Goal: Task Accomplishment & Management: Manage account settings

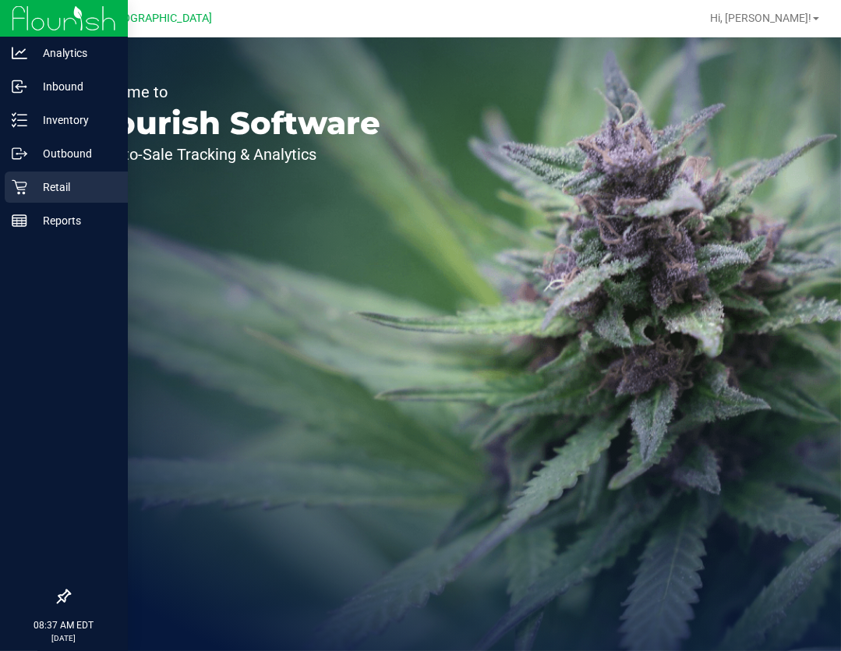
click at [16, 187] on icon at bounding box center [19, 187] width 15 height 15
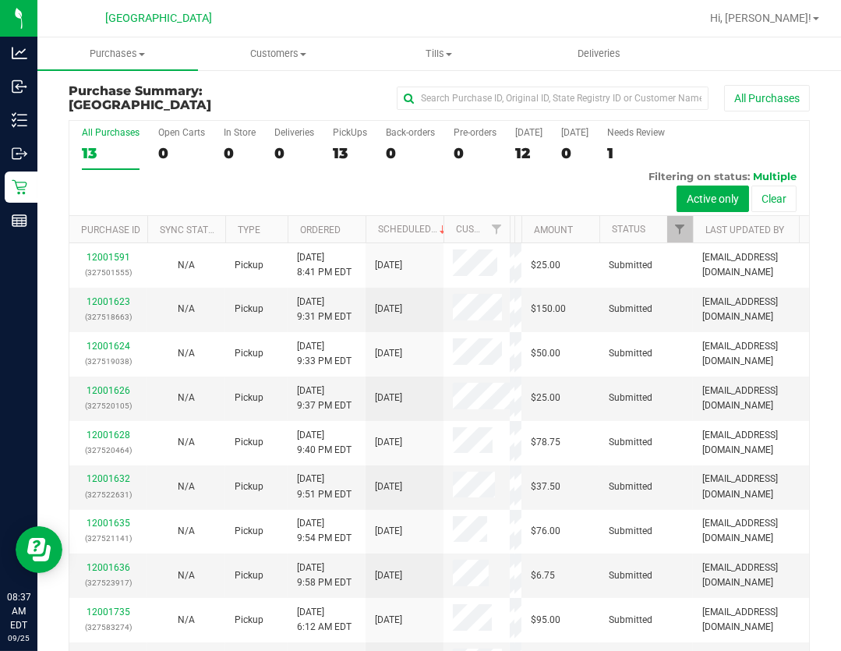
click at [518, 248] on div "All Purchases 13 Open Carts 0 In Store 0 Deliveries 0 PickUps 13 Back-orders 0 …" at bounding box center [439, 407] width 741 height 574
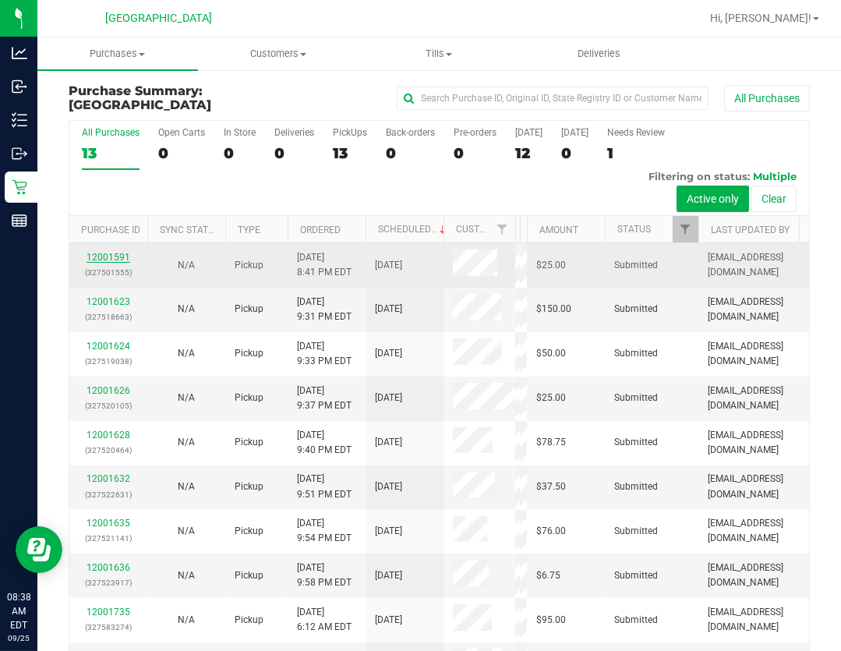
click at [102, 260] on link "12001591" at bounding box center [109, 257] width 44 height 11
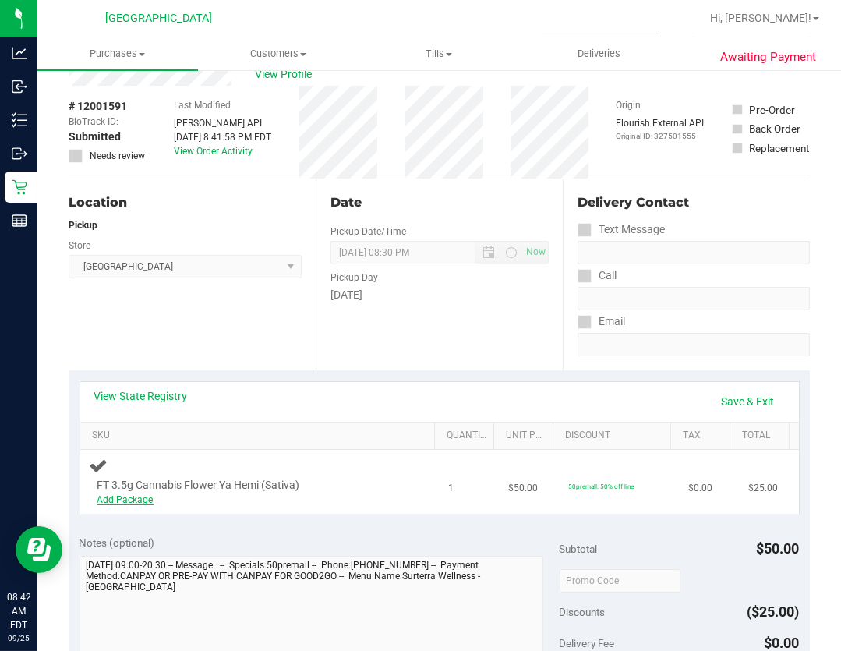
scroll to position [141, 0]
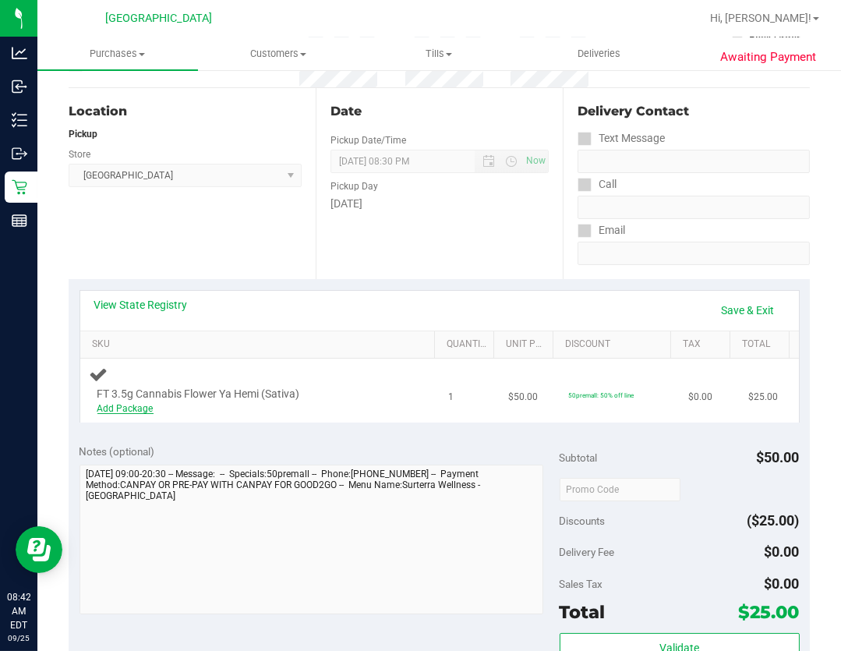
click at [140, 403] on link "Add Package" at bounding box center [125, 408] width 56 height 11
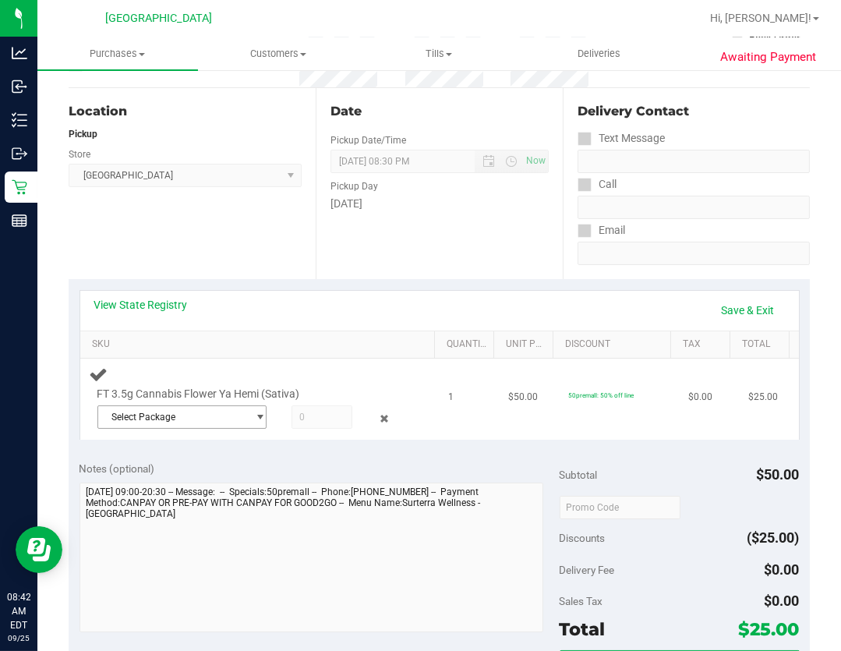
click at [236, 415] on span "Select Package" at bounding box center [172, 417] width 149 height 22
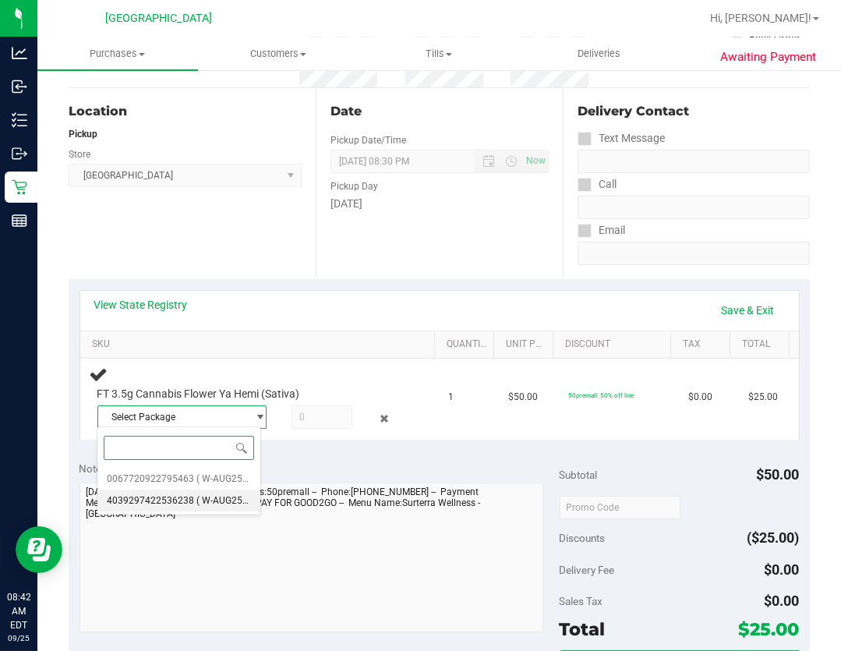
click at [238, 498] on span "( W-AUG25YHI01-0809 | orig: FLSRWGM-20250814-430 )" at bounding box center [315, 500] width 238 height 11
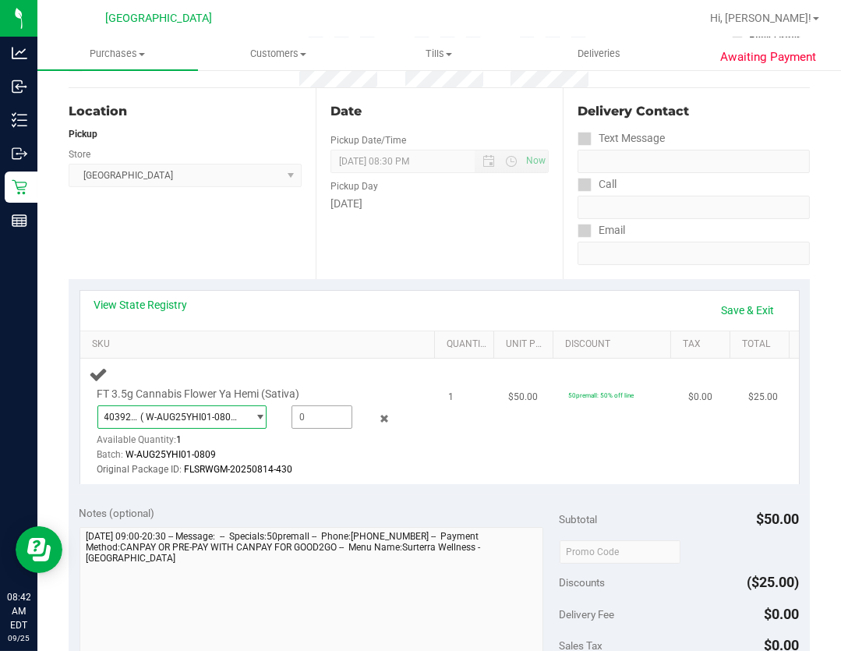
click at [311, 419] on span at bounding box center [323, 416] width 62 height 23
type input "1"
type input "1.0000"
click at [313, 468] on div "Original Package ID: FLSRWGM-20250814-430" at bounding box center [250, 469] width 306 height 15
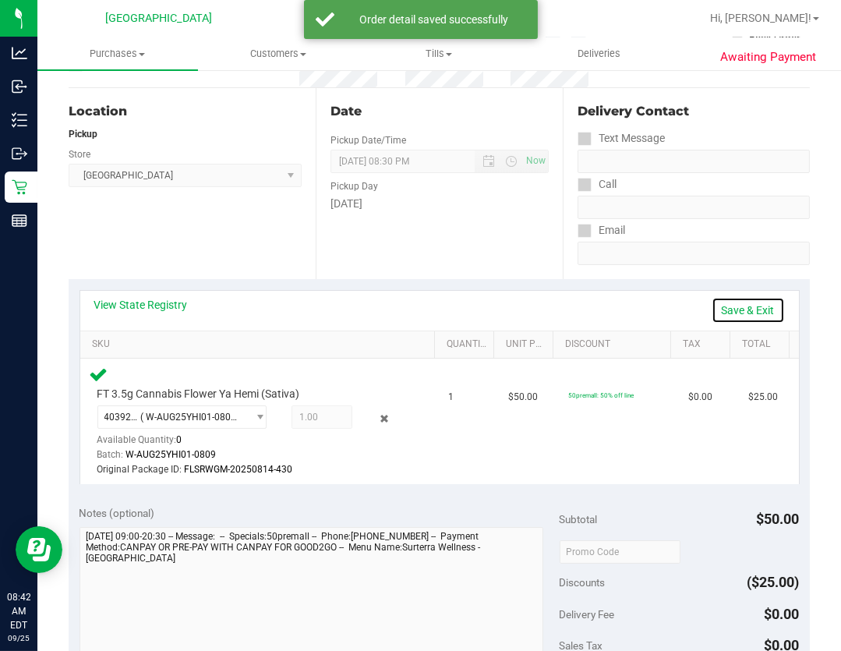
click at [748, 310] on link "Save & Exit" at bounding box center [748, 310] width 73 height 27
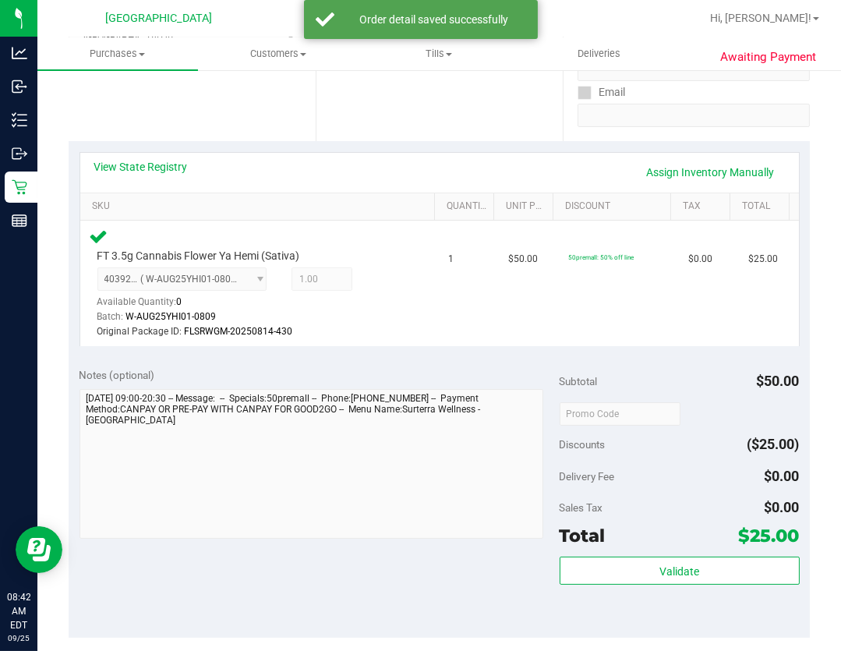
scroll to position [425, 0]
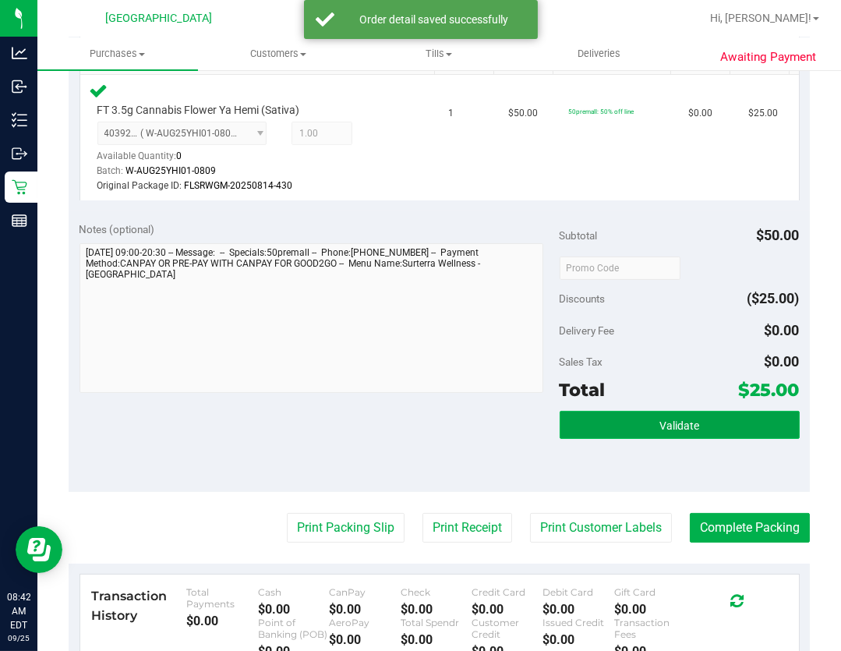
click at [678, 425] on span "Validate" at bounding box center [679, 425] width 40 height 12
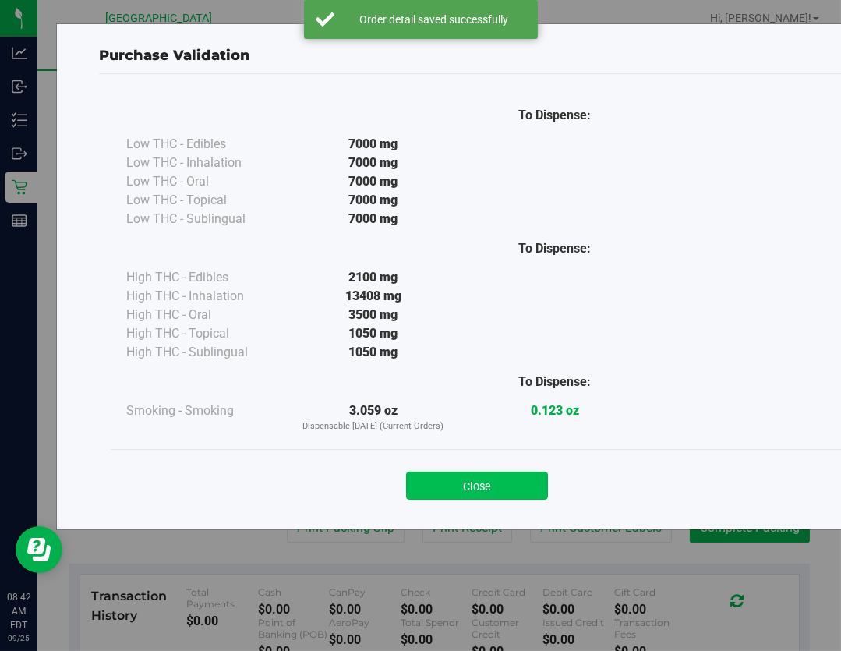
click at [511, 481] on button "Close" at bounding box center [477, 486] width 142 height 28
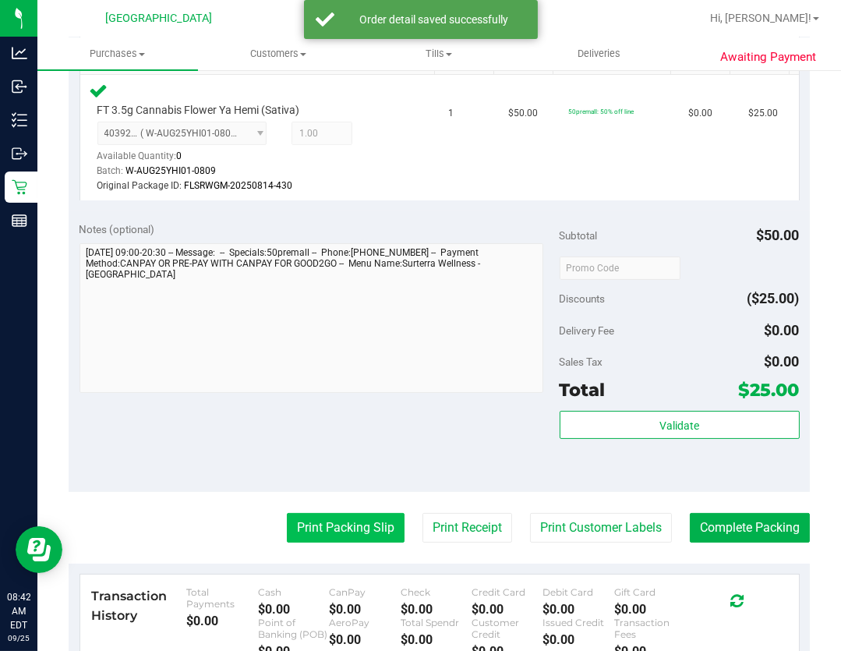
click at [364, 525] on button "Print Packing Slip" at bounding box center [346, 528] width 118 height 30
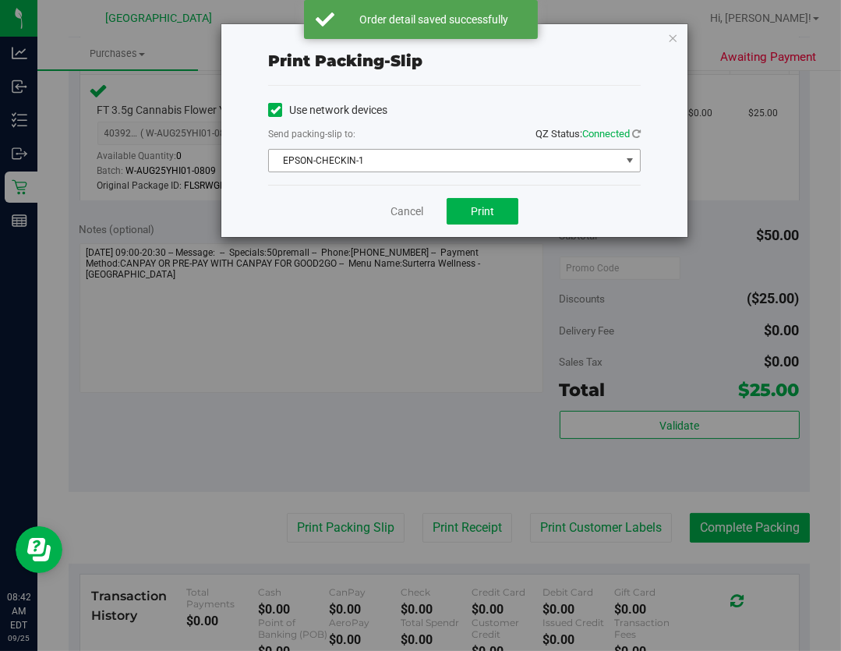
click at [461, 171] on span "EPSON-CHECKIN-1" at bounding box center [445, 161] width 352 height 22
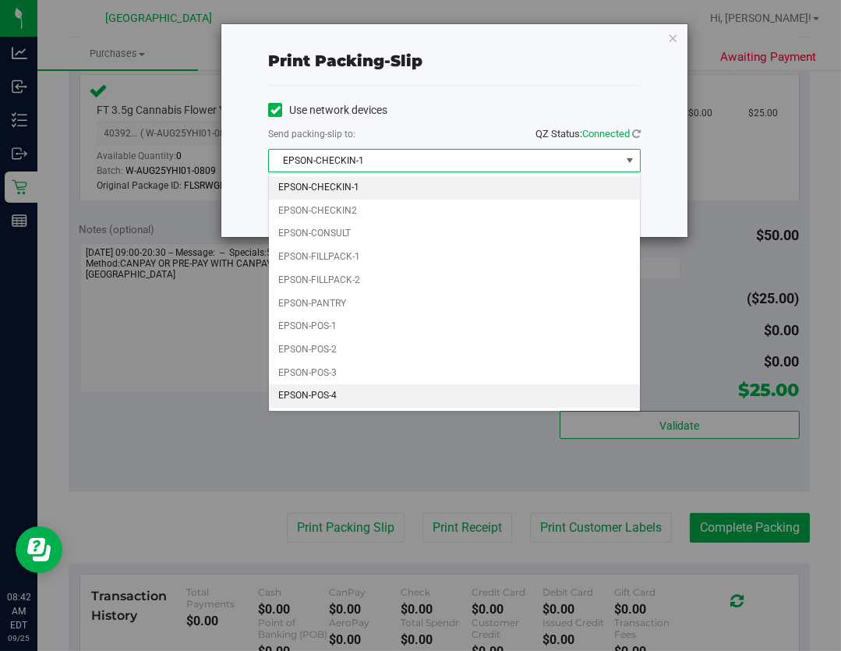
click at [386, 397] on li "EPSON-POS-4" at bounding box center [454, 395] width 371 height 23
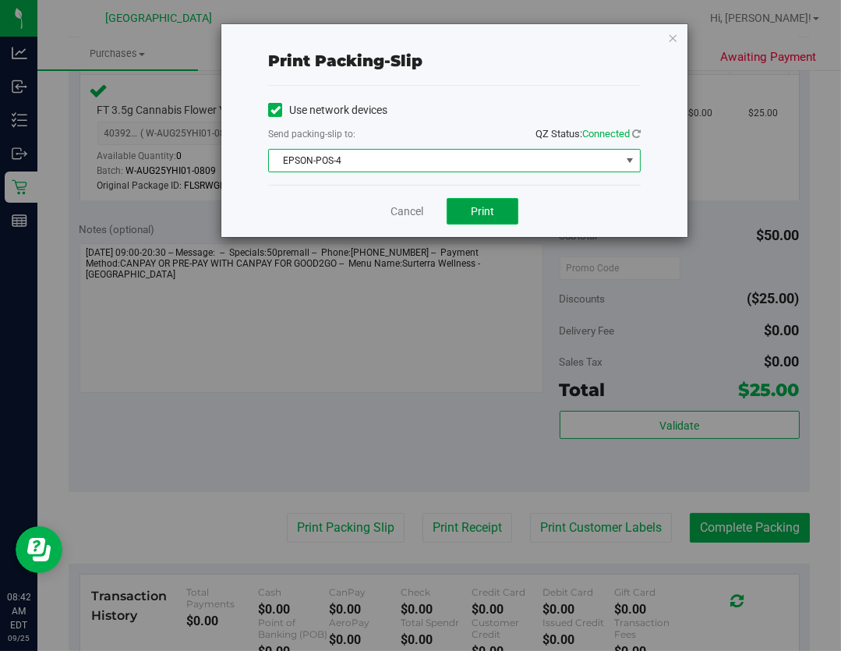
click at [483, 203] on button "Print" at bounding box center [483, 211] width 72 height 27
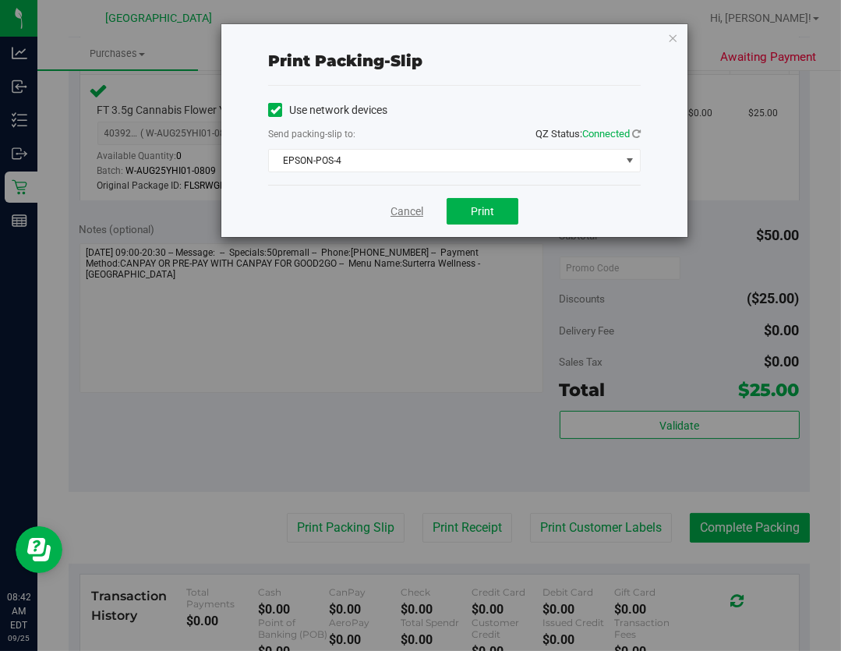
click at [409, 212] on link "Cancel" at bounding box center [407, 211] width 33 height 16
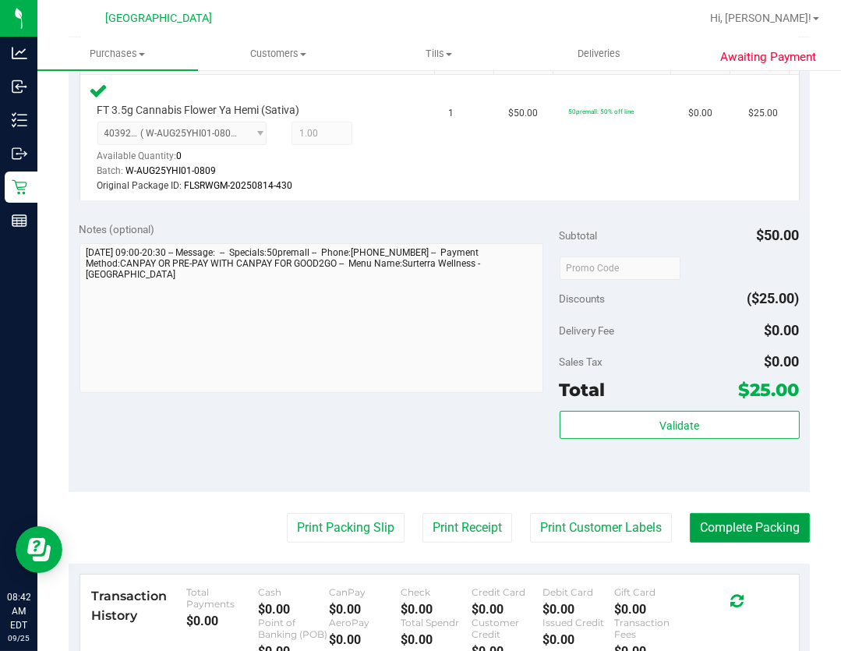
click at [785, 538] on button "Complete Packing" at bounding box center [750, 528] width 120 height 30
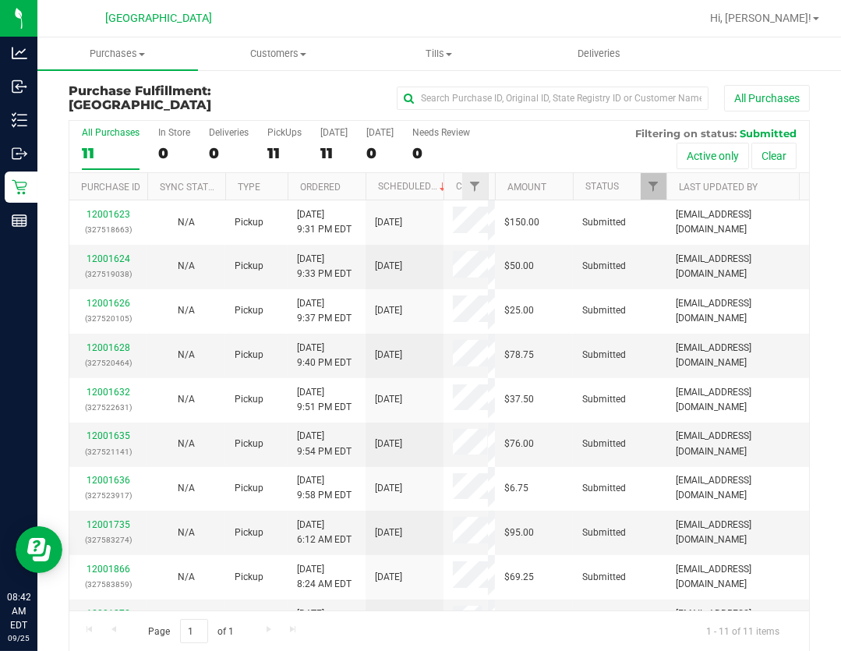
drag, startPoint x: 451, startPoint y: 178, endPoint x: 489, endPoint y: 180, distance: 37.5
click at [489, 180] on div "Purchase ID Sync Status Type Ordered Scheduled Customer State Registry ID Addre…" at bounding box center [434, 186] width 730 height 27
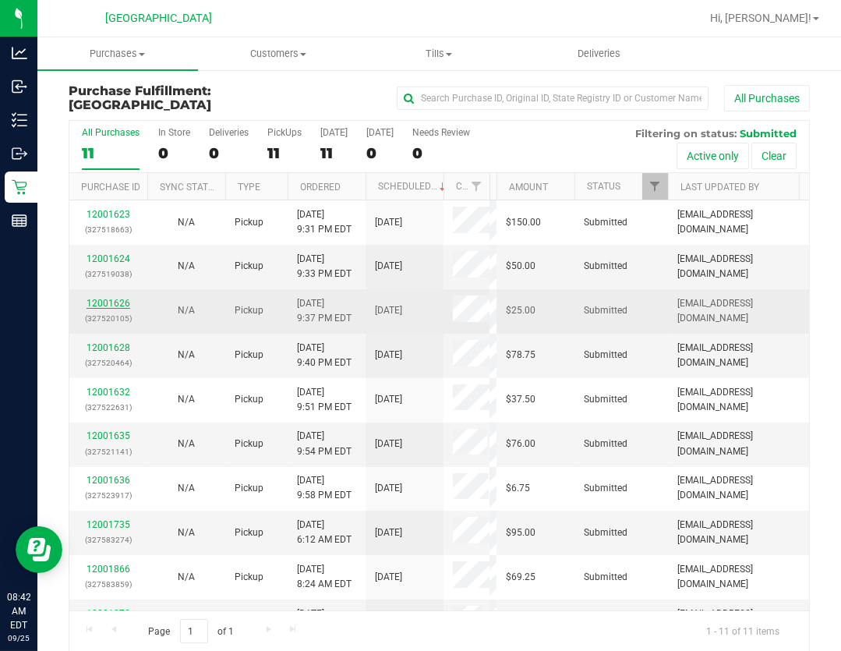
click at [114, 303] on link "12001626" at bounding box center [109, 303] width 44 height 11
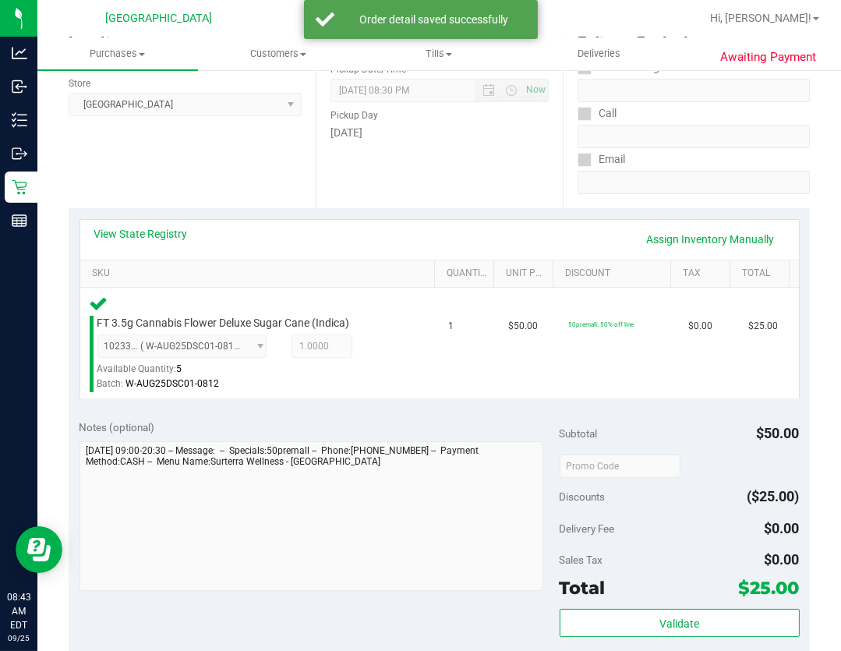
scroll to position [283, 0]
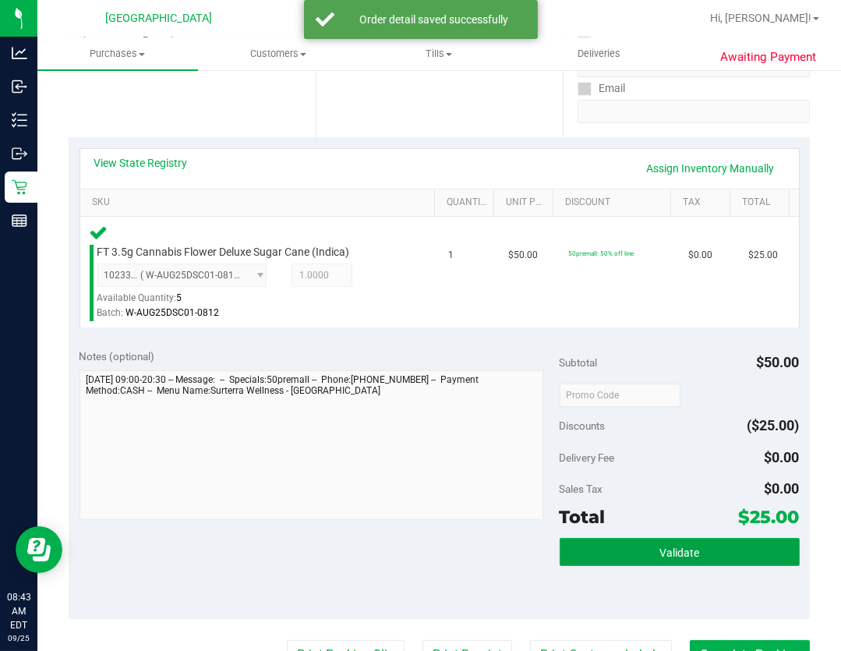
click at [669, 546] on span "Validate" at bounding box center [679, 552] width 40 height 12
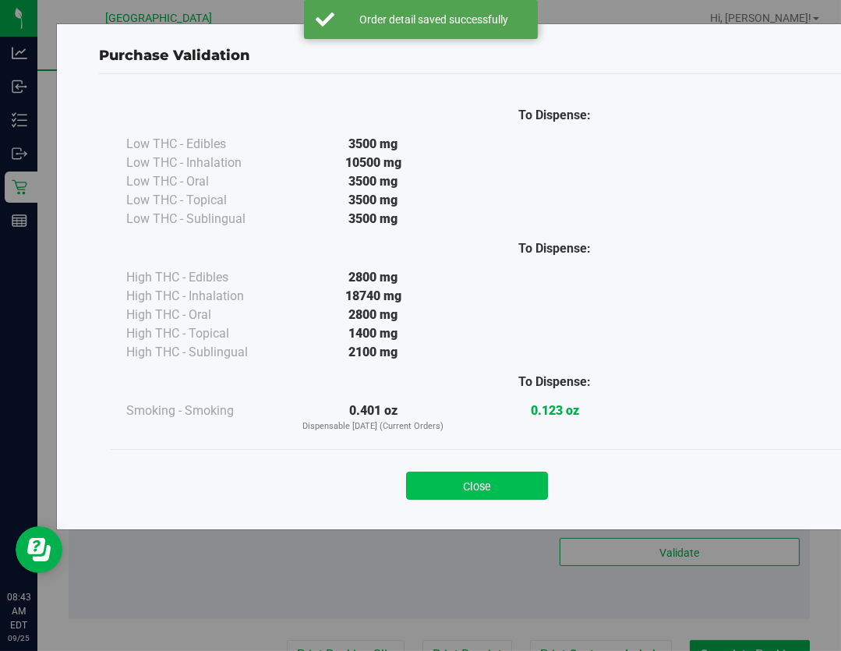
click at [499, 478] on button "Close" at bounding box center [477, 486] width 142 height 28
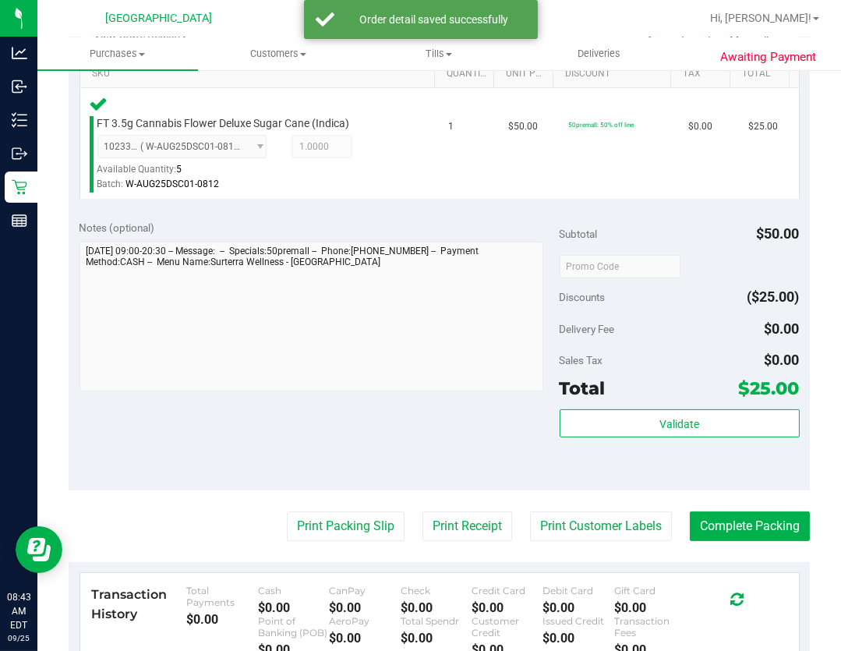
scroll to position [425, 0]
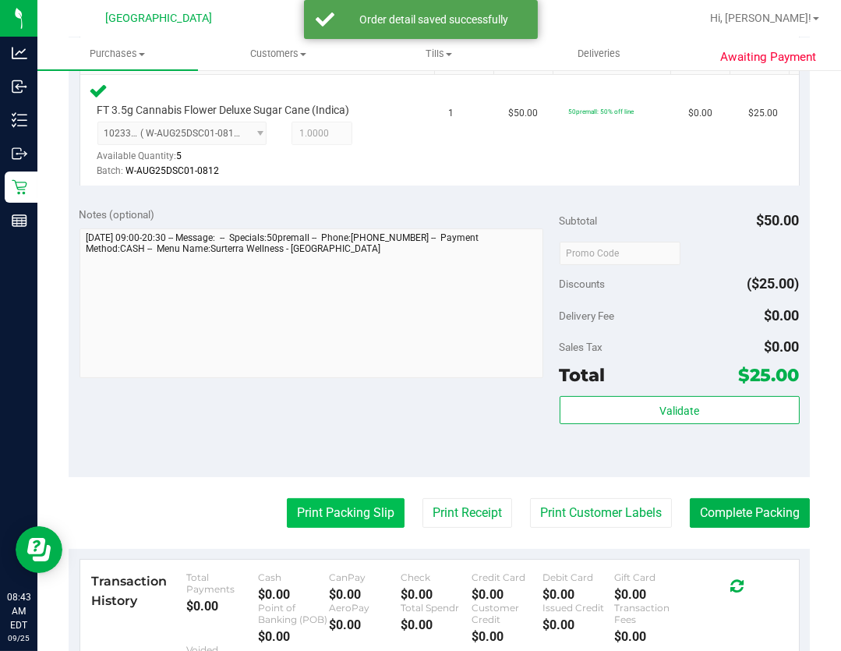
click at [356, 512] on button "Print Packing Slip" at bounding box center [346, 513] width 118 height 30
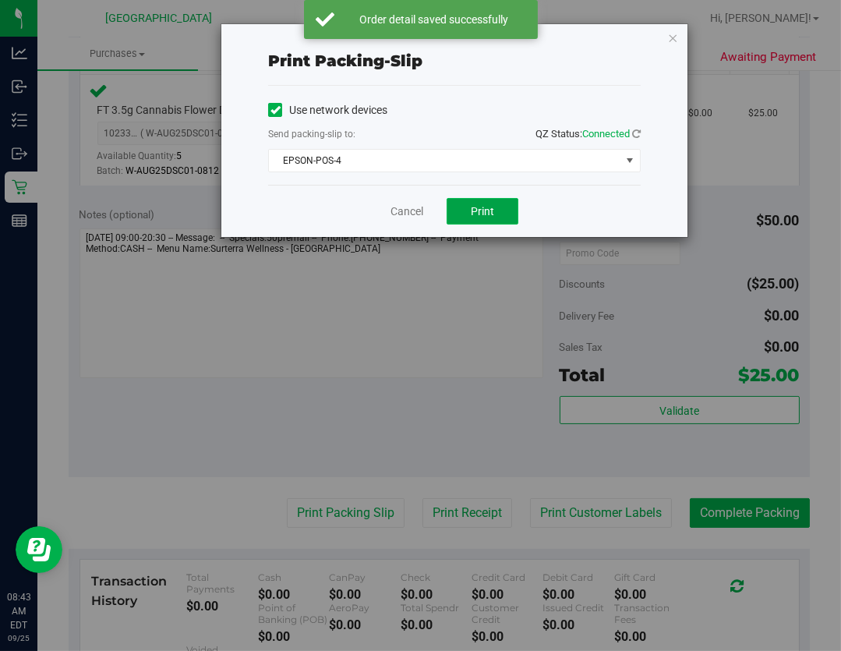
click at [483, 214] on span "Print" at bounding box center [482, 211] width 23 height 12
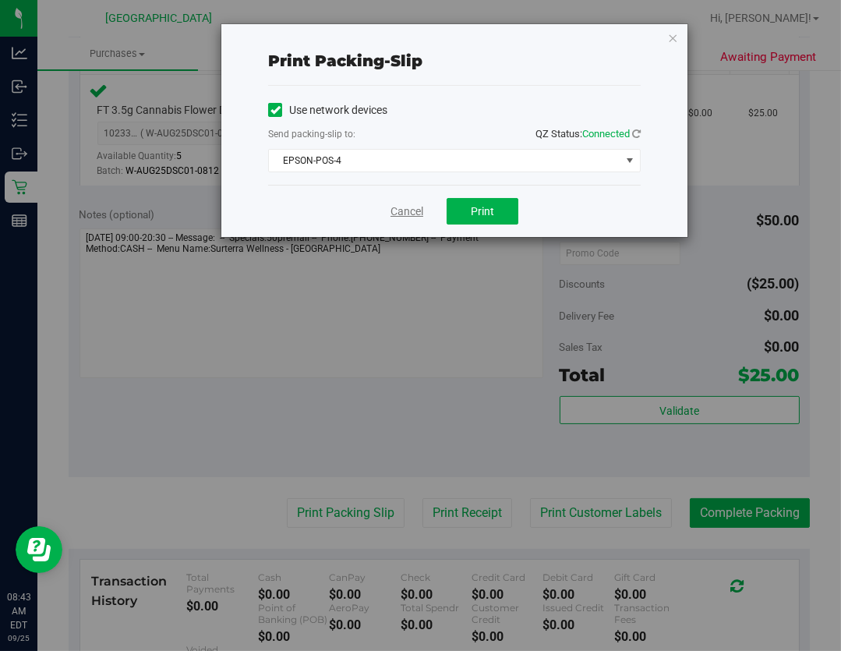
click at [413, 210] on link "Cancel" at bounding box center [407, 211] width 33 height 16
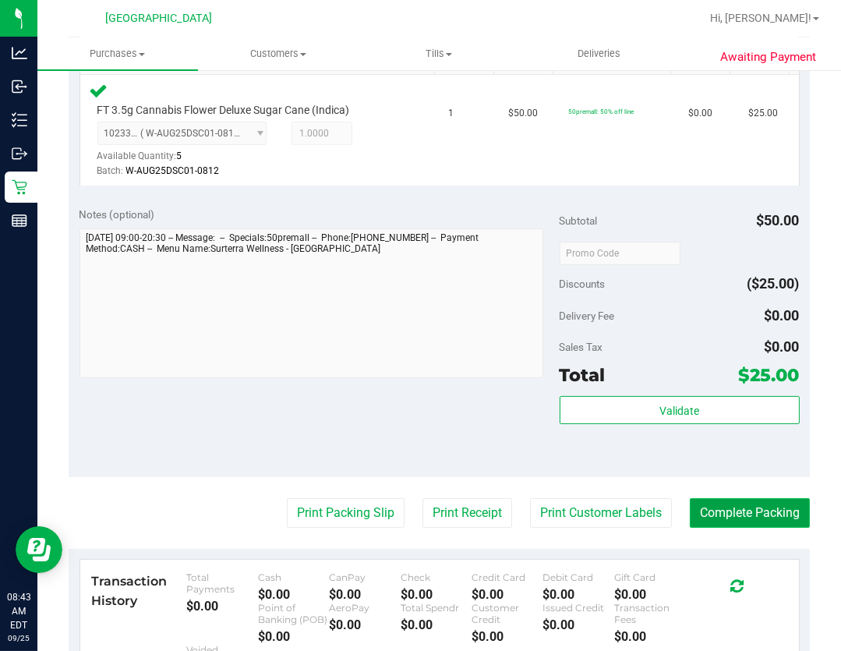
click at [748, 513] on button "Complete Packing" at bounding box center [750, 513] width 120 height 30
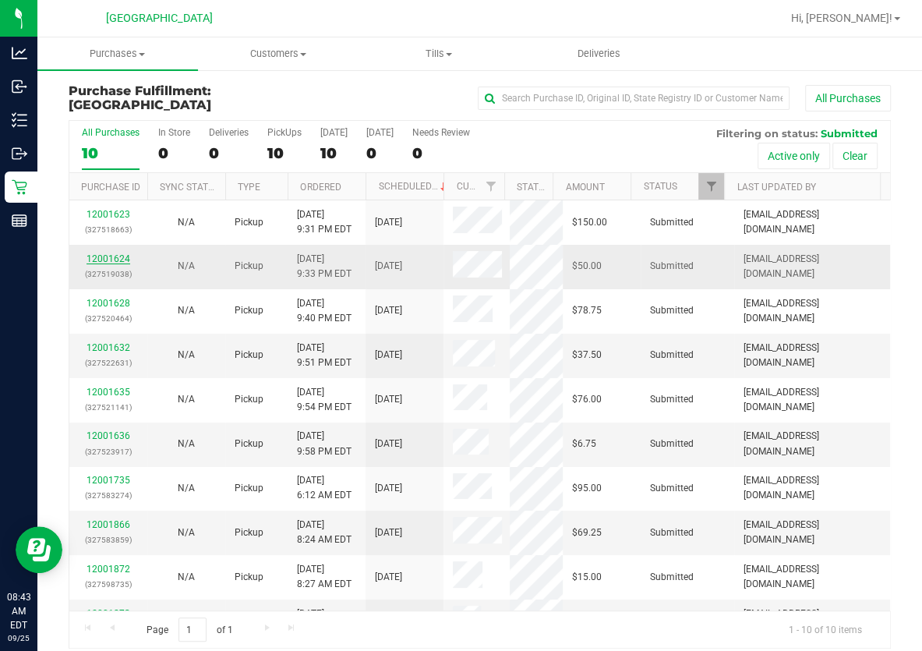
click at [112, 257] on link "12001624" at bounding box center [109, 258] width 44 height 11
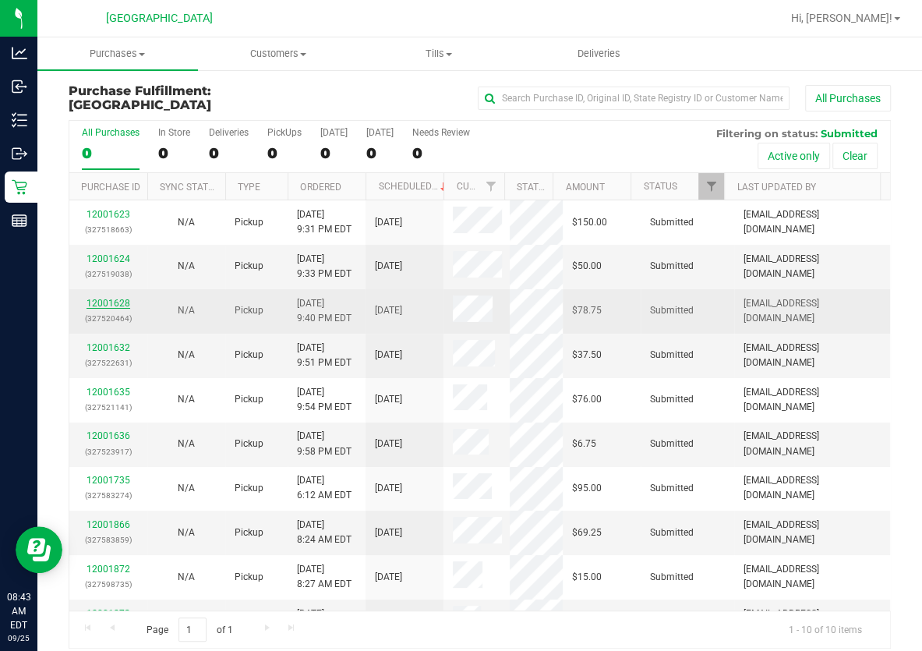
click at [117, 298] on link "12001628" at bounding box center [109, 303] width 44 height 11
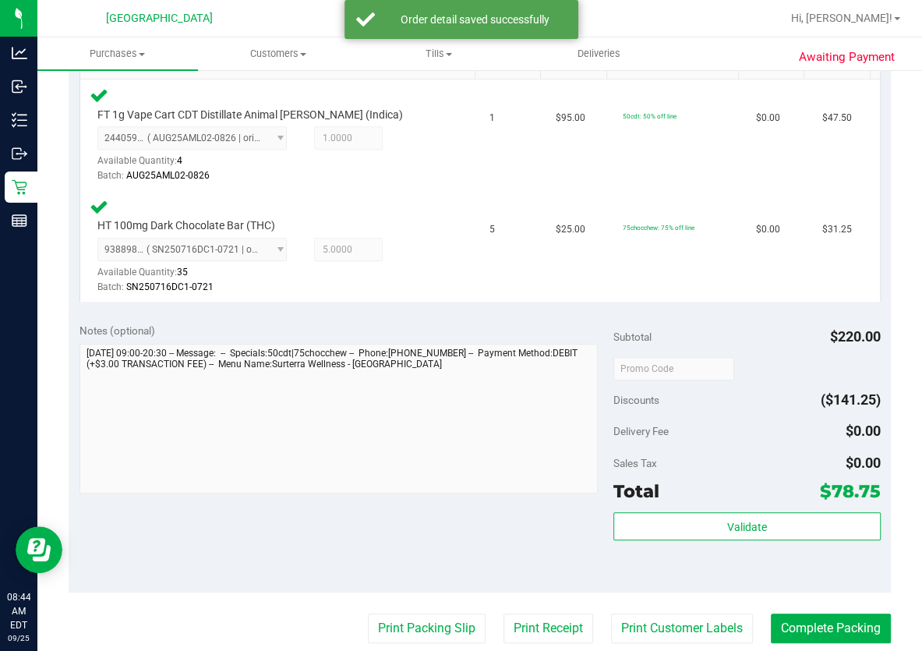
scroll to position [496, 0]
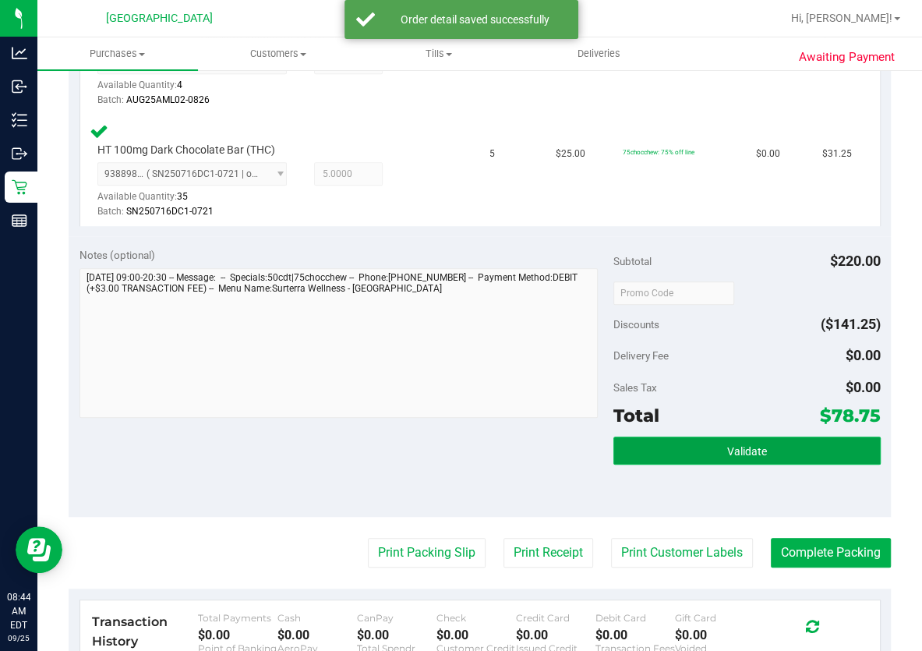
click at [713, 437] on button "Validate" at bounding box center [746, 451] width 267 height 28
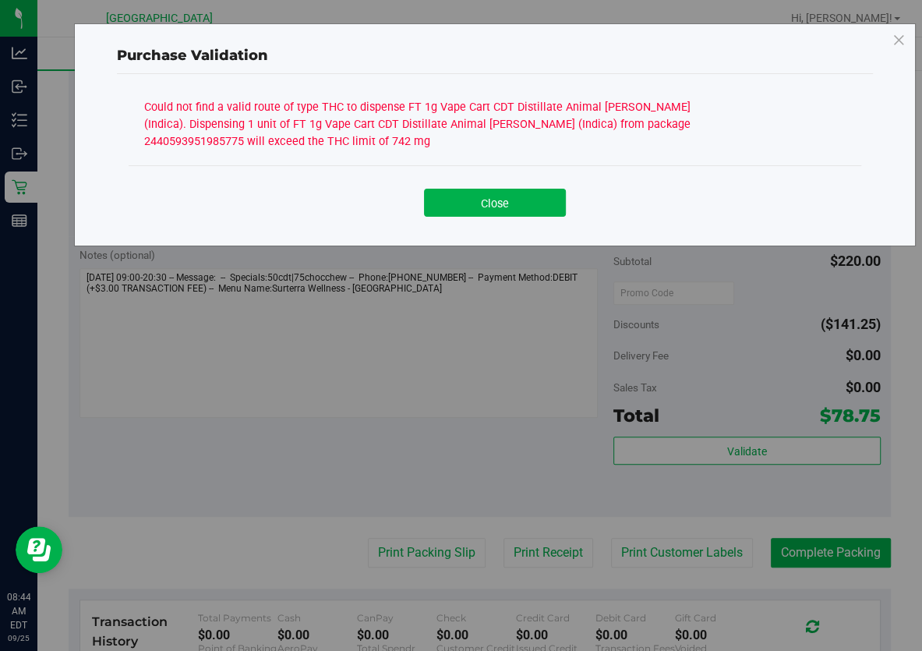
click at [506, 194] on button "Close" at bounding box center [495, 203] width 142 height 28
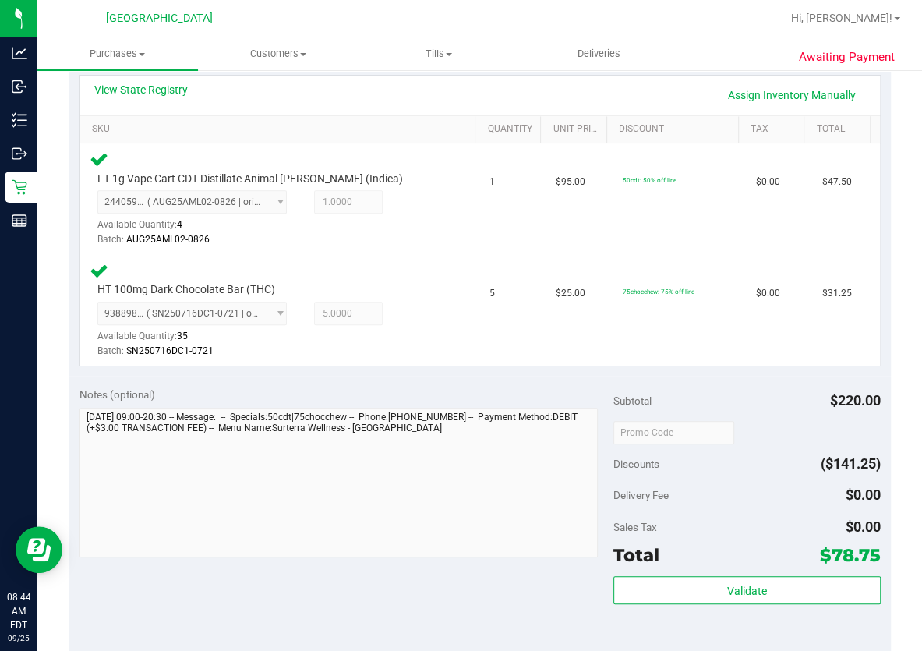
scroll to position [70, 0]
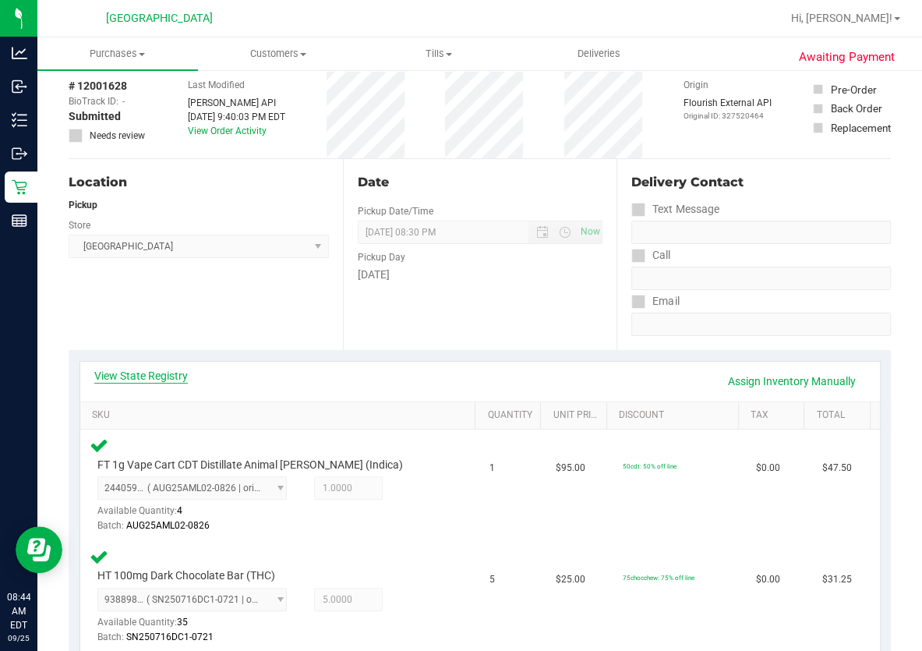
click at [127, 376] on link "View State Registry" at bounding box center [141, 376] width 94 height 16
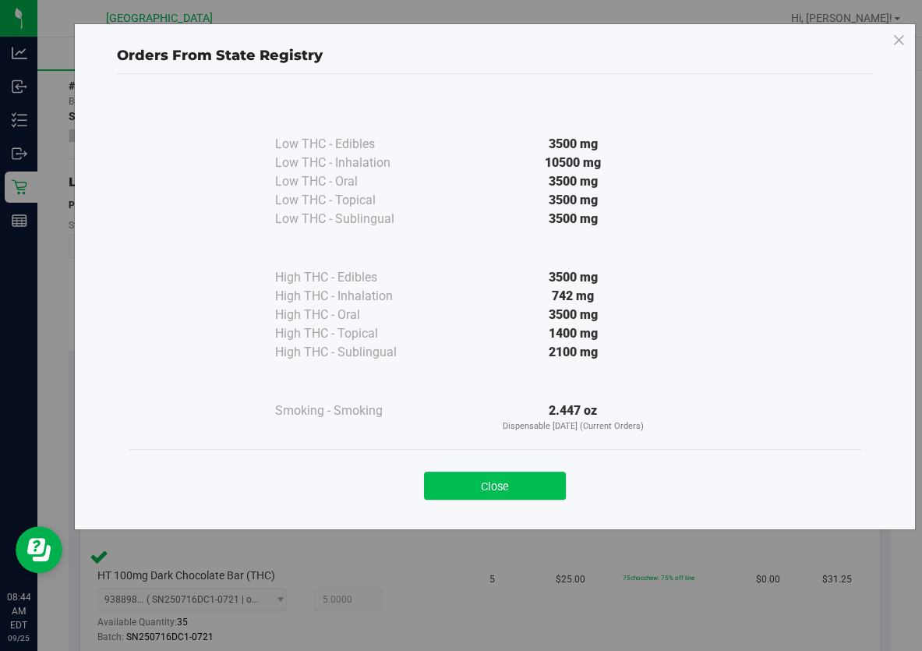
click at [479, 483] on button "Close" at bounding box center [495, 486] width 142 height 28
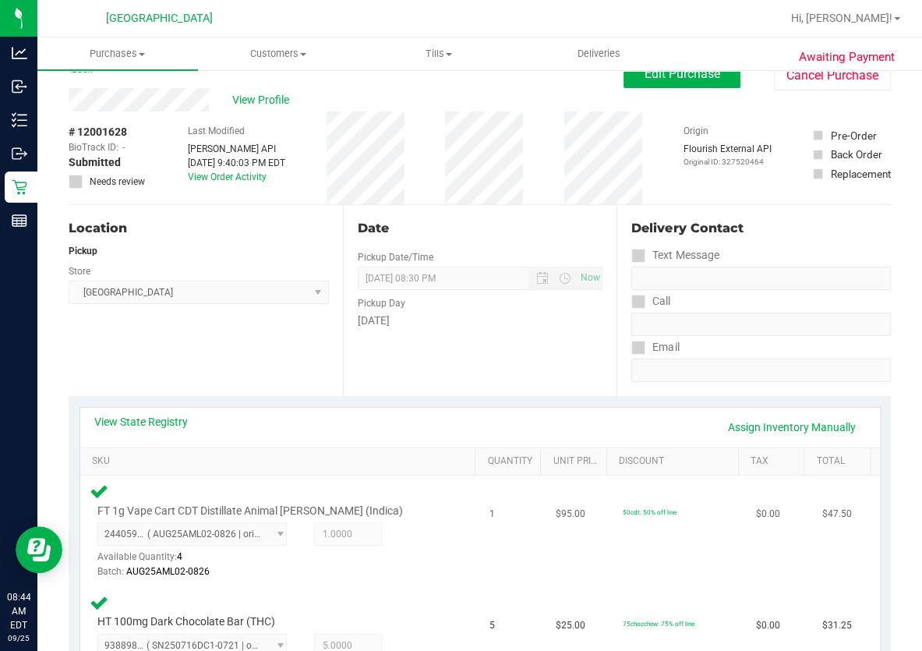
scroll to position [0, 0]
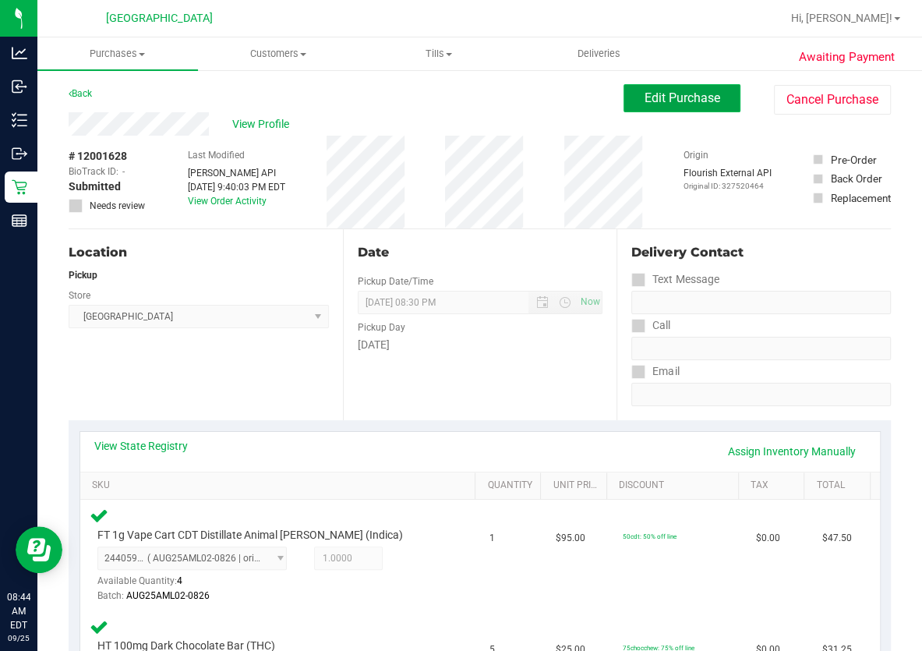
click at [661, 98] on span "Edit Purchase" at bounding box center [683, 97] width 76 height 15
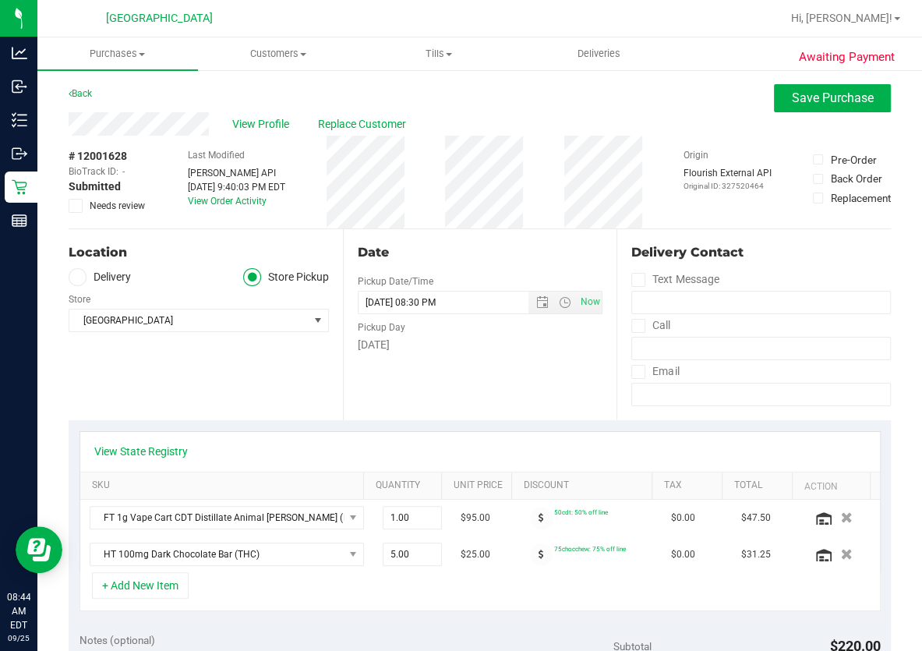
click at [84, 207] on label "Needs review" at bounding box center [108, 206] width 78 height 14
click at [0, 0] on input "Needs review" at bounding box center [0, 0] width 0 height 0
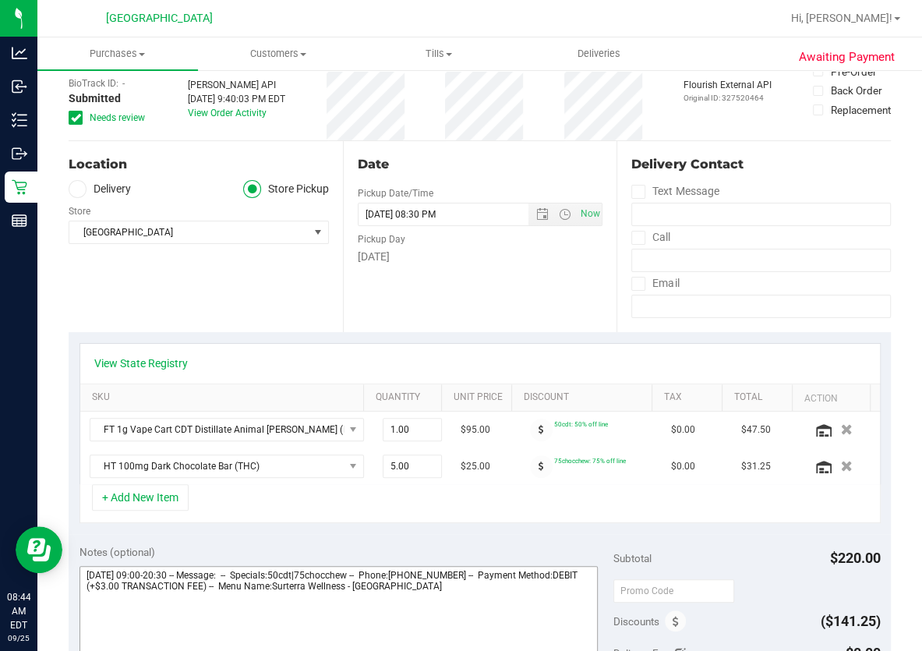
scroll to position [212, 0]
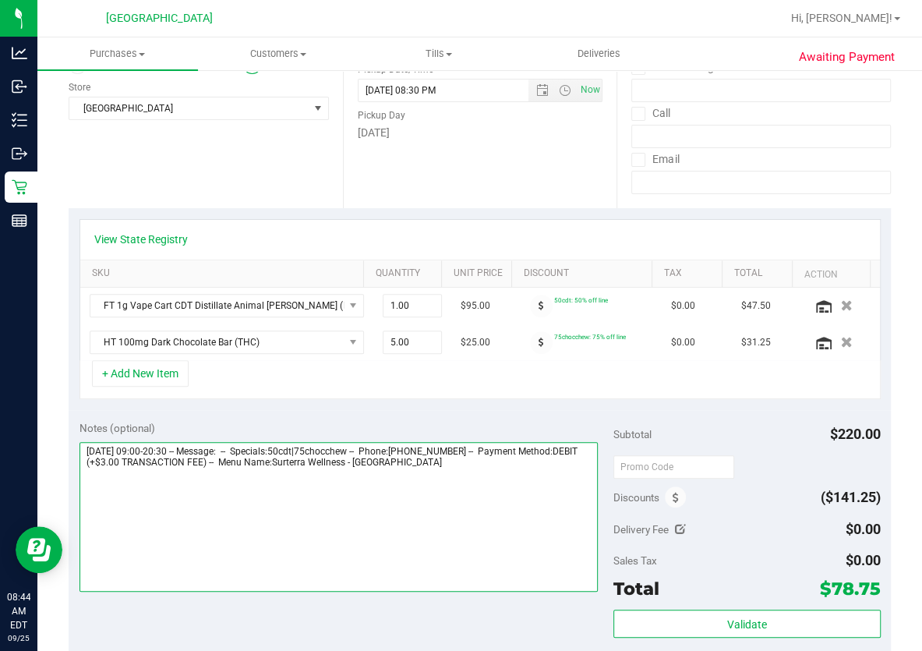
click at [483, 468] on textarea at bounding box center [339, 517] width 518 height 150
type textarea "Thursday 09/25/2025 09:00-20:30 -- Message: -- Specials:50cdt|75chocchew -- Pho…"
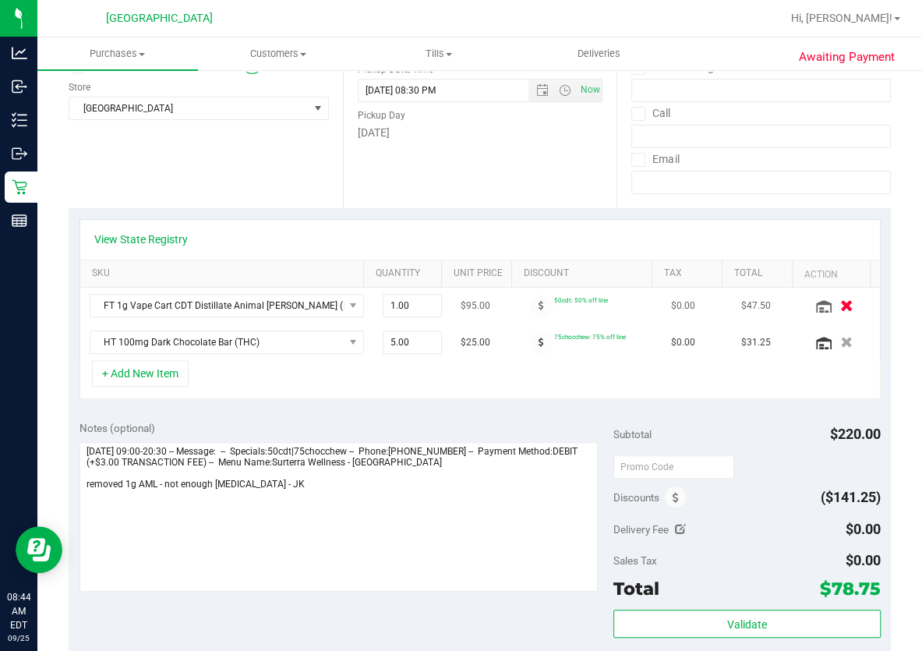
click at [840, 304] on icon "button" at bounding box center [846, 306] width 13 height 12
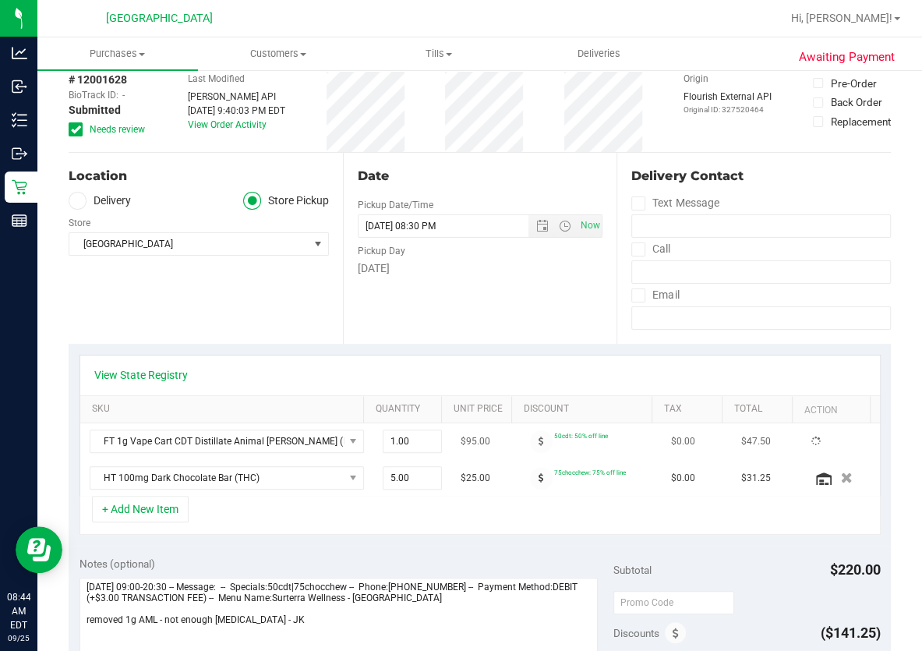
scroll to position [0, 0]
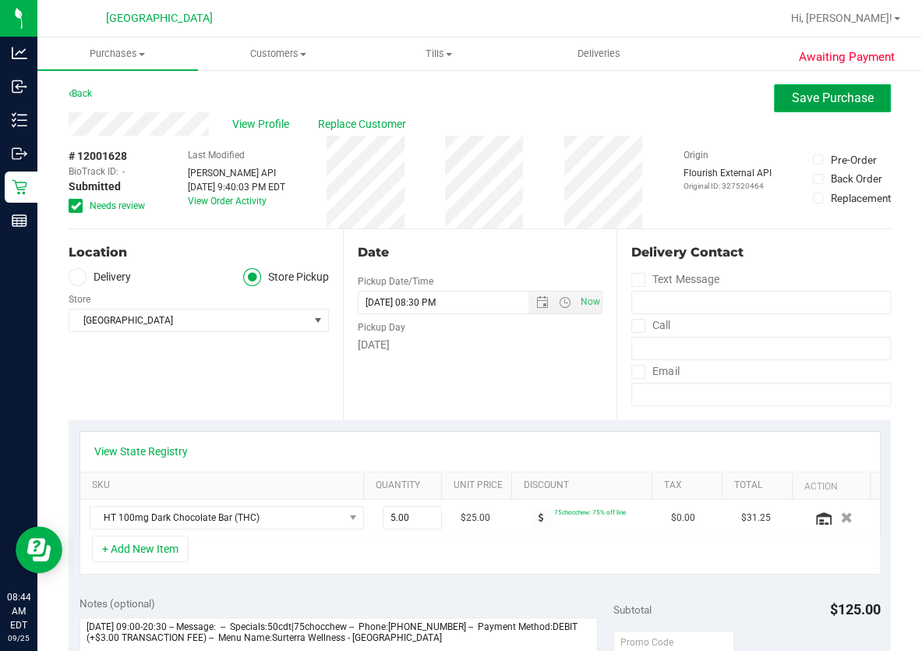
click at [798, 109] on button "Save Purchase" at bounding box center [832, 98] width 117 height 28
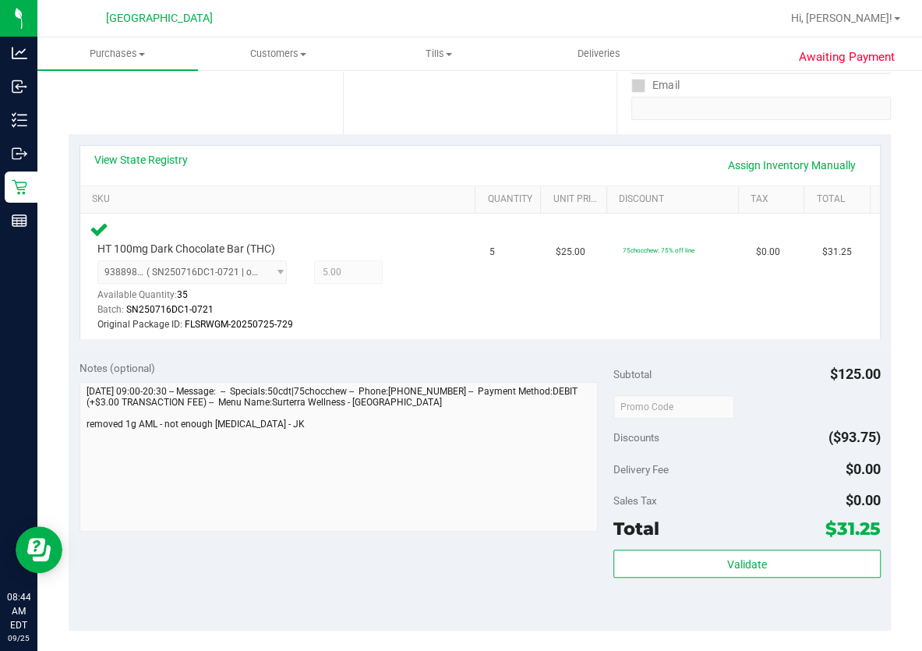
scroll to position [354, 0]
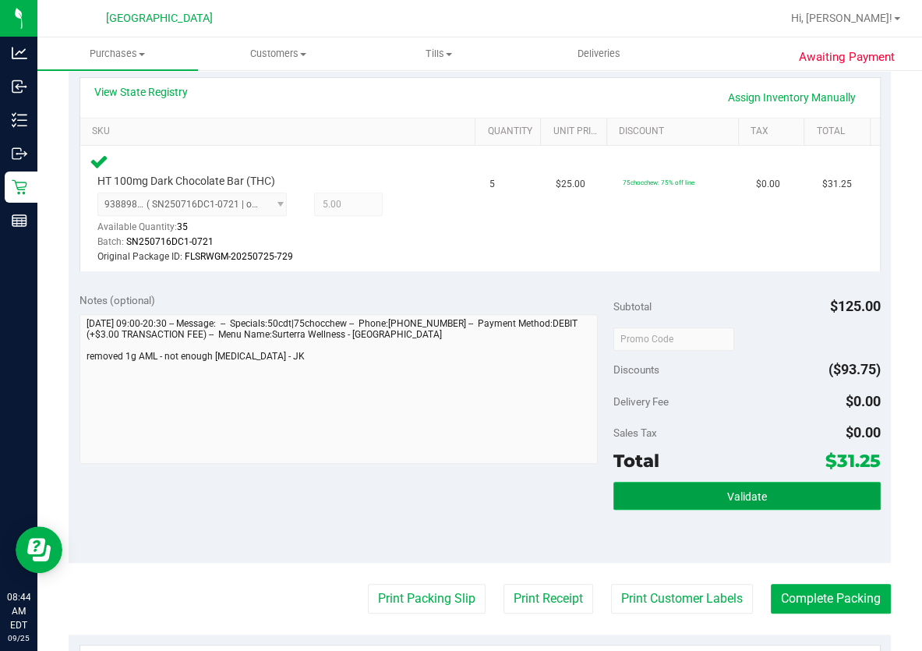
click at [711, 482] on button "Validate" at bounding box center [746, 496] width 267 height 28
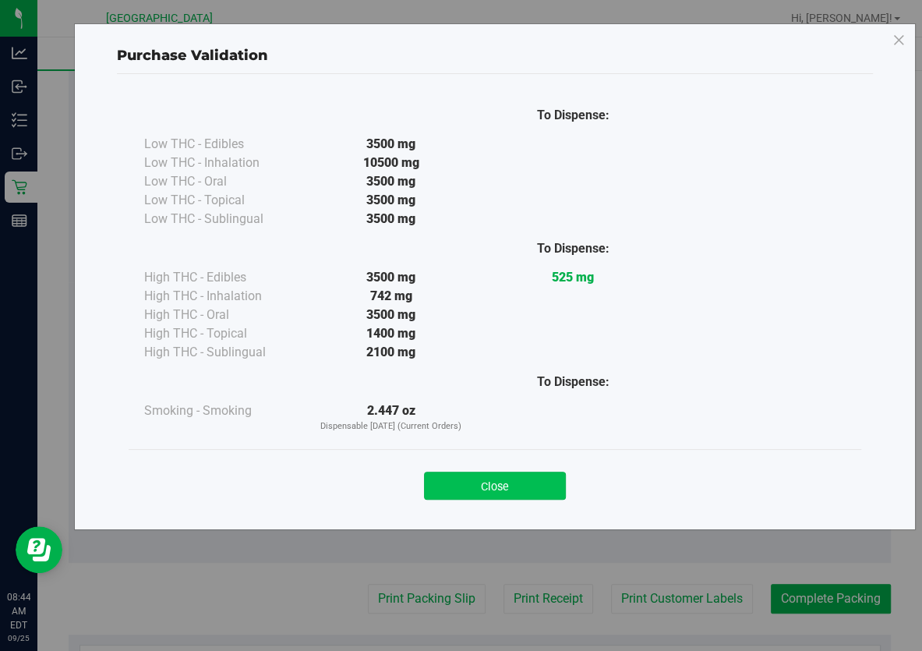
click at [515, 484] on button "Close" at bounding box center [495, 486] width 142 height 28
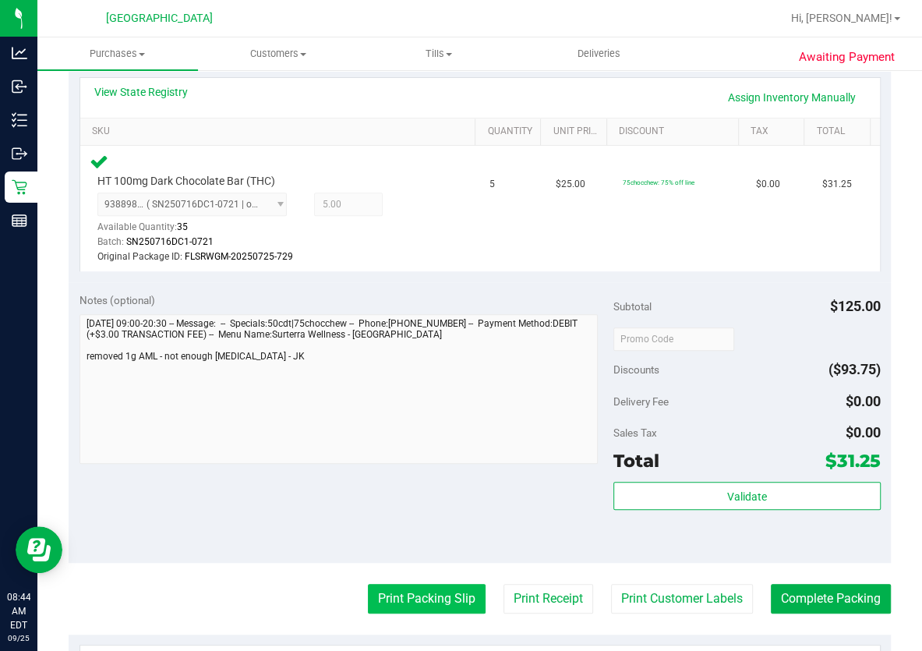
click at [425, 590] on button "Print Packing Slip" at bounding box center [427, 599] width 118 height 30
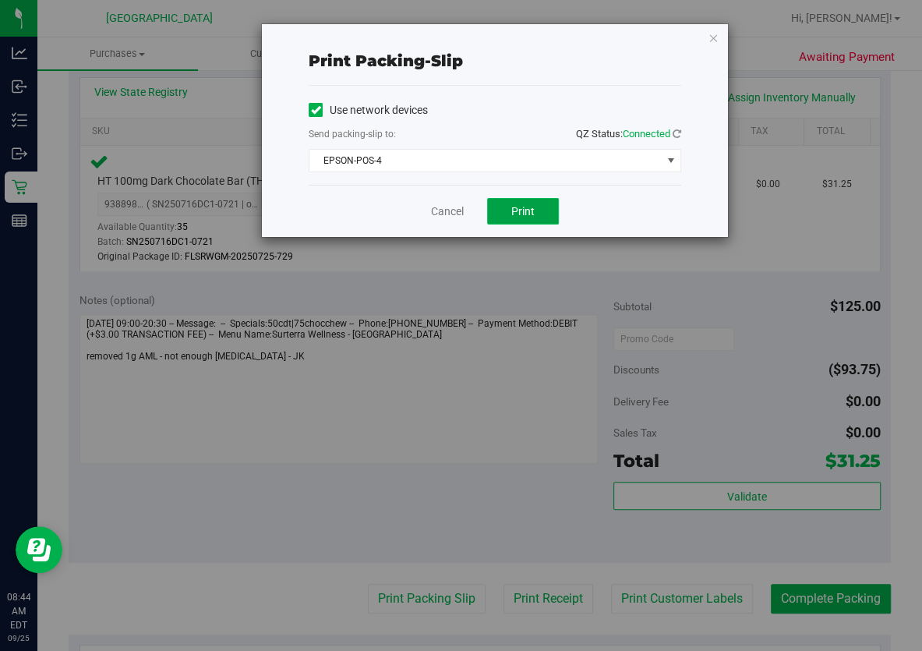
click at [539, 203] on button "Print" at bounding box center [523, 211] width 72 height 27
click at [460, 217] on link "Cancel" at bounding box center [447, 211] width 33 height 16
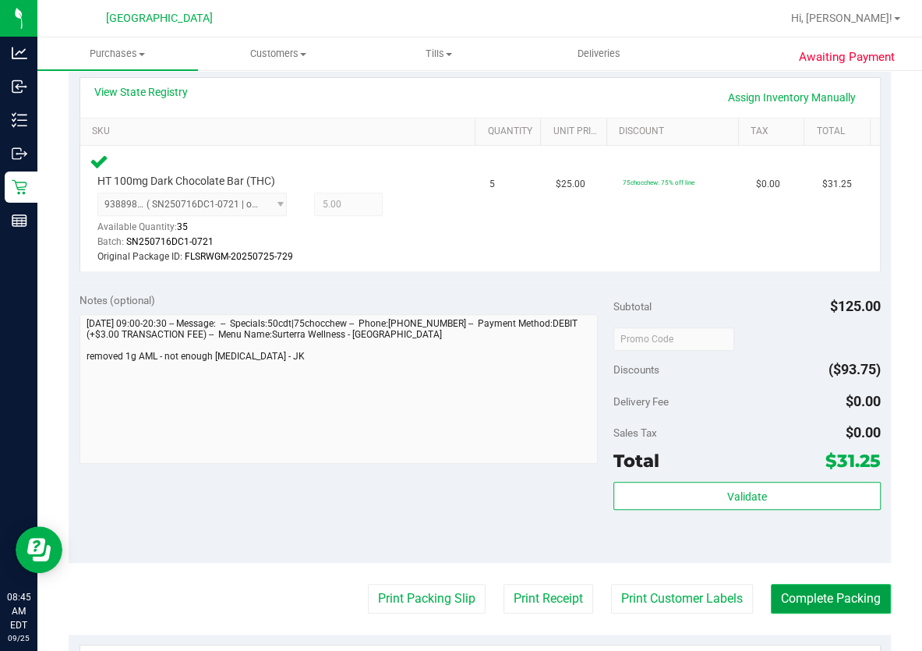
click at [840, 599] on button "Complete Packing" at bounding box center [831, 599] width 120 height 30
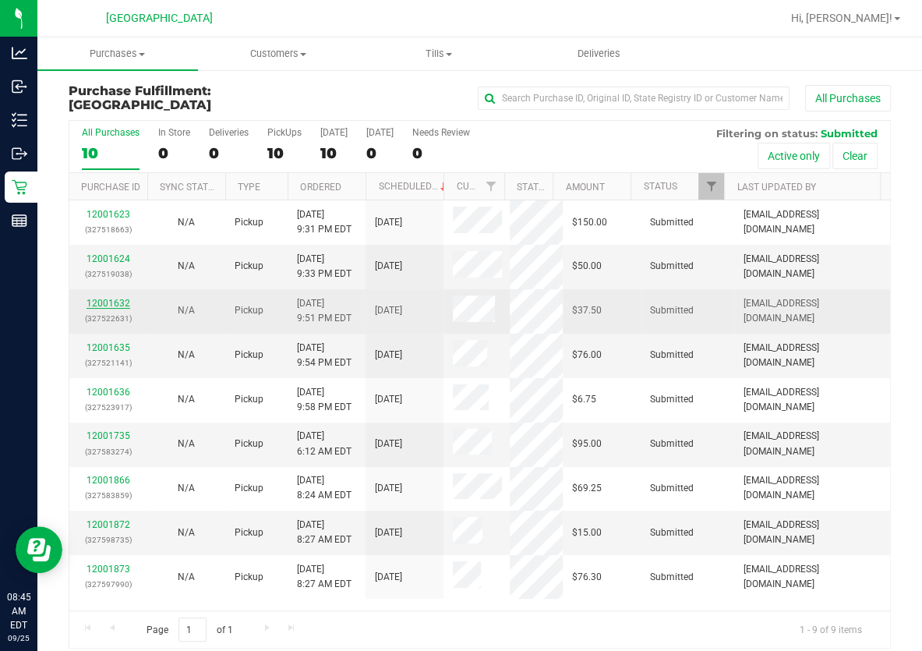
click at [101, 301] on link "12001632" at bounding box center [109, 303] width 44 height 11
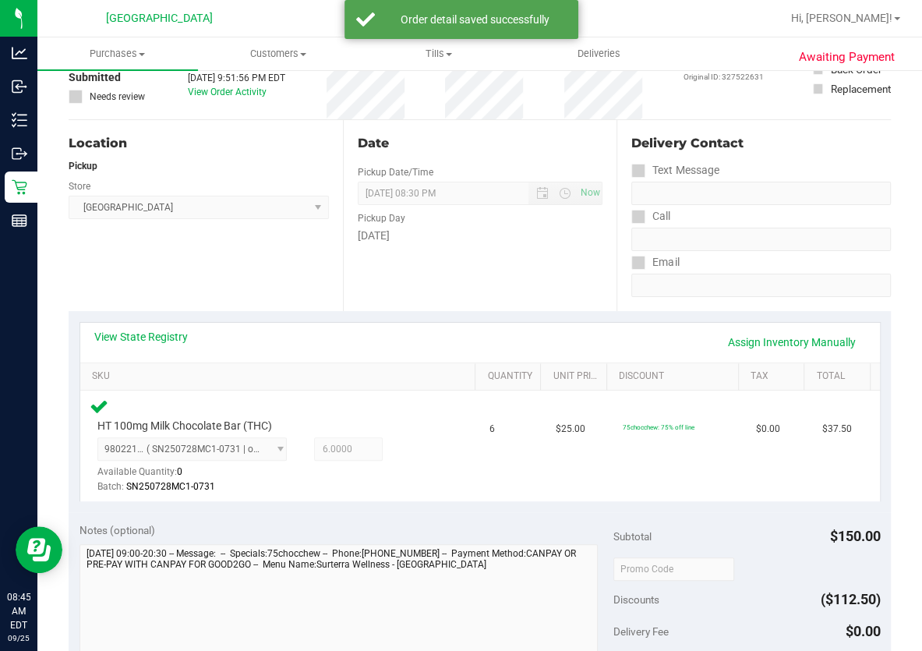
scroll to position [354, 0]
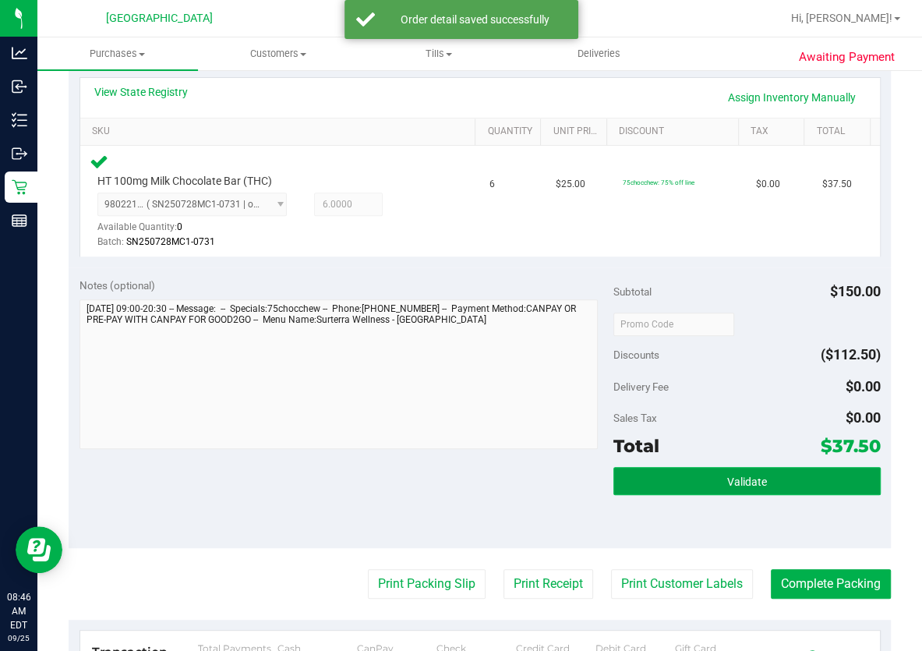
click at [696, 479] on button "Validate" at bounding box center [746, 481] width 267 height 28
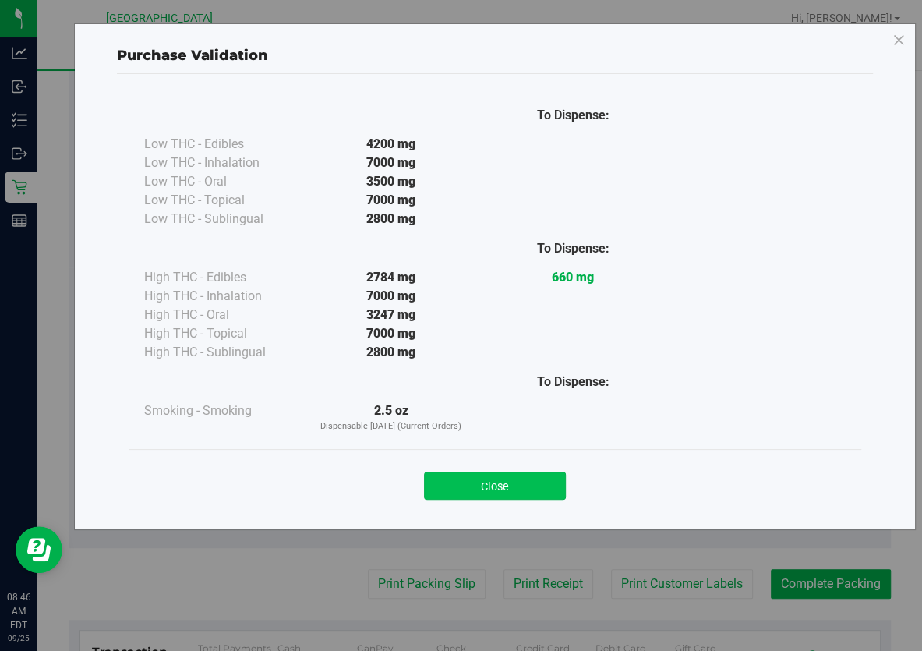
click at [532, 486] on button "Close" at bounding box center [495, 486] width 142 height 28
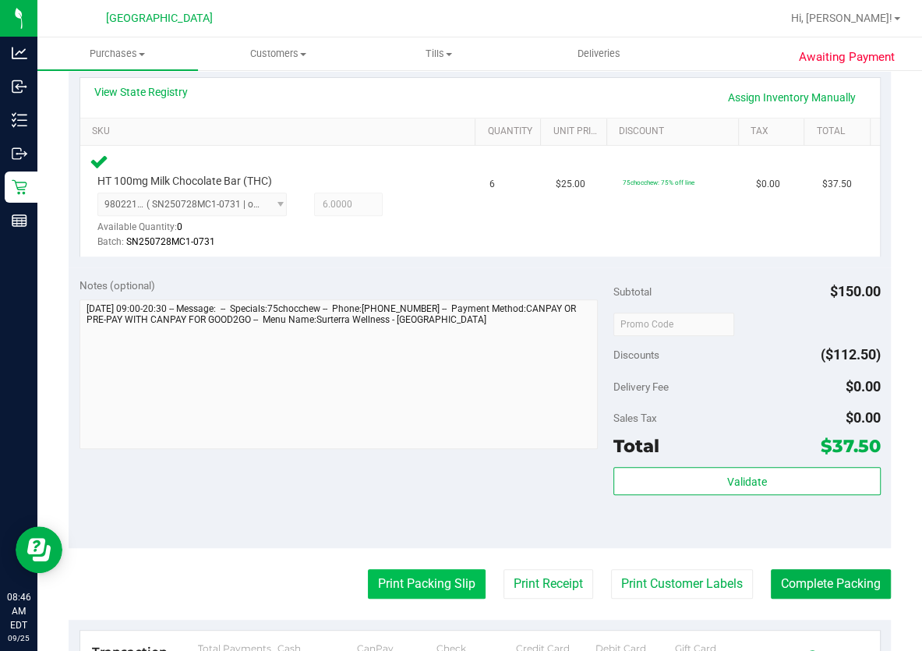
click at [437, 582] on button "Print Packing Slip" at bounding box center [427, 584] width 118 height 30
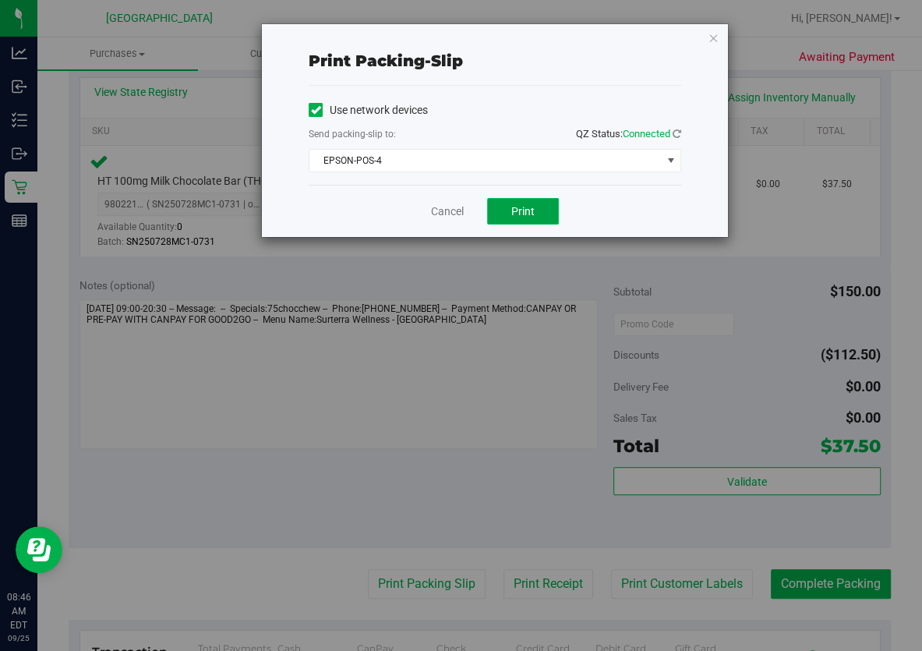
click at [516, 210] on span "Print" at bounding box center [522, 211] width 23 height 12
click at [456, 210] on link "Cancel" at bounding box center [447, 211] width 33 height 16
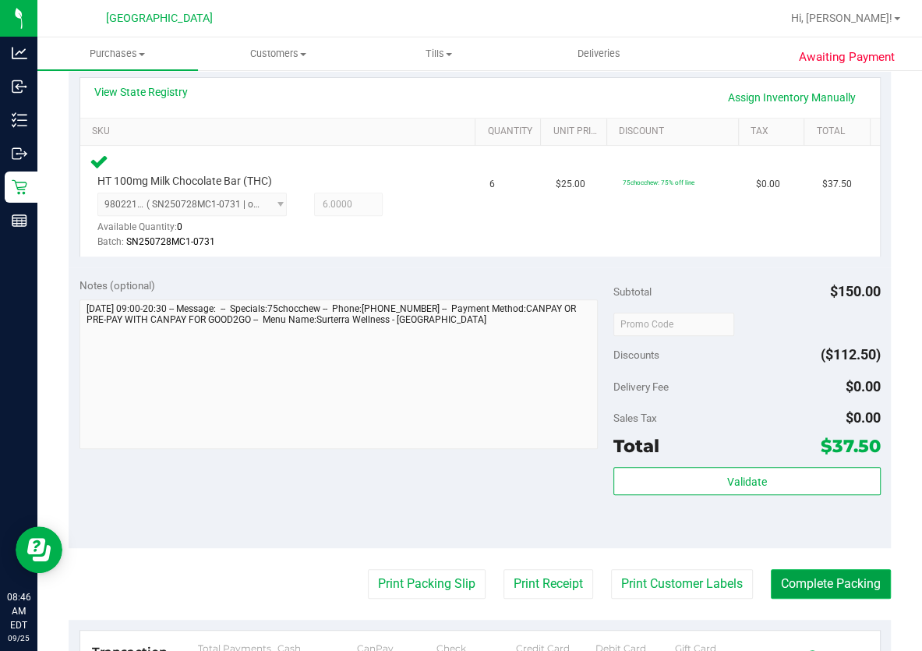
click at [815, 576] on button "Complete Packing" at bounding box center [831, 584] width 120 height 30
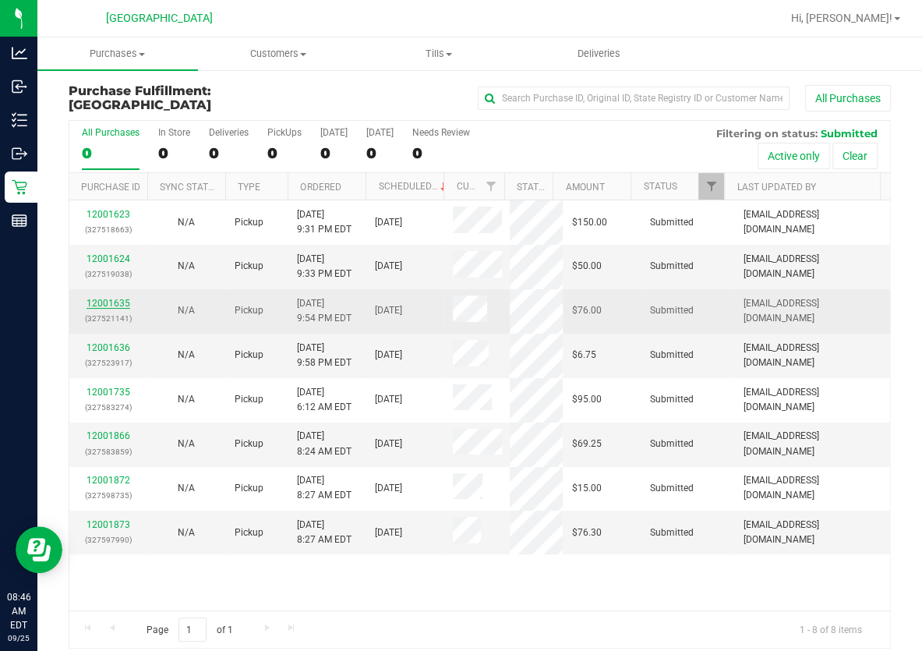
click at [116, 302] on link "12001635" at bounding box center [109, 303] width 44 height 11
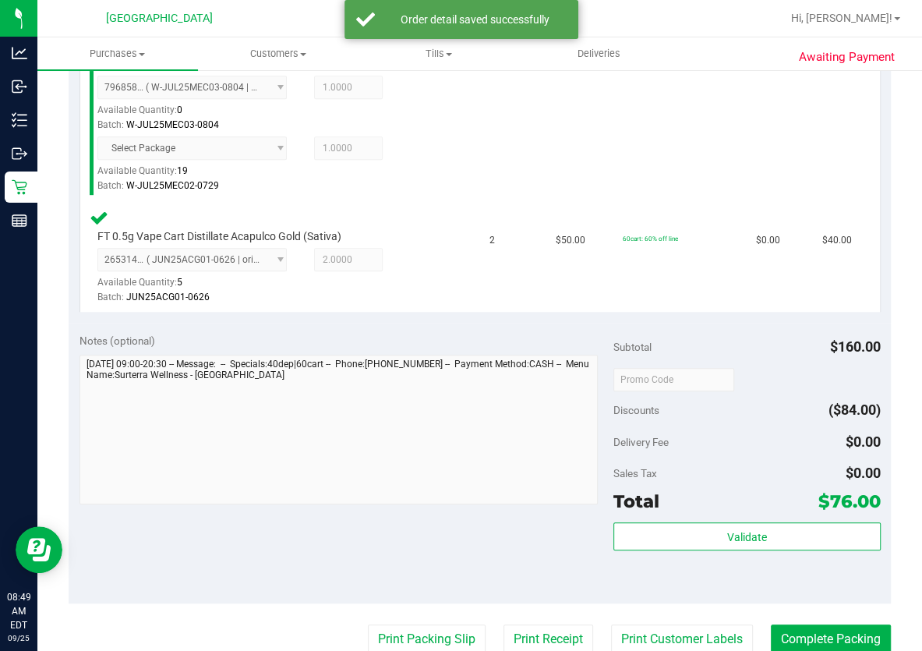
scroll to position [496, 0]
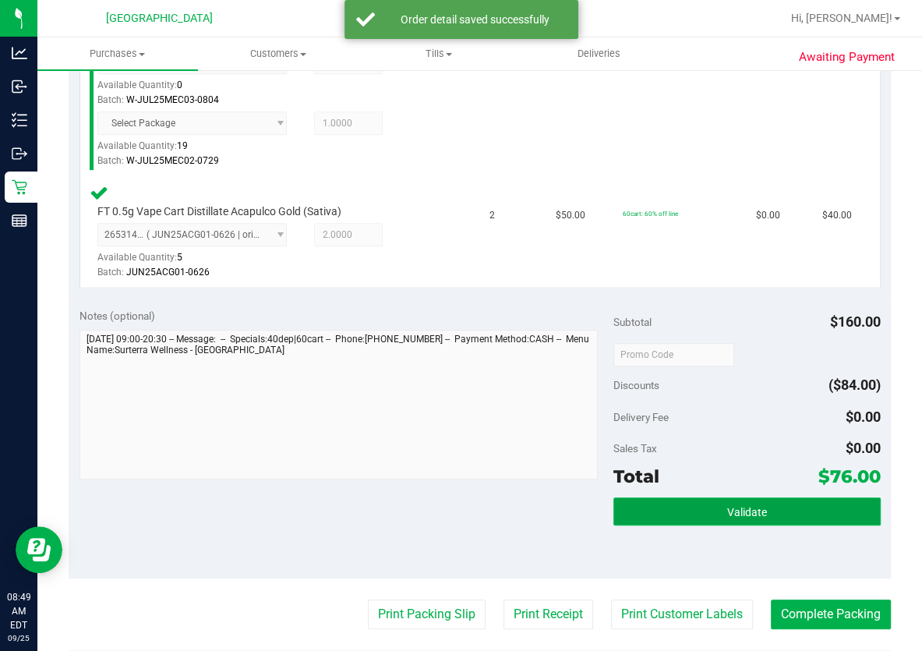
click at [774, 520] on button "Validate" at bounding box center [746, 511] width 267 height 28
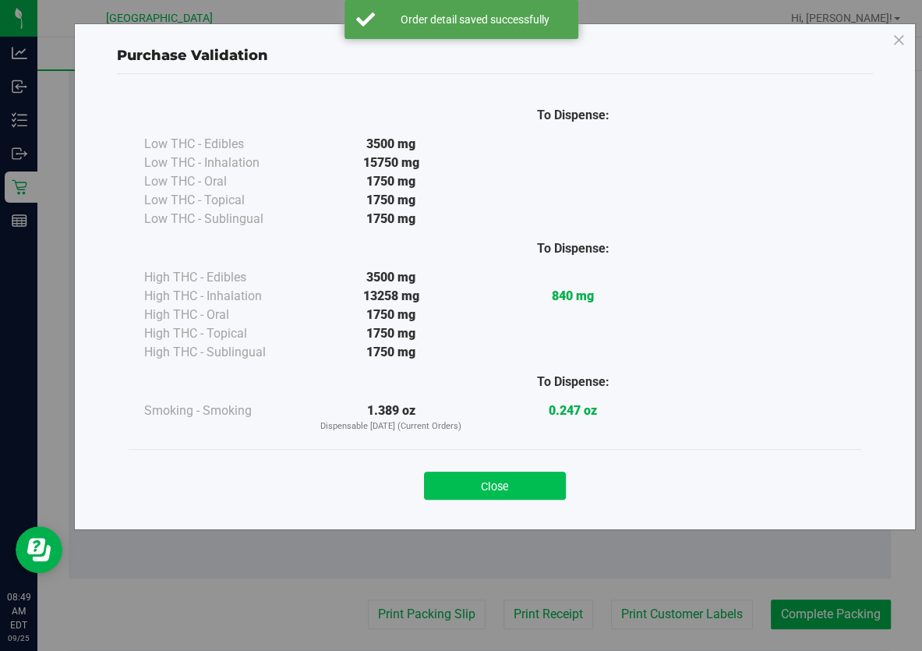
click at [513, 472] on button "Close" at bounding box center [495, 486] width 142 height 28
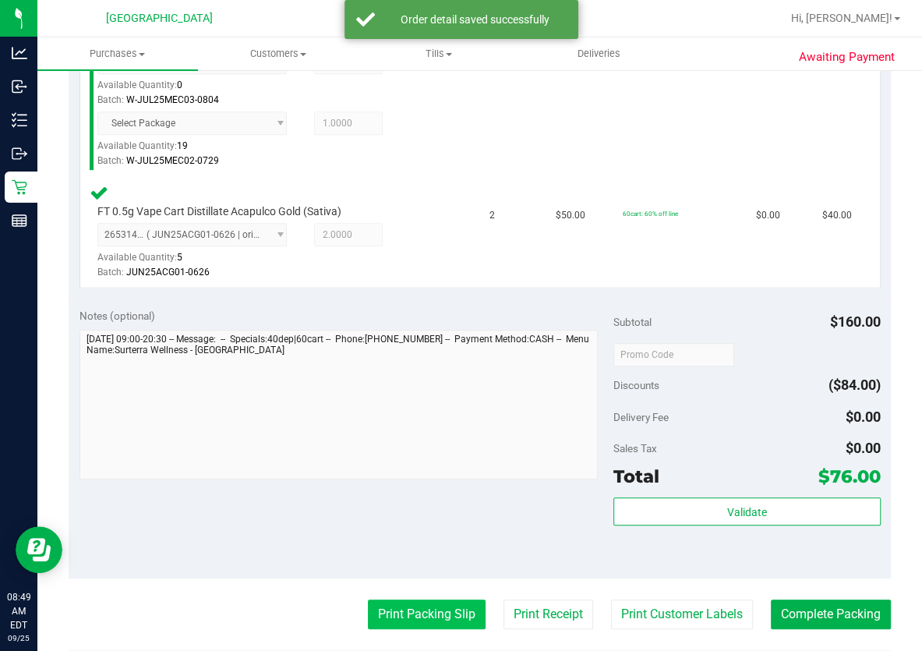
click at [384, 618] on button "Print Packing Slip" at bounding box center [427, 614] width 118 height 30
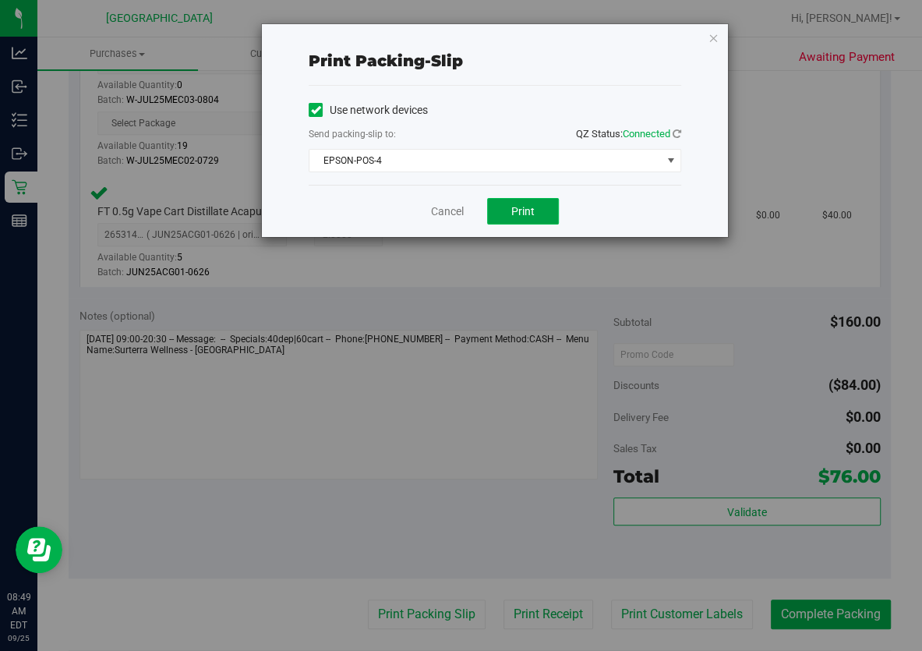
click at [514, 211] on span "Print" at bounding box center [522, 211] width 23 height 12
click at [452, 210] on link "Cancel" at bounding box center [447, 211] width 33 height 16
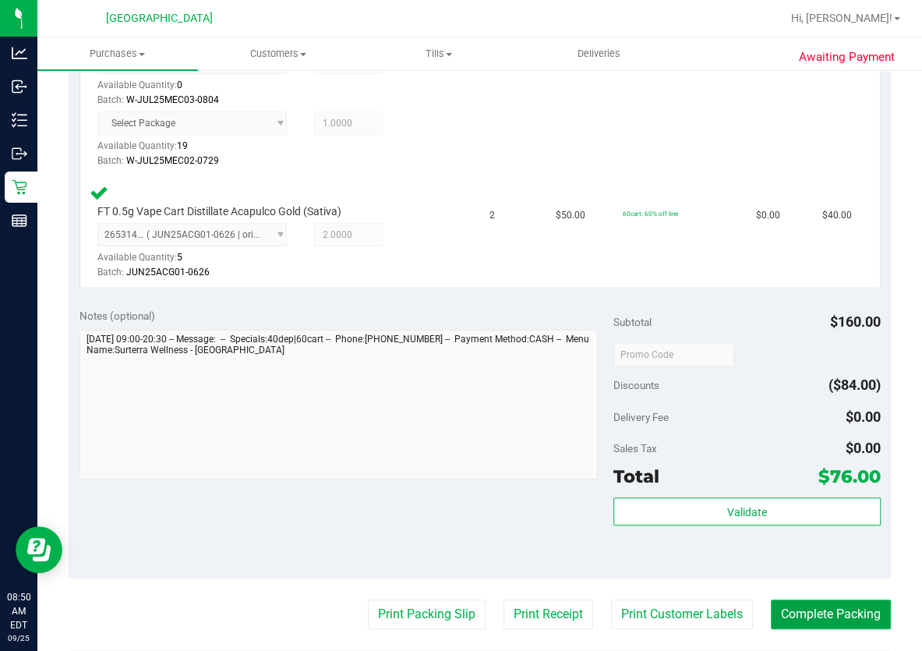
click at [774, 612] on button "Complete Packing" at bounding box center [831, 614] width 120 height 30
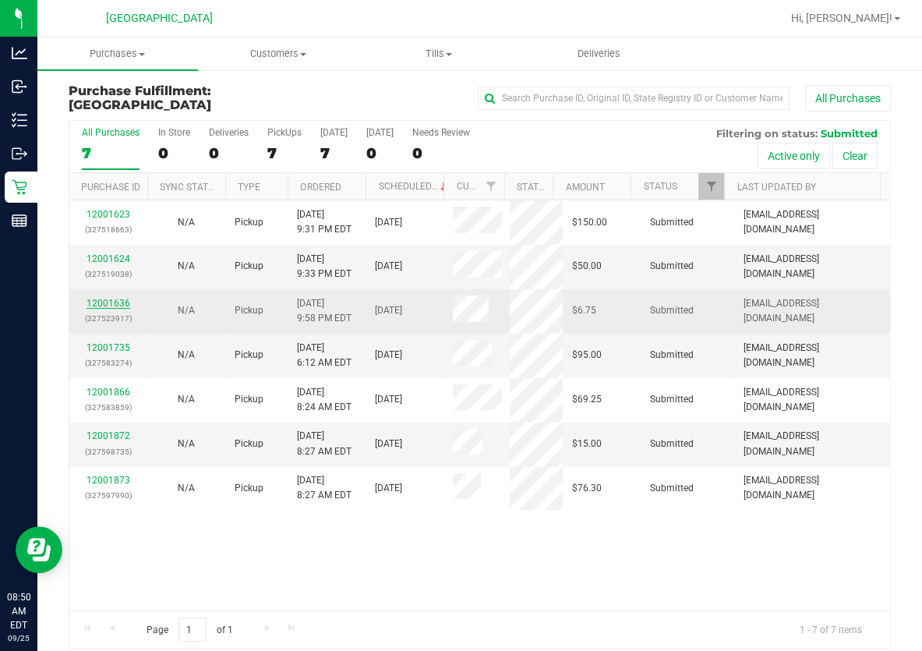
click at [115, 298] on link "12001636" at bounding box center [109, 303] width 44 height 11
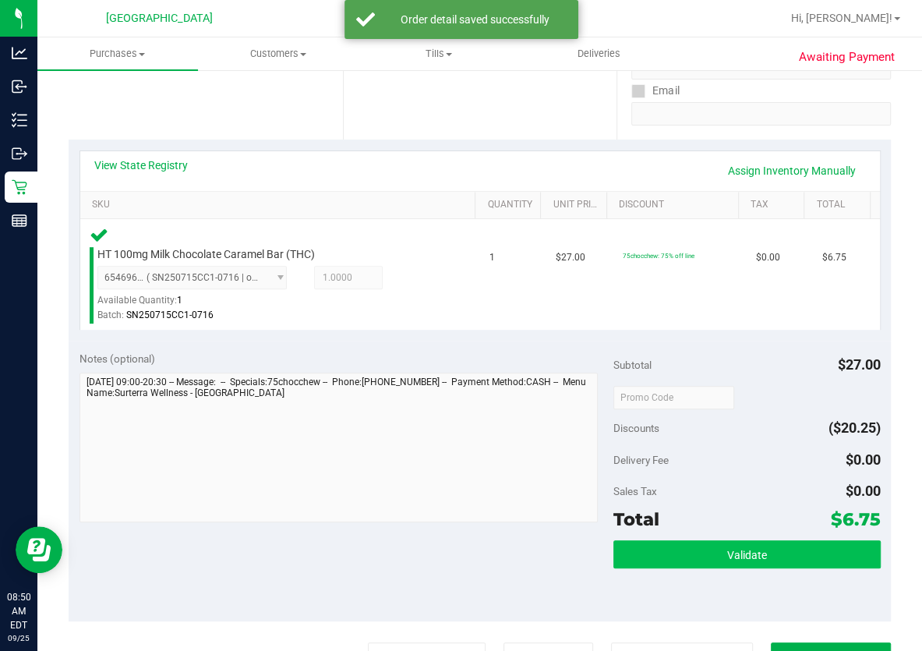
scroll to position [283, 0]
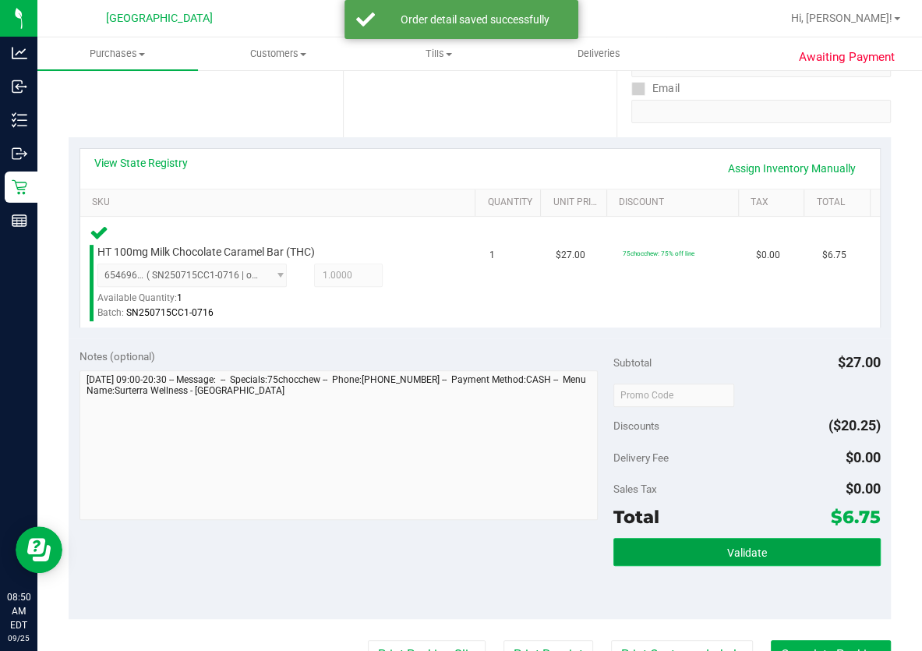
click at [765, 553] on button "Validate" at bounding box center [746, 552] width 267 height 28
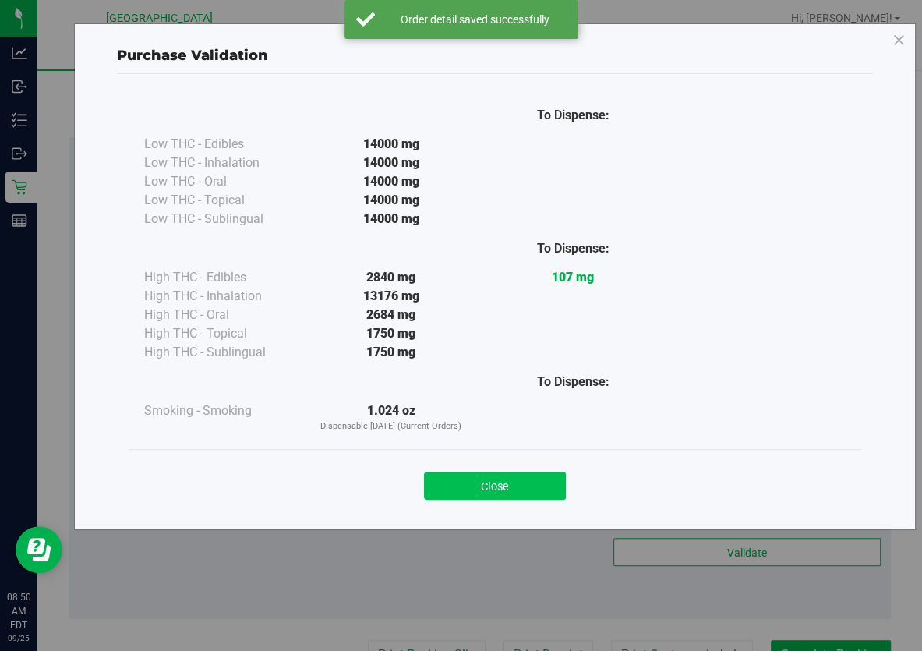
click at [517, 483] on button "Close" at bounding box center [495, 486] width 142 height 28
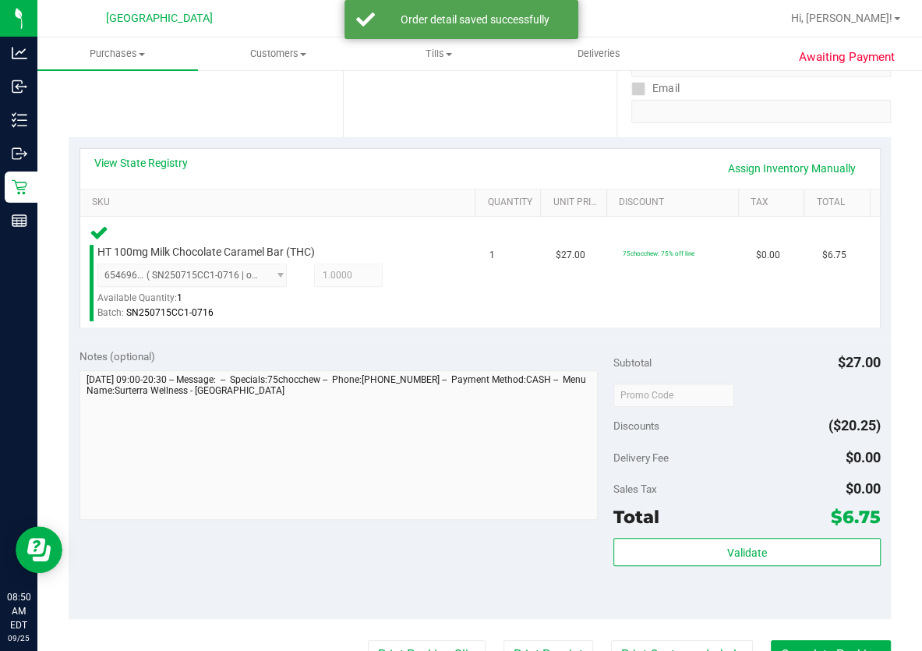
scroll to position [496, 0]
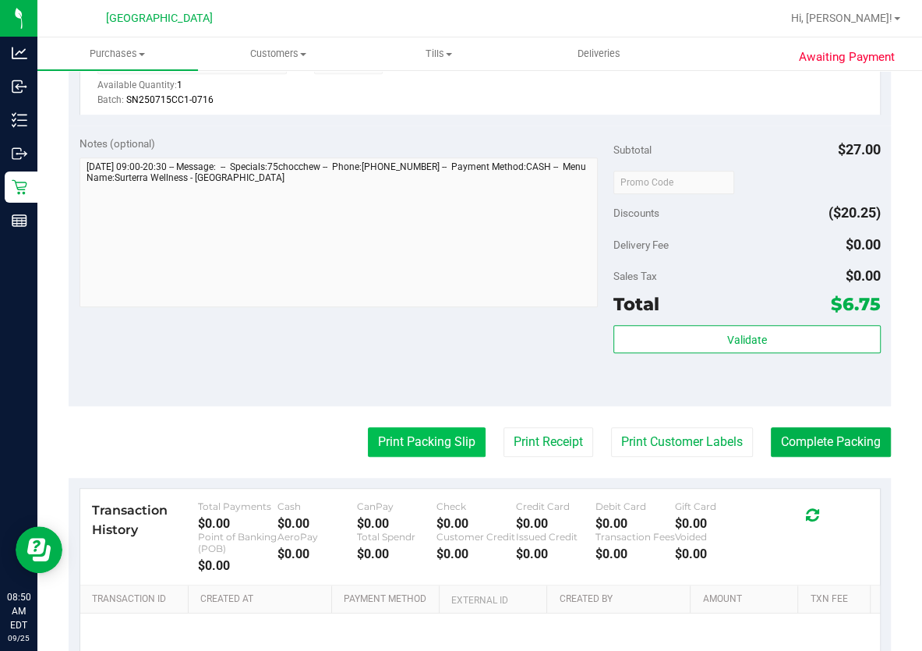
click at [422, 444] on button "Print Packing Slip" at bounding box center [427, 442] width 118 height 30
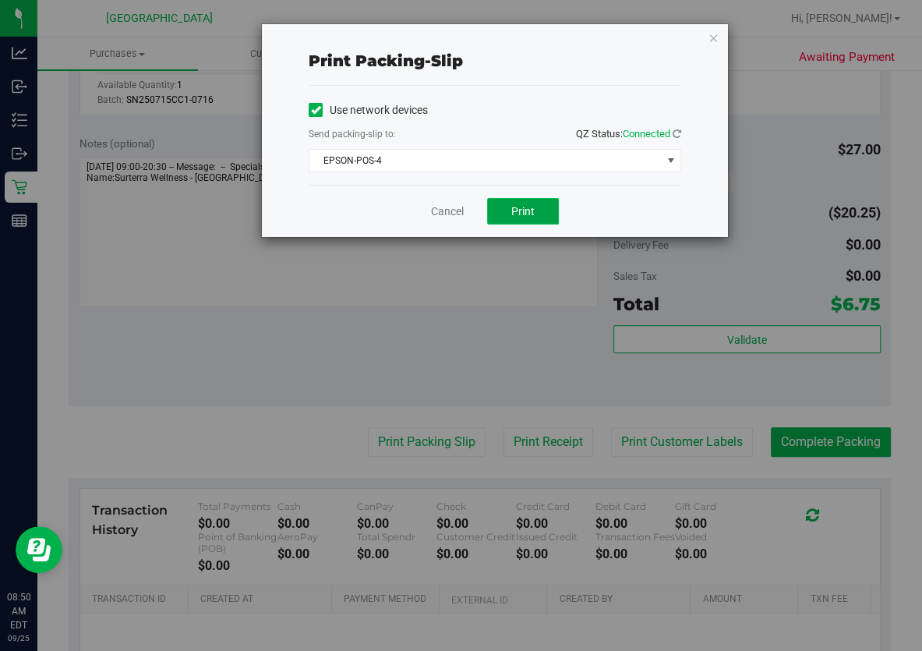
click at [522, 214] on span "Print" at bounding box center [522, 211] width 23 height 12
click at [444, 214] on link "Cancel" at bounding box center [447, 211] width 33 height 16
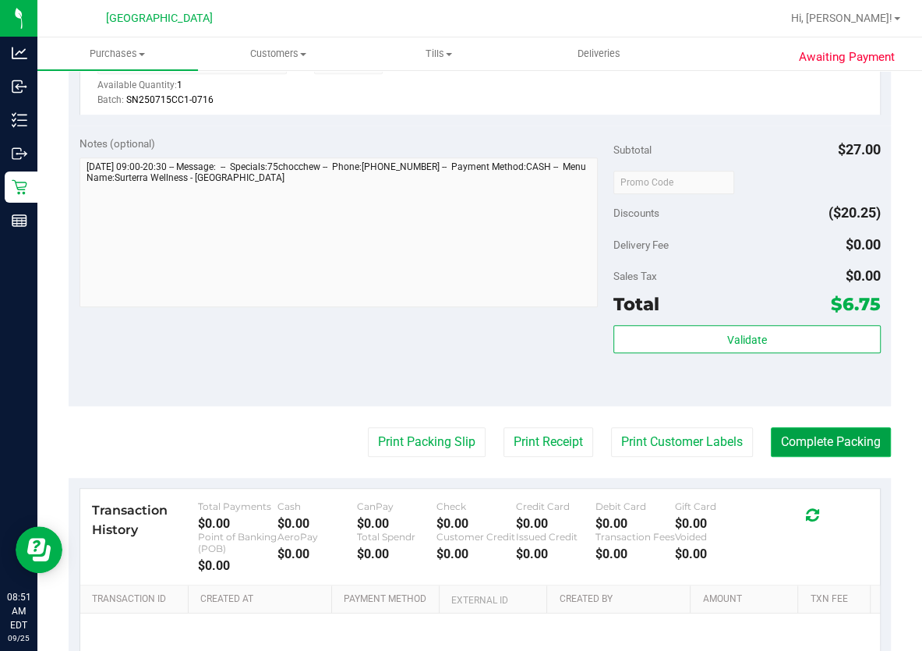
click at [794, 436] on button "Complete Packing" at bounding box center [831, 442] width 120 height 30
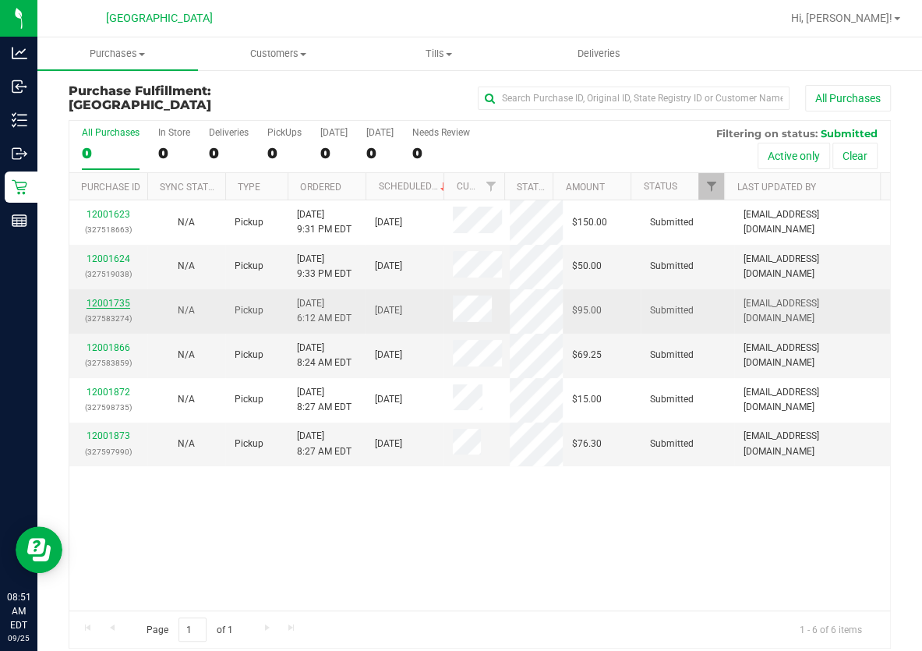
click at [126, 298] on link "12001735" at bounding box center [109, 303] width 44 height 11
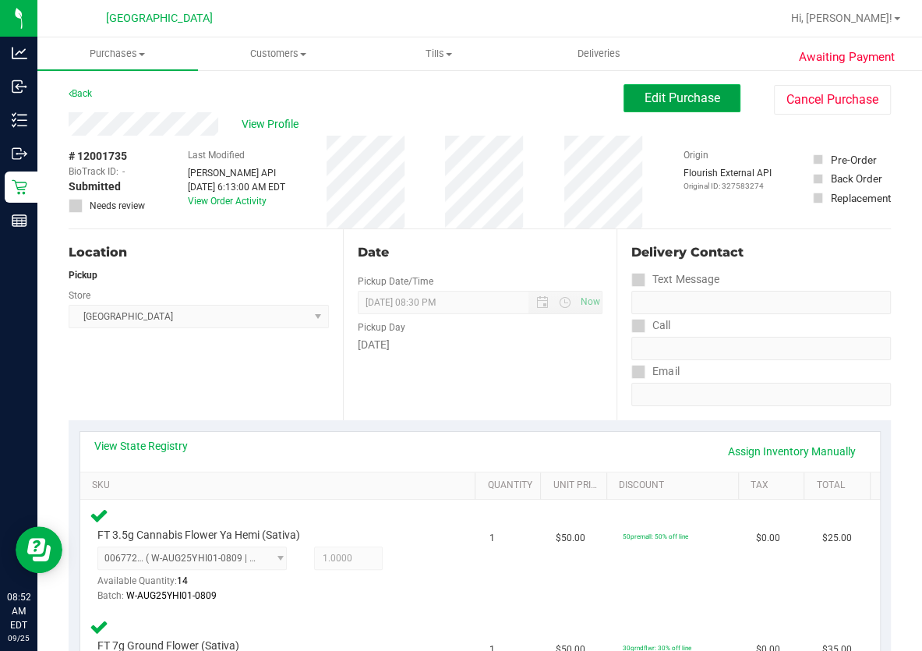
click at [704, 101] on span "Edit Purchase" at bounding box center [683, 97] width 76 height 15
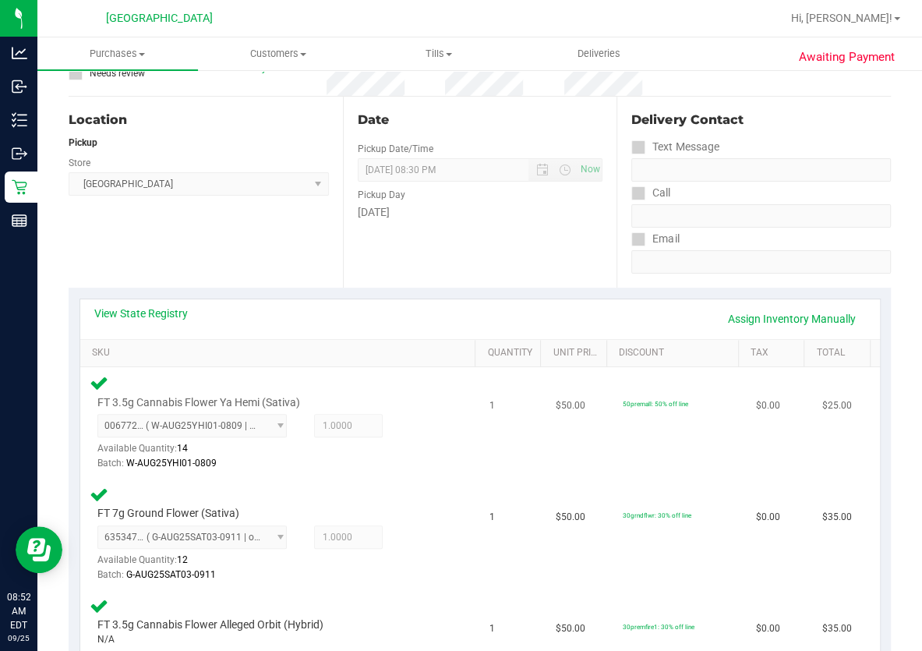
scroll to position [354, 0]
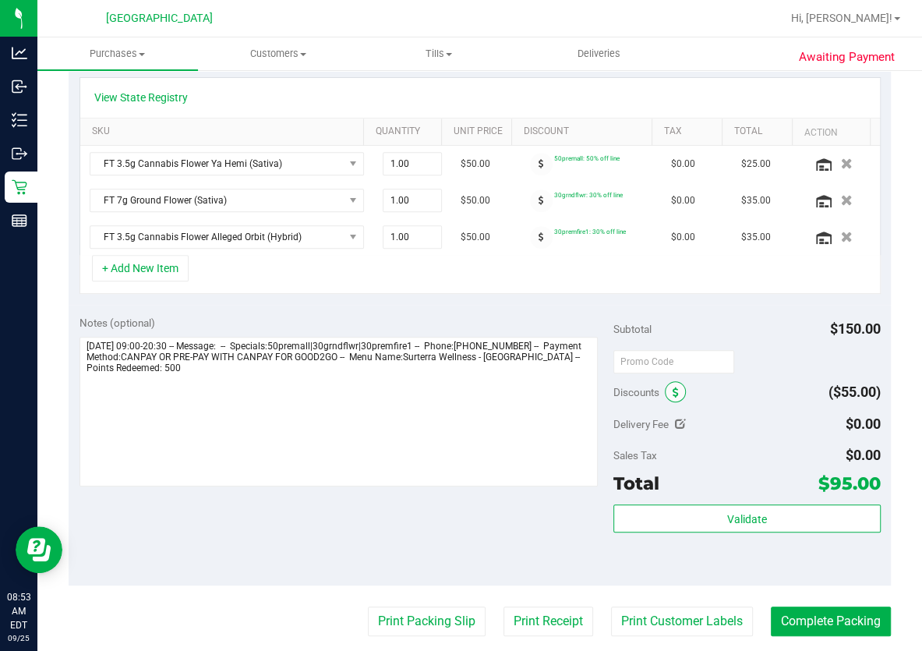
click at [673, 394] on span at bounding box center [675, 391] width 21 height 21
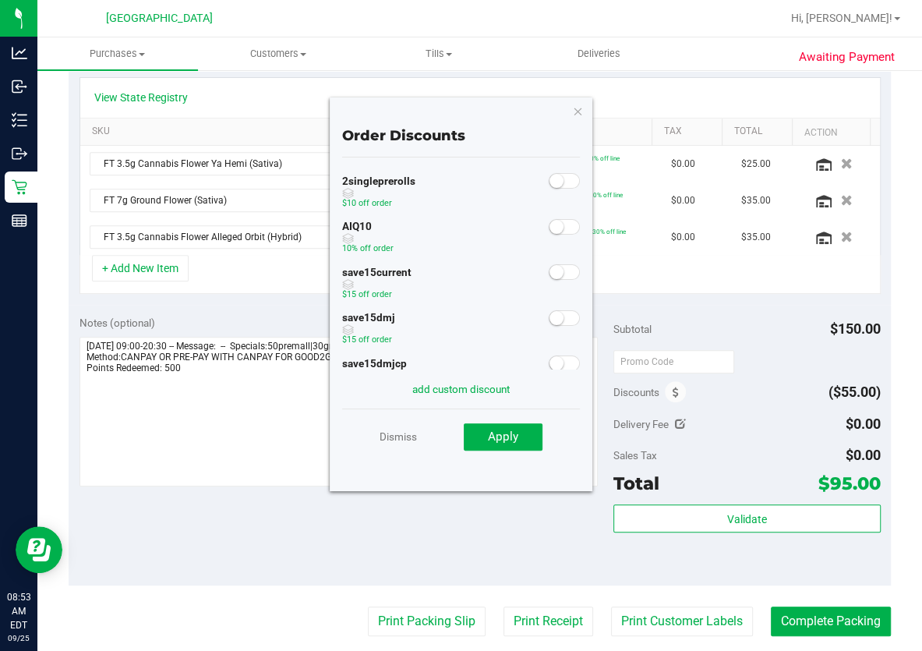
click at [550, 231] on small at bounding box center [557, 227] width 14 height 14
click at [507, 433] on span "Apply" at bounding box center [503, 436] width 30 height 14
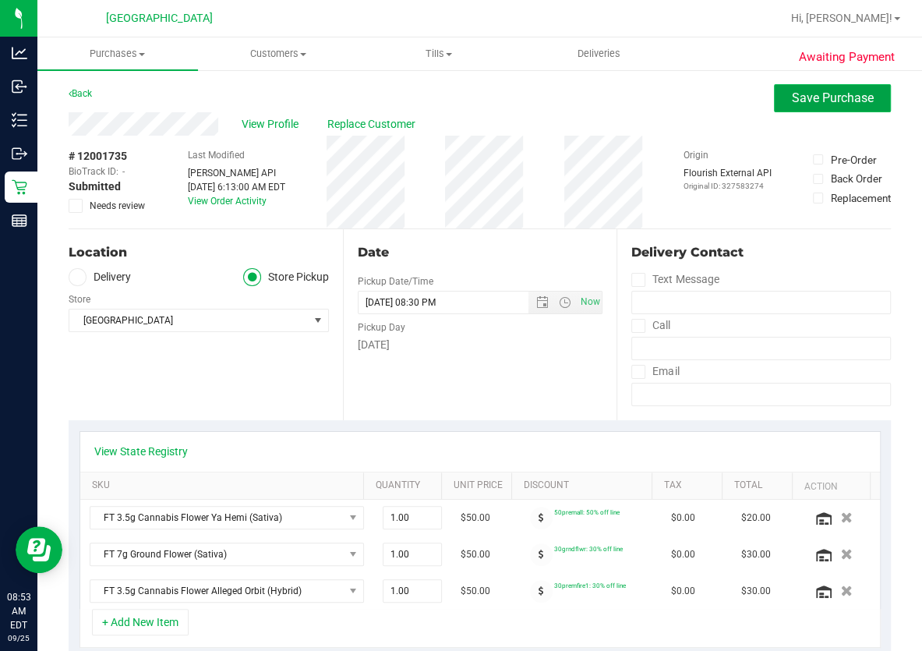
click at [828, 100] on span "Save Purchase" at bounding box center [833, 97] width 82 height 15
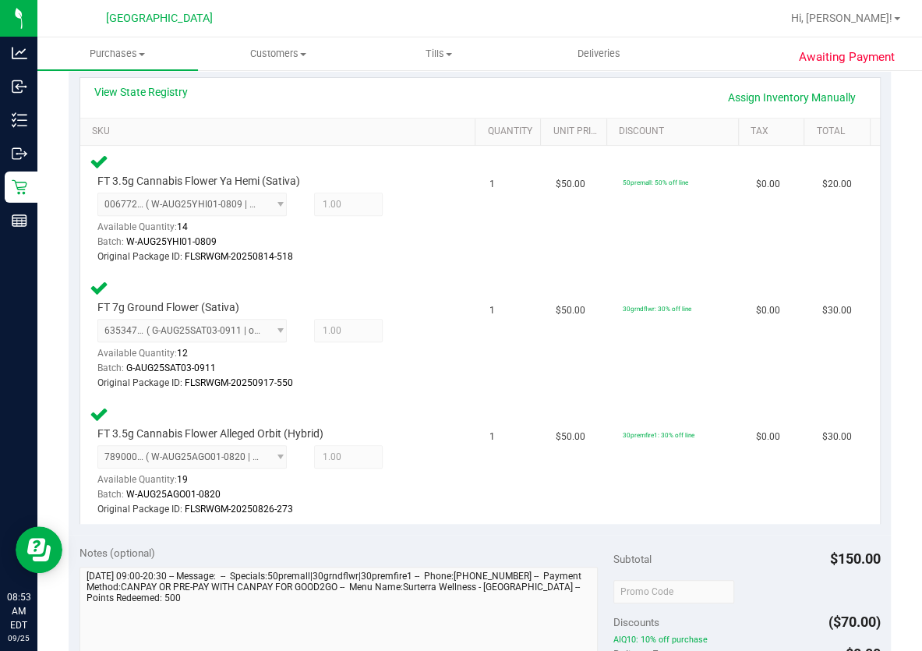
scroll to position [709, 0]
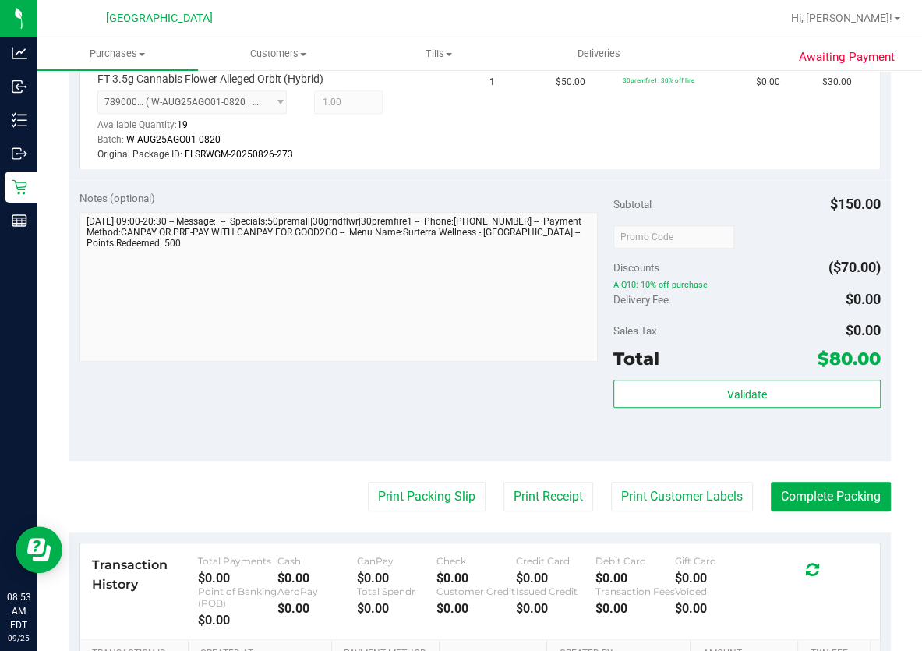
click at [742, 373] on div "Subtotal $150.00 Discounts ($70.00) AIQ10: 10% off purchase Delivery Fee $0.00 …" at bounding box center [746, 320] width 267 height 260
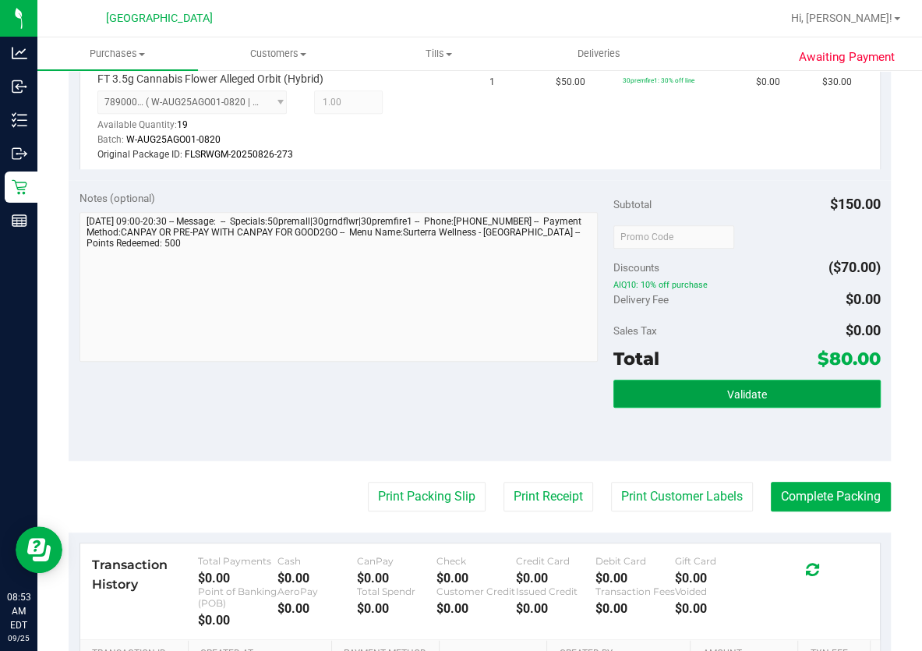
click at [742, 388] on span "Validate" at bounding box center [747, 394] width 40 height 12
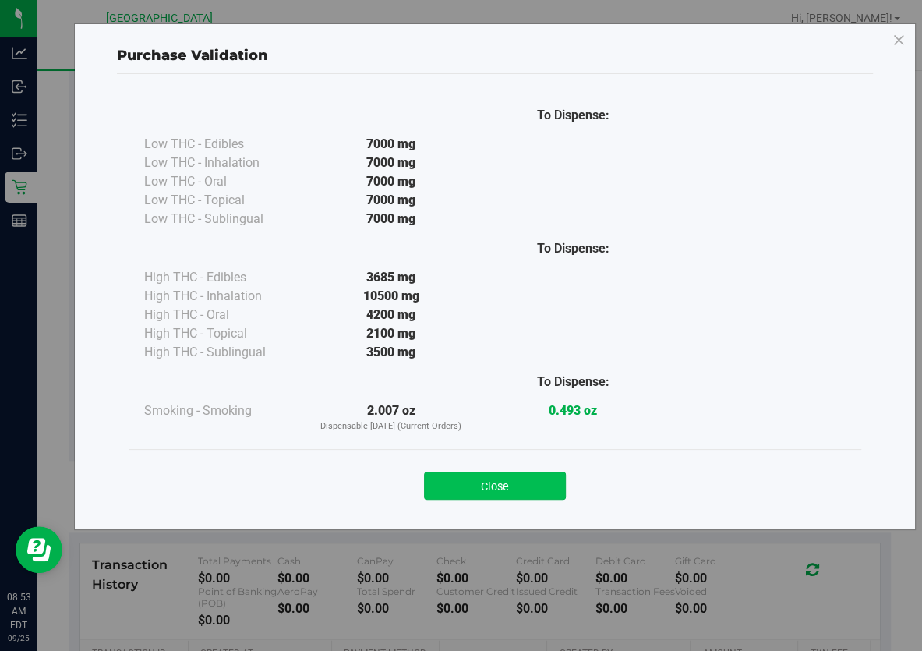
click at [544, 486] on button "Close" at bounding box center [495, 486] width 142 height 28
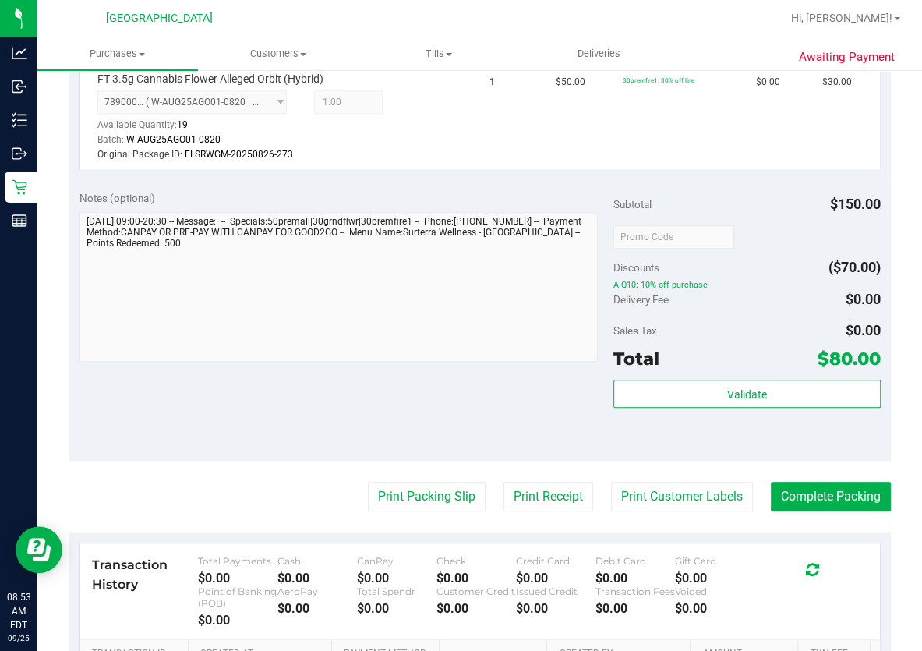
click at [452, 507] on purchase-details "Back Edit Purchase Cancel Purchase View Profile # 12001735 BioTrack ID: - Submi…" at bounding box center [480, 106] width 822 height 1460
click at [444, 498] on button "Print Packing Slip" at bounding box center [427, 497] width 118 height 30
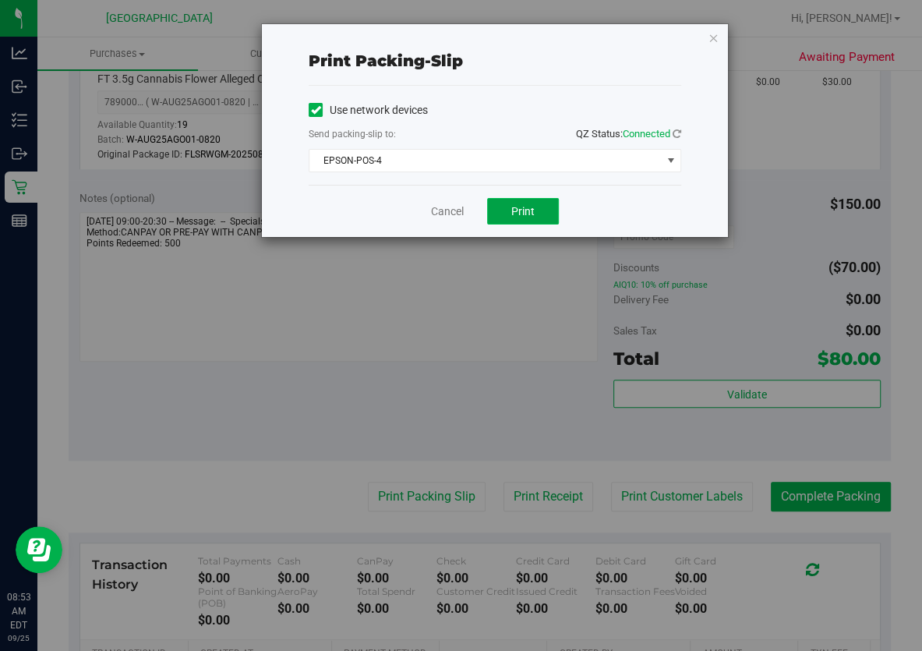
click at [503, 214] on button "Print" at bounding box center [523, 211] width 72 height 27
click at [423, 216] on div "Cancel Print" at bounding box center [495, 211] width 373 height 52
click at [454, 214] on link "Cancel" at bounding box center [447, 211] width 33 height 16
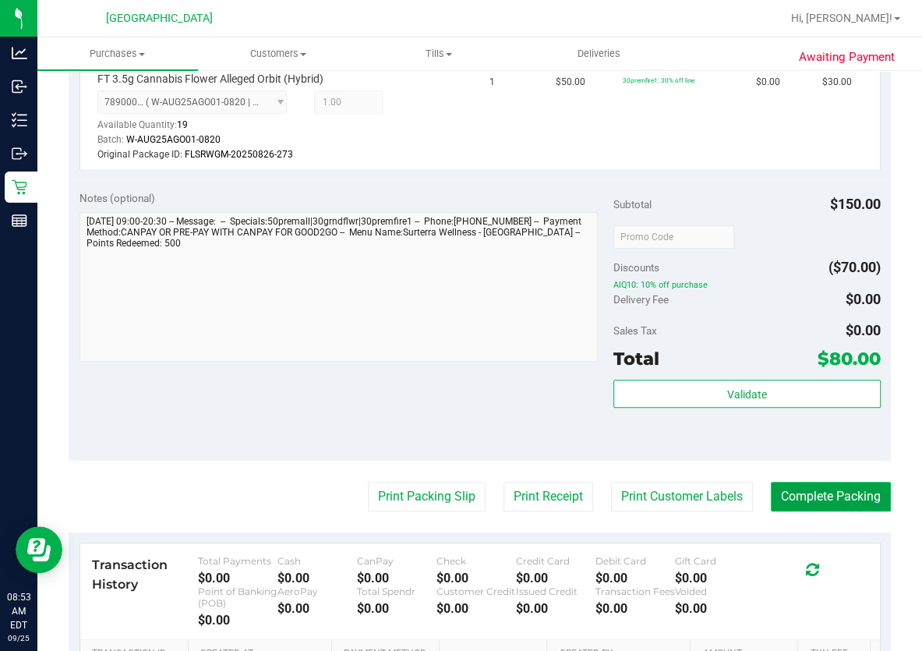
click at [821, 482] on button "Complete Packing" at bounding box center [831, 497] width 120 height 30
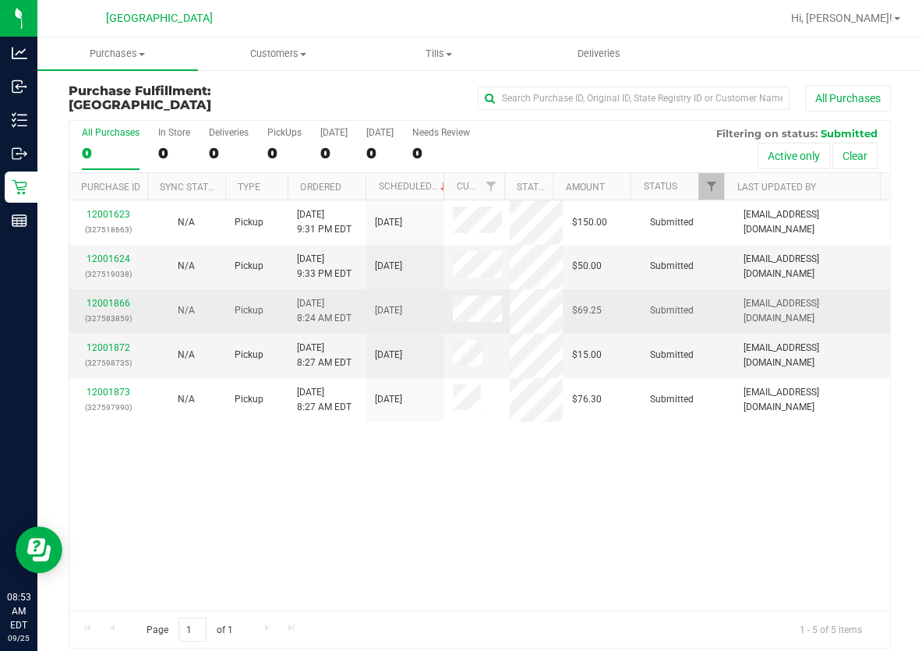
click at [111, 311] on p "(327583859)" at bounding box center [108, 318] width 59 height 15
click at [109, 305] on div "12001866 (327583859)" at bounding box center [108, 311] width 59 height 30
click at [106, 298] on link "12001866" at bounding box center [109, 303] width 44 height 11
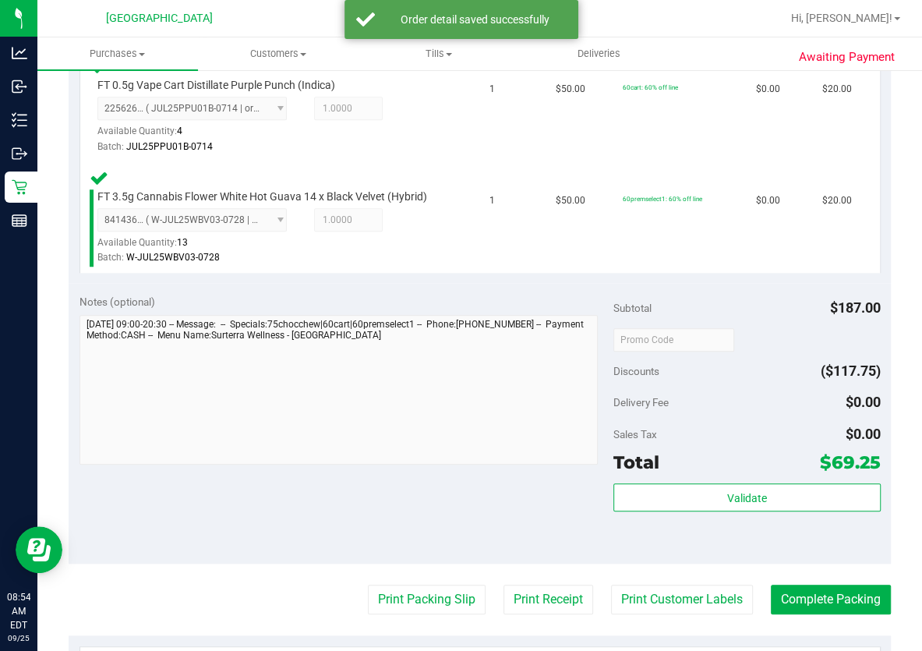
scroll to position [779, 0]
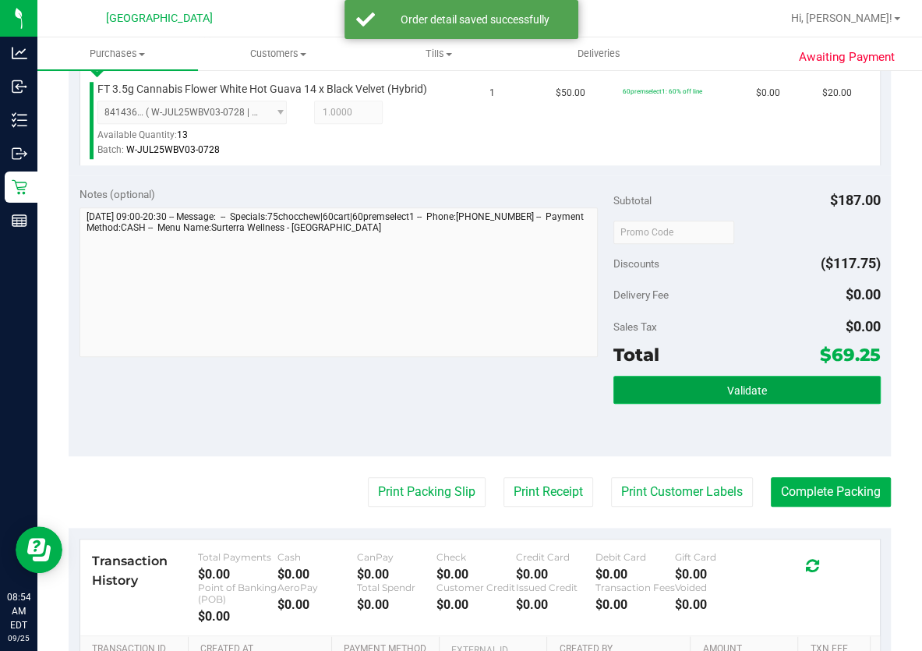
click at [728, 384] on span "Validate" at bounding box center [747, 390] width 40 height 12
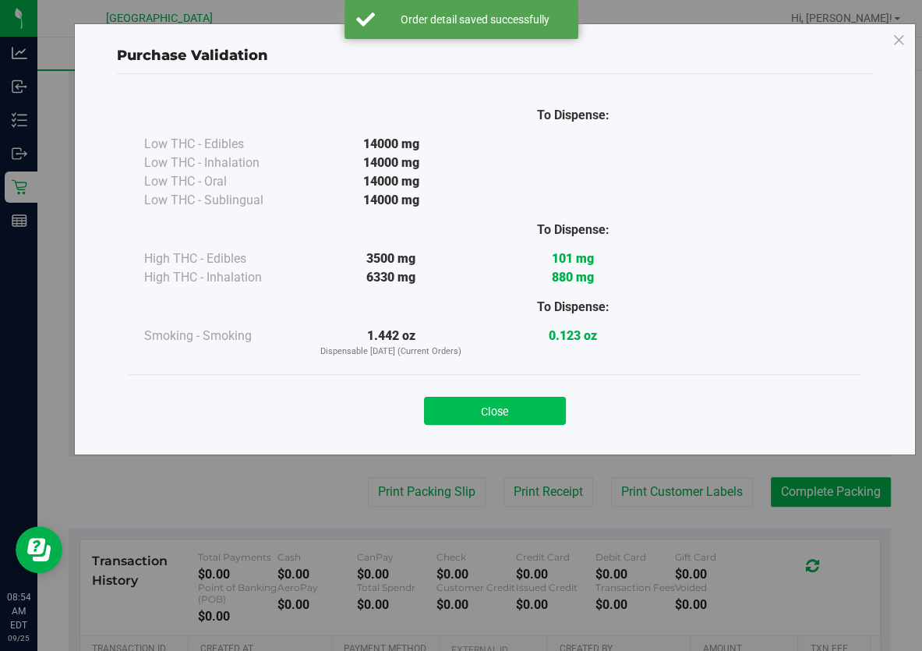
click at [522, 407] on button "Close" at bounding box center [495, 411] width 142 height 28
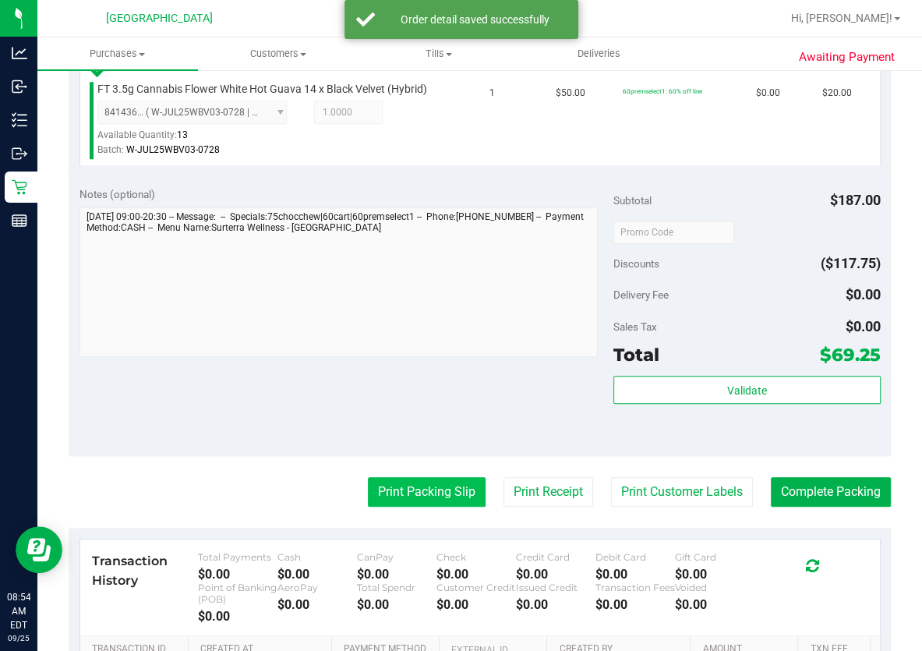
click at [410, 497] on button "Print Packing Slip" at bounding box center [427, 492] width 118 height 30
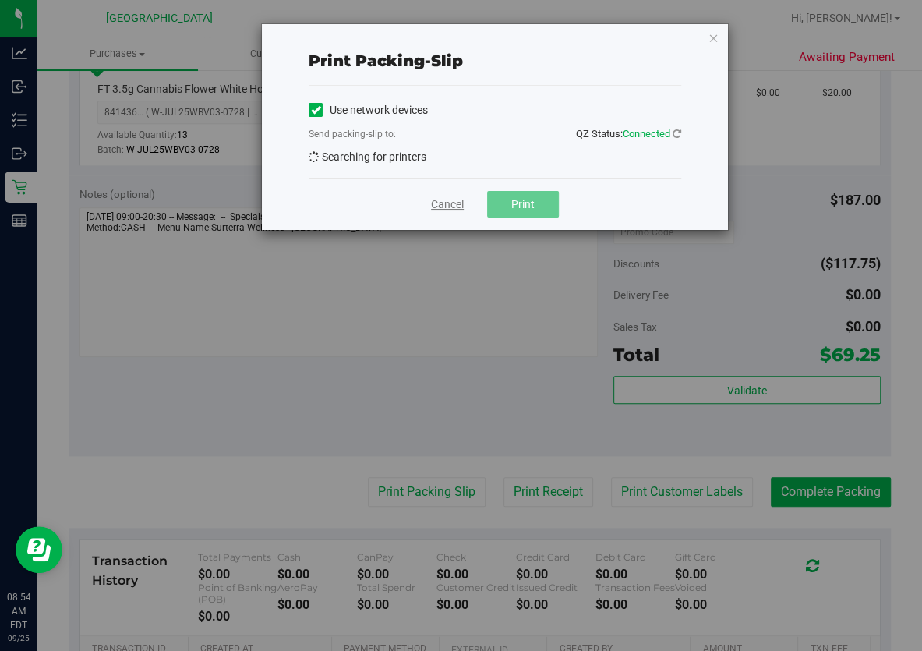
click at [437, 205] on link "Cancel" at bounding box center [447, 204] width 33 height 16
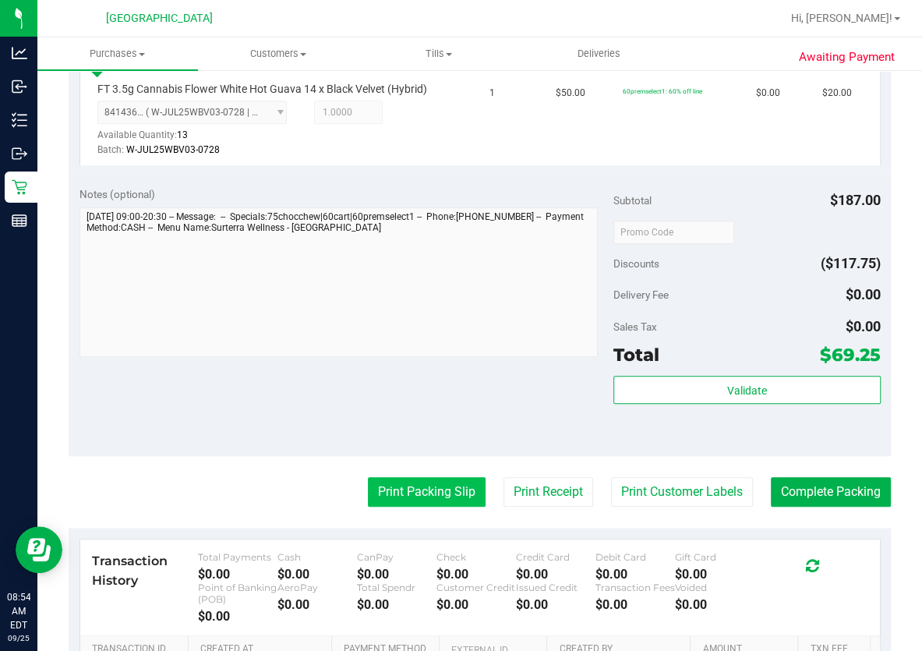
click at [408, 478] on button "Print Packing Slip" at bounding box center [427, 492] width 118 height 30
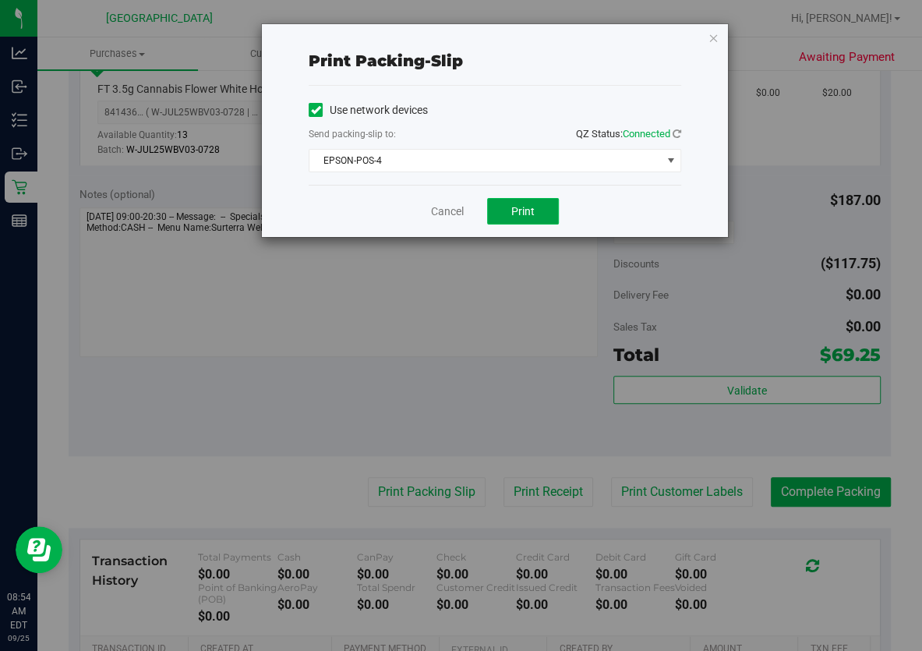
click at [521, 205] on span "Print" at bounding box center [522, 211] width 23 height 12
click at [440, 210] on link "Cancel" at bounding box center [447, 211] width 33 height 16
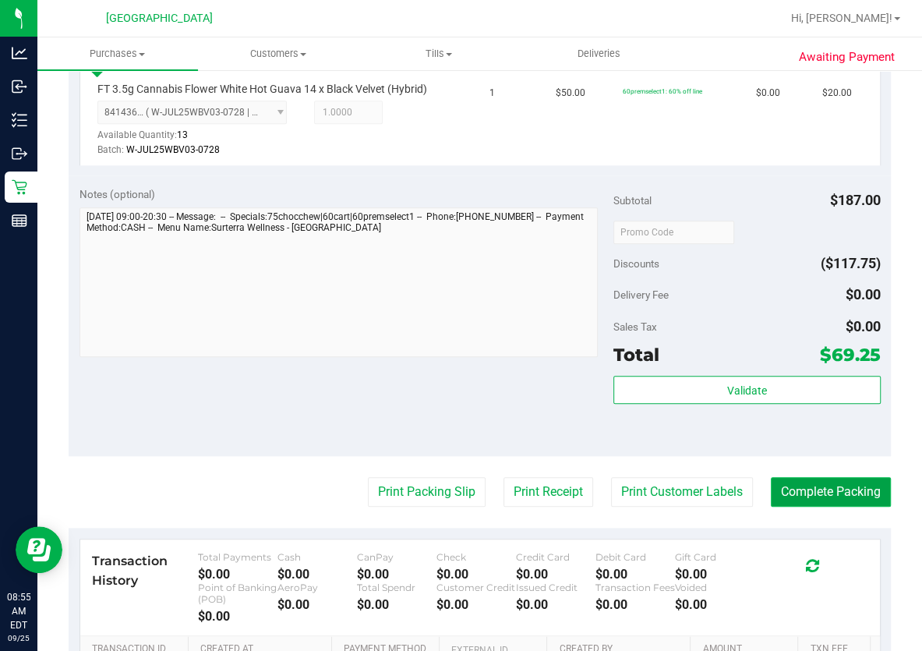
click at [840, 487] on button "Complete Packing" at bounding box center [831, 492] width 120 height 30
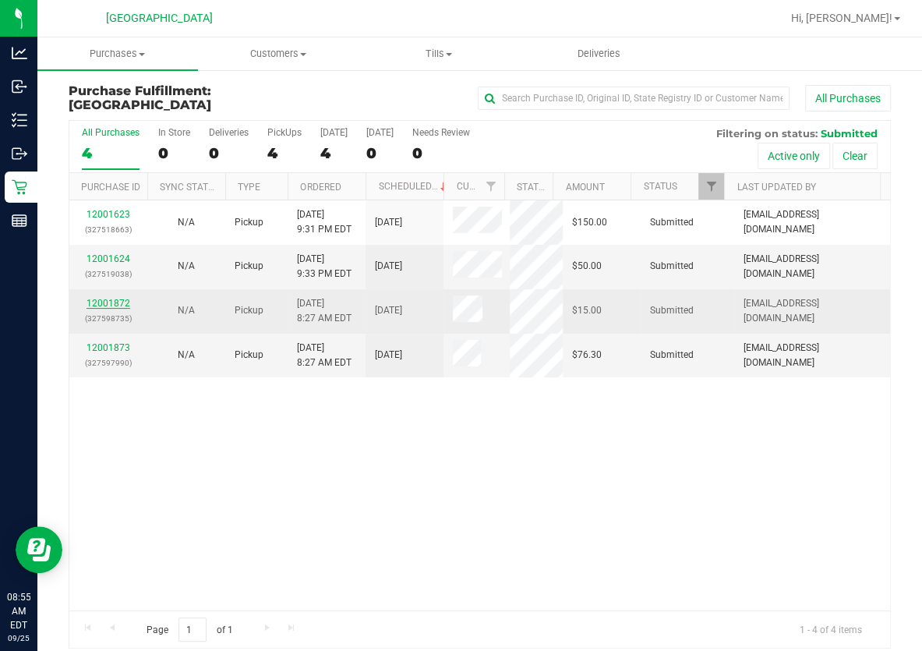
click at [121, 299] on link "12001872" at bounding box center [109, 303] width 44 height 11
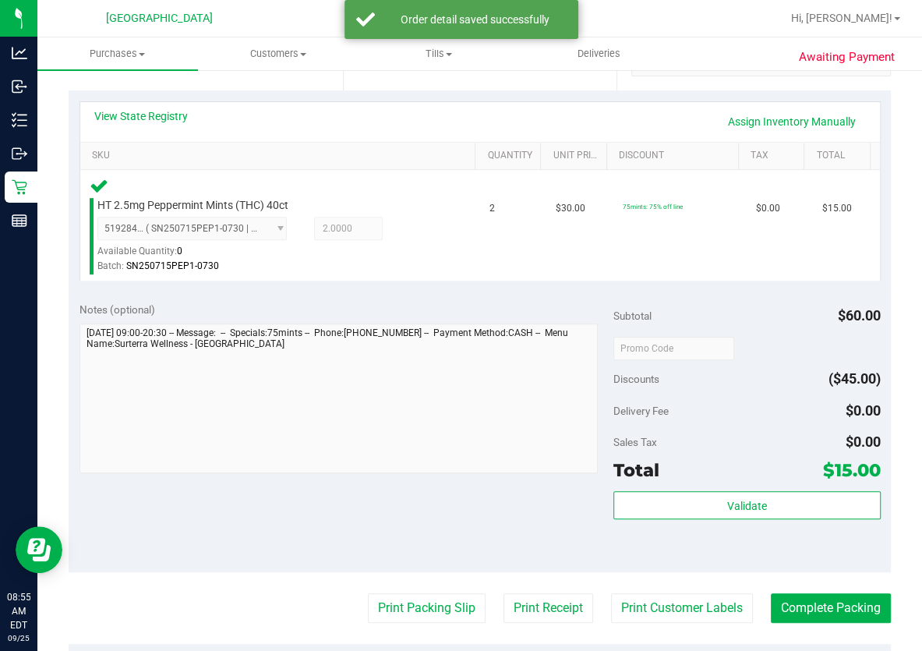
scroll to position [354, 0]
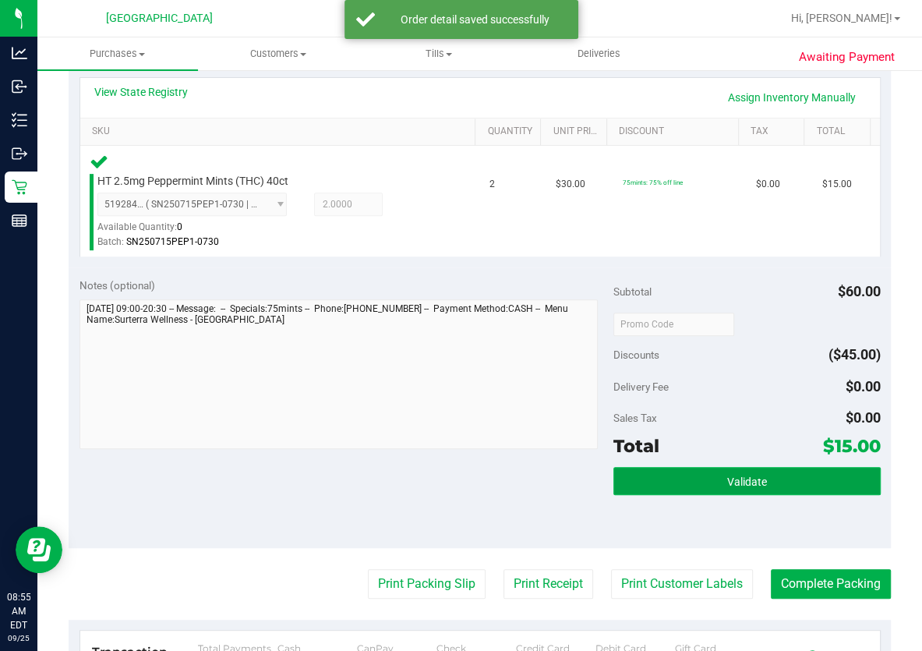
click at [727, 485] on span "Validate" at bounding box center [747, 481] width 40 height 12
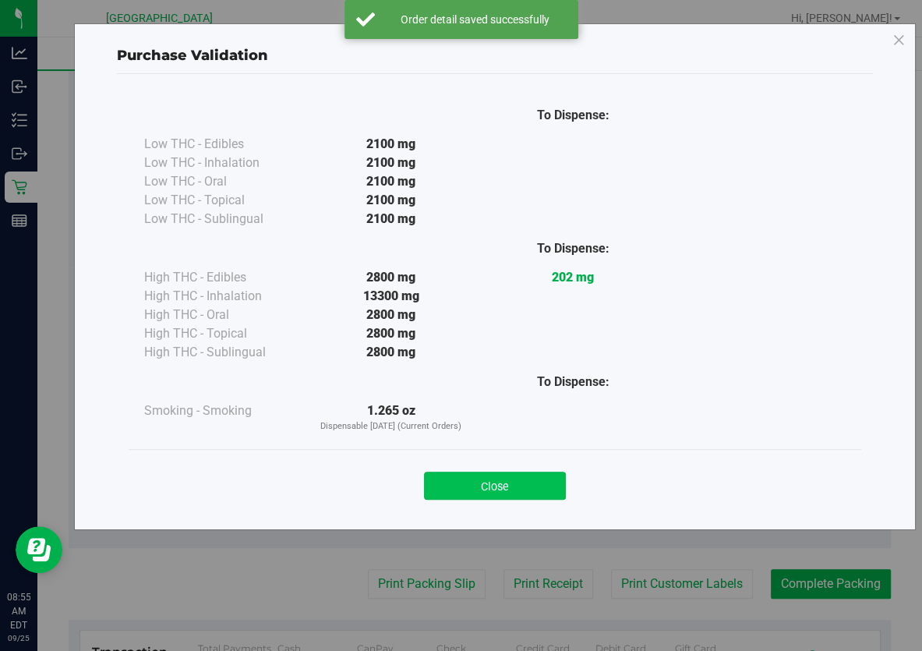
click at [529, 483] on button "Close" at bounding box center [495, 486] width 142 height 28
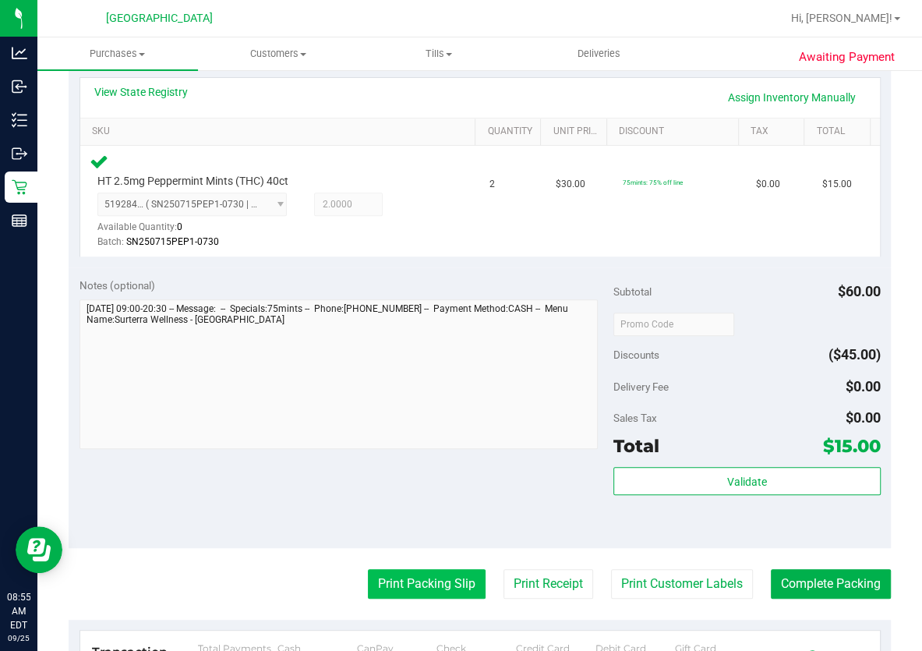
click at [451, 571] on button "Print Packing Slip" at bounding box center [427, 584] width 118 height 30
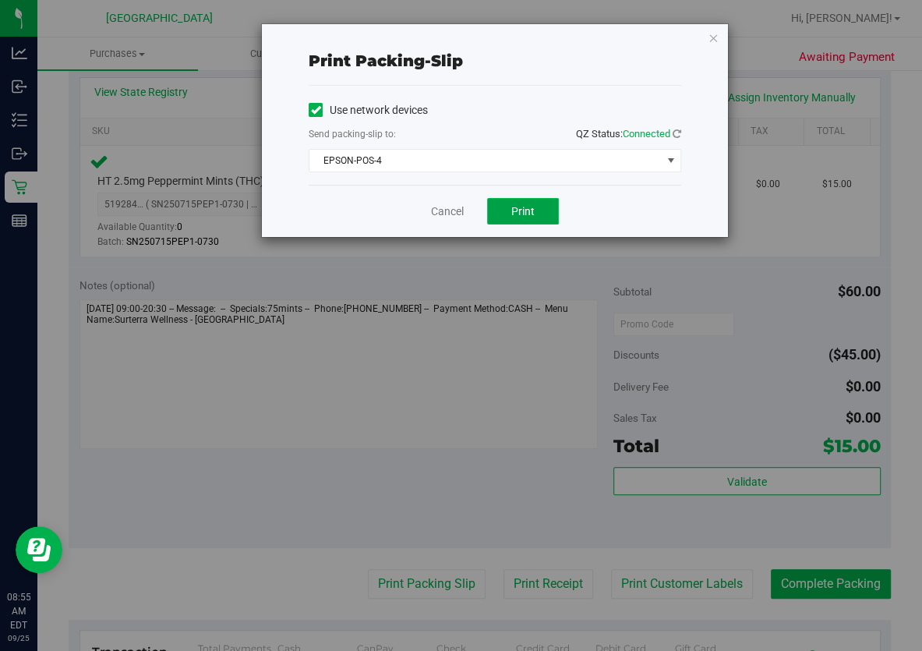
click at [522, 217] on span "Print" at bounding box center [522, 211] width 23 height 12
click at [451, 216] on link "Cancel" at bounding box center [447, 211] width 33 height 16
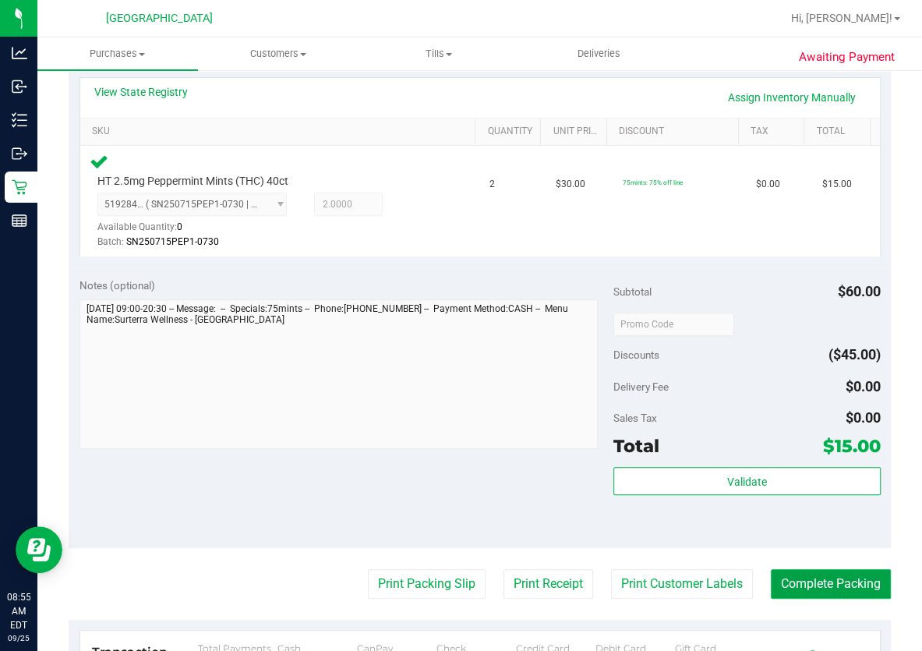
click at [800, 589] on button "Complete Packing" at bounding box center [831, 584] width 120 height 30
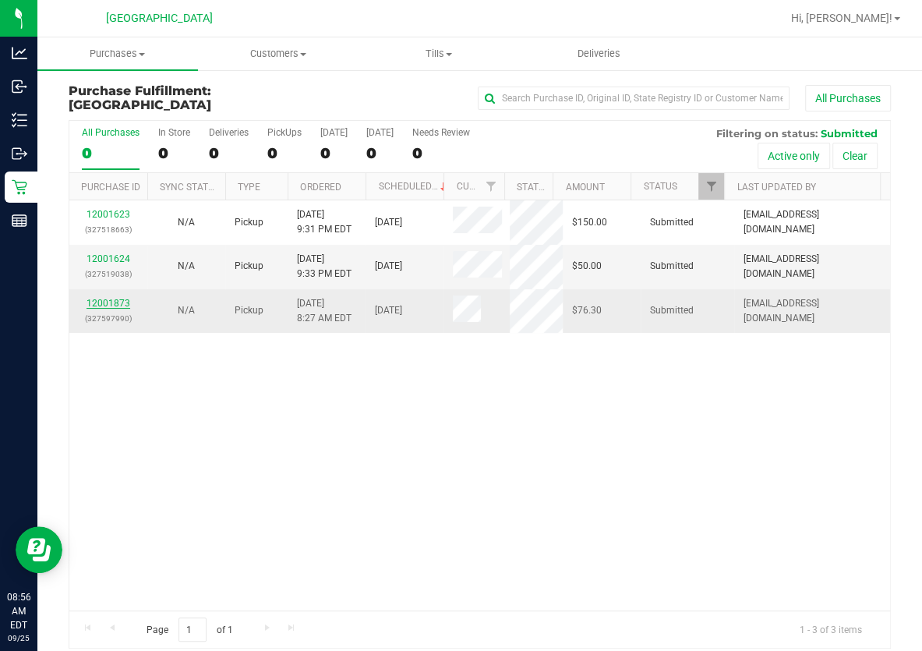
click at [118, 301] on link "12001873" at bounding box center [109, 303] width 44 height 11
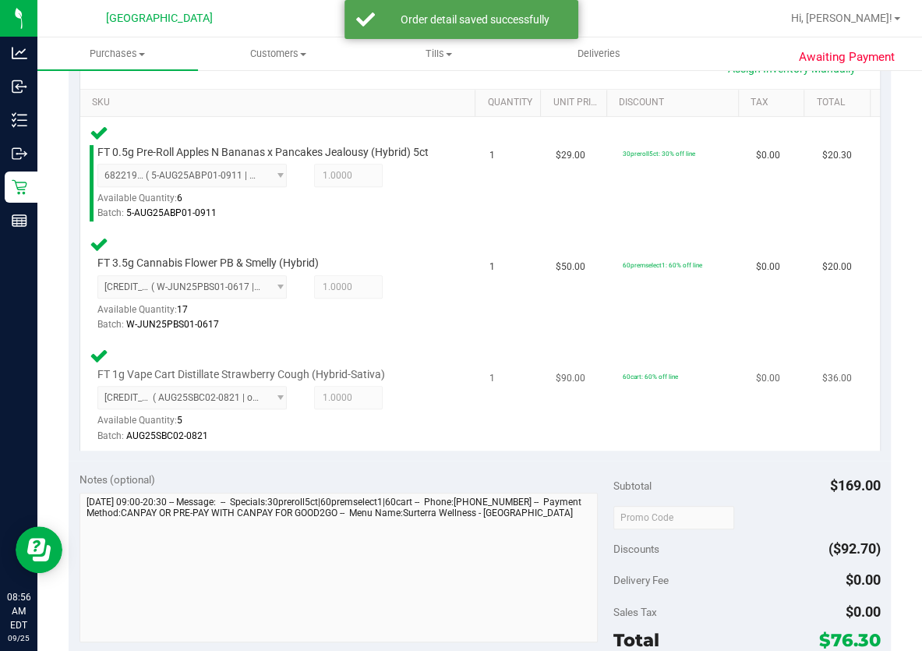
scroll to position [496, 0]
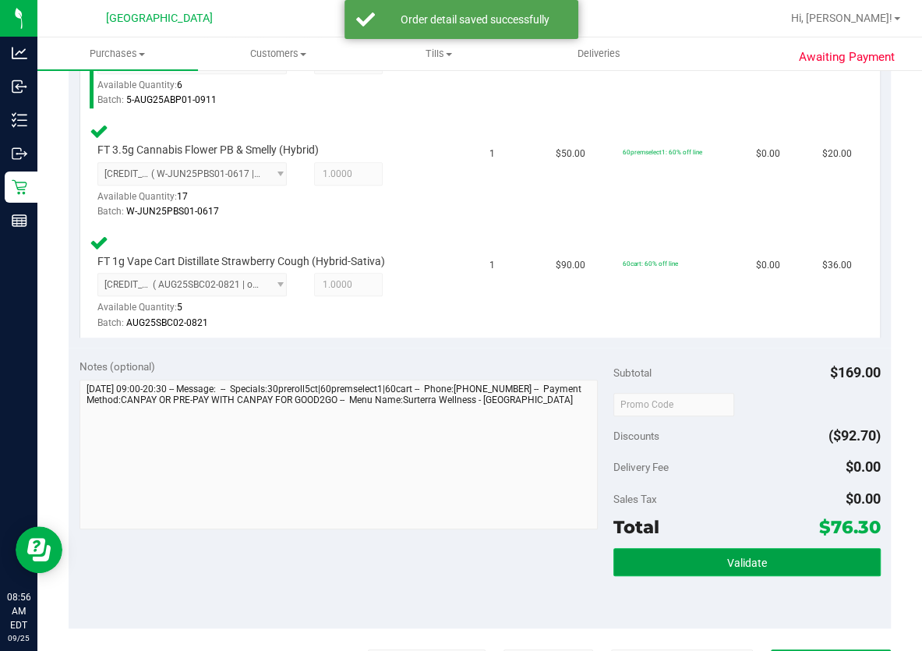
click at [795, 564] on button "Validate" at bounding box center [746, 562] width 267 height 28
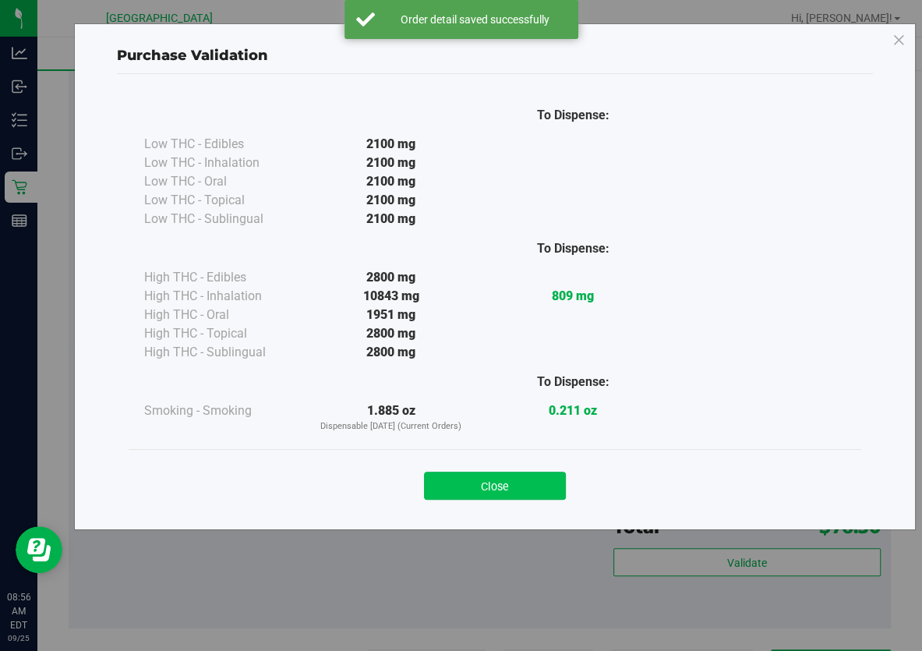
click at [526, 484] on button "Close" at bounding box center [495, 486] width 142 height 28
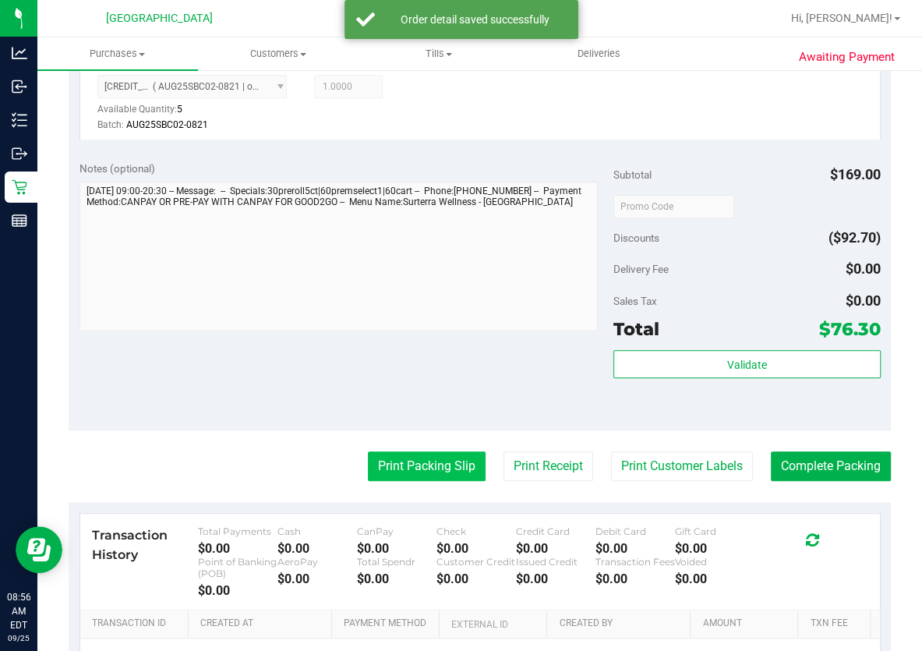
scroll to position [779, 0]
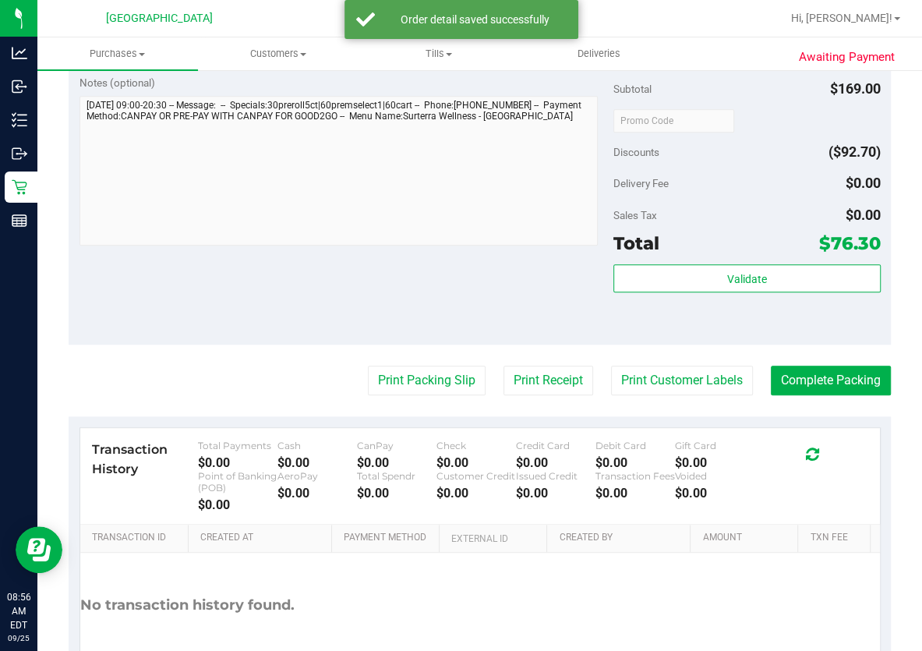
click at [422, 398] on purchase-details "Back Edit Purchase Cancel Purchase View Profile # 12001873 BioTrack ID: - Submi…" at bounding box center [480, 12] width 822 height 1415
click at [421, 388] on button "Print Packing Slip" at bounding box center [427, 381] width 118 height 30
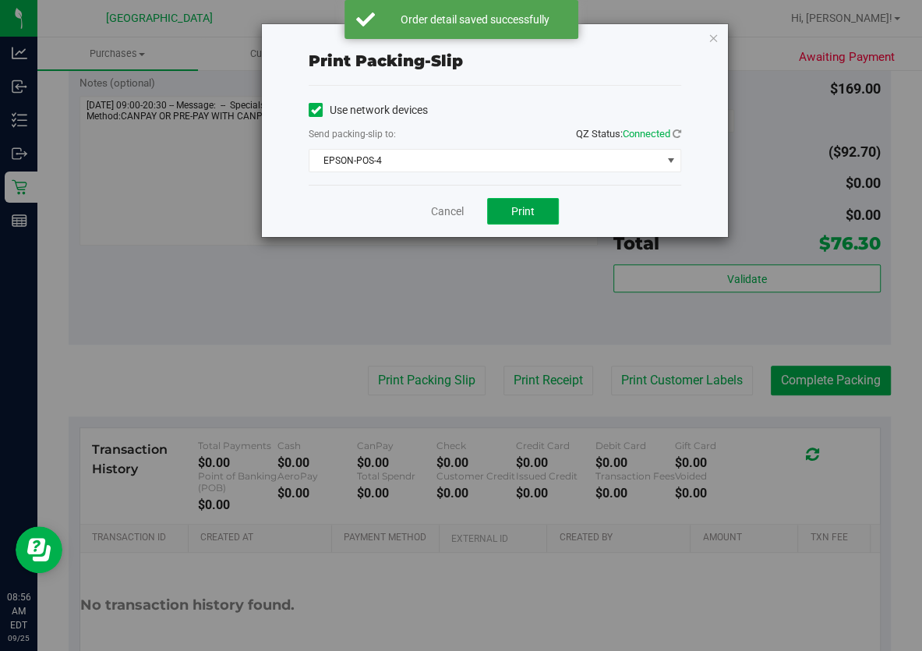
click at [543, 214] on button "Print" at bounding box center [523, 211] width 72 height 27
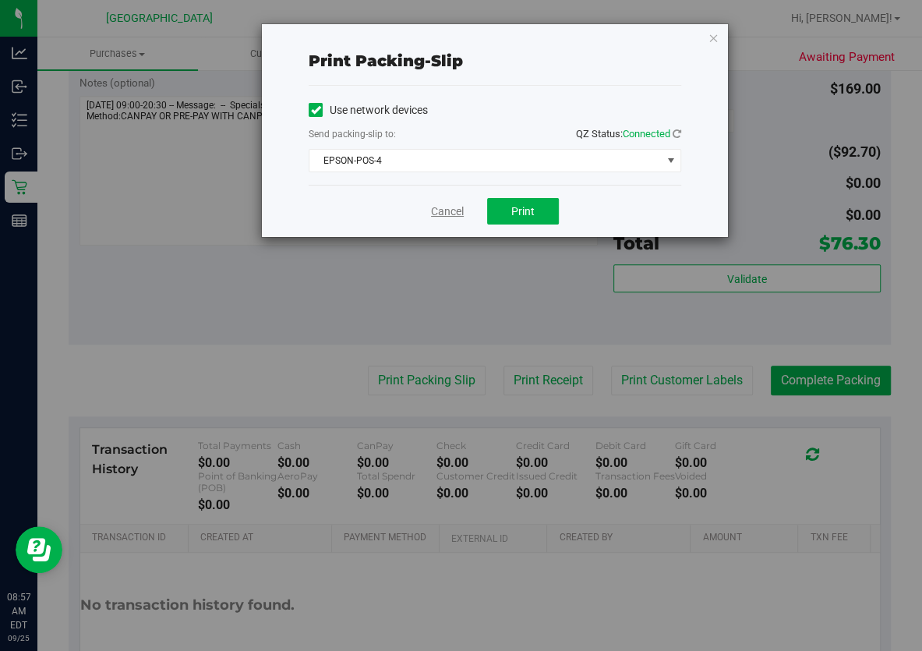
click at [455, 215] on link "Cancel" at bounding box center [447, 211] width 33 height 16
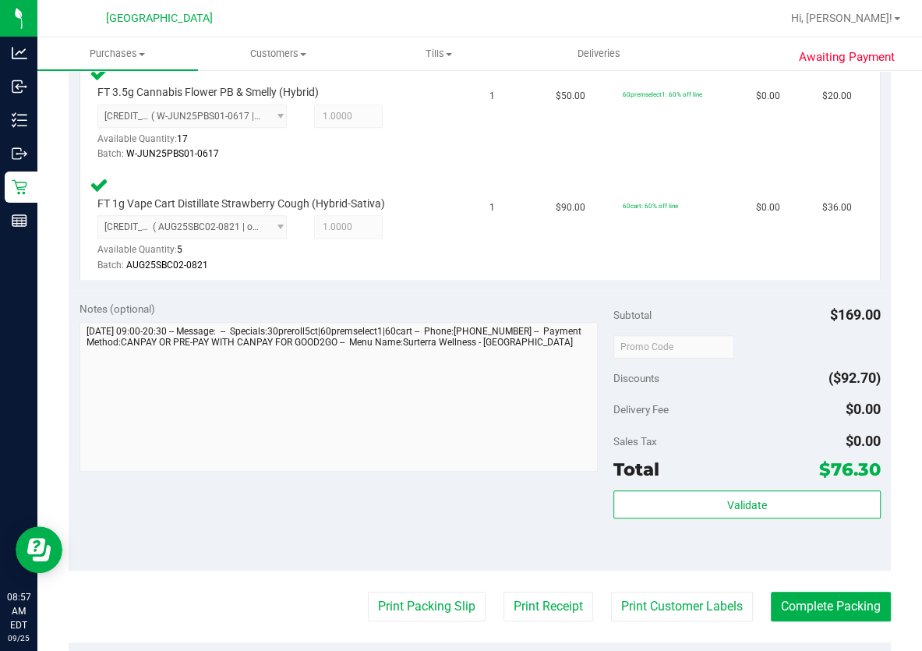
scroll to position [709, 0]
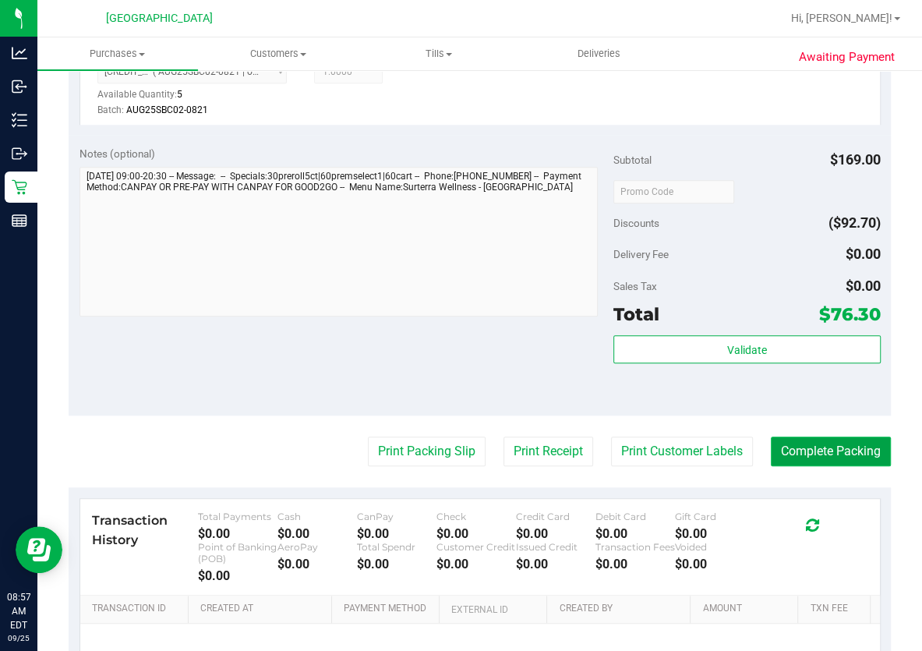
click at [805, 447] on button "Complete Packing" at bounding box center [831, 452] width 120 height 30
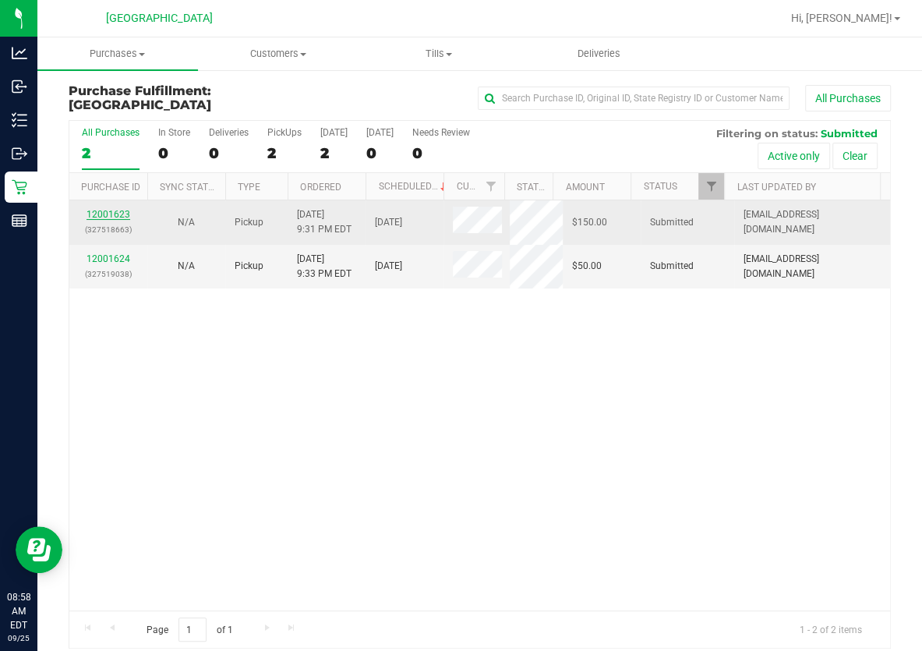
click at [115, 216] on link "12001623" at bounding box center [109, 214] width 44 height 11
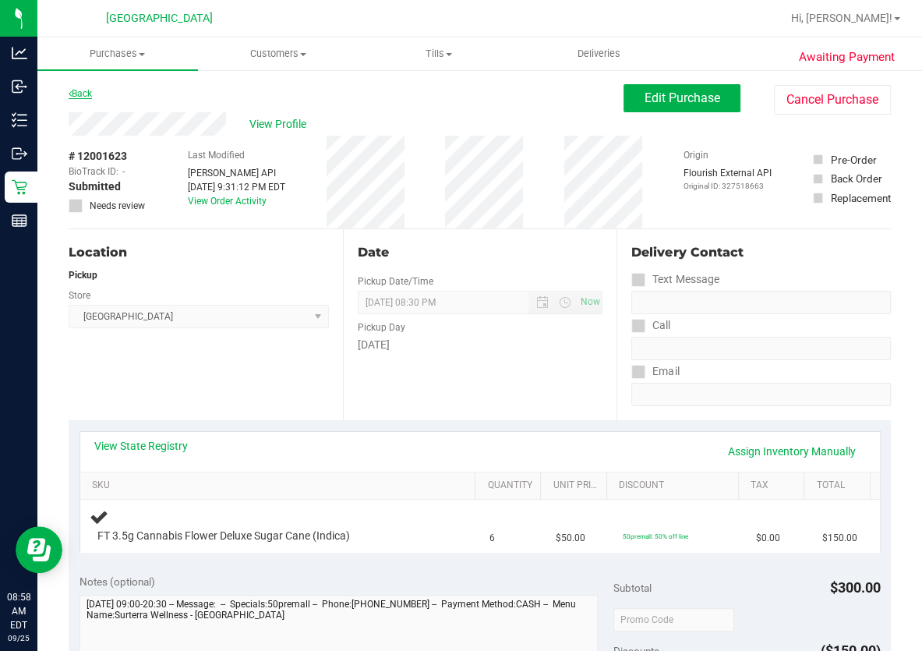
click at [78, 97] on link "Back" at bounding box center [80, 93] width 23 height 11
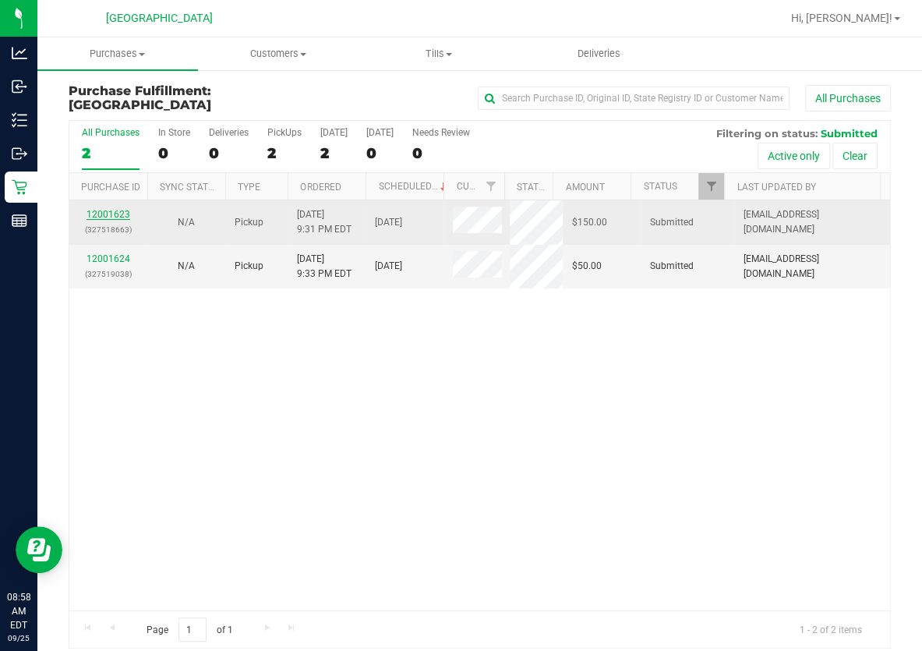
click at [114, 215] on link "12001623" at bounding box center [109, 214] width 44 height 11
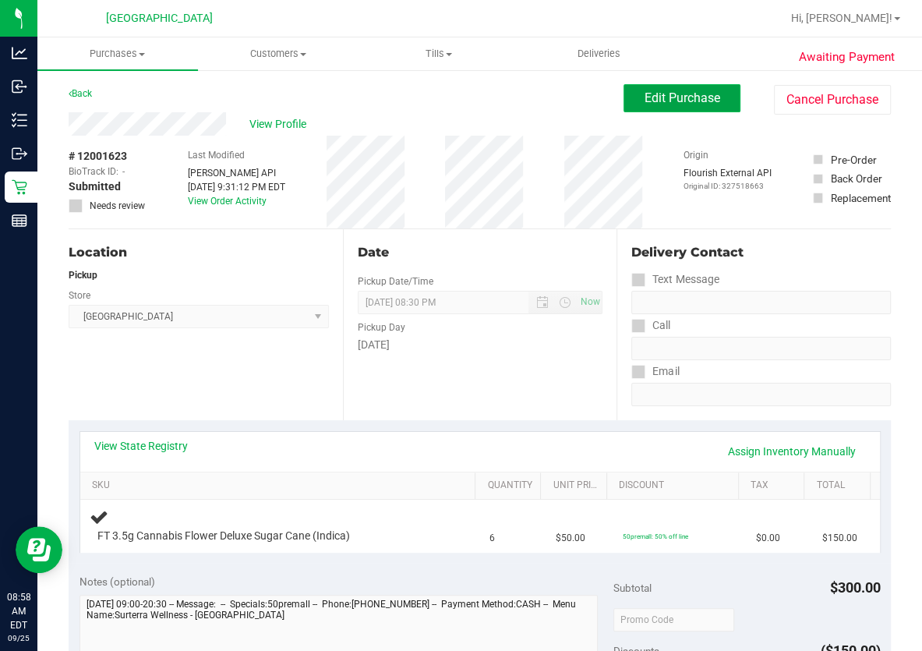
click at [662, 106] on button "Edit Purchase" at bounding box center [682, 98] width 117 height 28
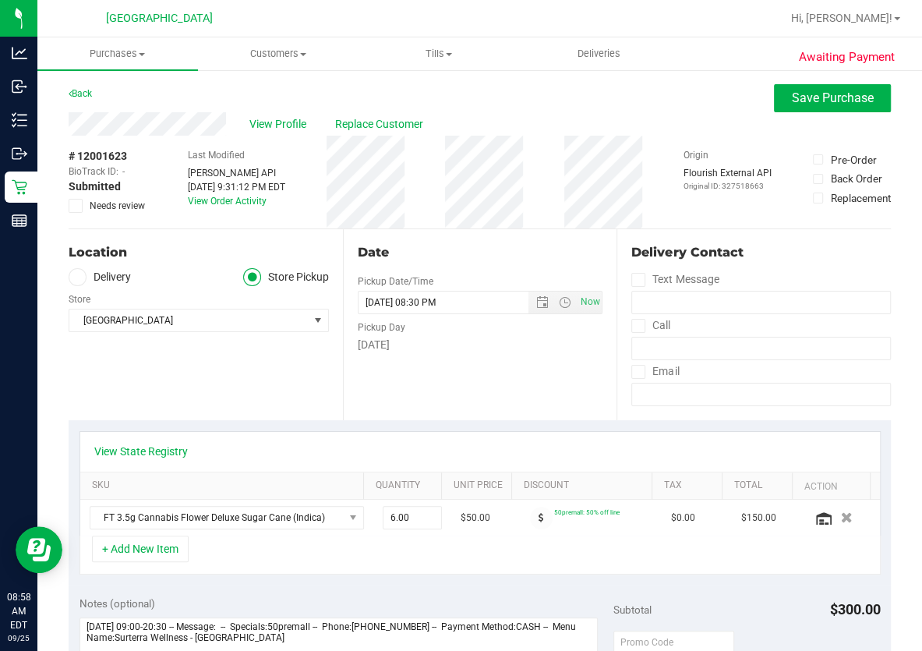
click at [79, 206] on icon at bounding box center [76, 206] width 10 height 0
click at [0, 0] on input "Needs review" at bounding box center [0, 0] width 0 height 0
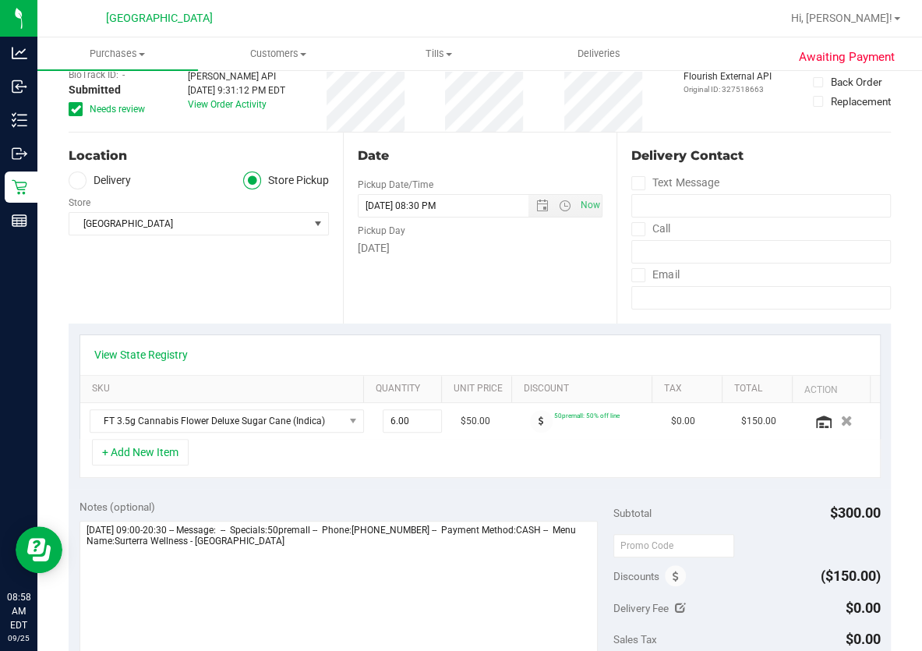
scroll to position [283, 0]
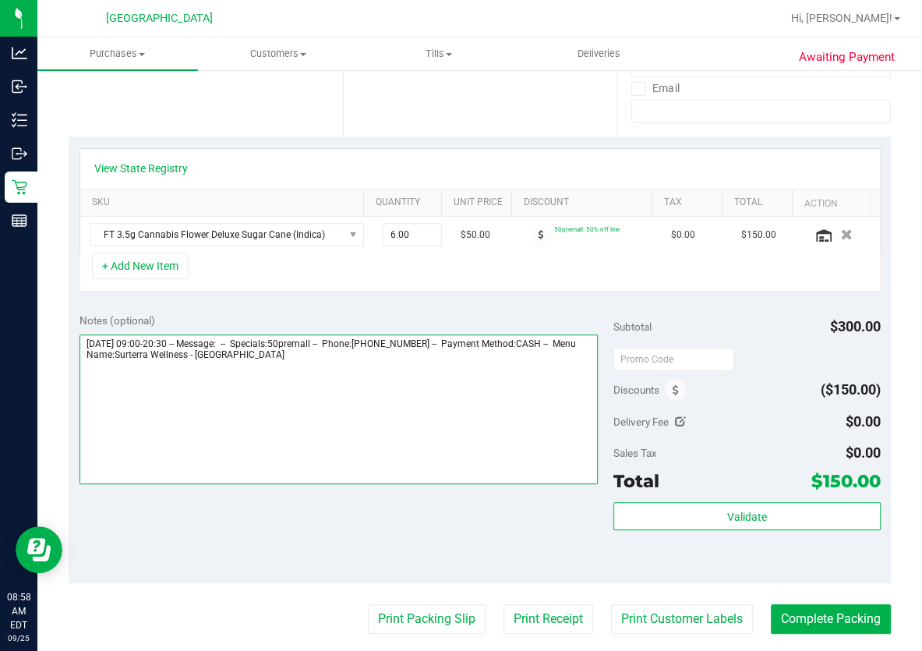
click at [352, 353] on textarea at bounding box center [339, 409] width 518 height 150
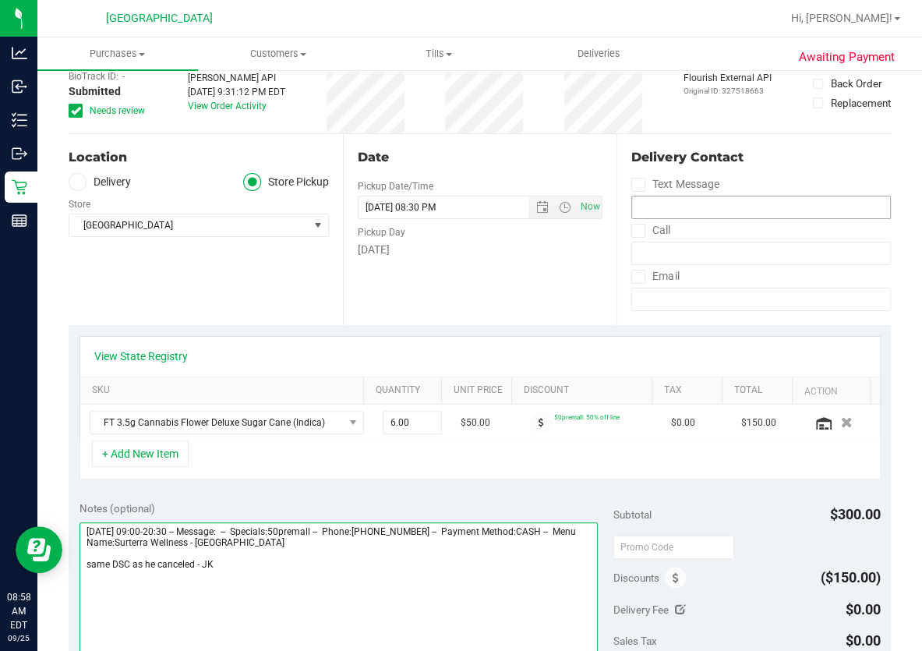
scroll to position [0, 0]
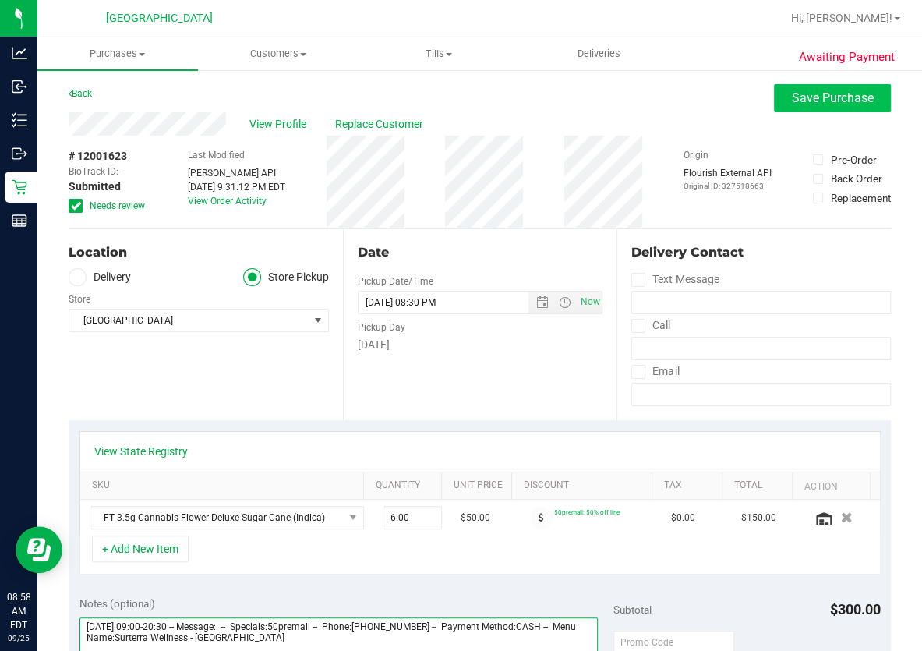
type textarea "Thursday 09/25/2025 09:00-20:30 -- Message: -- Specials:50premall -- Phone:8637…"
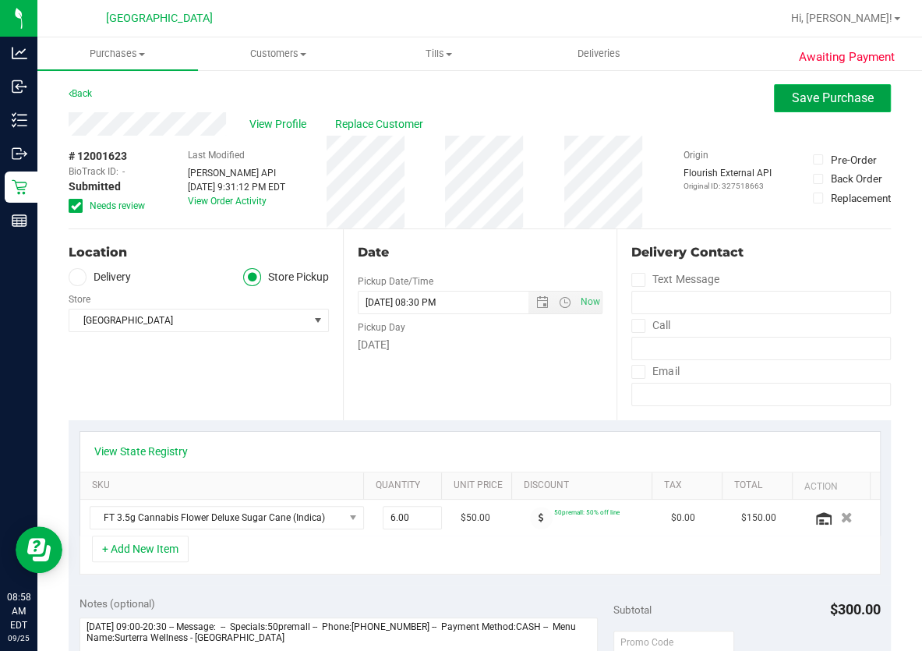
click at [815, 98] on span "Save Purchase" at bounding box center [833, 97] width 82 height 15
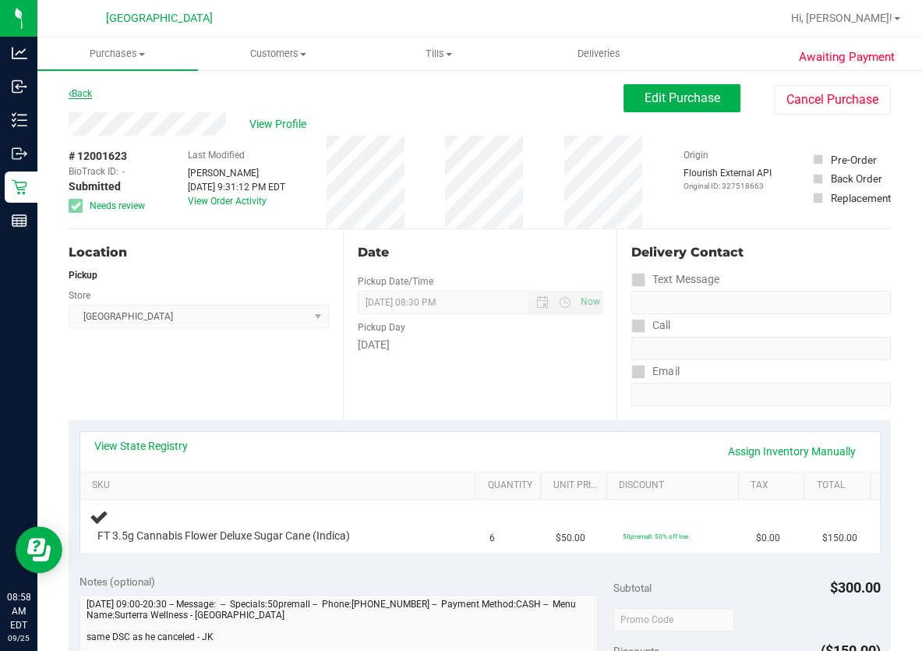
click at [87, 94] on link "Back" at bounding box center [80, 93] width 23 height 11
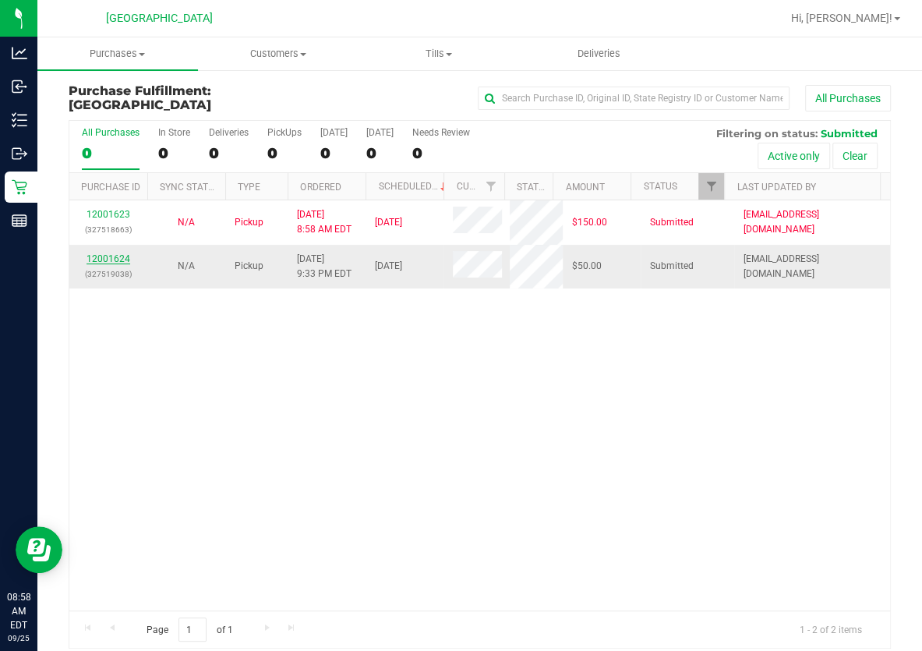
click at [111, 253] on link "12001624" at bounding box center [109, 258] width 44 height 11
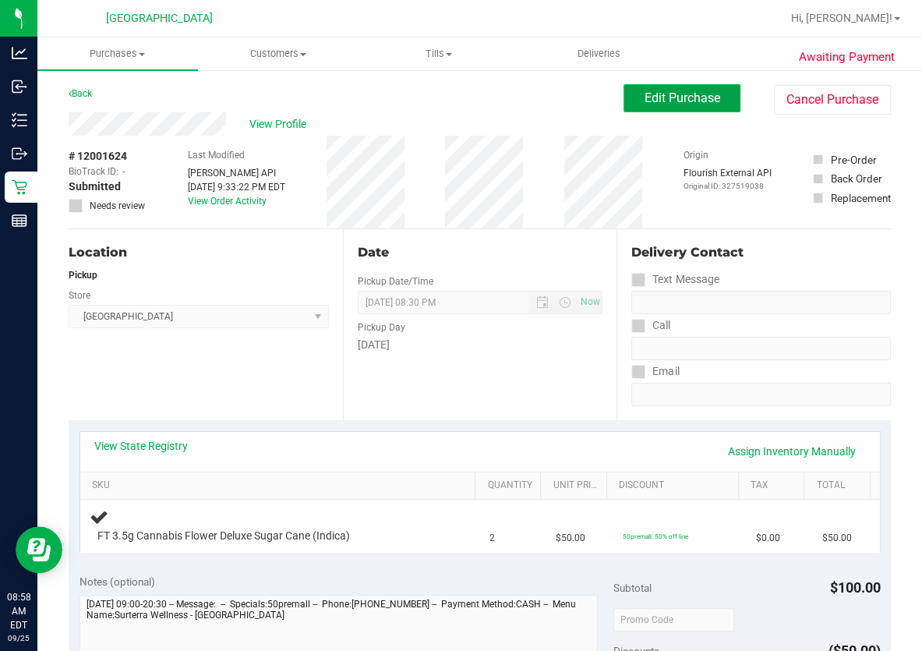
click at [704, 101] on span "Edit Purchase" at bounding box center [683, 97] width 76 height 15
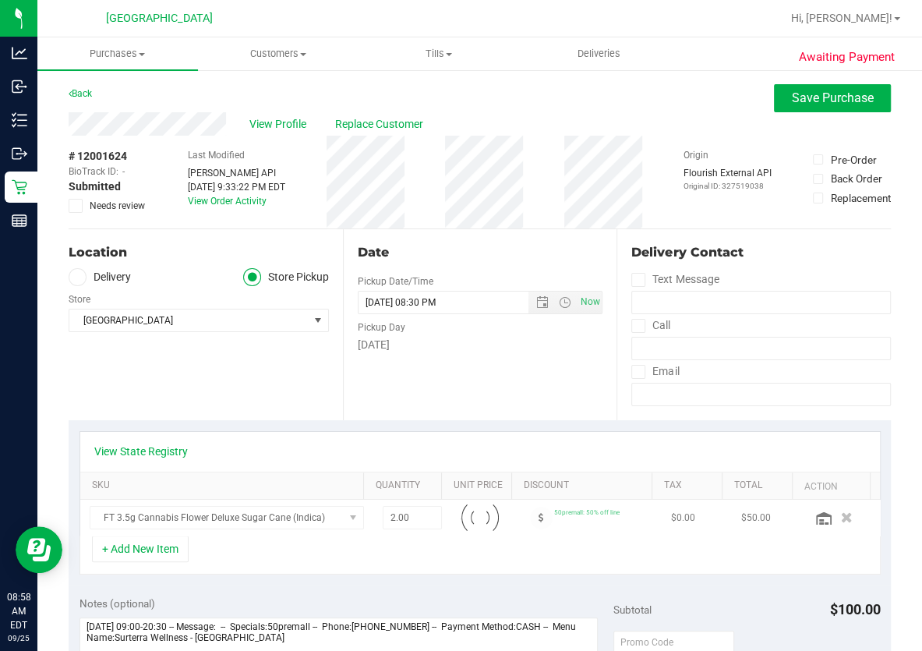
click at [76, 206] on icon at bounding box center [76, 206] width 10 height 0
click at [0, 0] on input "Needs review" at bounding box center [0, 0] width 0 height 0
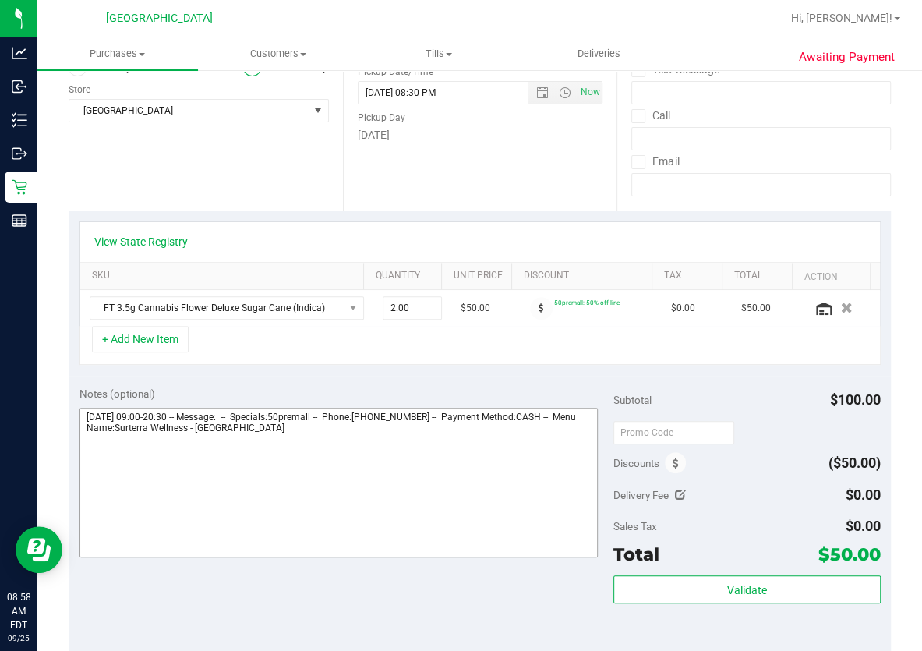
scroll to position [212, 0]
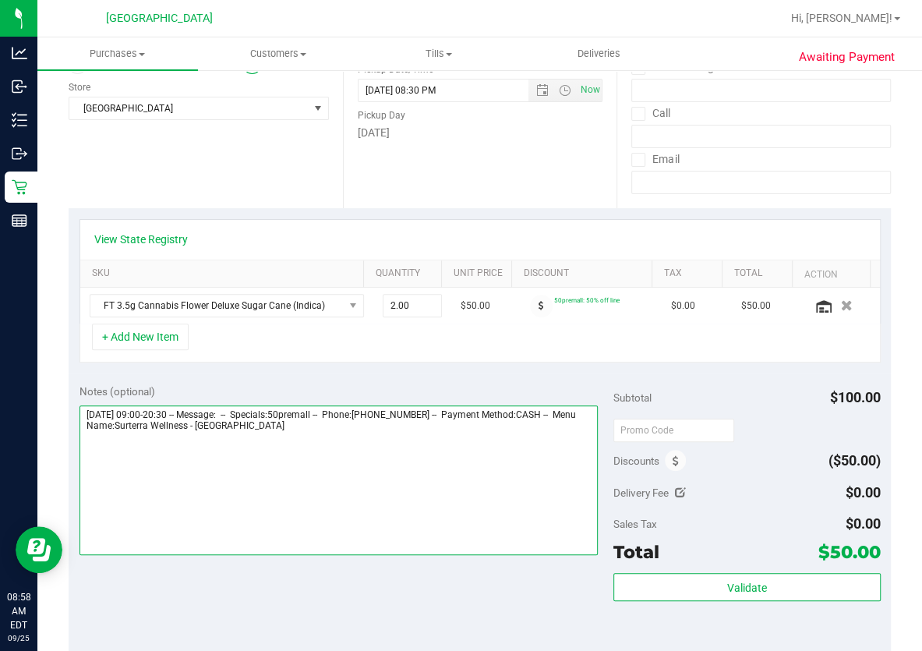
click at [358, 435] on textarea at bounding box center [339, 480] width 518 height 150
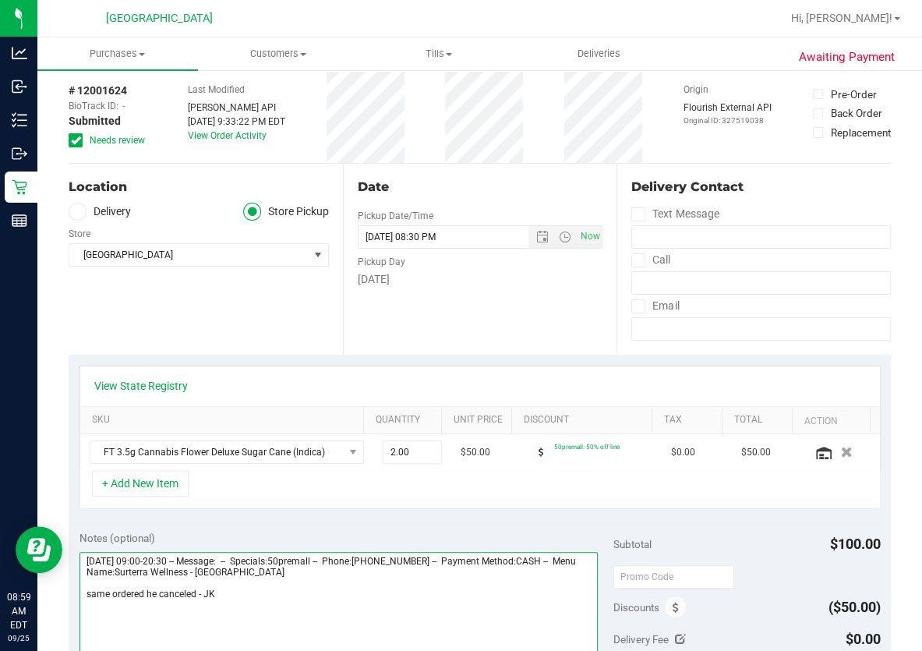
scroll to position [0, 0]
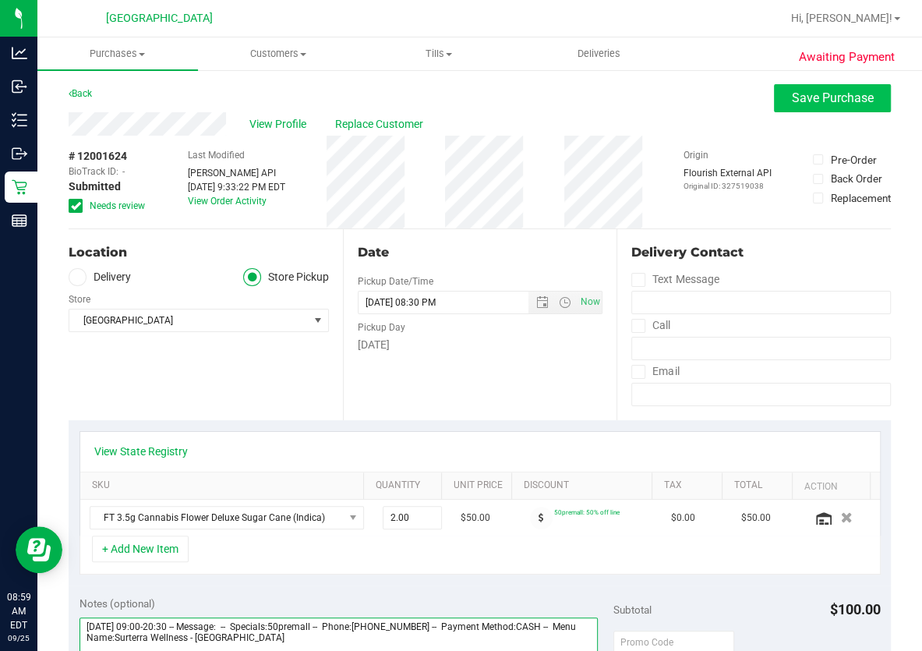
type textarea "Thursday 09/25/2025 09:00-20:30 -- Message: -- Specials:50premall -- Phone:8637…"
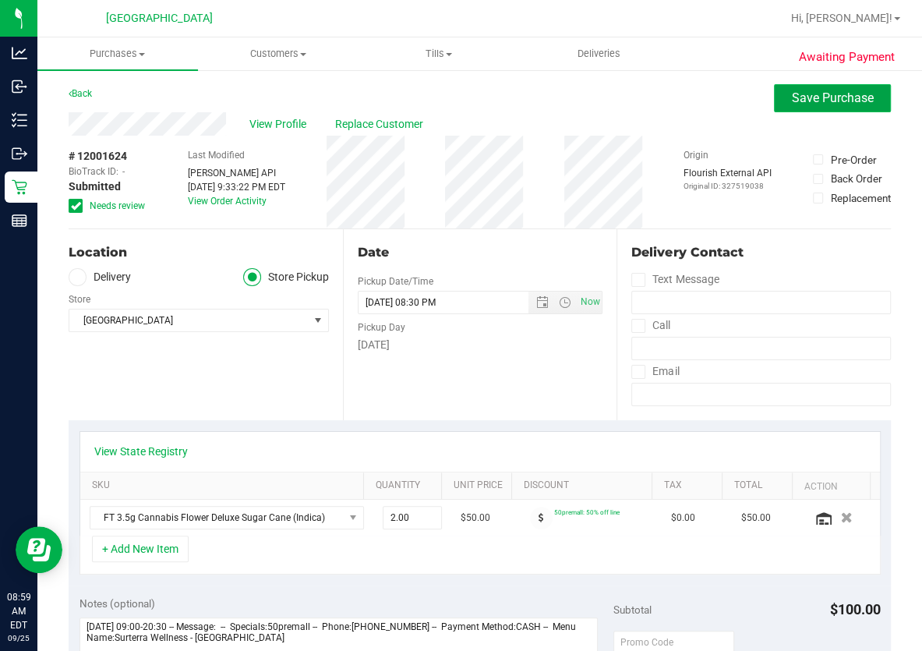
click at [794, 102] on span "Save Purchase" at bounding box center [833, 97] width 82 height 15
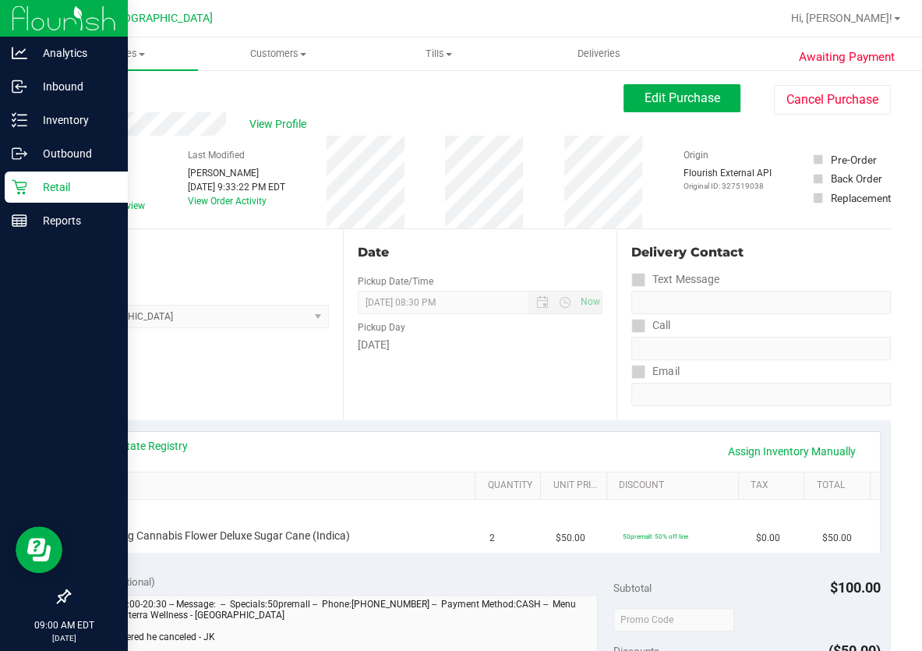
click at [23, 186] on icon at bounding box center [19, 187] width 15 height 15
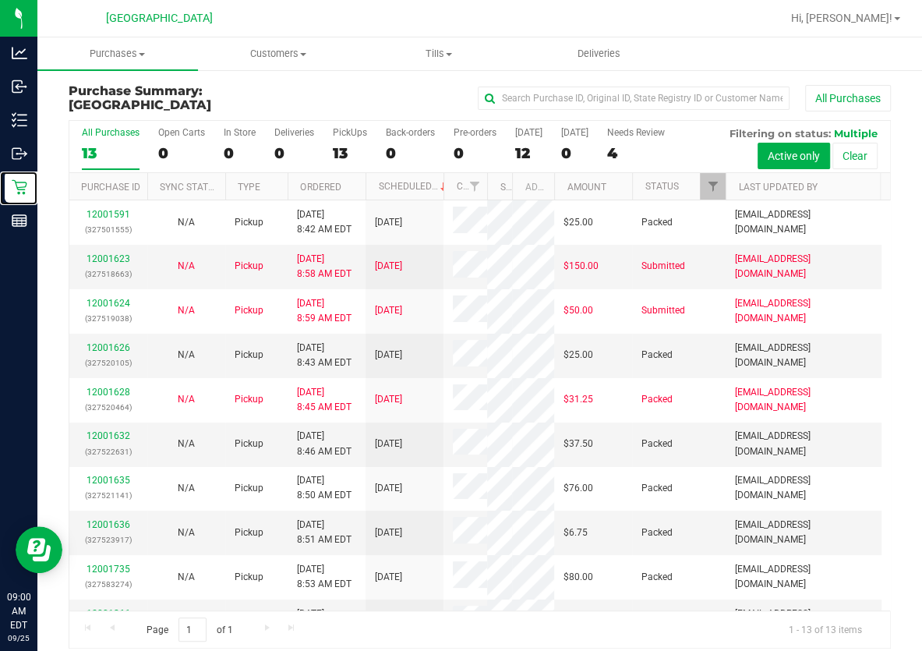
drag, startPoint x: 477, startPoint y: 184, endPoint x: 490, endPoint y: 184, distance: 12.5
click at [490, 184] on div "Purchase ID Sync Status Type Ordered Scheduled Customer State Registry ID Addre…" at bounding box center [474, 186] width 811 height 27
click at [129, 55] on span "Purchases" at bounding box center [117, 54] width 161 height 14
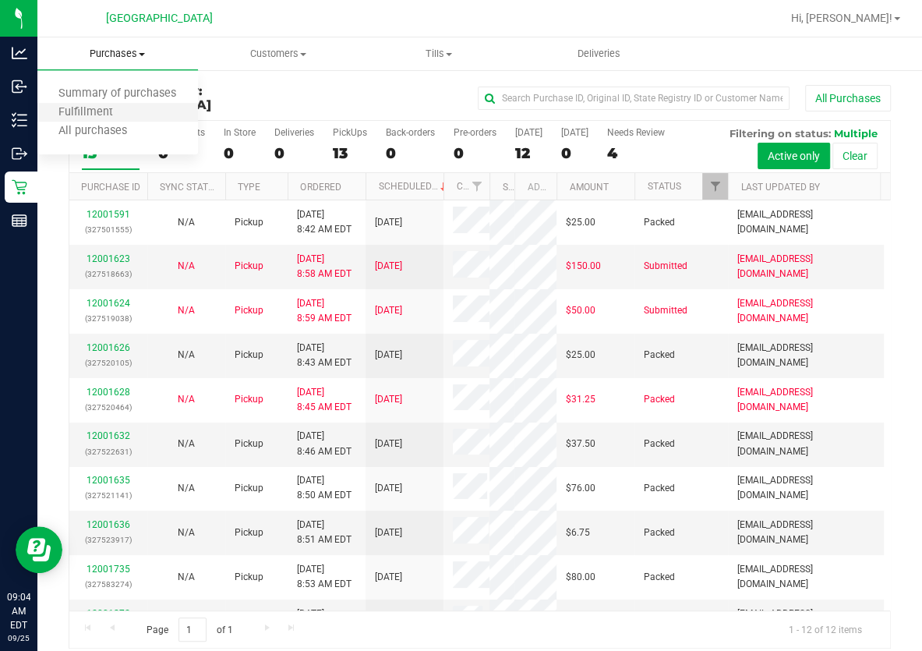
click at [123, 121] on li "Fulfillment" at bounding box center [117, 113] width 161 height 19
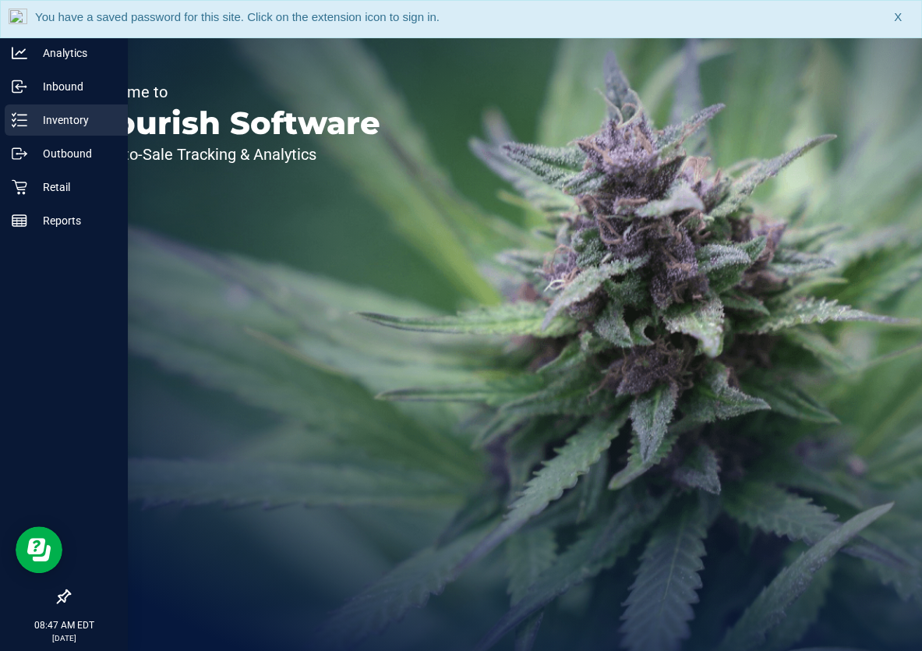
click at [34, 119] on p "Inventory" at bounding box center [74, 120] width 94 height 19
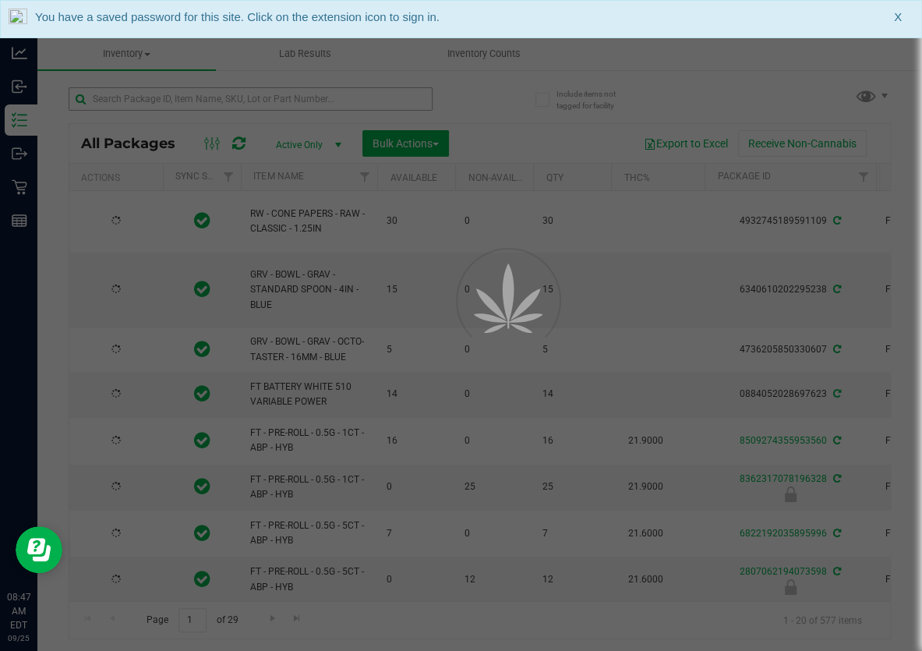
click at [214, 104] on div at bounding box center [461, 325] width 922 height 651
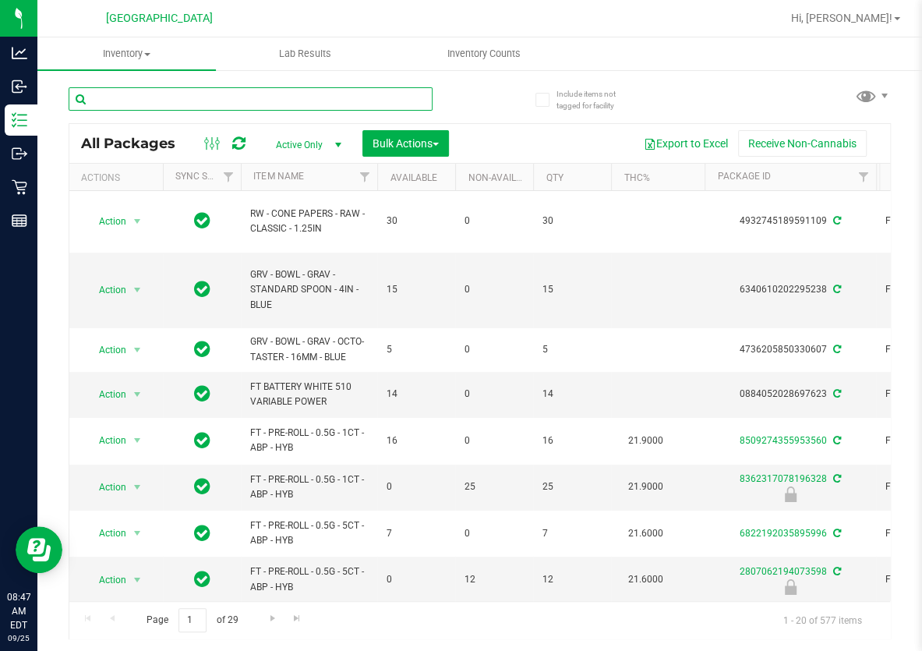
click at [213, 104] on input "text" at bounding box center [251, 98] width 364 height 23
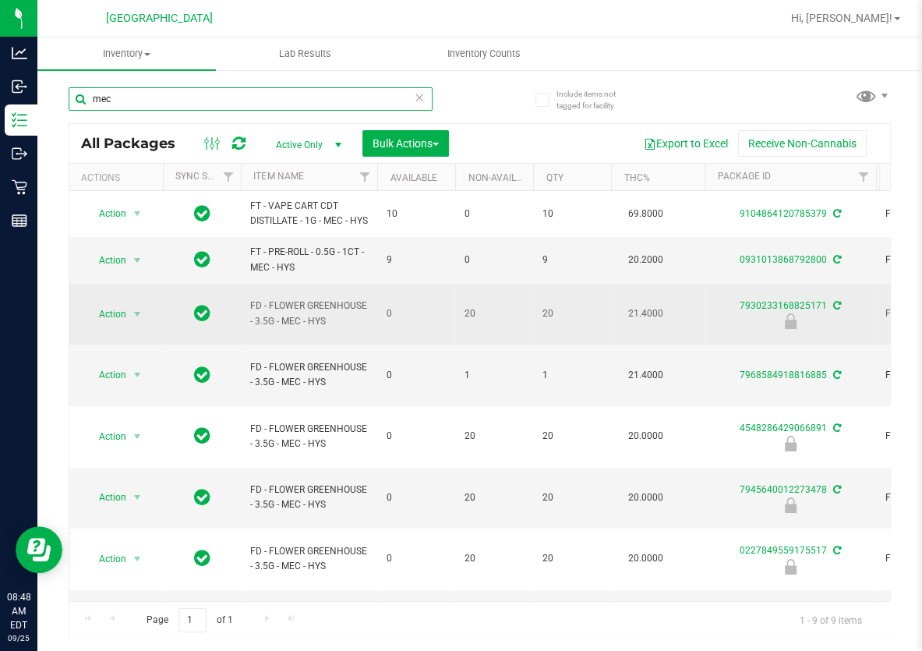
type input "mec"
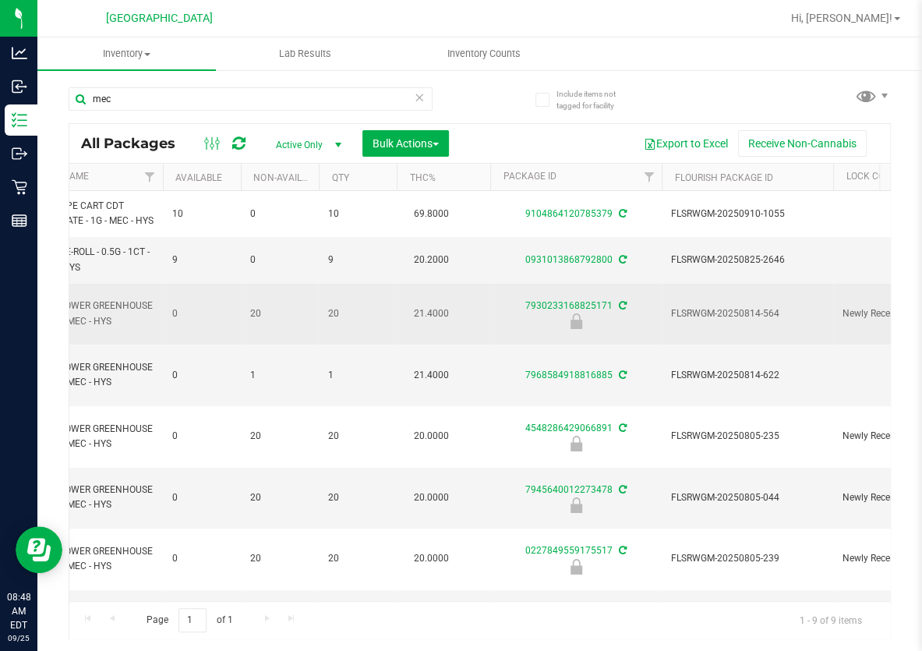
drag, startPoint x: 342, startPoint y: 331, endPoint x: 398, endPoint y: 333, distance: 55.4
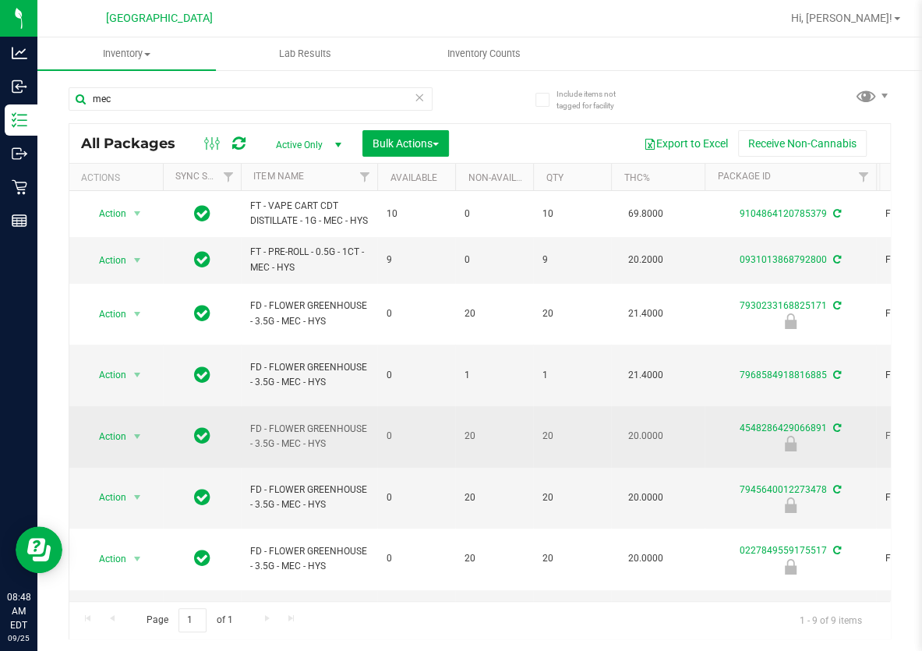
drag, startPoint x: 468, startPoint y: 415, endPoint x: 331, endPoint y: 413, distance: 138.0
click at [136, 430] on span "select" at bounding box center [137, 436] width 12 height 12
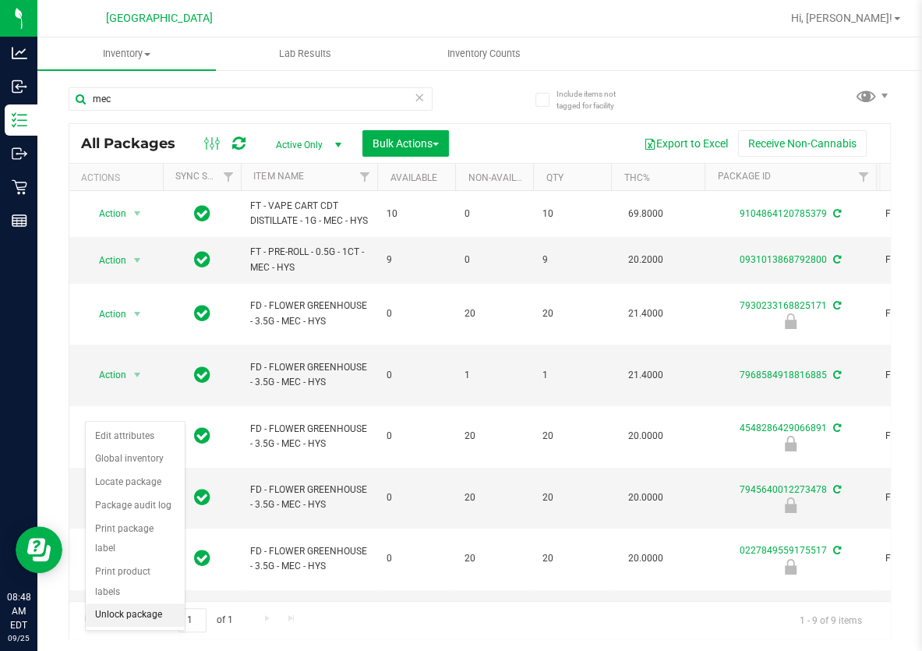
click at [131, 603] on li "Unlock package" at bounding box center [135, 614] width 99 height 23
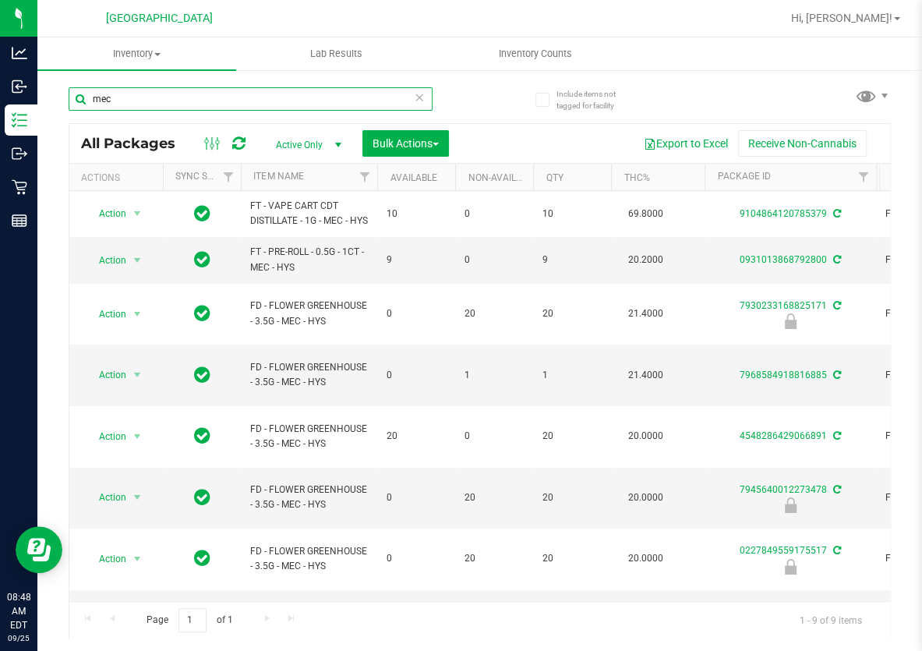
click at [126, 93] on input "mec" at bounding box center [251, 98] width 364 height 23
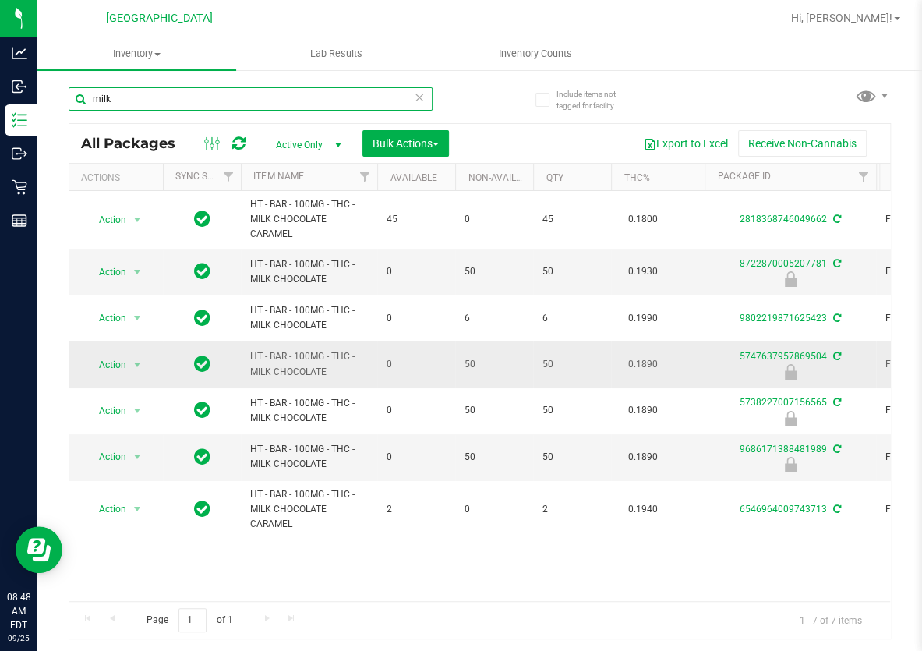
type input "milk"
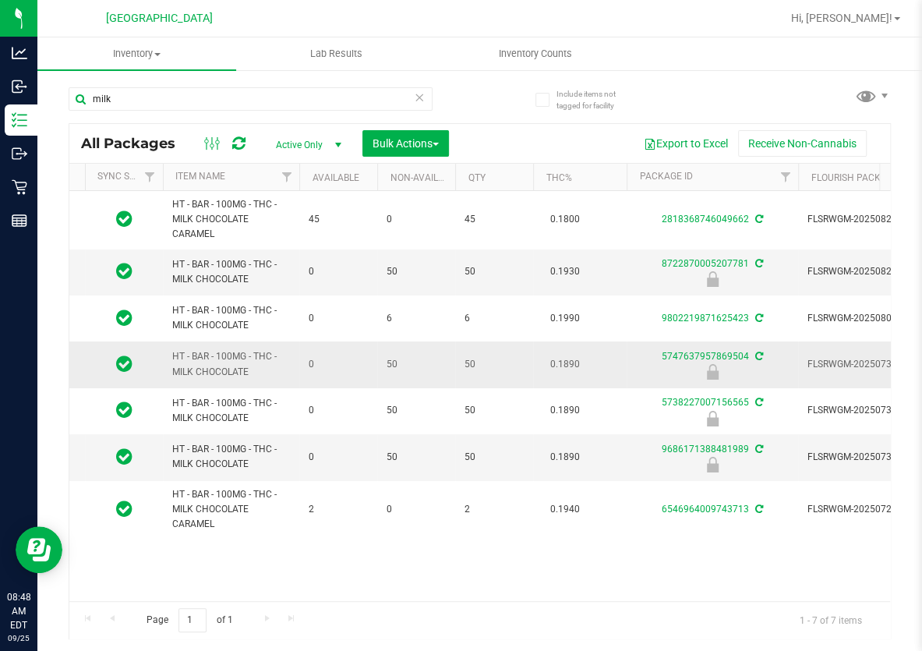
scroll to position [0, 102]
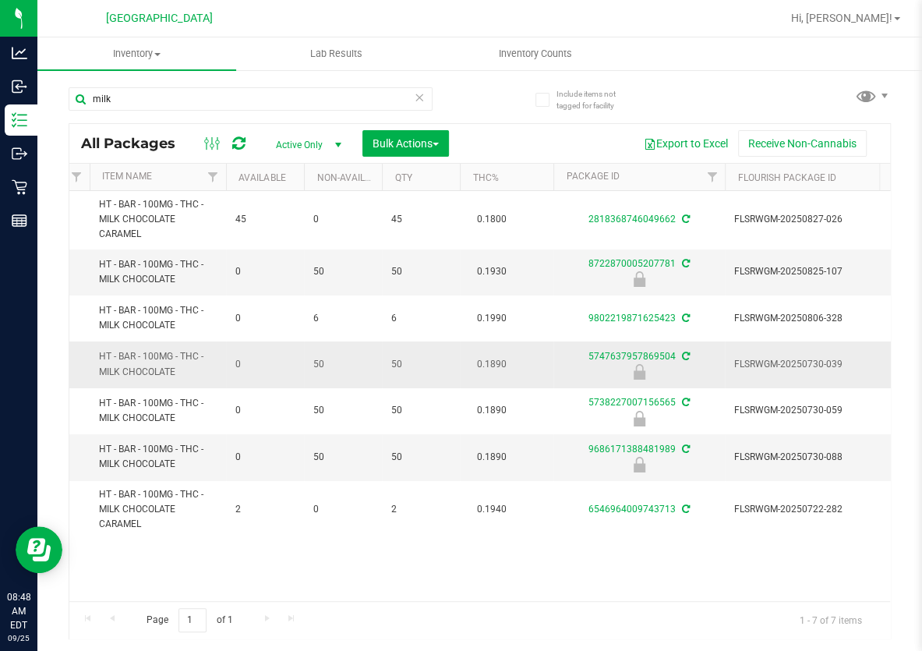
drag, startPoint x: 335, startPoint y: 373, endPoint x: 380, endPoint y: 375, distance: 45.2
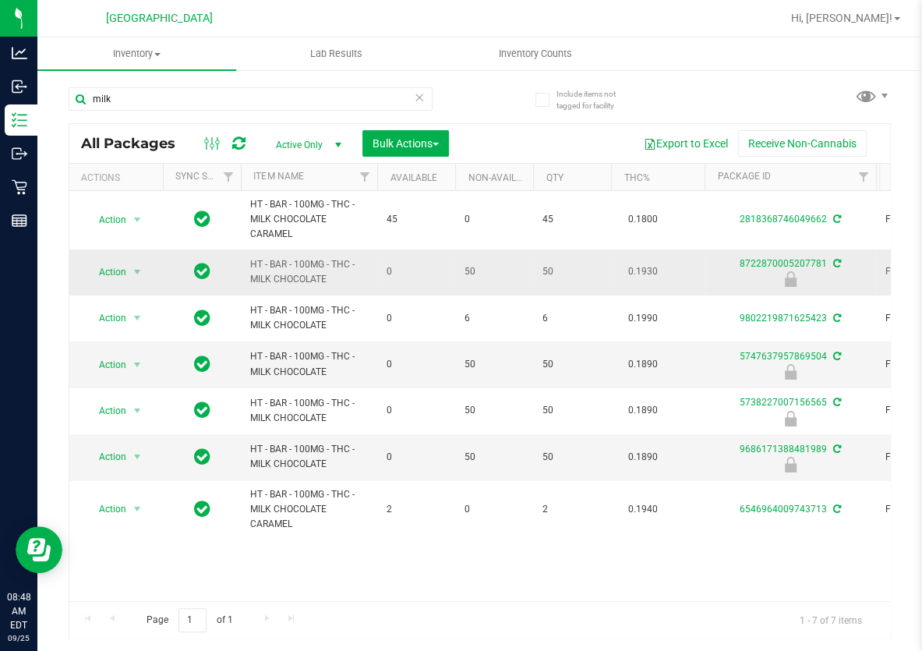
drag, startPoint x: 412, startPoint y: 273, endPoint x: 277, endPoint y: 270, distance: 134.1
click at [140, 270] on span "select" at bounding box center [137, 272] width 12 height 12
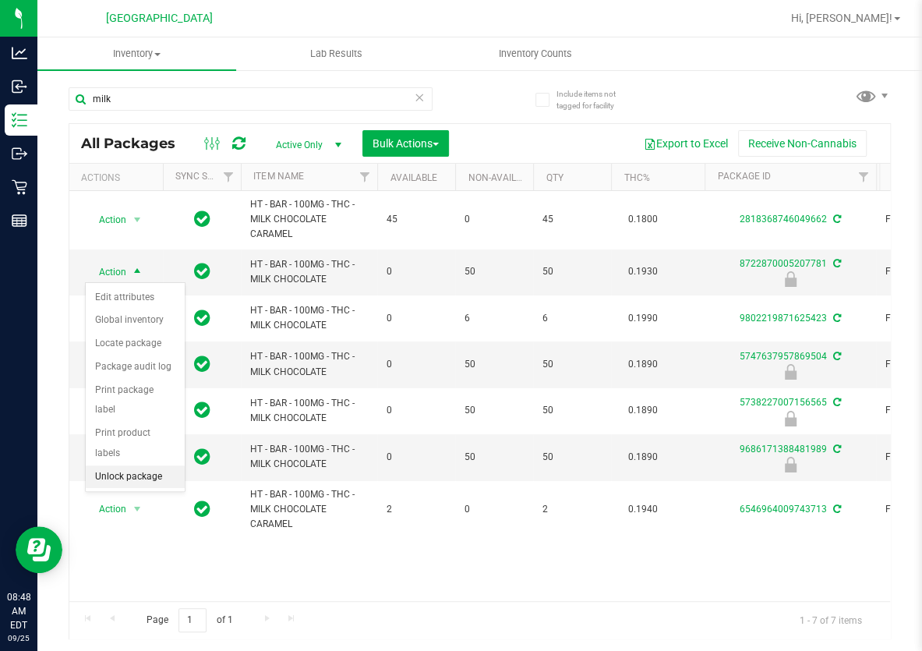
click at [125, 465] on li "Unlock package" at bounding box center [135, 476] width 99 height 23
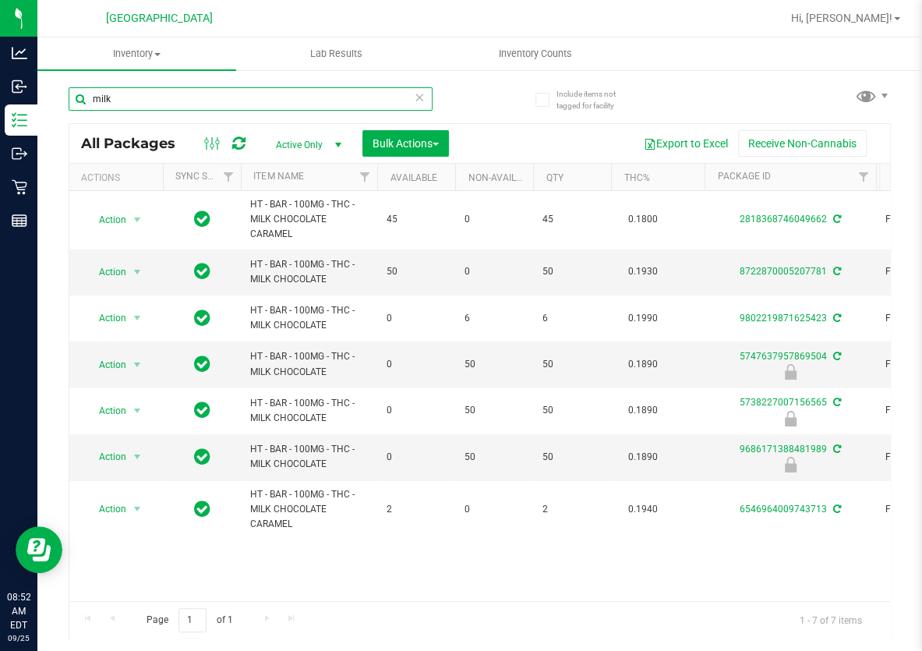
click at [136, 97] on input "milk" at bounding box center [251, 98] width 364 height 23
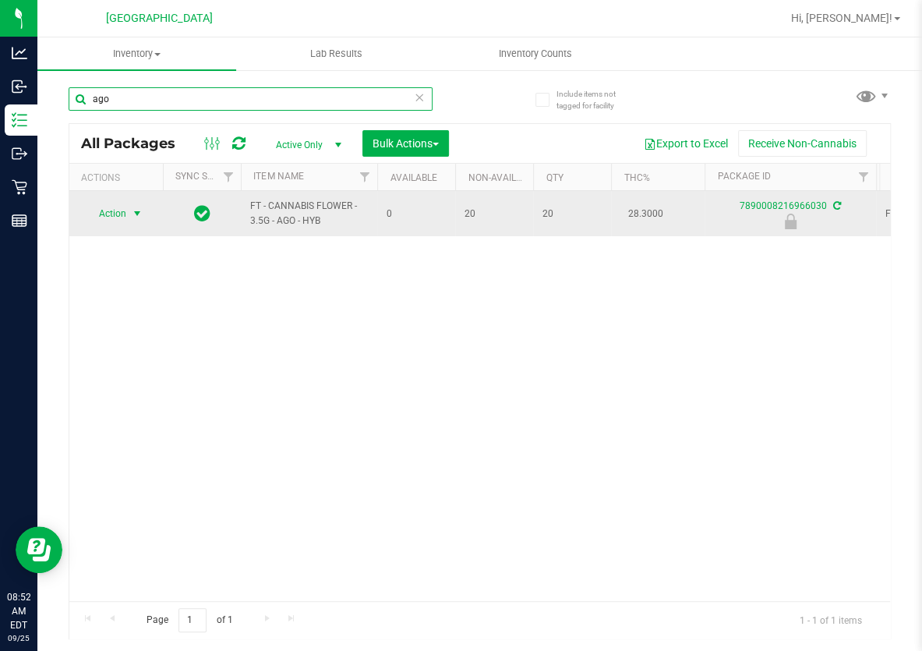
type input "ago"
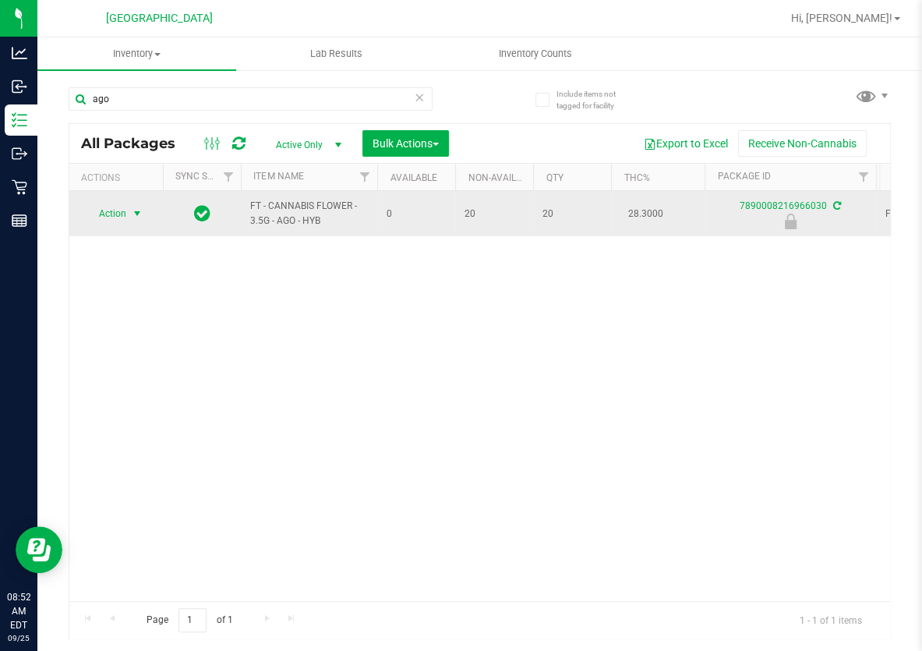
click at [136, 210] on span "select" at bounding box center [137, 213] width 12 height 12
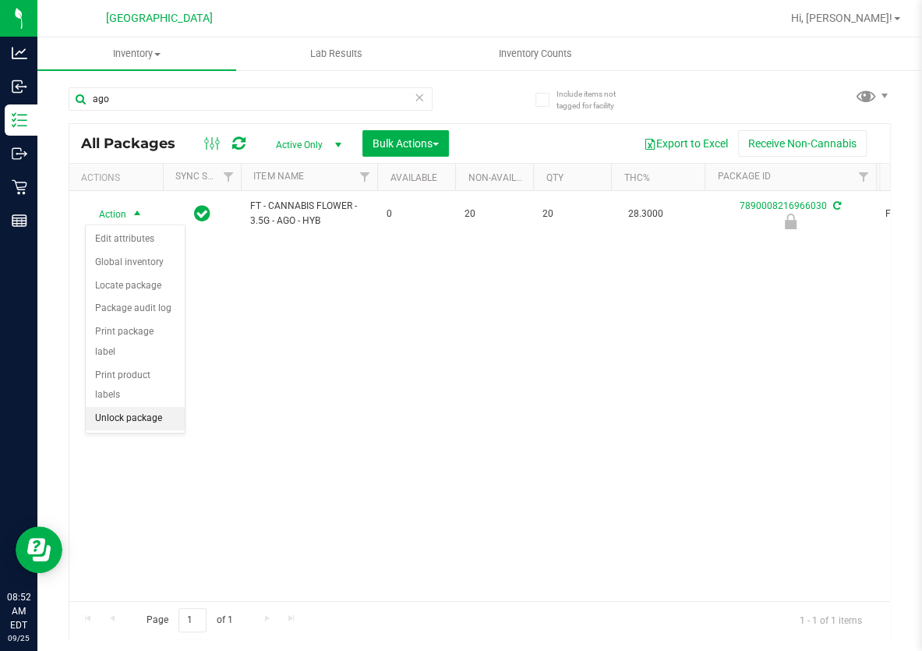
click at [136, 407] on li "Unlock package" at bounding box center [135, 418] width 99 height 23
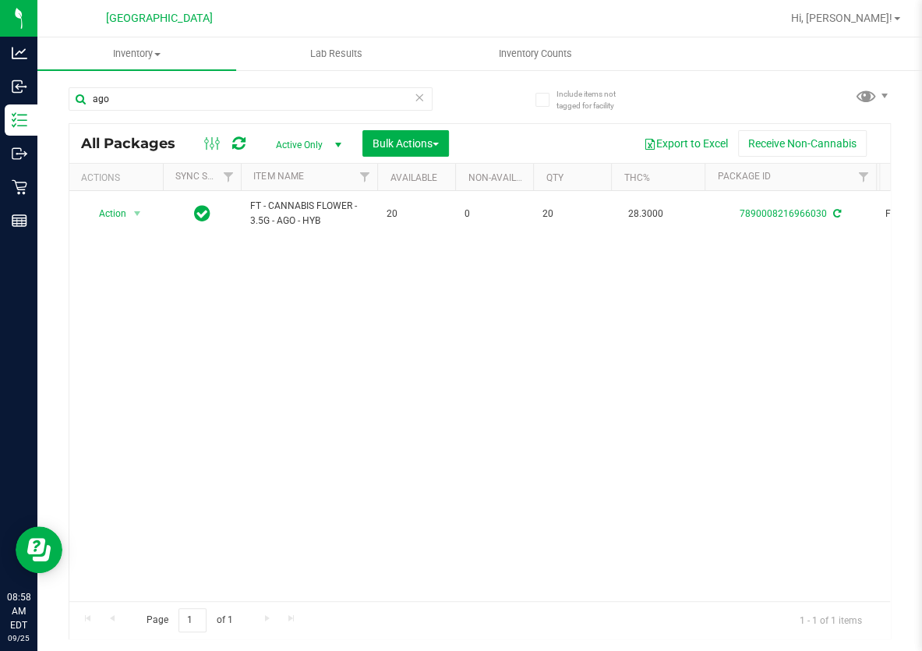
click at [292, 111] on div "ago" at bounding box center [251, 105] width 364 height 36
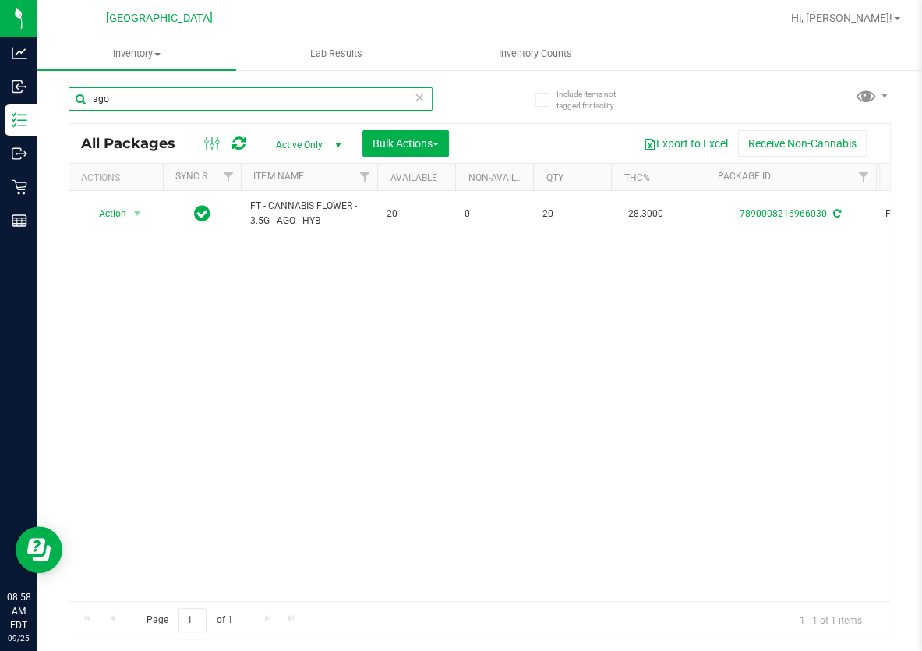
click at [282, 101] on input "ago" at bounding box center [251, 98] width 364 height 23
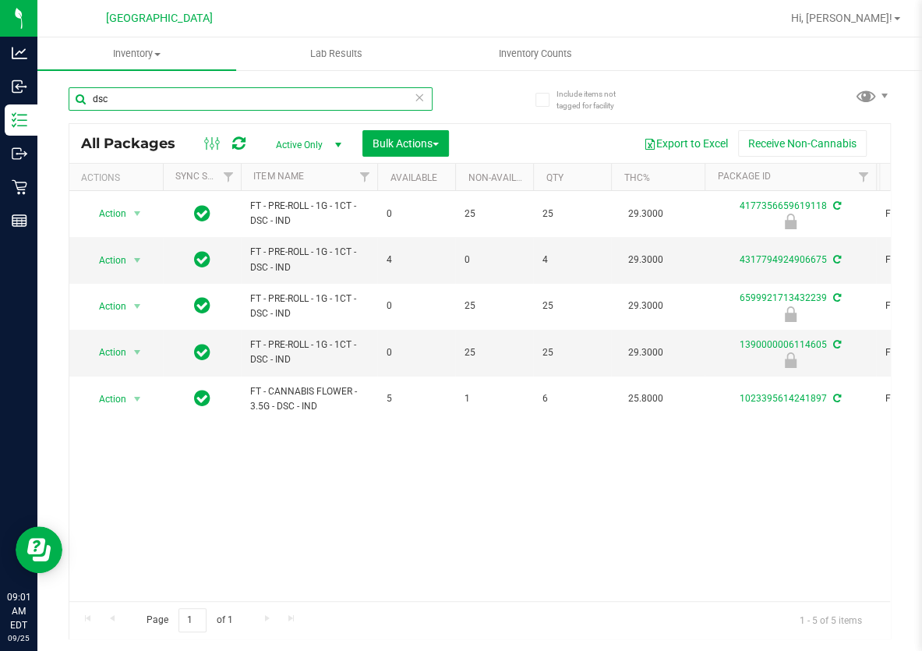
click at [205, 94] on input "dsc" at bounding box center [251, 98] width 364 height 23
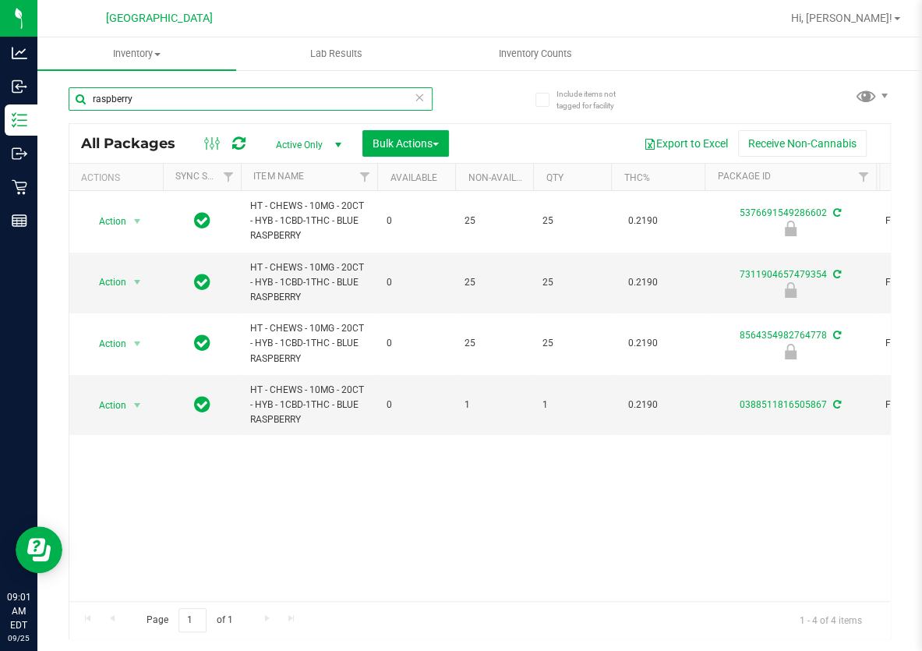
type input "raspberry"
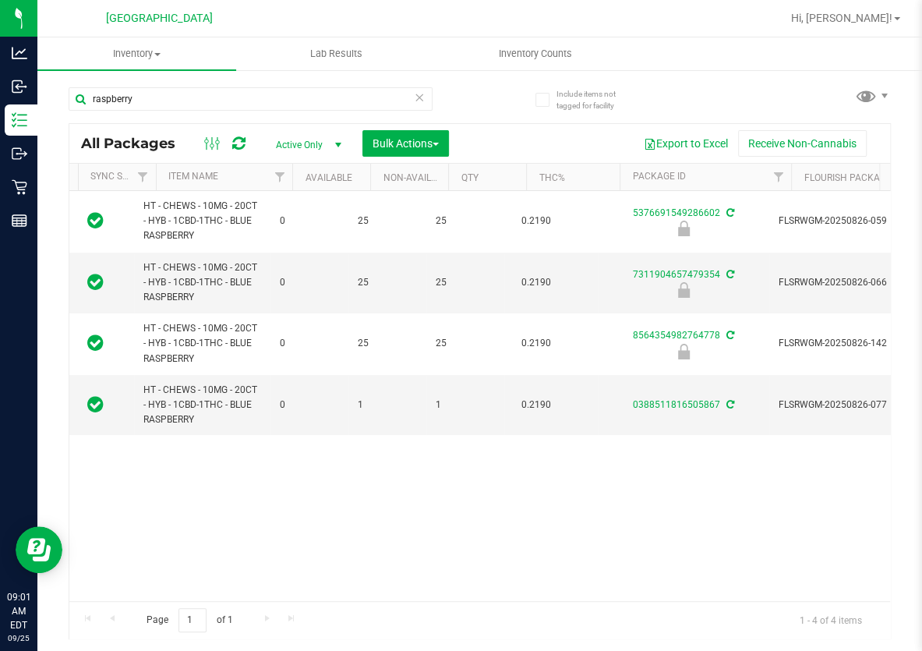
scroll to position [0, 129]
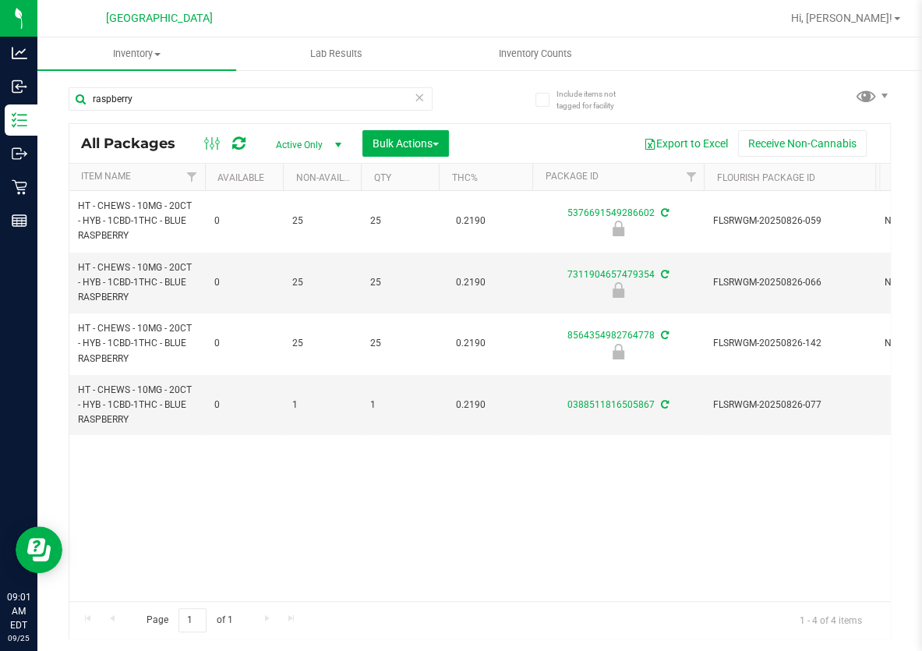
drag, startPoint x: 359, startPoint y: 471, endPoint x: 402, endPoint y: 468, distance: 43.0
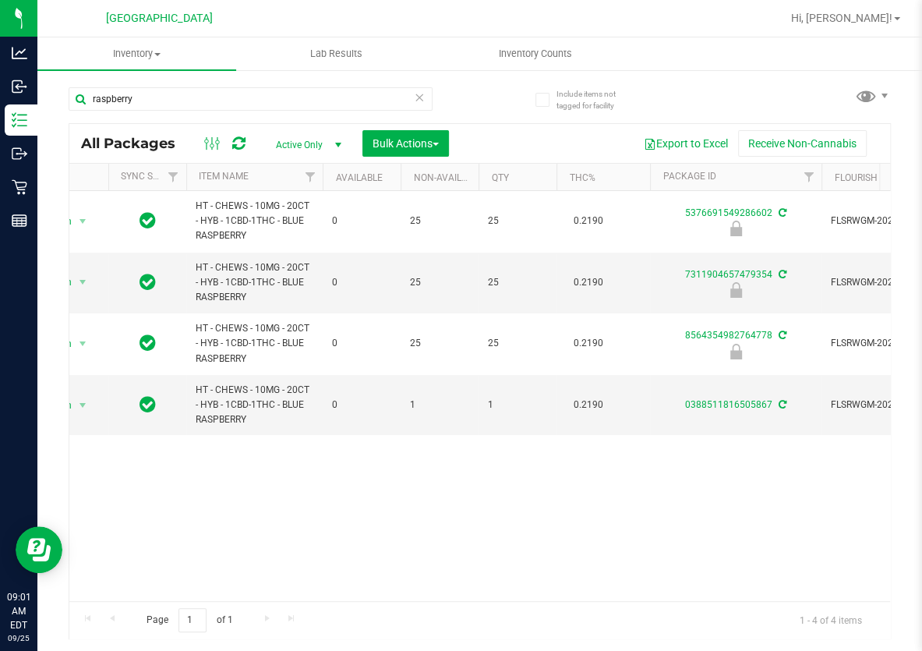
scroll to position [0, 0]
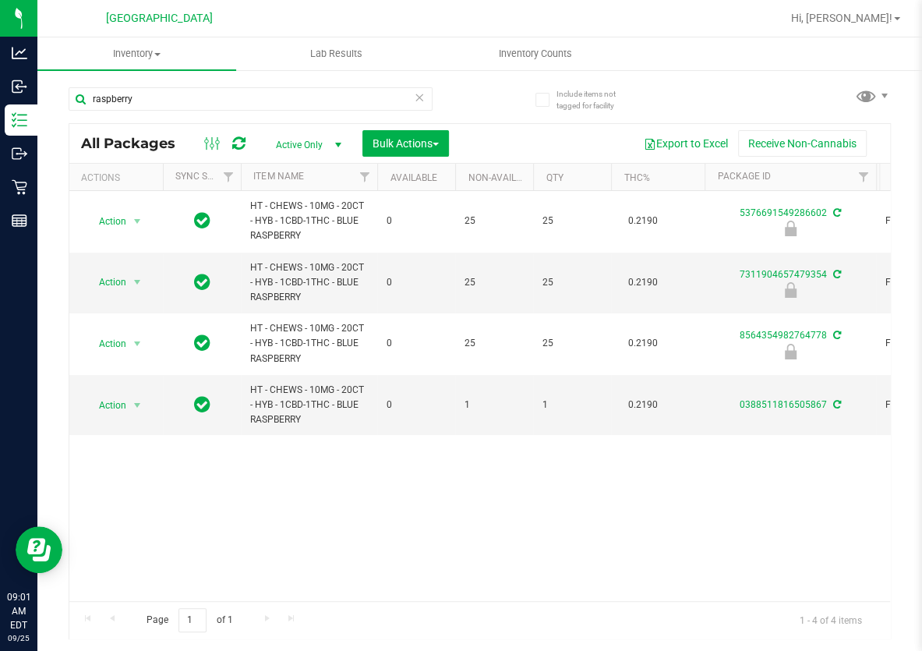
drag, startPoint x: 437, startPoint y: 472, endPoint x: 323, endPoint y: 451, distance: 114.8
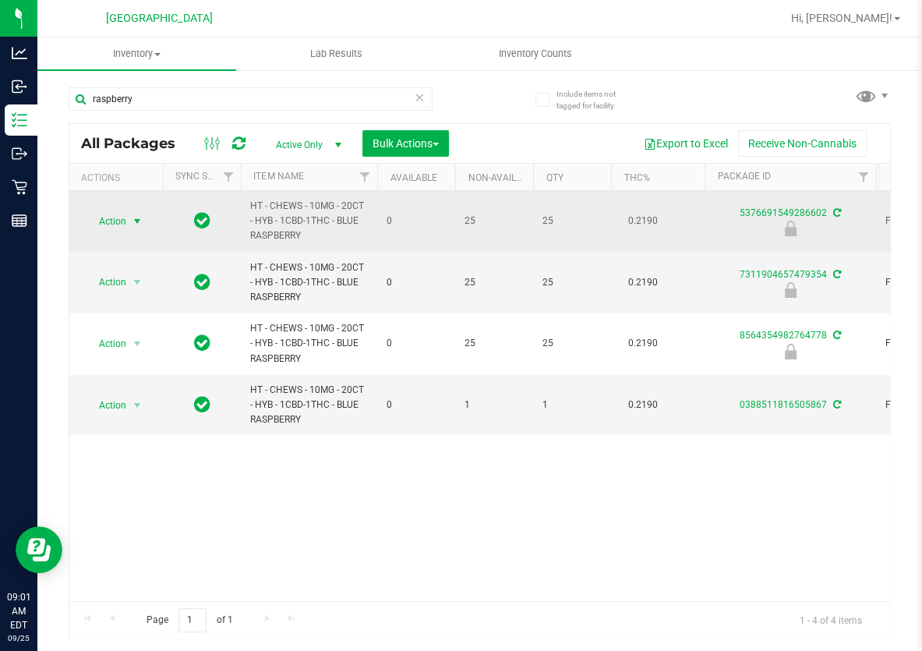
click at [139, 217] on span "select" at bounding box center [137, 221] width 12 height 12
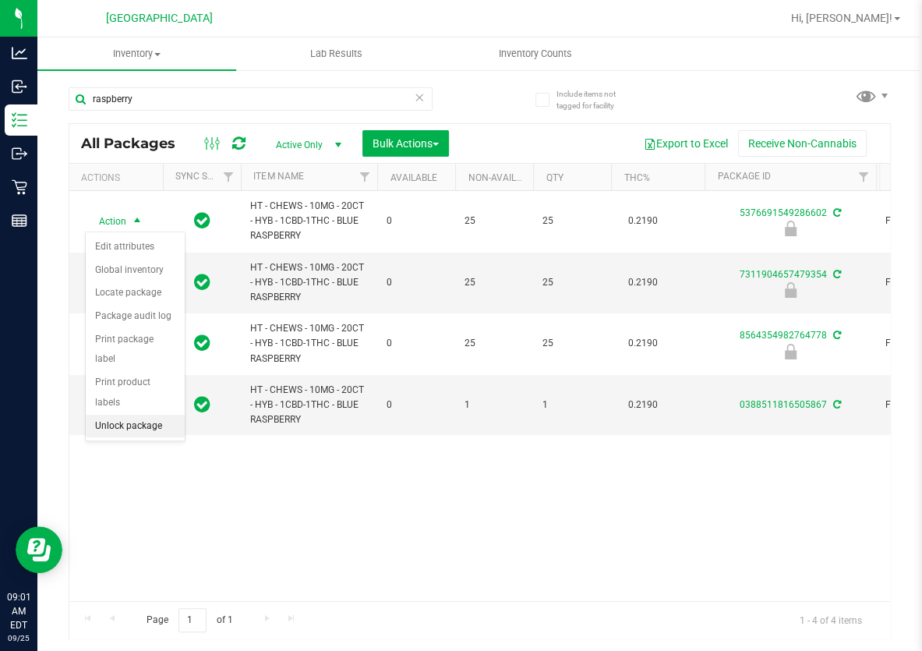
click at [157, 415] on li "Unlock package" at bounding box center [135, 426] width 99 height 23
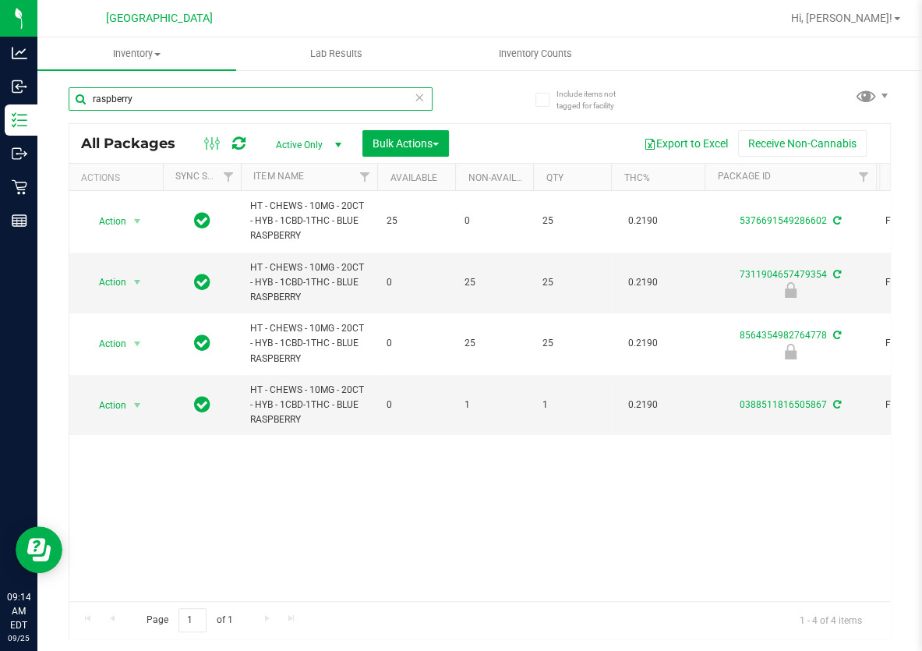
click at [220, 104] on input "raspberry" at bounding box center [251, 98] width 364 height 23
click at [221, 104] on input "raspberry" at bounding box center [251, 98] width 364 height 23
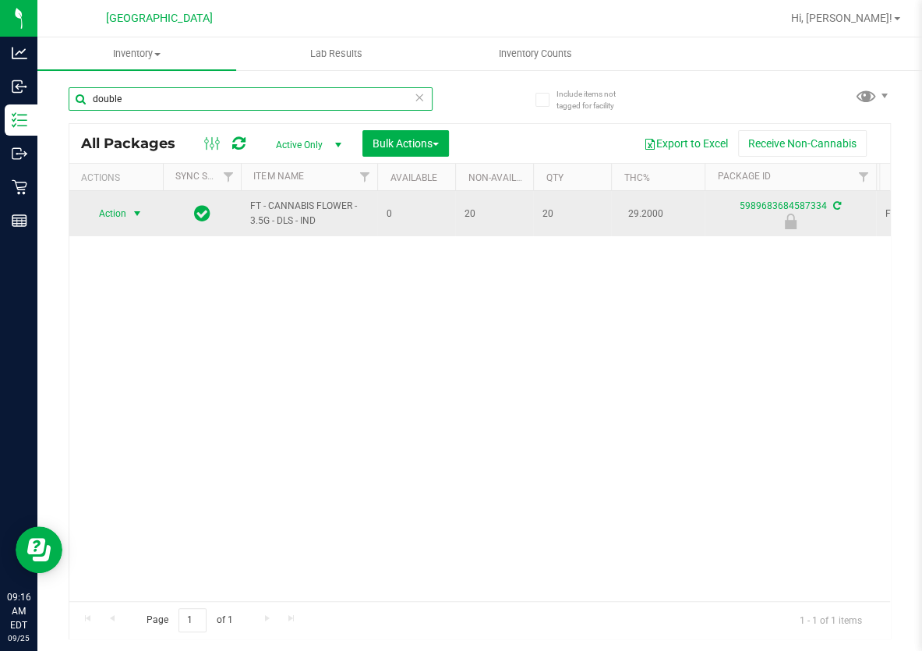
type input "double"
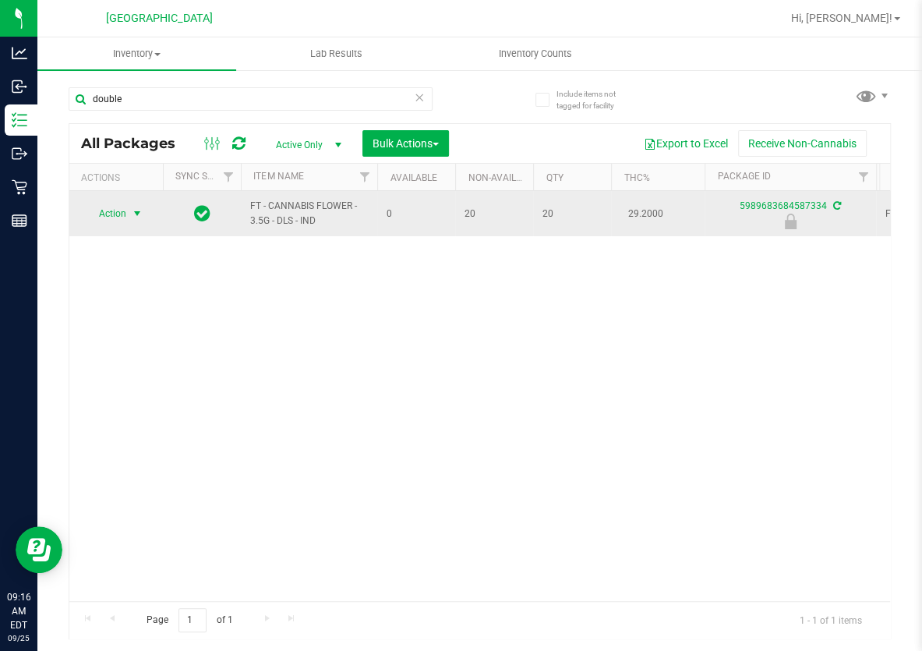
click at [133, 210] on span "select" at bounding box center [137, 213] width 12 height 12
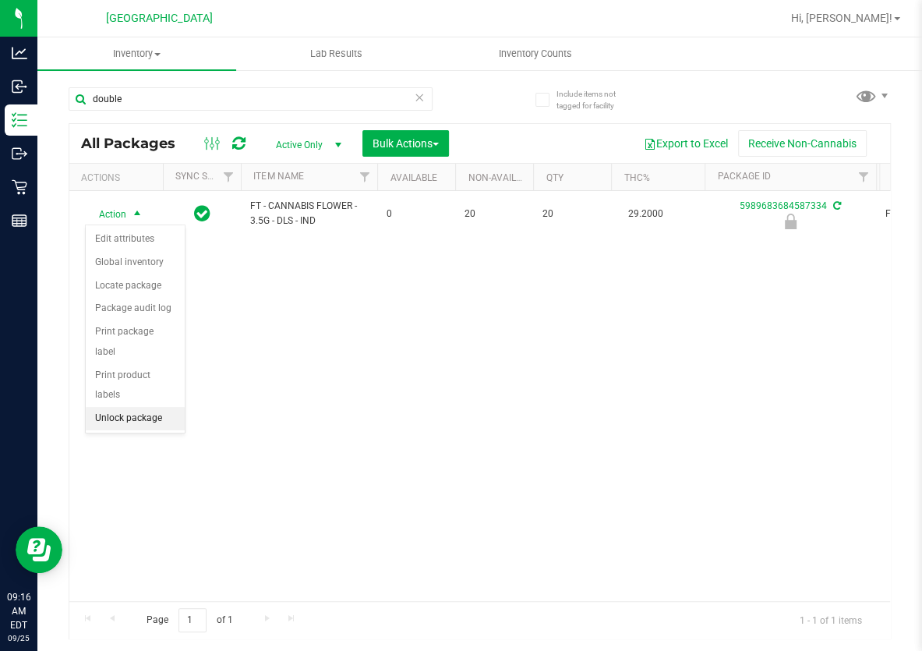
click at [146, 407] on li "Unlock package" at bounding box center [135, 418] width 99 height 23
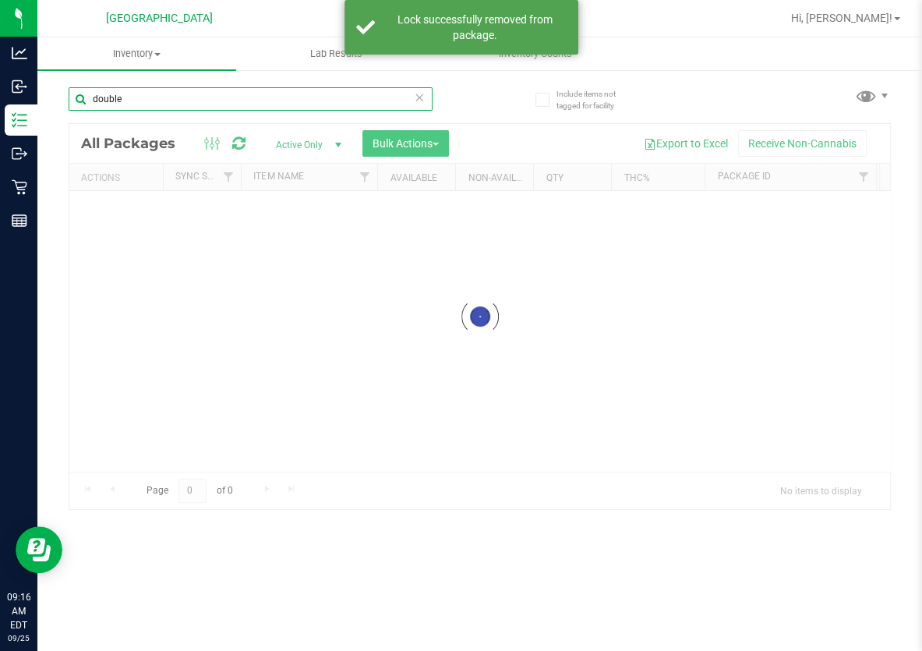
click at [125, 101] on input "double" at bounding box center [251, 98] width 364 height 23
click at [125, 101] on div "Inventory All packages All inventory Waste log Create inventory Lab Results Inv…" at bounding box center [479, 343] width 885 height 613
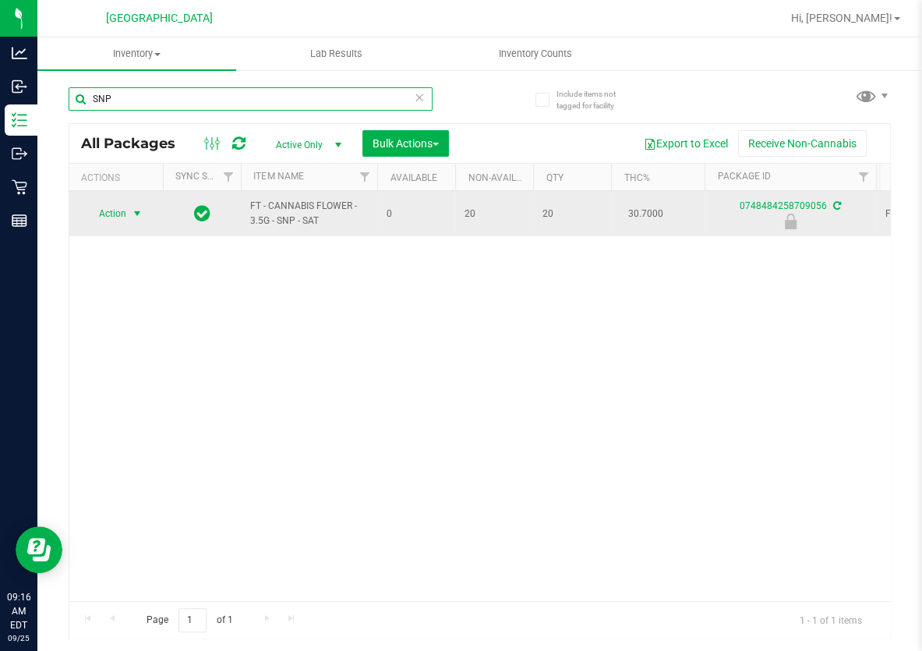
type input "SNP"
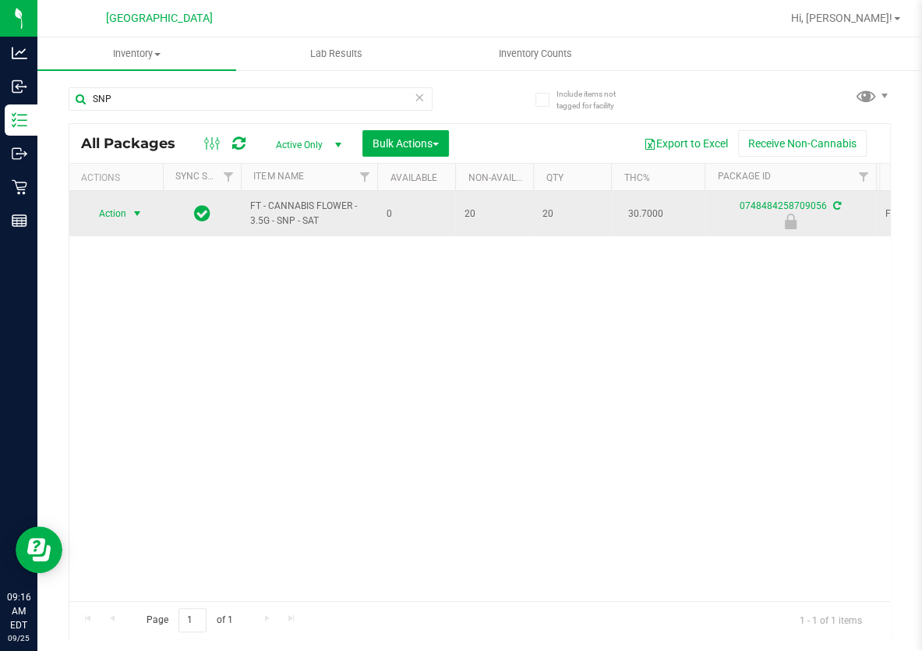
click at [142, 214] on span "select" at bounding box center [137, 213] width 12 height 12
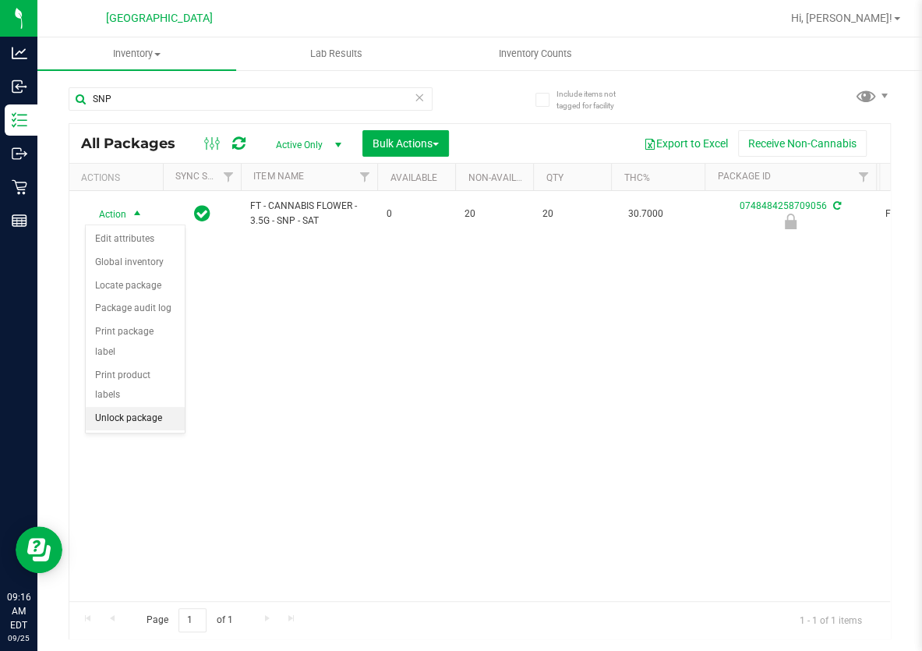
click at [160, 407] on li "Unlock package" at bounding box center [135, 418] width 99 height 23
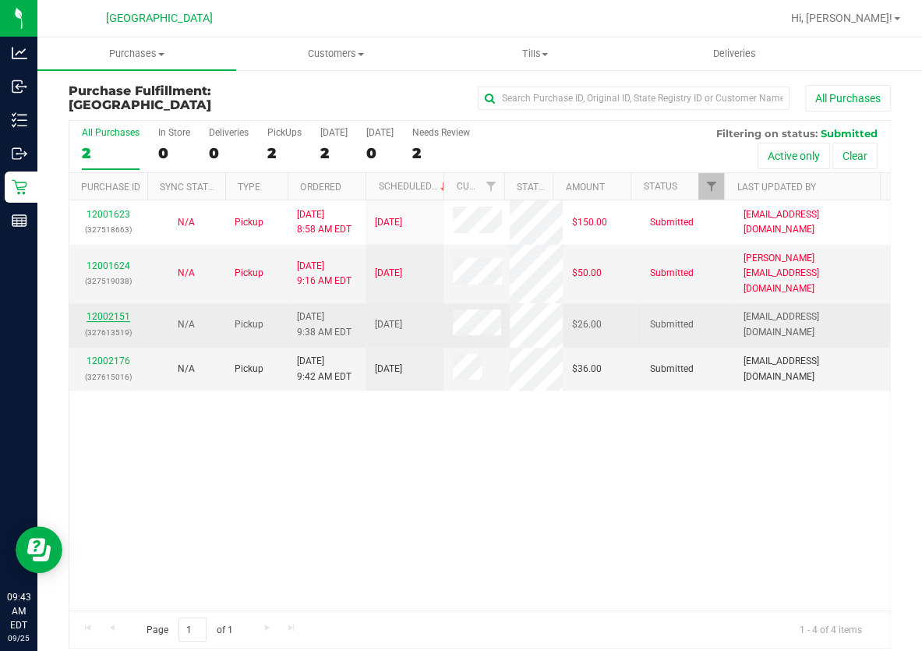
click at [105, 311] on link "12002151" at bounding box center [109, 316] width 44 height 11
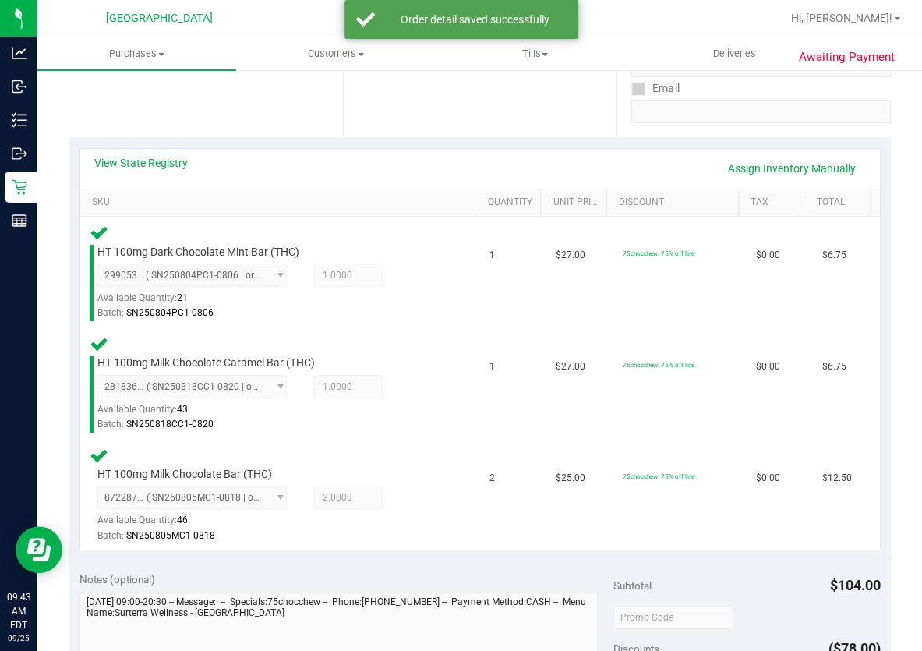
scroll to position [567, 0]
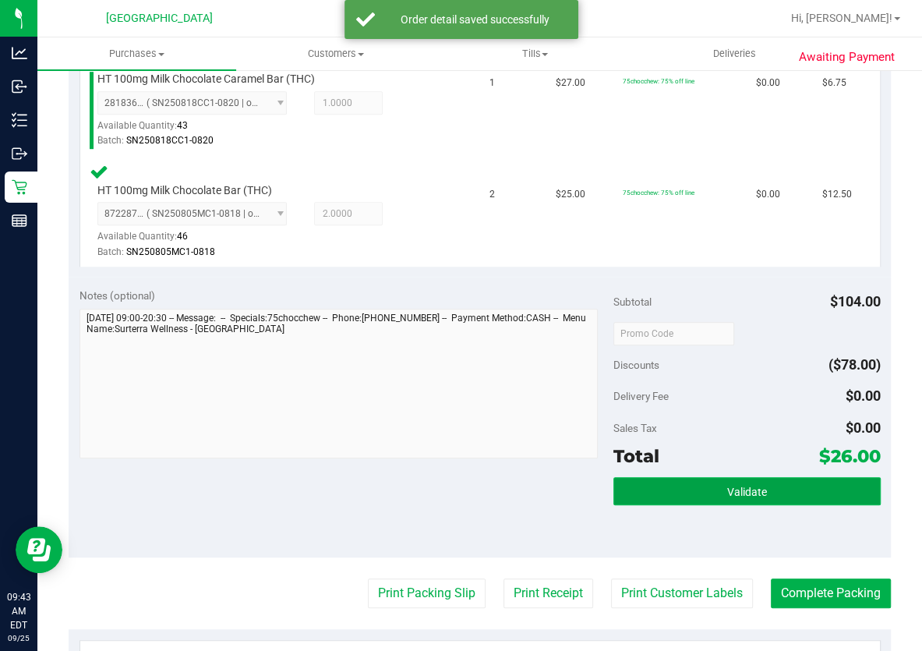
click at [756, 486] on span "Validate" at bounding box center [747, 492] width 40 height 12
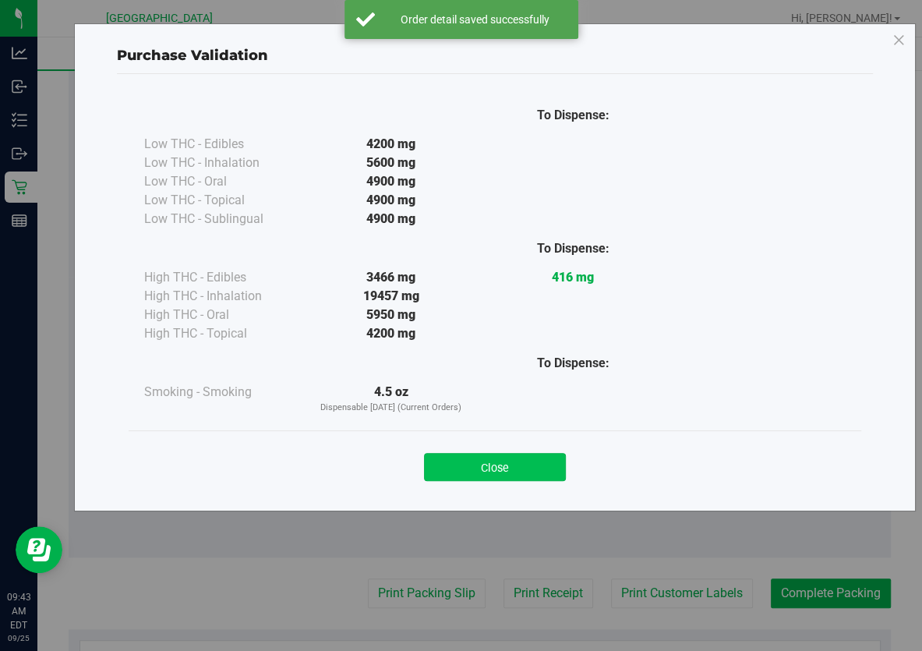
click at [525, 478] on button "Close" at bounding box center [495, 467] width 142 height 28
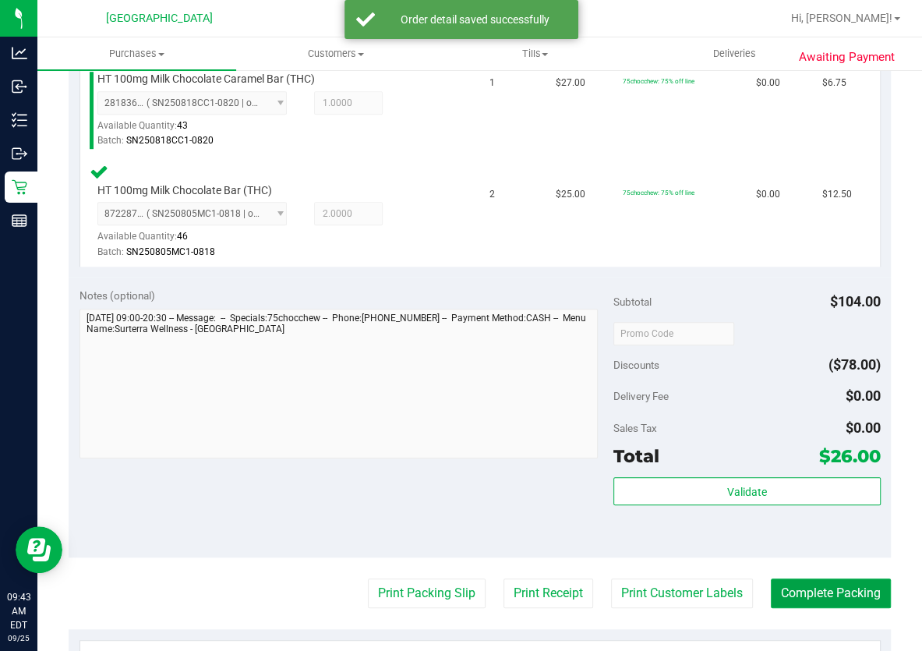
drag, startPoint x: 803, startPoint y: 584, endPoint x: 719, endPoint y: 375, distance: 224.9
click at [801, 585] on button "Complete Packing" at bounding box center [831, 593] width 120 height 30
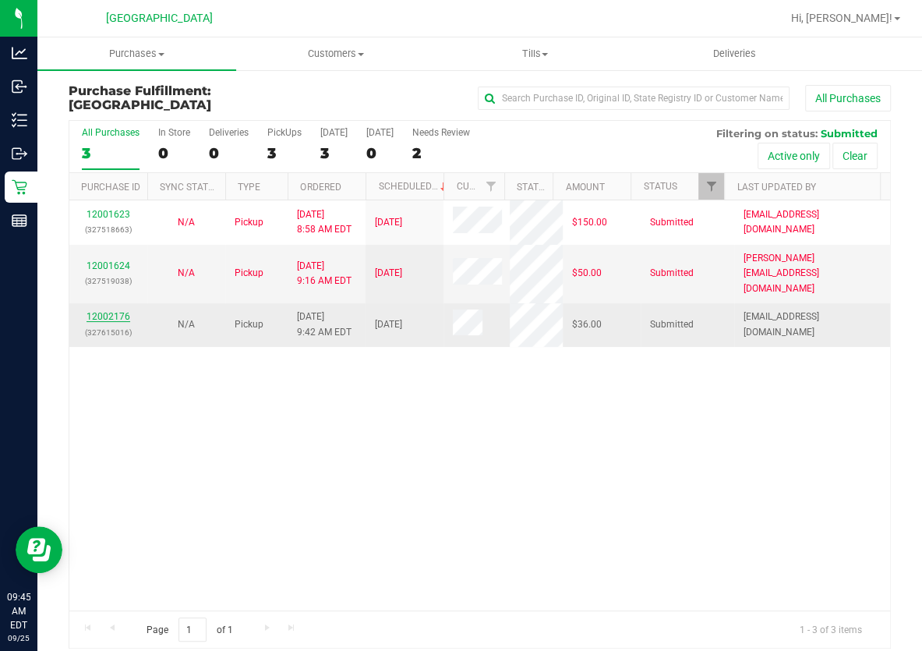
click at [118, 311] on link "12002176" at bounding box center [109, 316] width 44 height 11
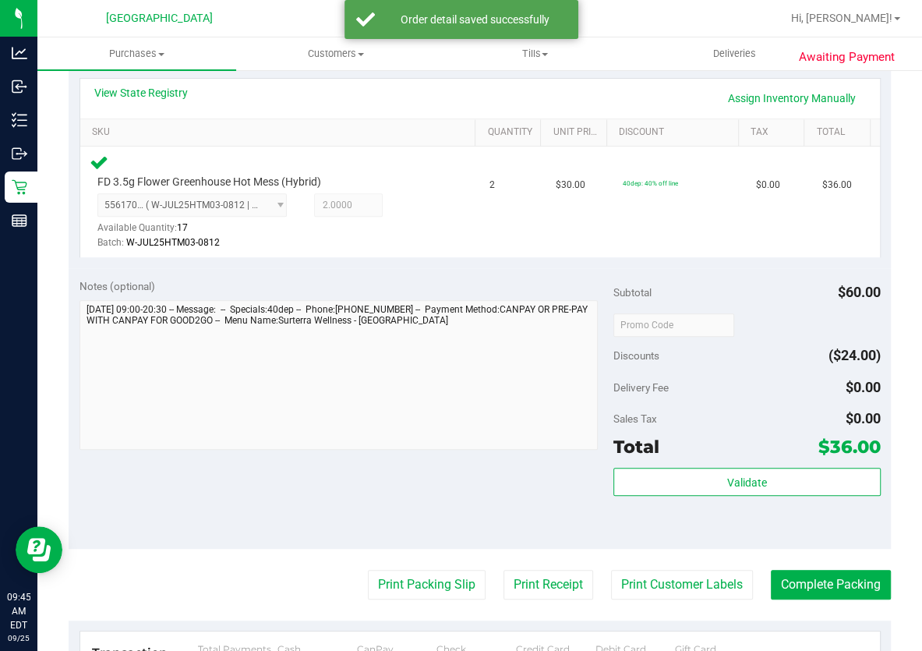
scroll to position [354, 0]
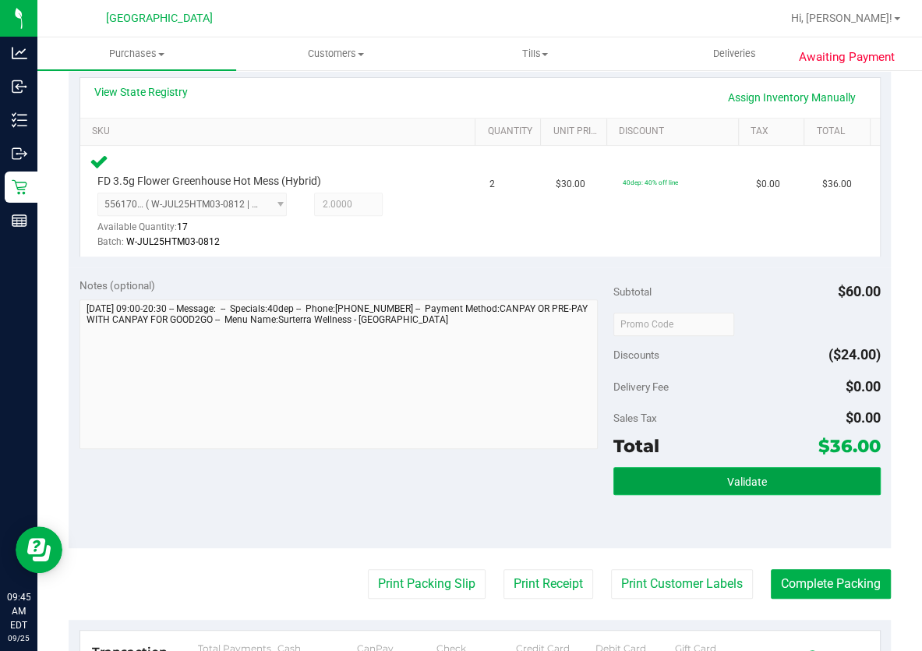
click at [762, 490] on button "Validate" at bounding box center [746, 481] width 267 height 28
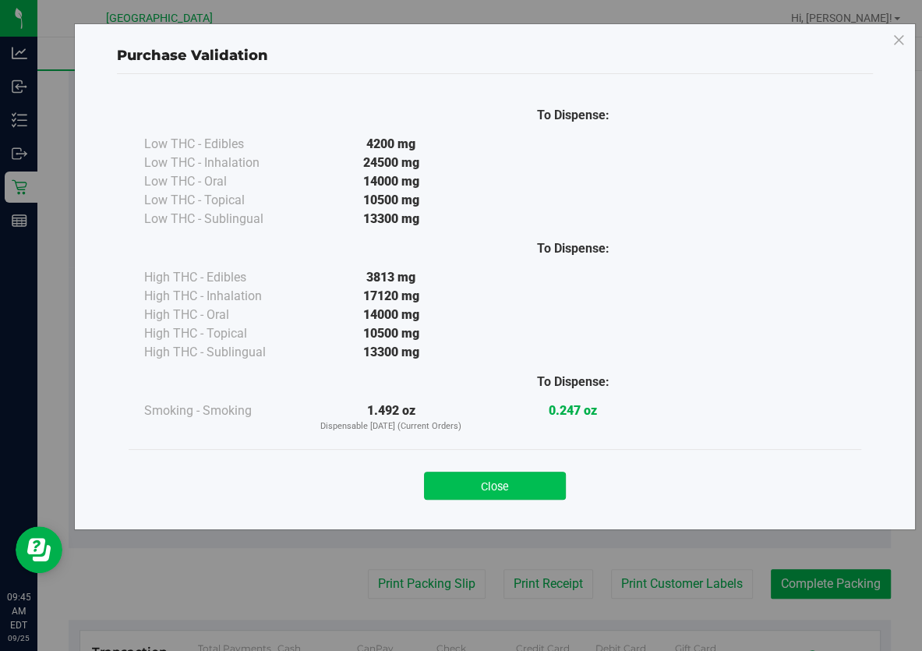
click at [507, 496] on button "Close" at bounding box center [495, 486] width 142 height 28
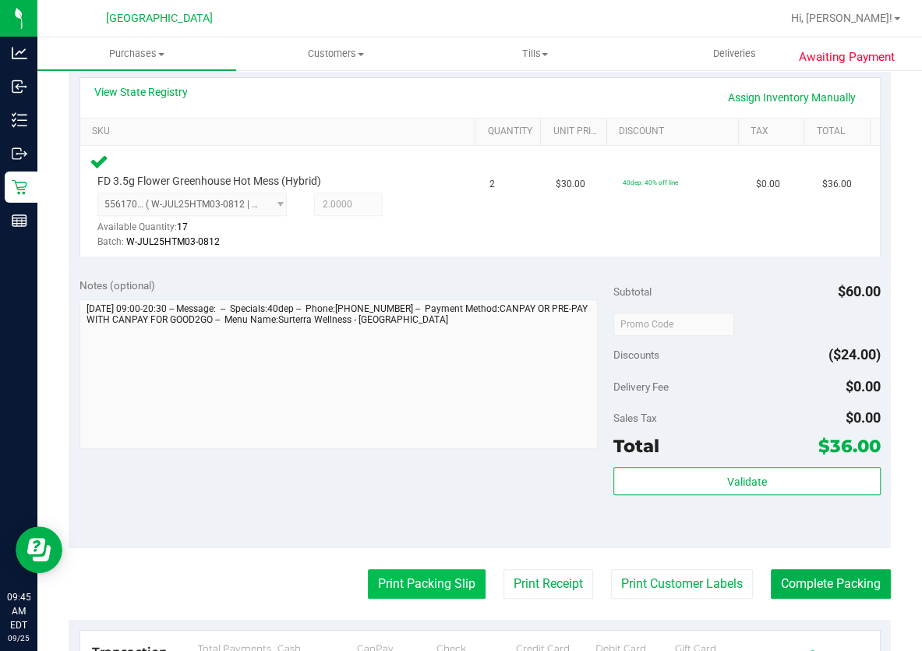
click at [436, 581] on button "Print Packing Slip" at bounding box center [427, 584] width 118 height 30
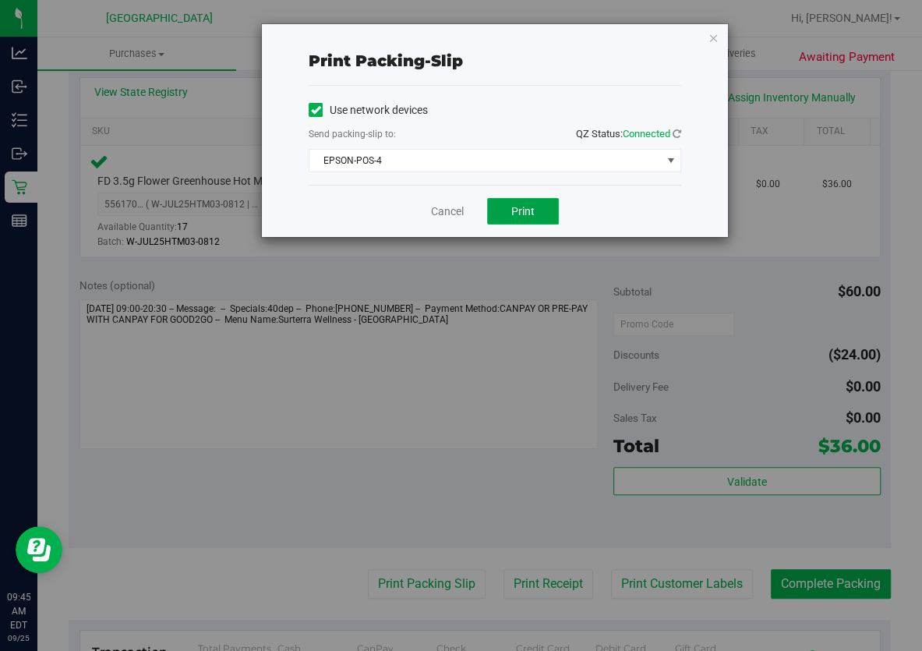
click at [512, 223] on button "Print" at bounding box center [523, 211] width 72 height 27
click at [458, 217] on link "Cancel" at bounding box center [447, 211] width 33 height 16
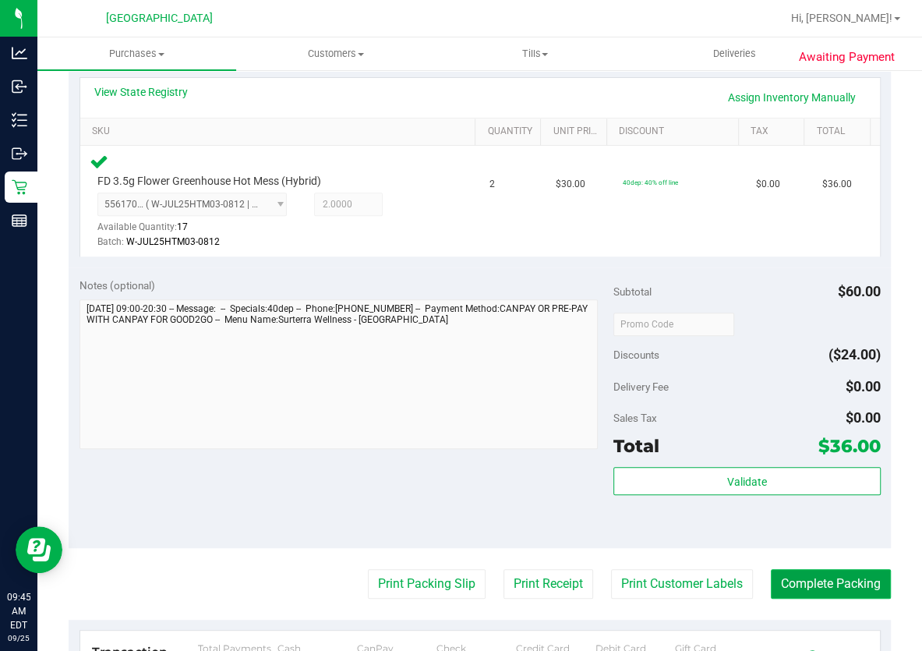
click at [783, 585] on button "Complete Packing" at bounding box center [831, 584] width 120 height 30
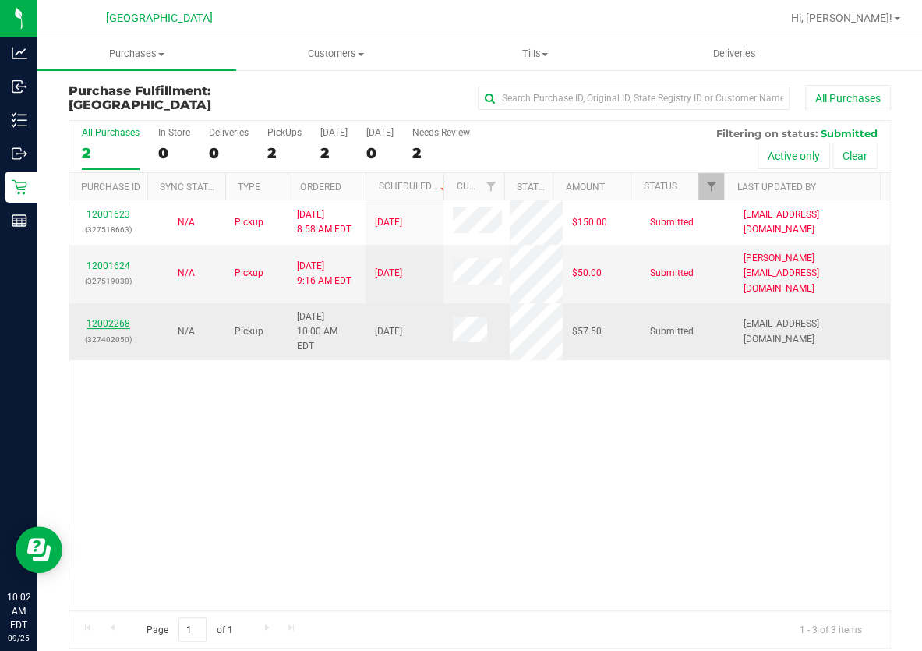
click at [111, 318] on link "12002268" at bounding box center [109, 323] width 44 height 11
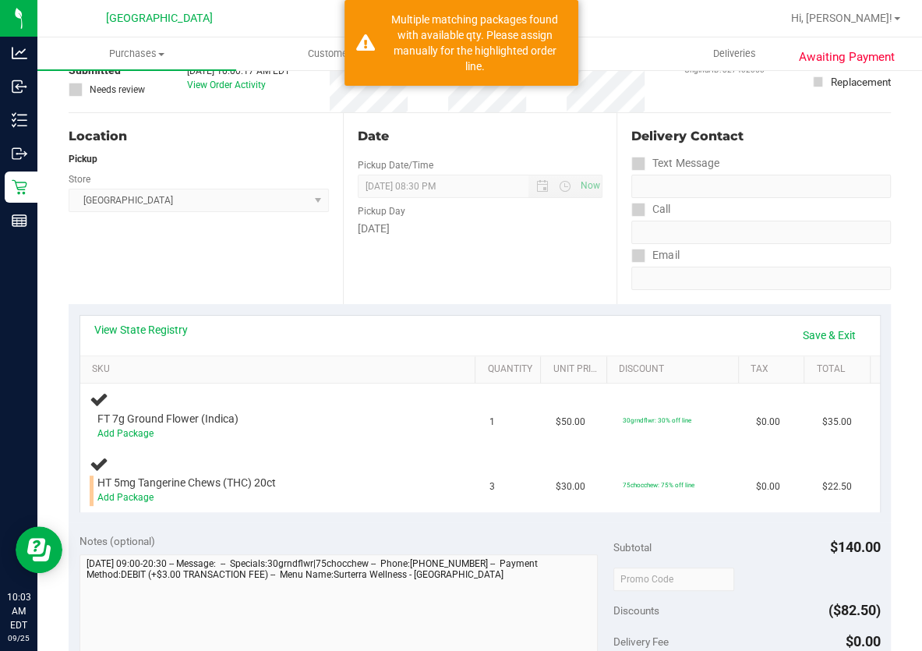
scroll to position [283, 0]
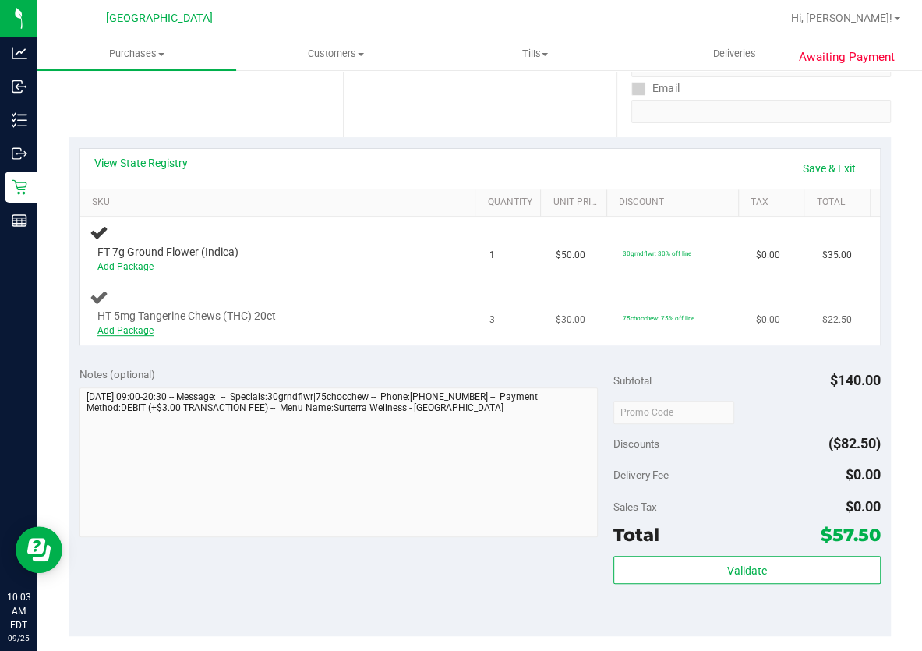
click at [142, 327] on link "Add Package" at bounding box center [125, 330] width 56 height 11
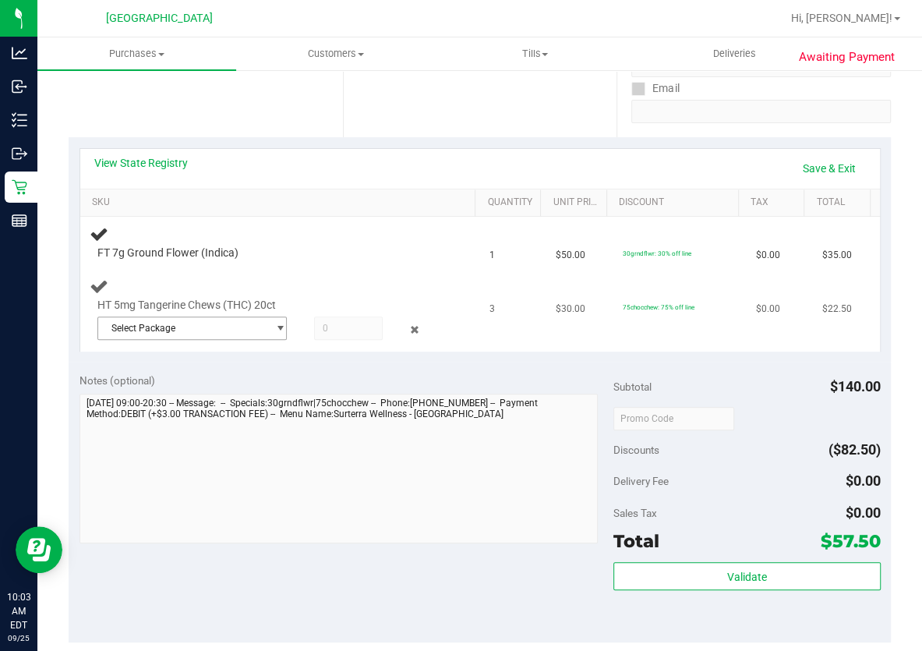
click at [267, 326] on span "select" at bounding box center [276, 328] width 19 height 22
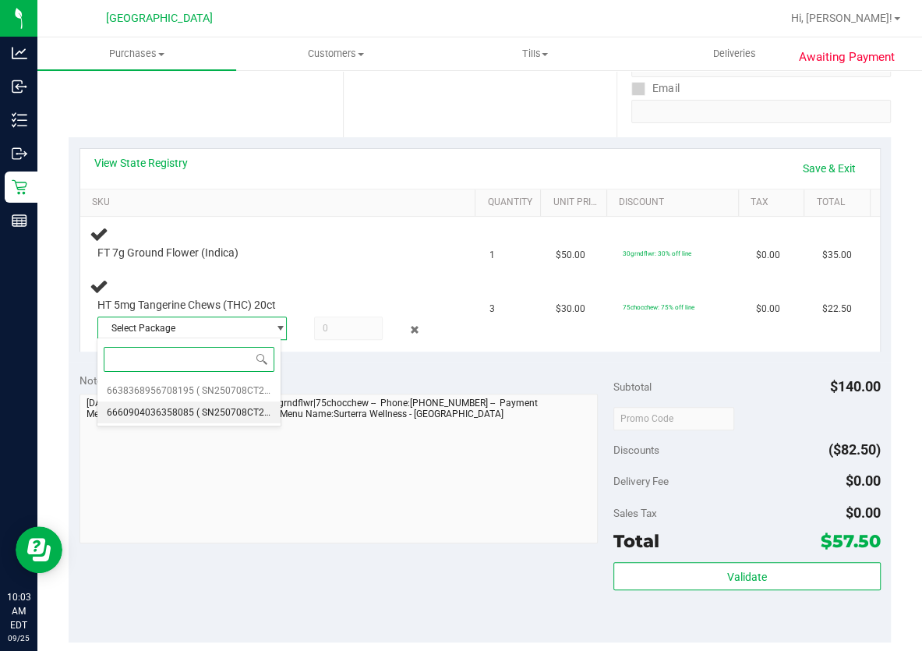
click at [215, 403] on li "6660904036358085 ( SN250708CT2-0724 | orig: FLSRWGM-20250730-185 )" at bounding box center [188, 412] width 183 height 22
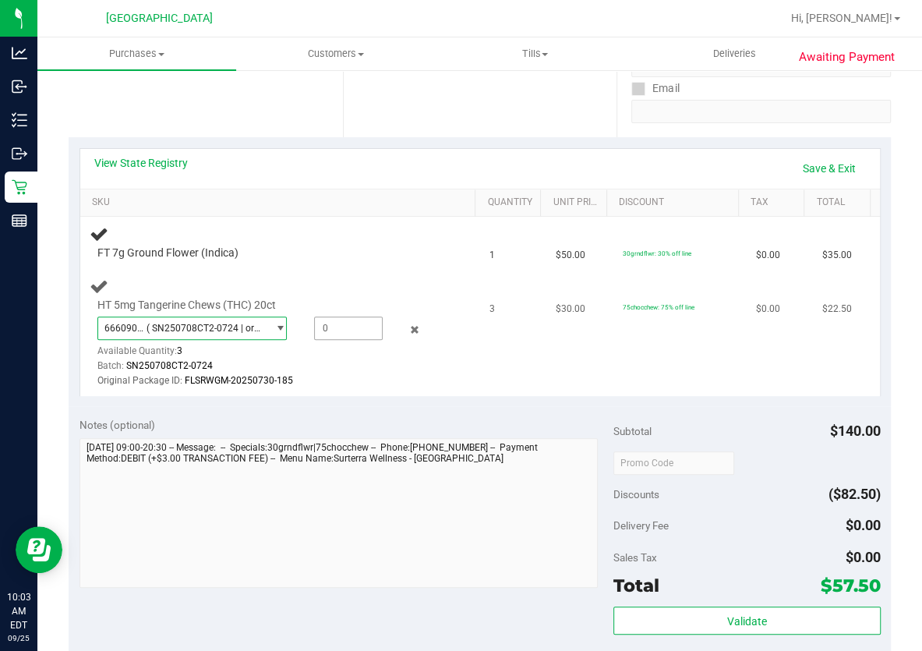
click at [335, 327] on span at bounding box center [348, 327] width 69 height 23
type input "3"
type input "3.0000"
click at [348, 347] on div "6660904036358085 ( SN250708CT2-0724 | orig: FLSRWGM-20250730-185 ) 663836895670…" at bounding box center [268, 352] width 343 height 72
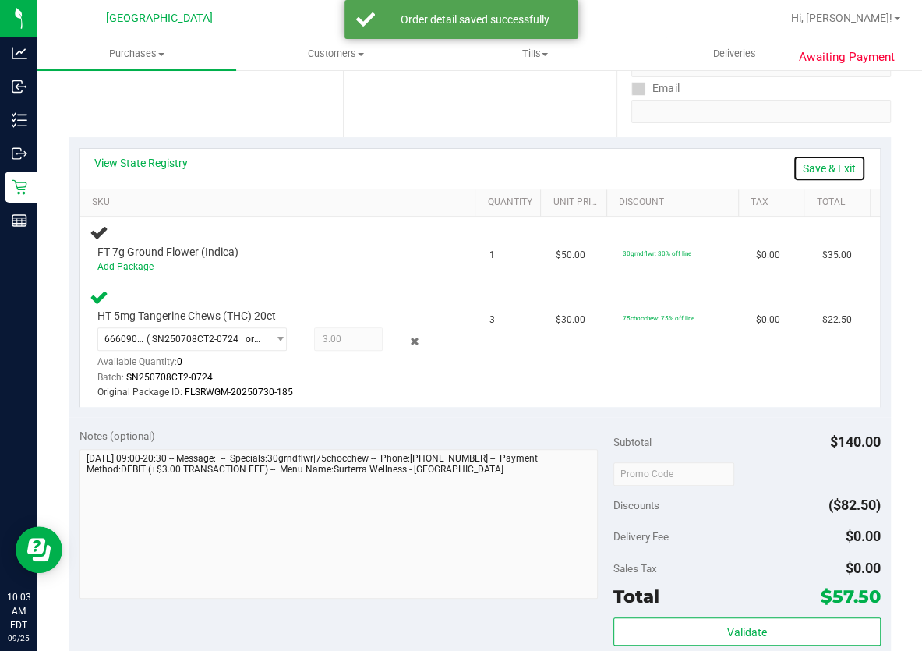
click at [809, 164] on link "Save & Exit" at bounding box center [829, 168] width 73 height 27
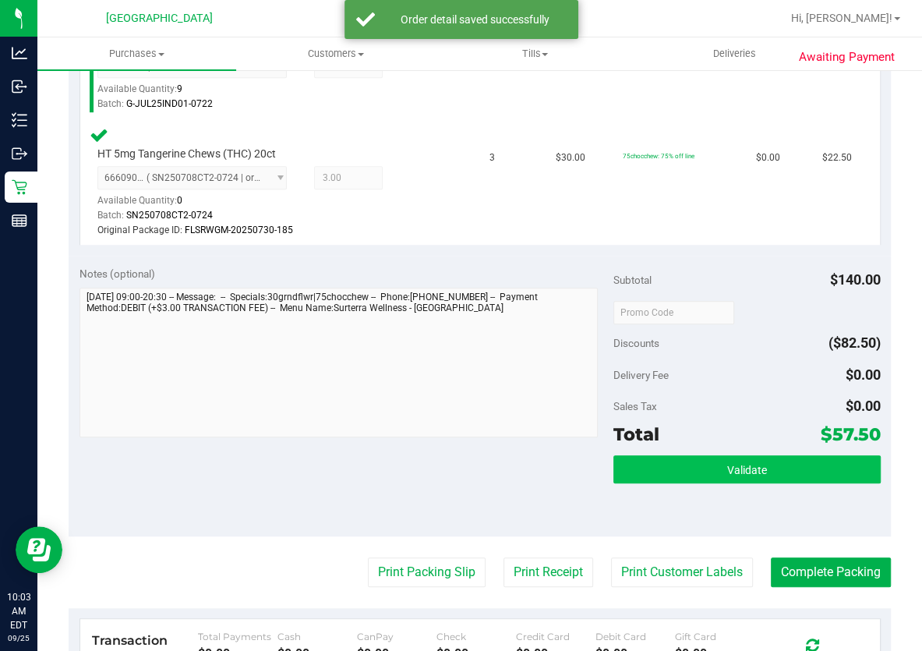
scroll to position [496, 0]
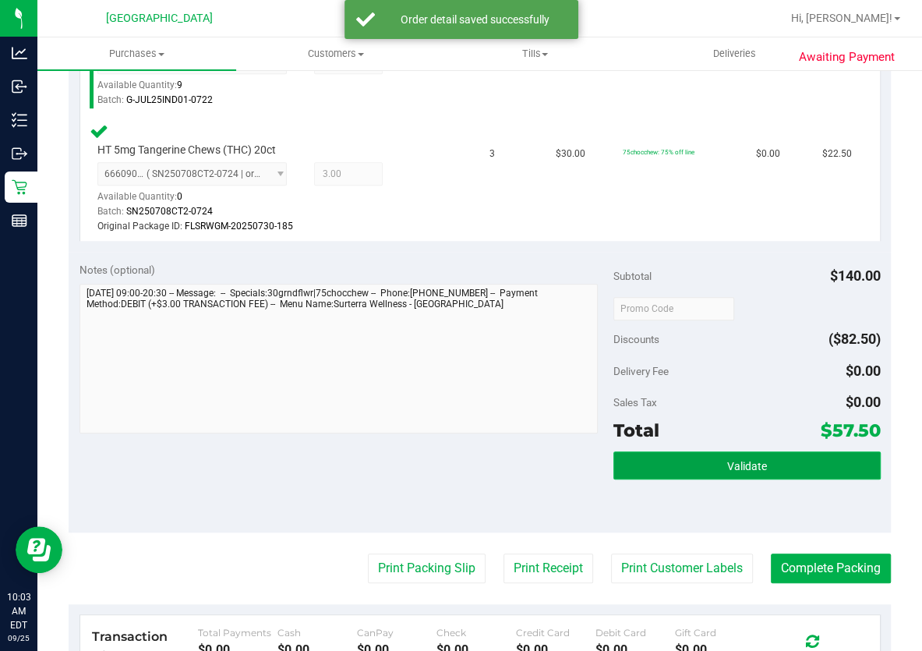
click at [791, 452] on button "Validate" at bounding box center [746, 465] width 267 height 28
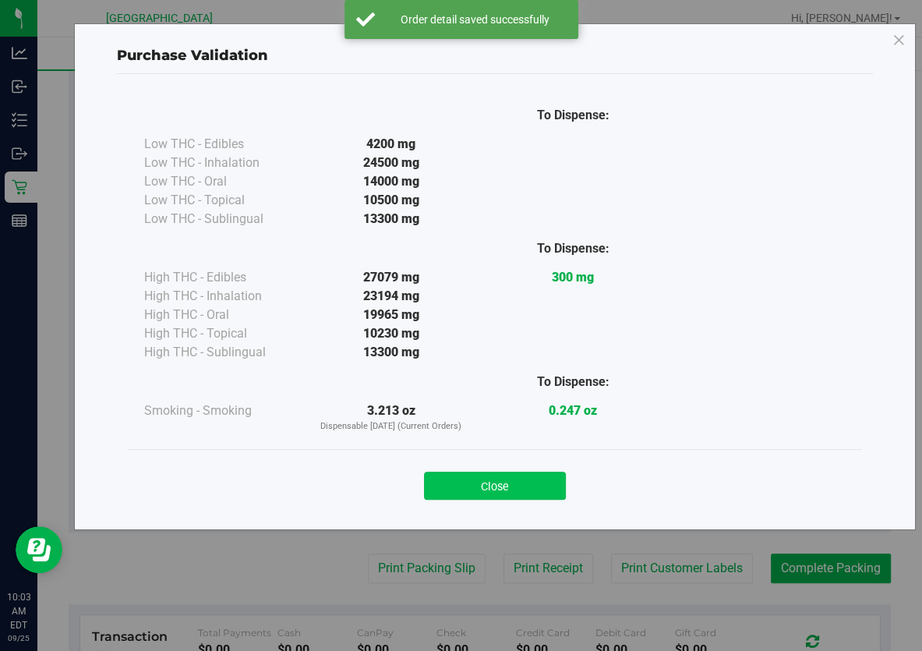
click at [523, 477] on button "Close" at bounding box center [495, 486] width 142 height 28
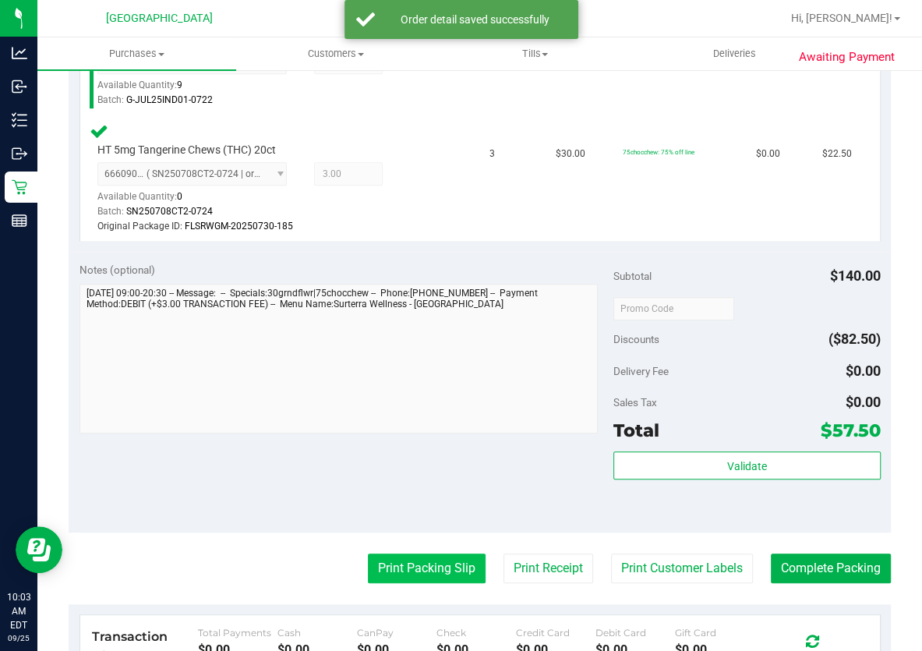
click at [417, 560] on button "Print Packing Slip" at bounding box center [427, 568] width 118 height 30
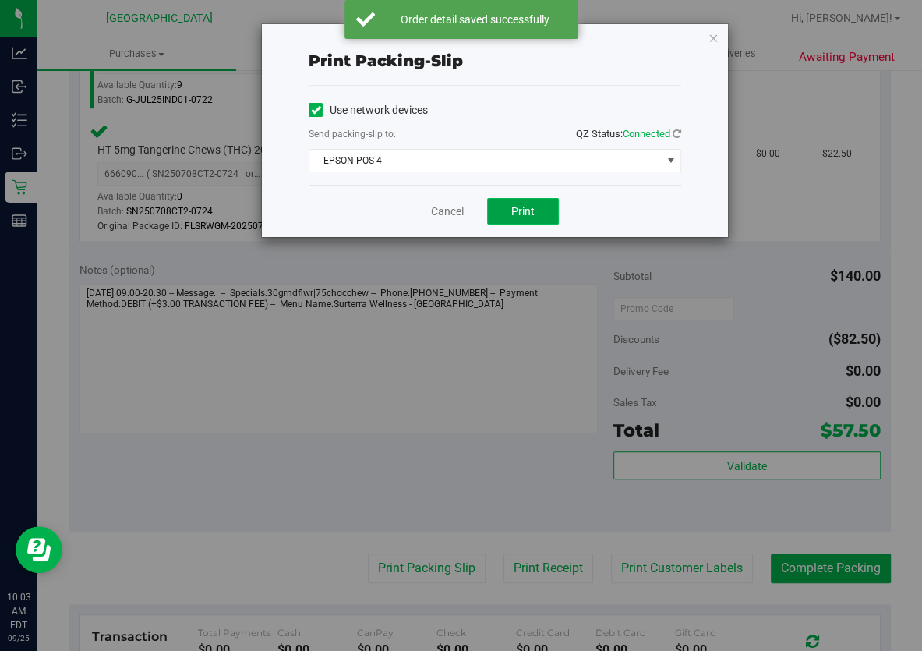
click at [539, 214] on button "Print" at bounding box center [523, 211] width 72 height 27
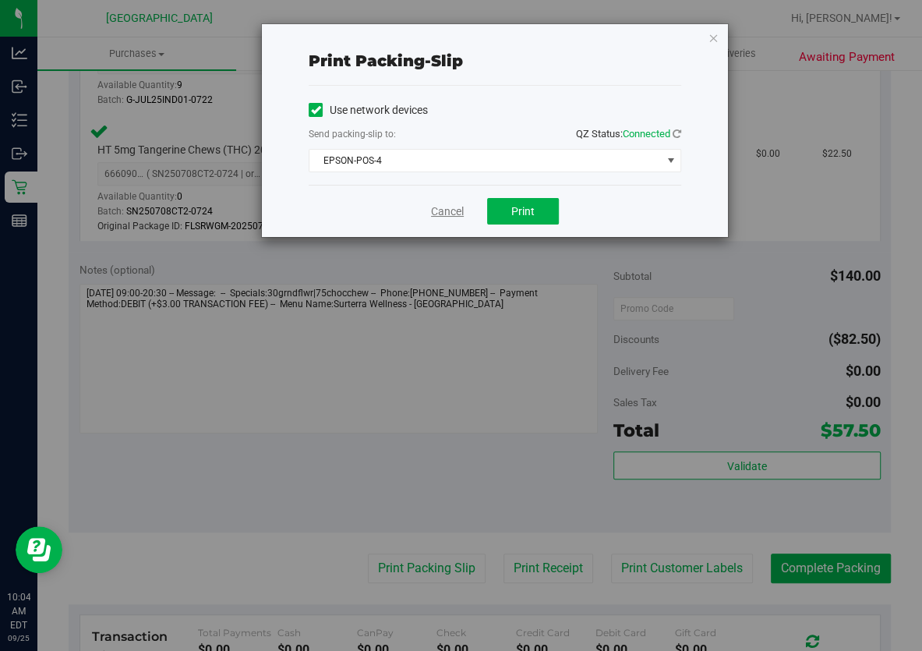
click at [450, 210] on link "Cancel" at bounding box center [447, 211] width 33 height 16
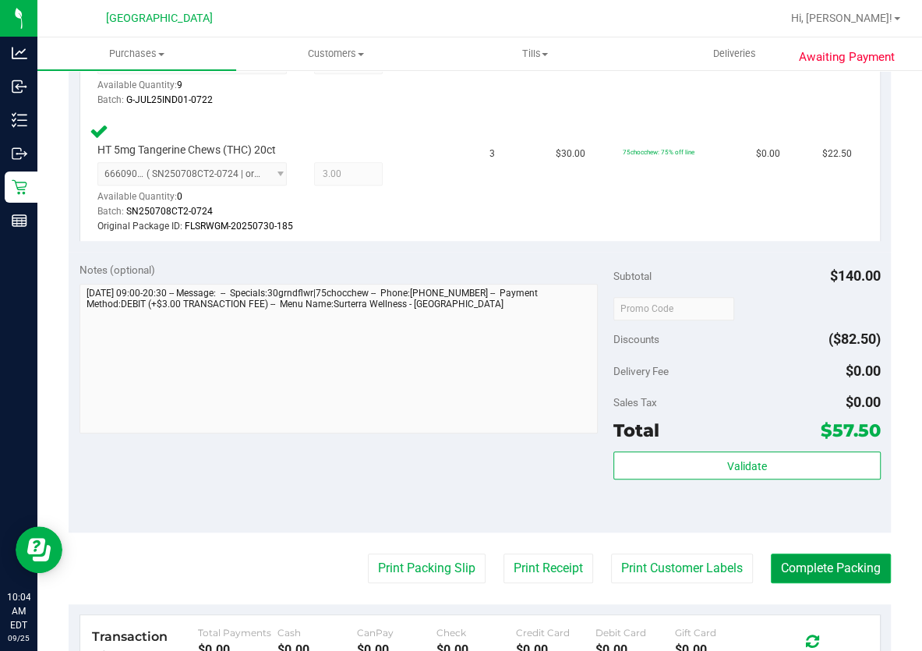
click at [861, 576] on button "Complete Packing" at bounding box center [831, 568] width 120 height 30
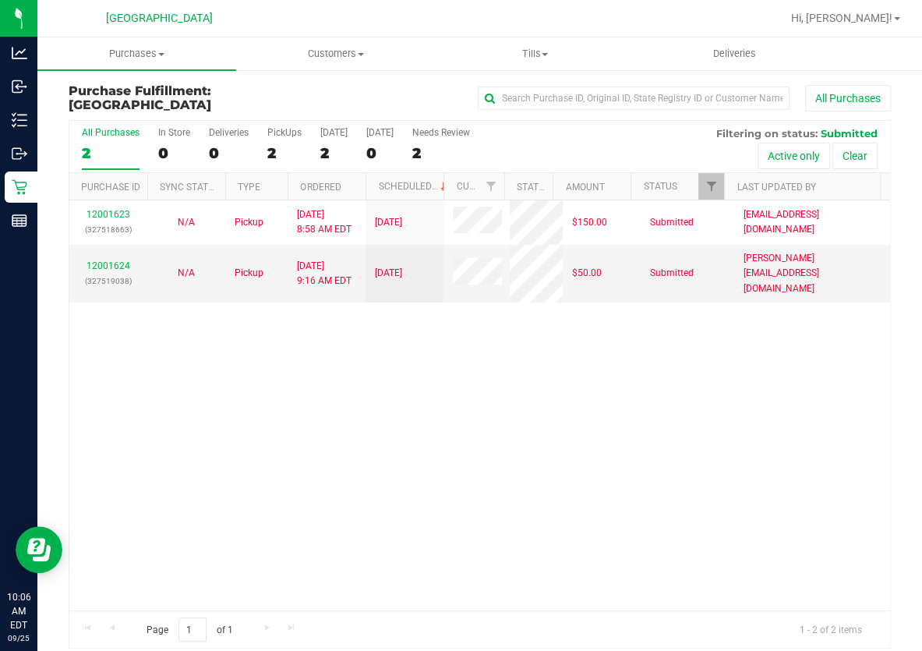
click at [478, 419] on div "12001623 (327518663) N/A Pickup 9/25/2025 8:58 AM EDT 9/25/2025 $150.00 Submitt…" at bounding box center [479, 405] width 821 height 410
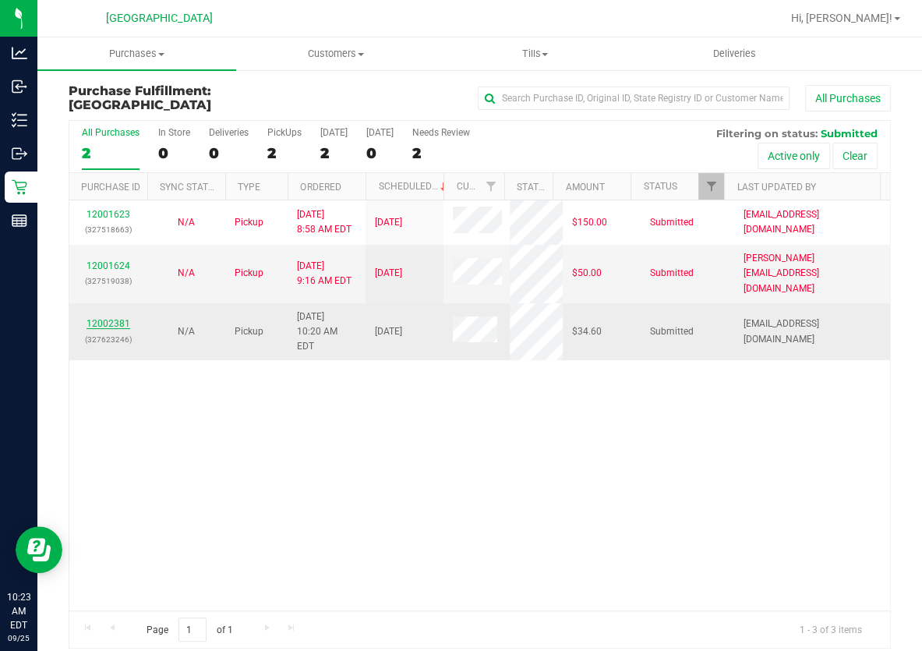
click at [111, 318] on link "12002381" at bounding box center [109, 323] width 44 height 11
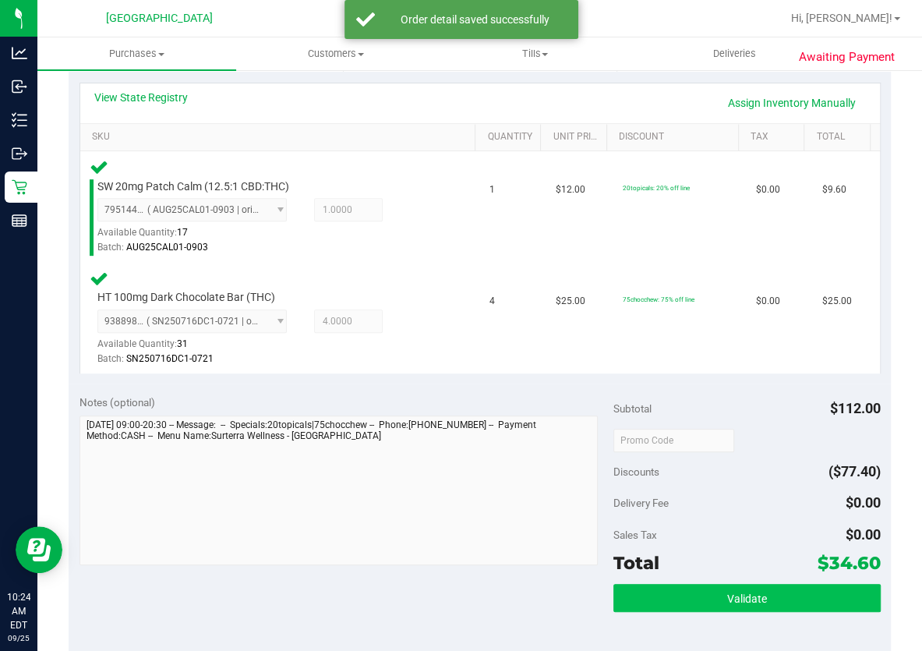
scroll to position [425, 0]
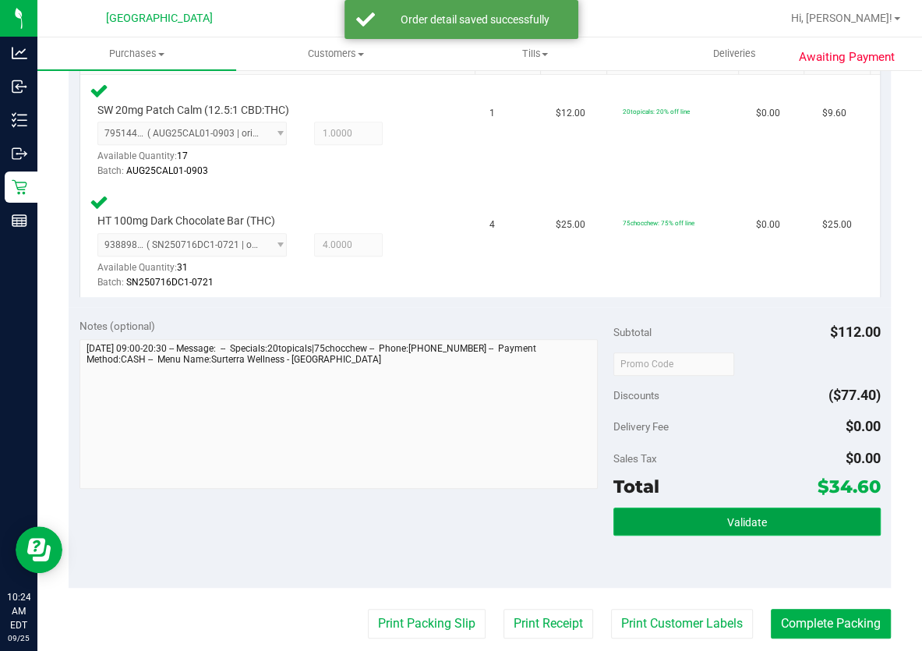
click at [801, 530] on button "Validate" at bounding box center [746, 521] width 267 height 28
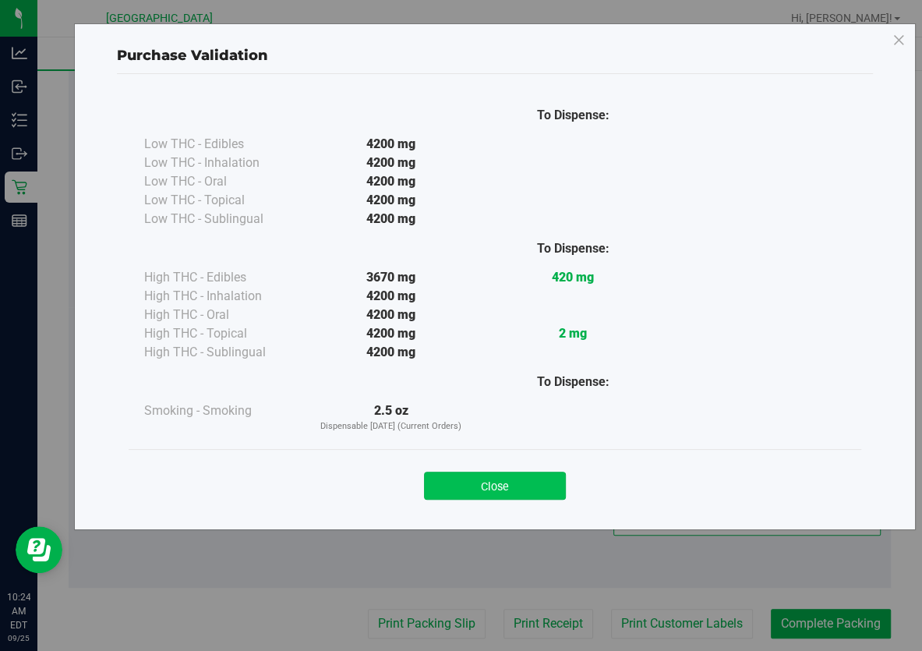
click at [544, 487] on button "Close" at bounding box center [495, 486] width 142 height 28
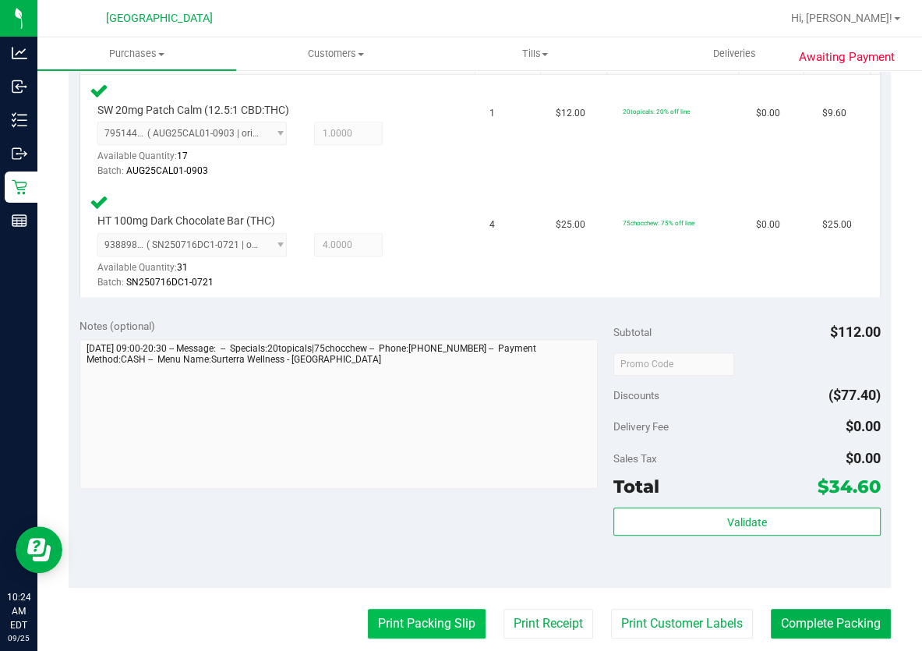
click at [439, 619] on button "Print Packing Slip" at bounding box center [427, 624] width 118 height 30
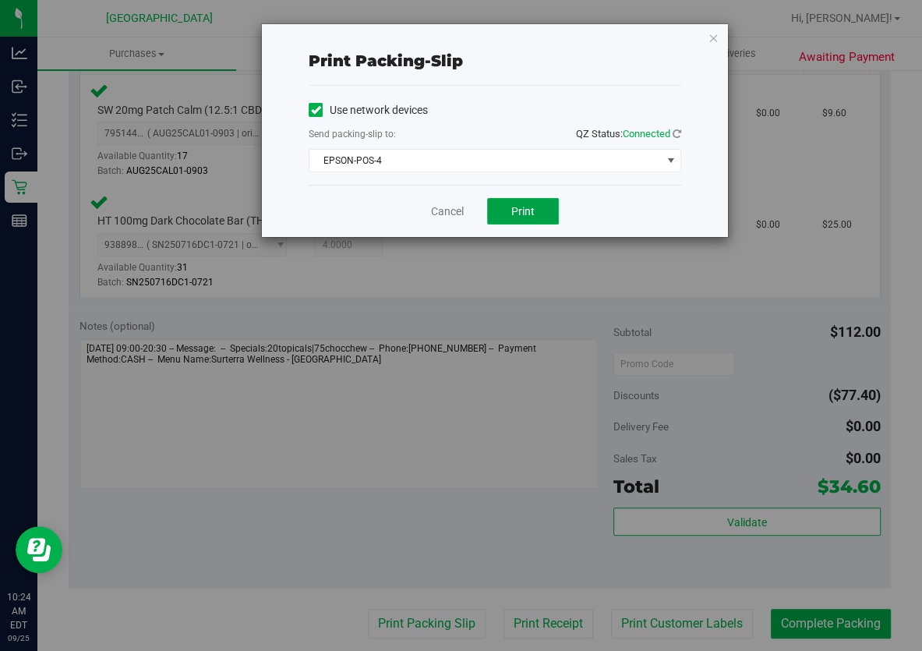
click at [513, 214] on span "Print" at bounding box center [522, 211] width 23 height 12
click at [462, 210] on link "Cancel" at bounding box center [447, 211] width 33 height 16
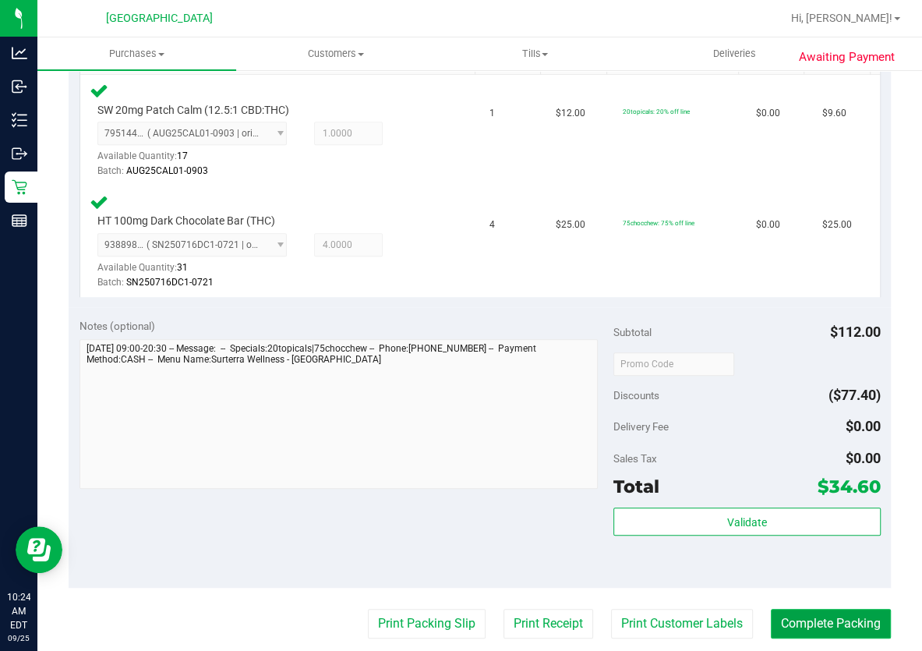
click at [821, 610] on button "Complete Packing" at bounding box center [831, 624] width 120 height 30
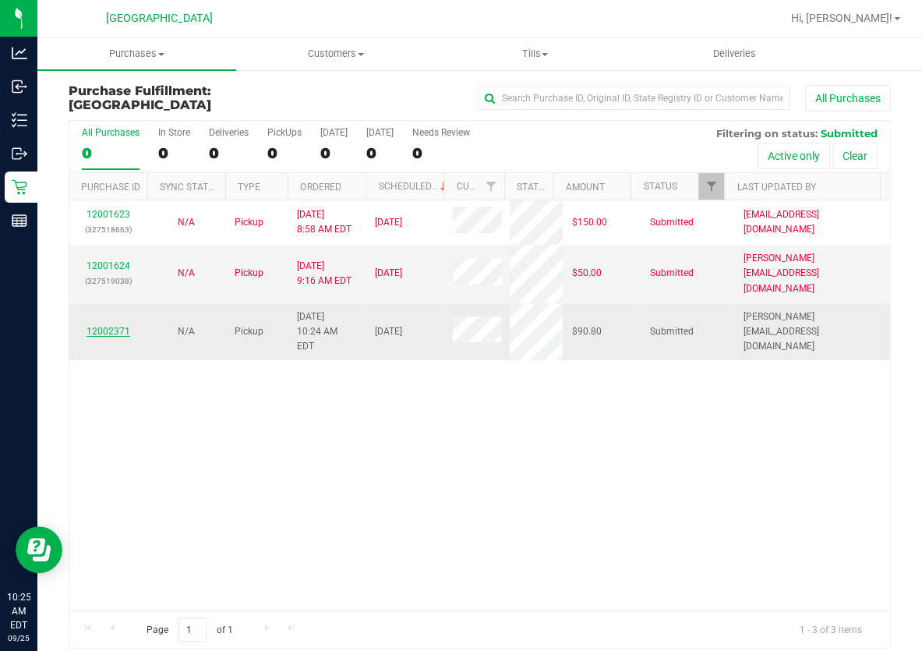
click at [115, 326] on link "12002371" at bounding box center [109, 331] width 44 height 11
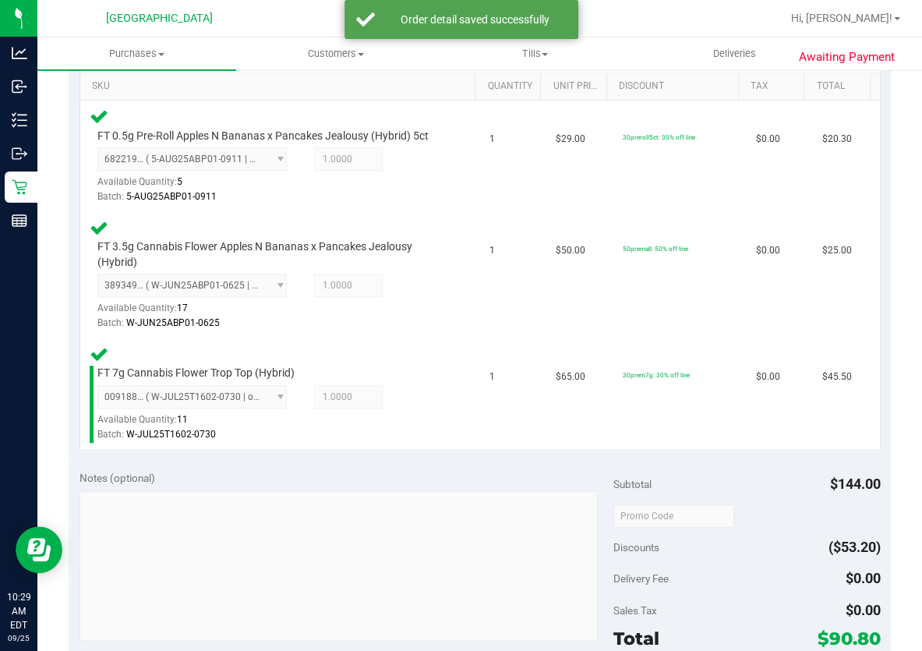
scroll to position [496, 0]
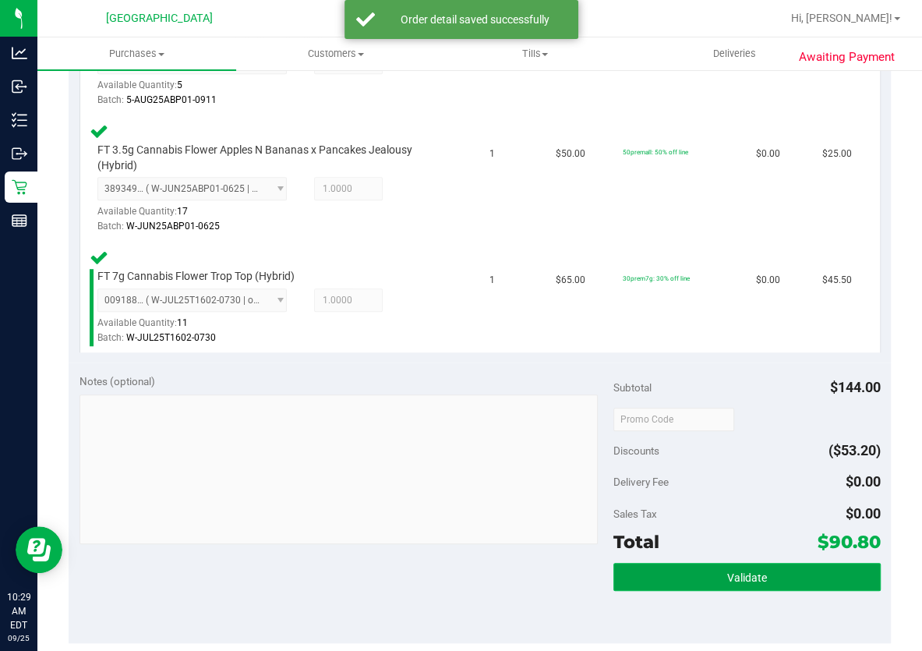
click at [749, 571] on span "Validate" at bounding box center [747, 577] width 40 height 12
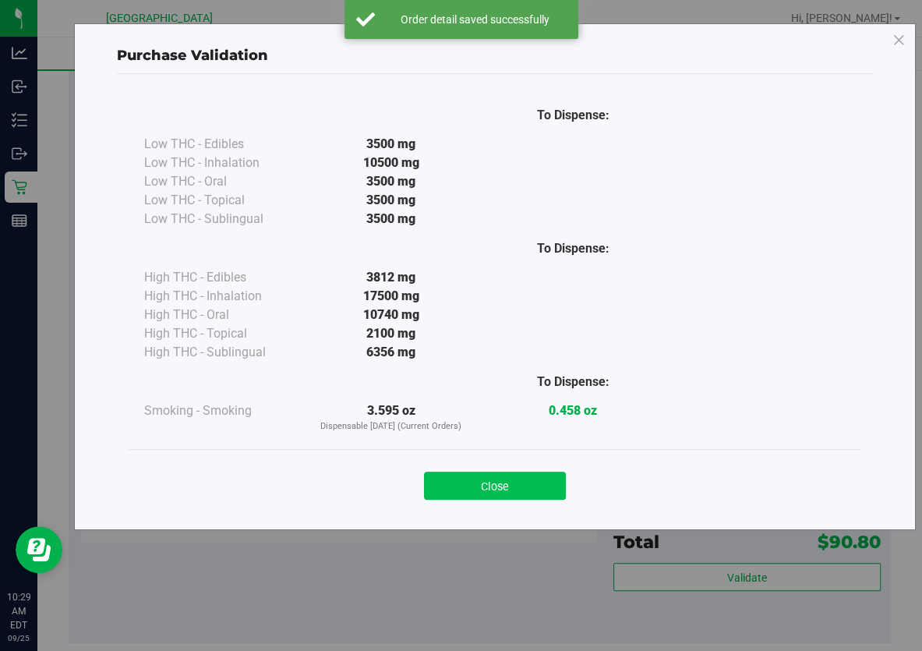
click at [556, 483] on button "Close" at bounding box center [495, 486] width 142 height 28
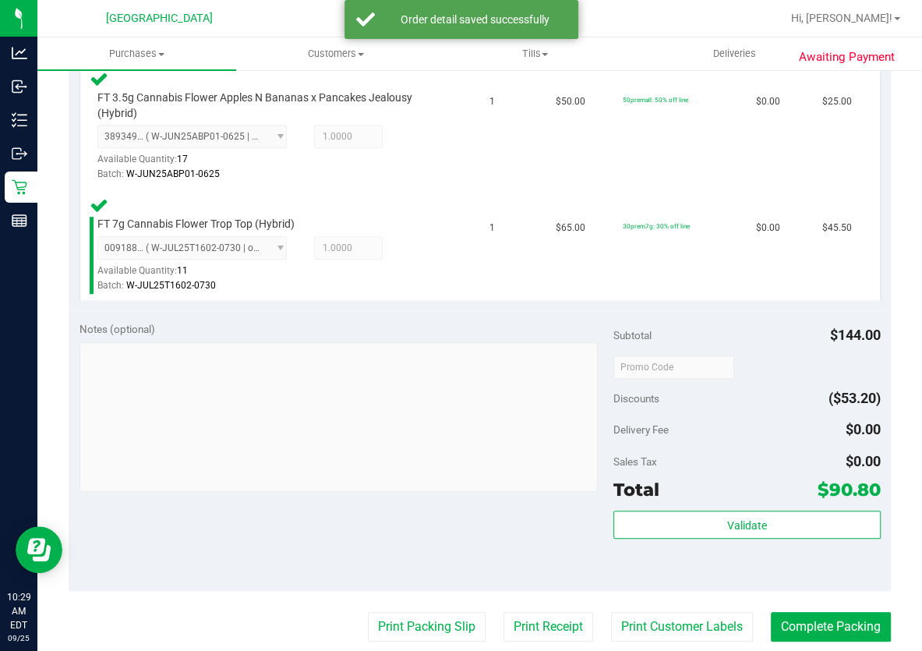
scroll to position [638, 0]
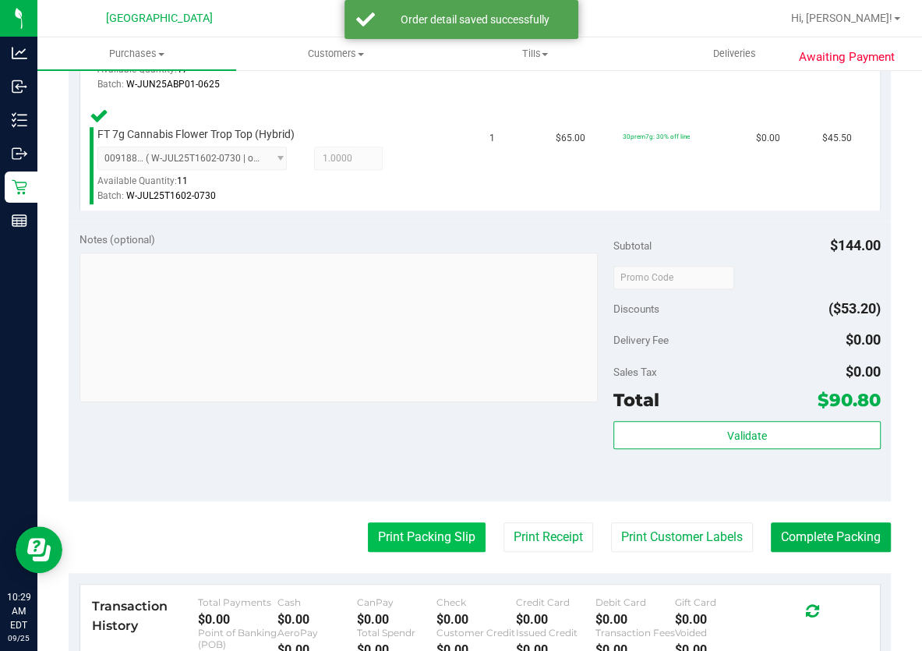
click at [422, 543] on button "Print Packing Slip" at bounding box center [427, 537] width 118 height 30
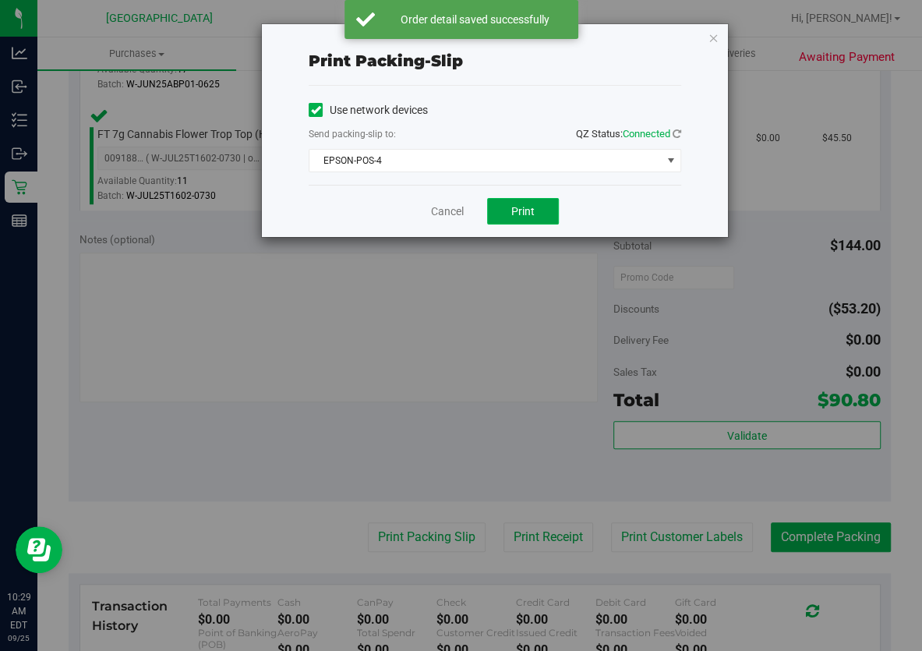
click at [524, 212] on span "Print" at bounding box center [522, 211] width 23 height 12
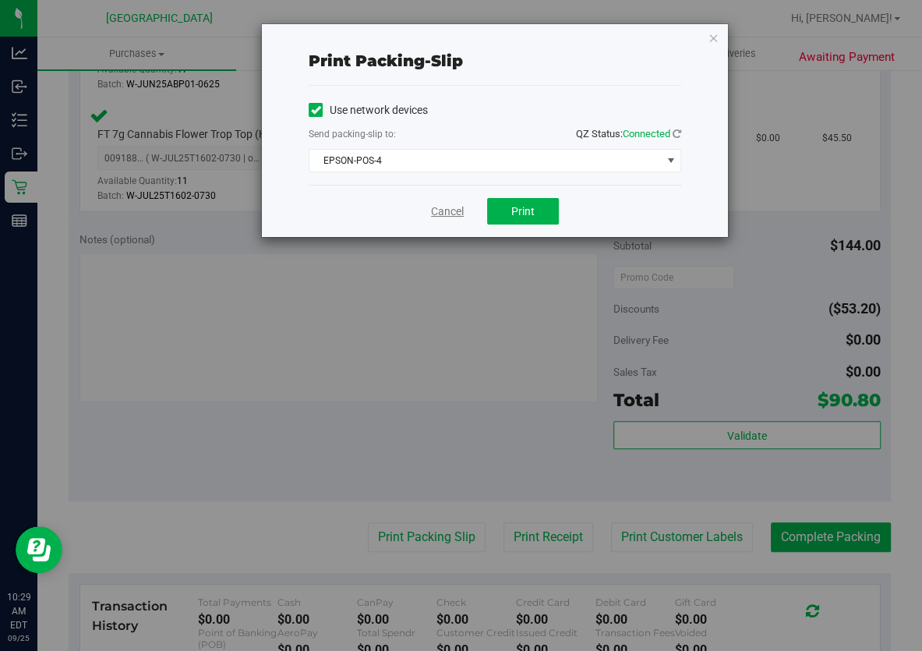
click at [450, 213] on link "Cancel" at bounding box center [447, 211] width 33 height 16
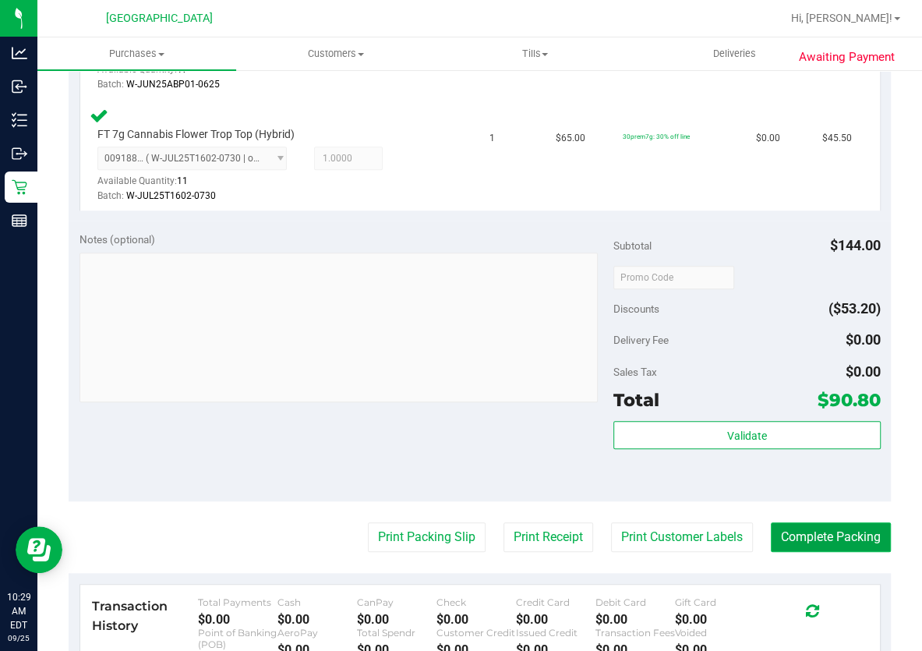
click at [796, 531] on button "Complete Packing" at bounding box center [831, 537] width 120 height 30
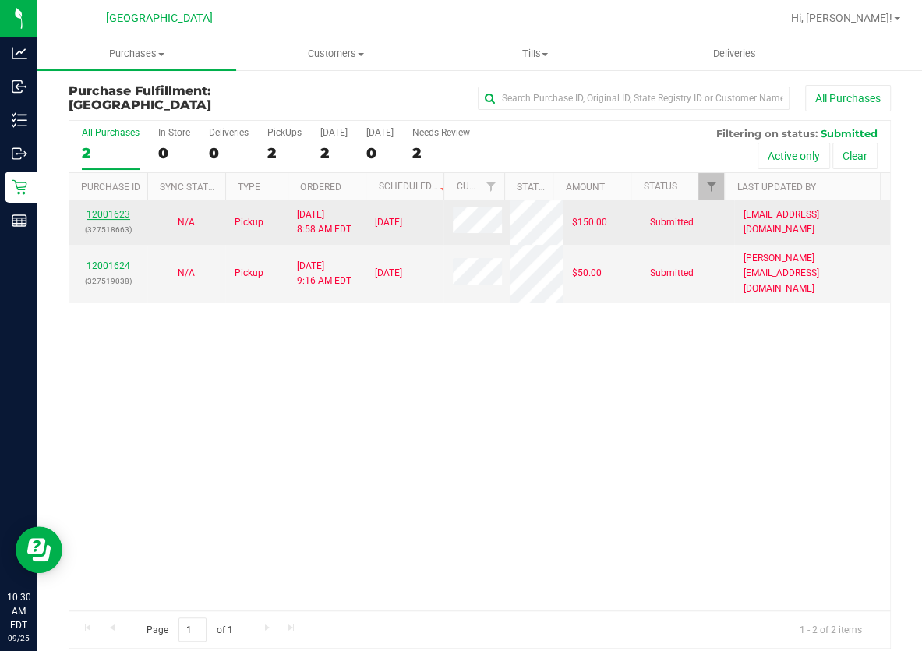
click at [124, 210] on link "12001623" at bounding box center [109, 214] width 44 height 11
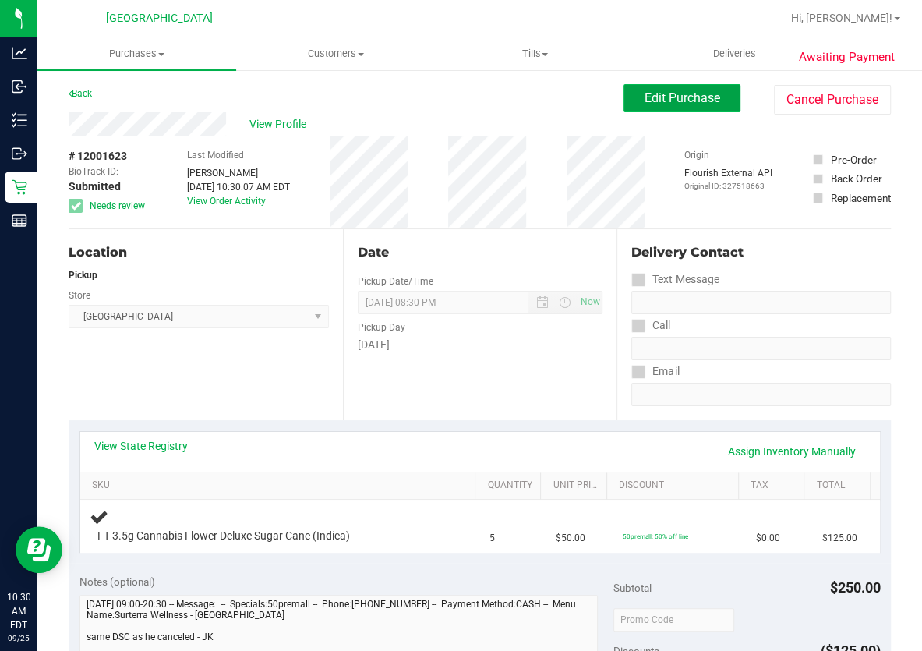
click at [645, 104] on span "Edit Purchase" at bounding box center [683, 97] width 76 height 15
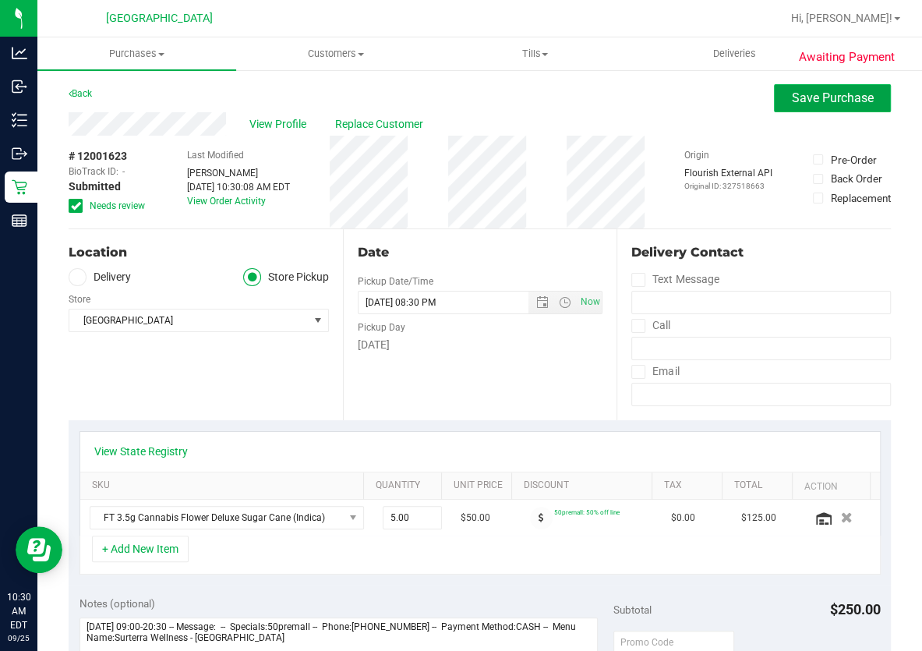
click at [829, 90] on span "Save Purchase" at bounding box center [833, 97] width 82 height 15
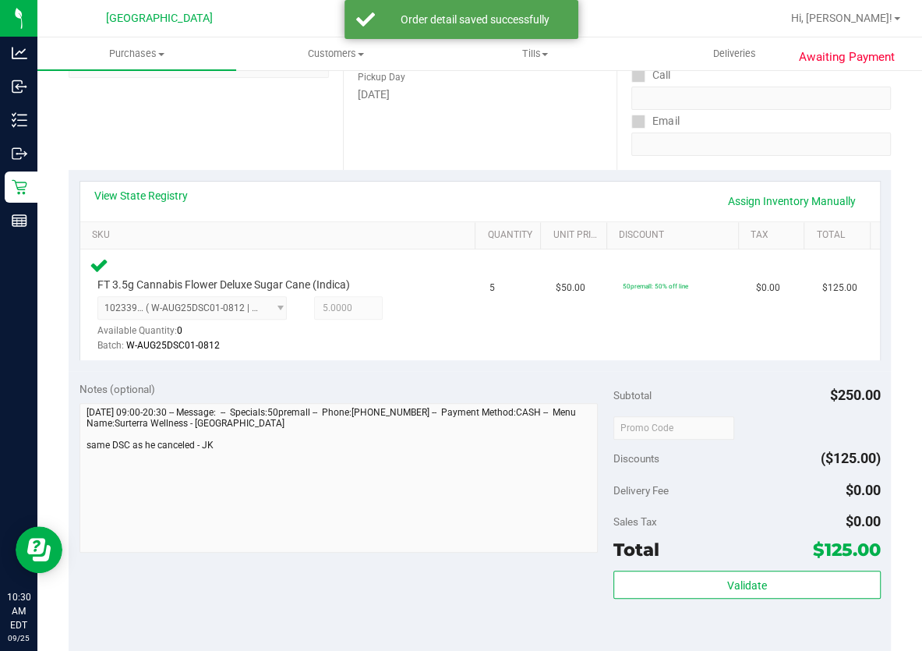
scroll to position [354, 0]
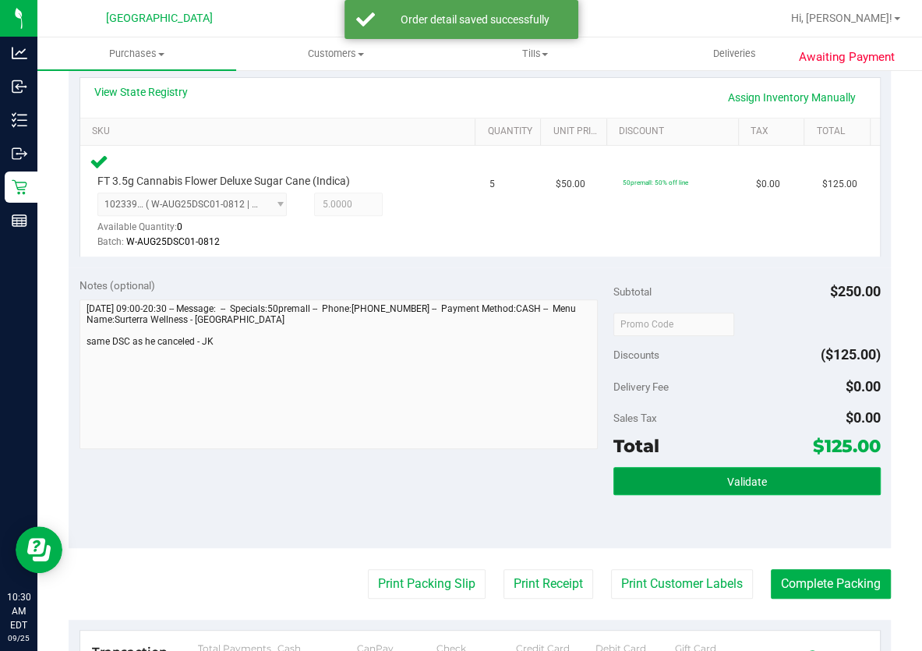
click at [797, 484] on button "Validate" at bounding box center [746, 481] width 267 height 28
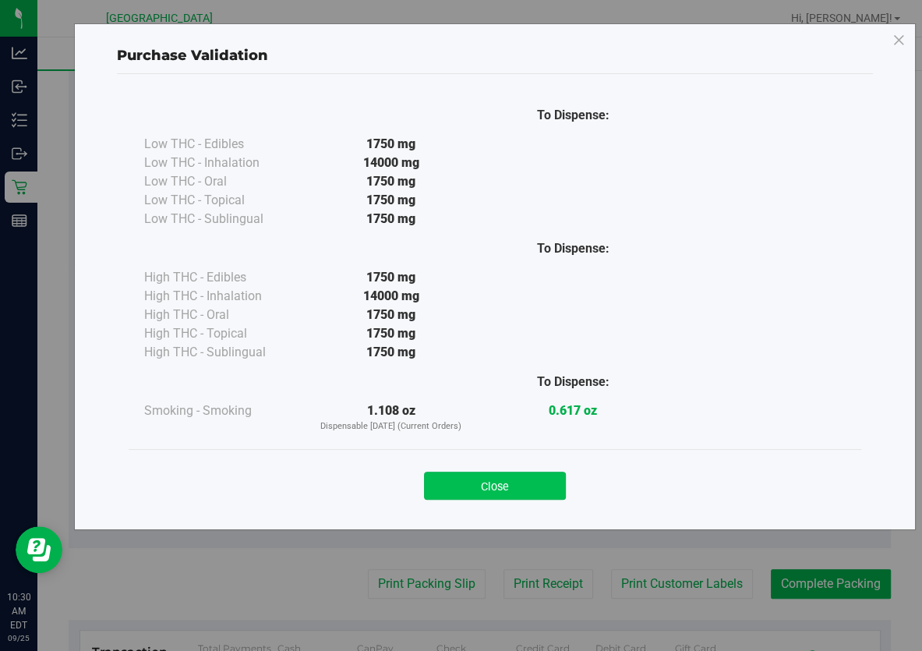
click at [516, 491] on button "Close" at bounding box center [495, 486] width 142 height 28
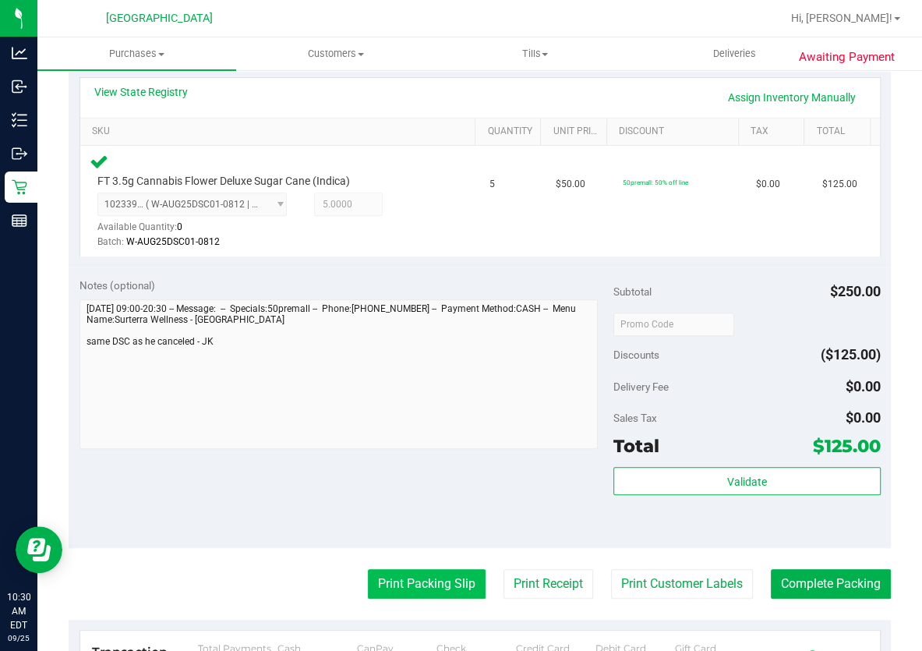
click at [458, 577] on button "Print Packing Slip" at bounding box center [427, 584] width 118 height 30
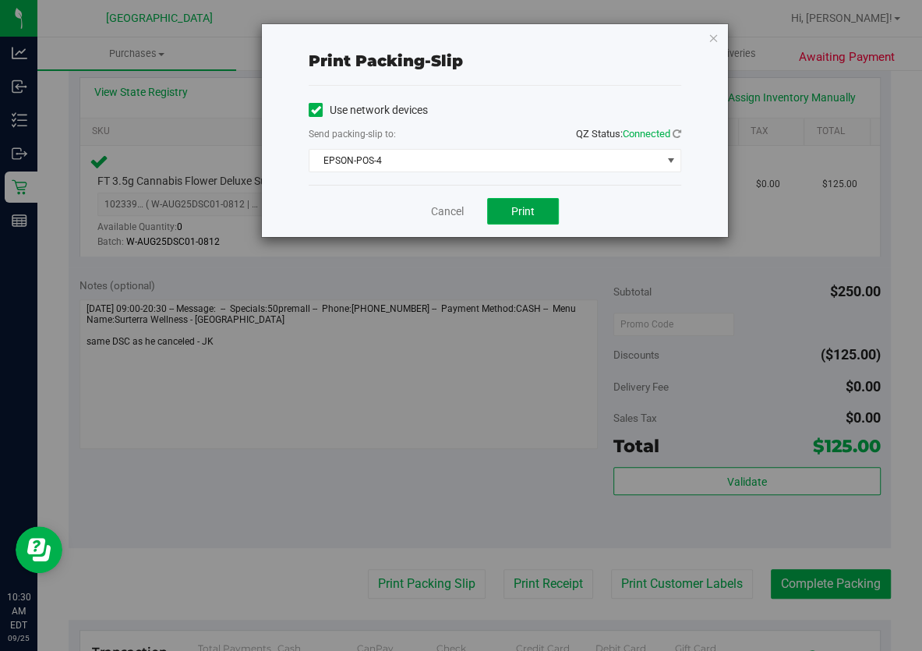
click at [514, 207] on span "Print" at bounding box center [522, 211] width 23 height 12
click at [454, 206] on link "Cancel" at bounding box center [447, 211] width 33 height 16
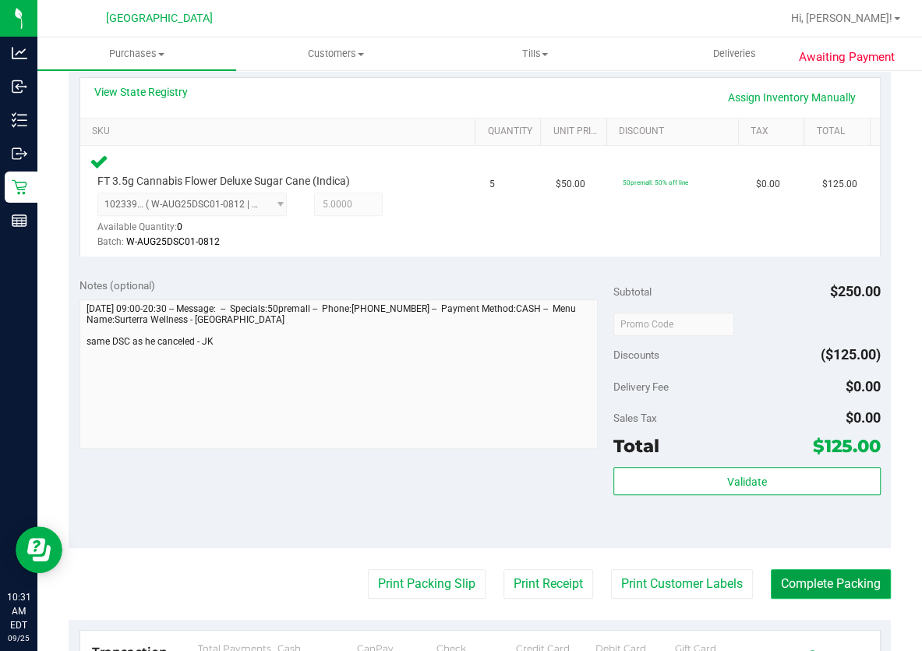
click at [829, 585] on button "Complete Packing" at bounding box center [831, 584] width 120 height 30
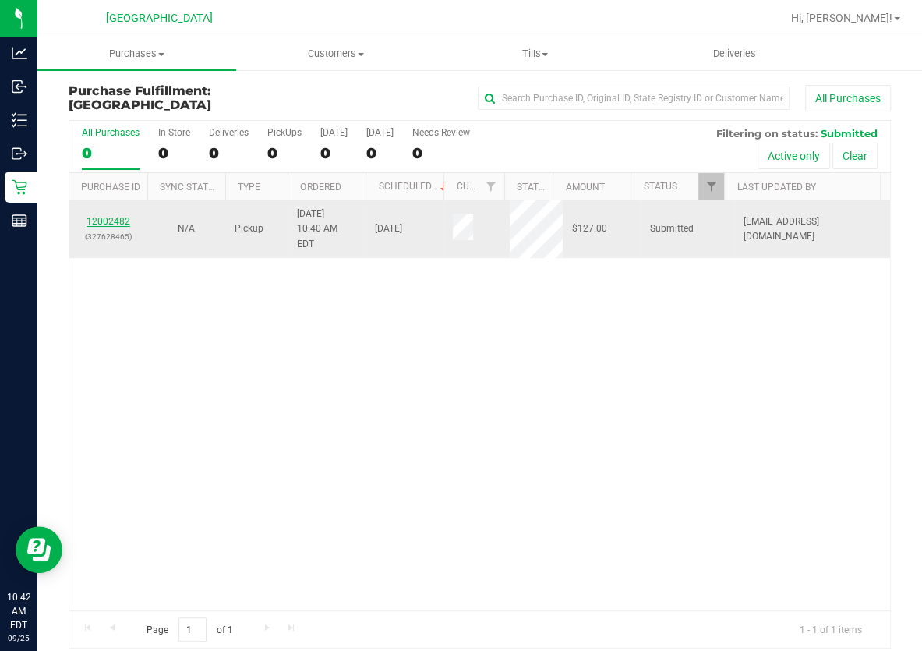
click at [103, 216] on link "12002482" at bounding box center [109, 221] width 44 height 11
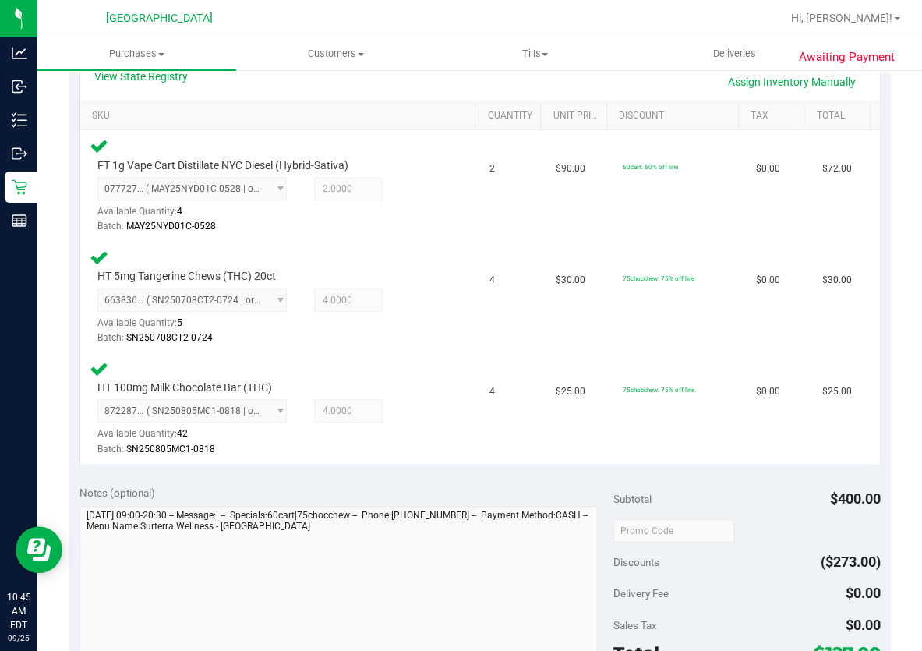
scroll to position [638, 0]
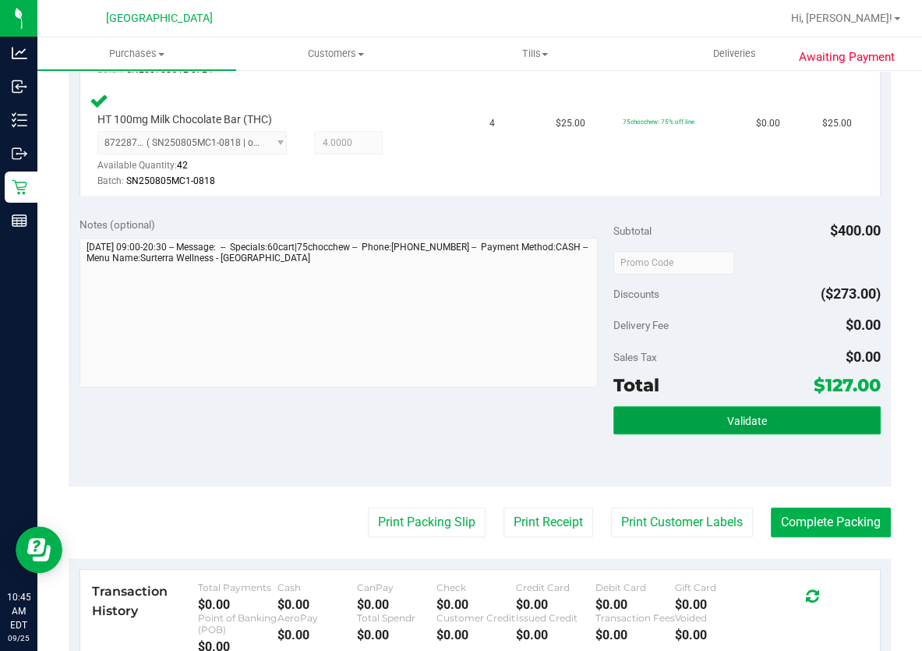
click at [741, 406] on button "Validate" at bounding box center [746, 420] width 267 height 28
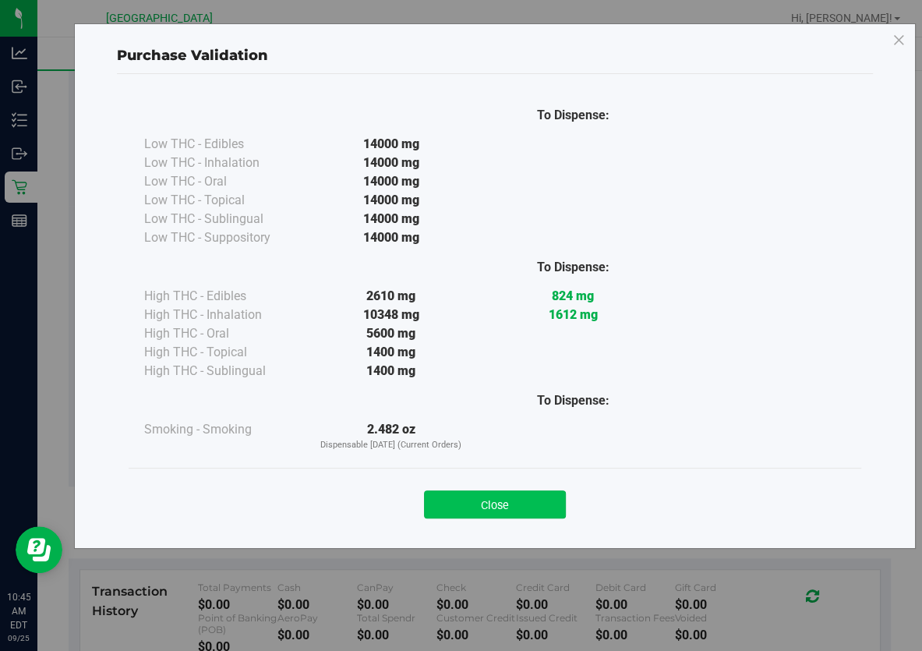
click at [505, 499] on button "Close" at bounding box center [495, 504] width 142 height 28
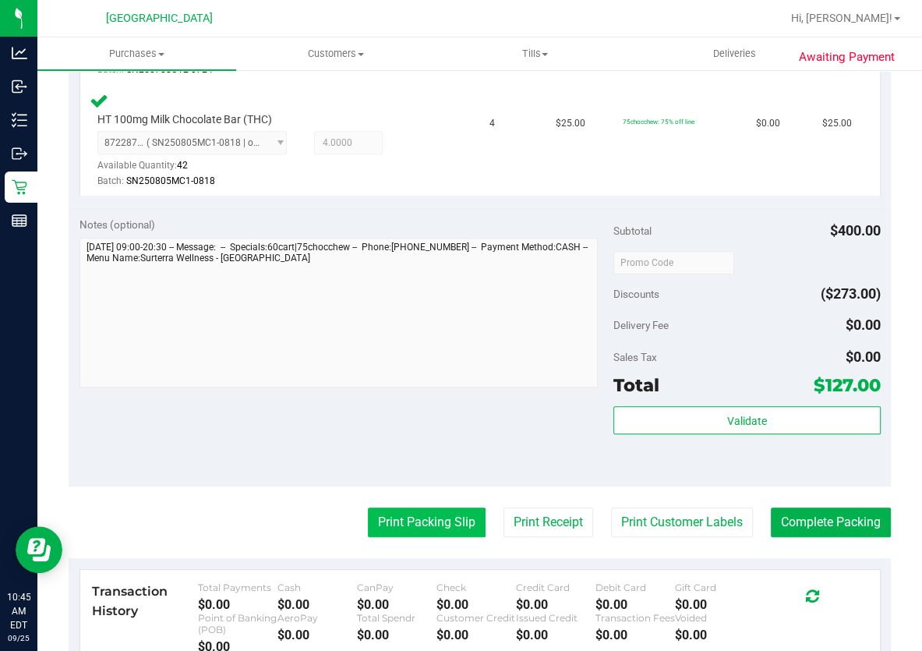
click at [453, 507] on button "Print Packing Slip" at bounding box center [427, 522] width 118 height 30
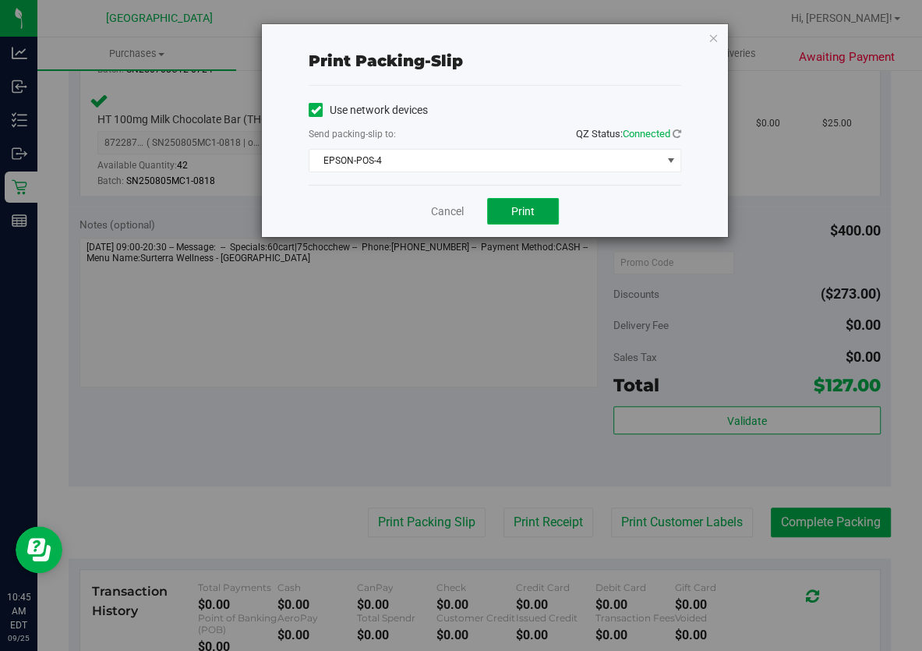
click at [523, 217] on span "Print" at bounding box center [522, 211] width 23 height 12
click at [449, 214] on link "Cancel" at bounding box center [447, 211] width 33 height 16
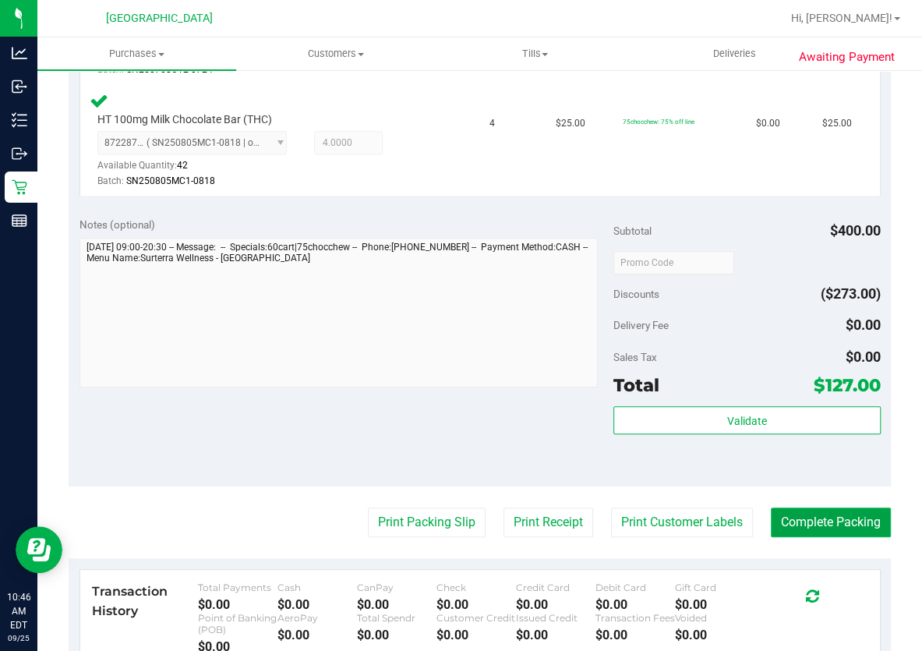
click at [804, 521] on button "Complete Packing" at bounding box center [831, 522] width 120 height 30
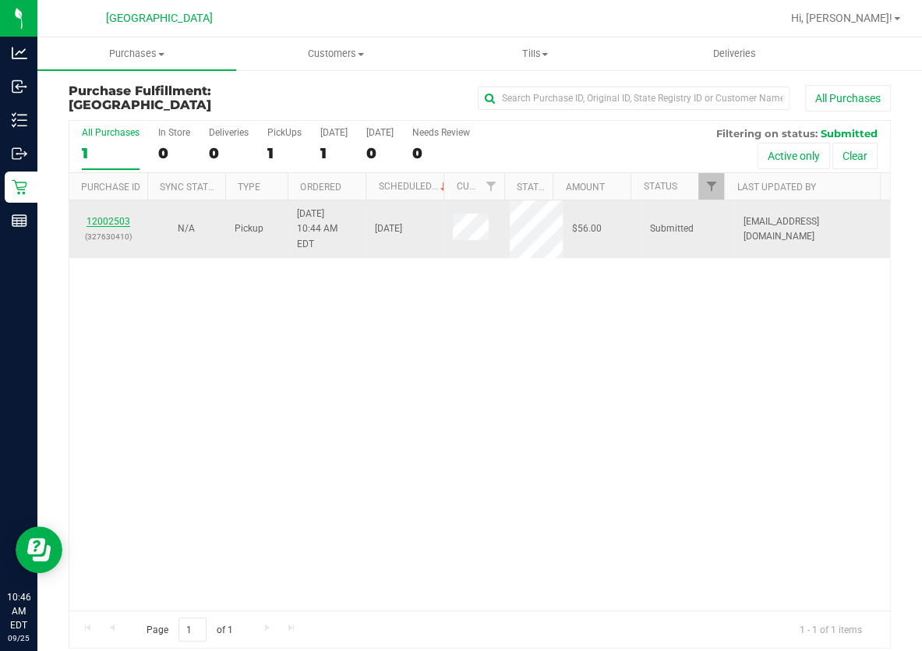
click at [109, 217] on link "12002503" at bounding box center [109, 221] width 44 height 11
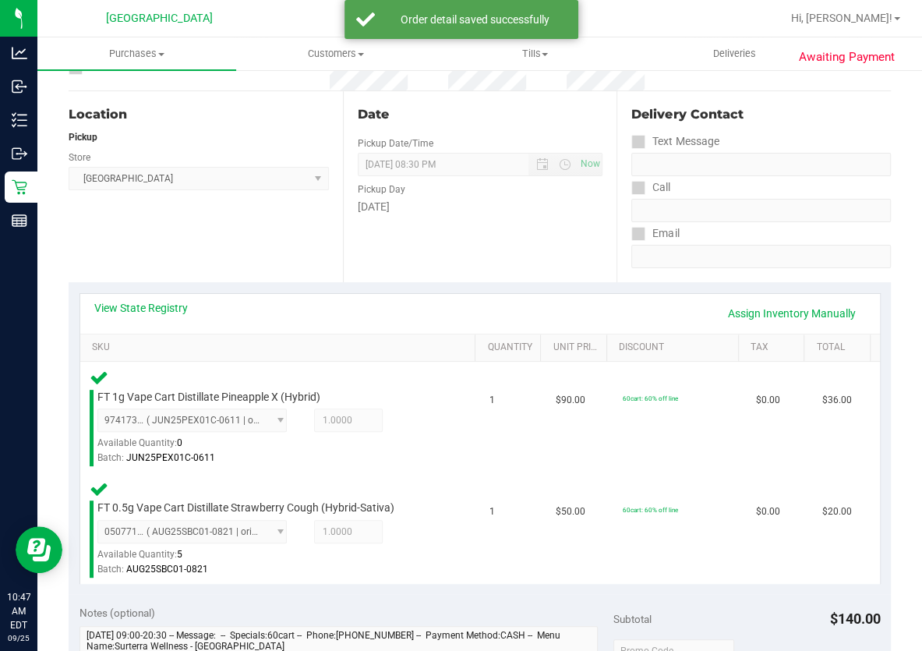
scroll to position [354, 0]
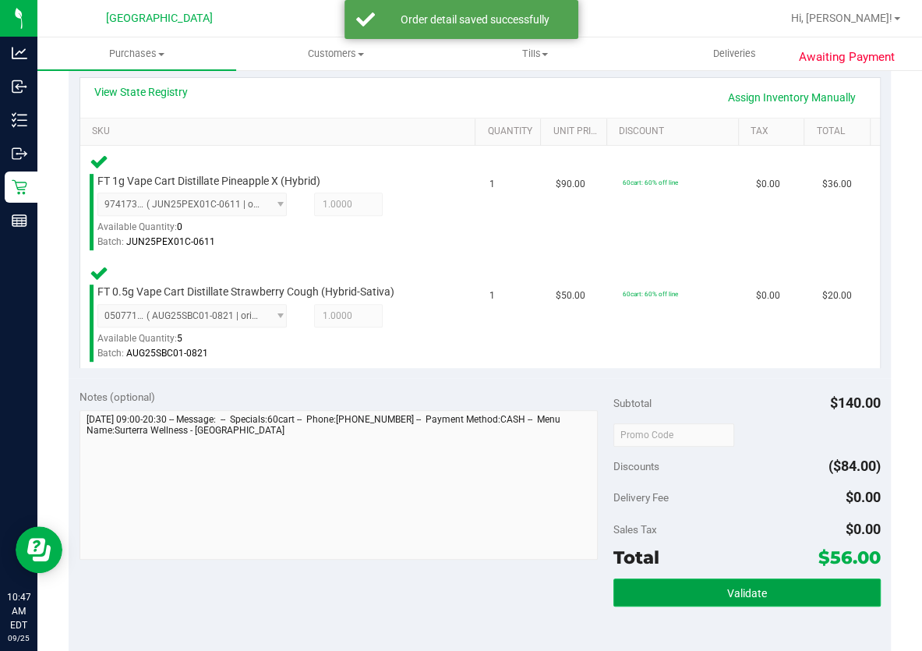
click at [733, 588] on span "Validate" at bounding box center [747, 593] width 40 height 12
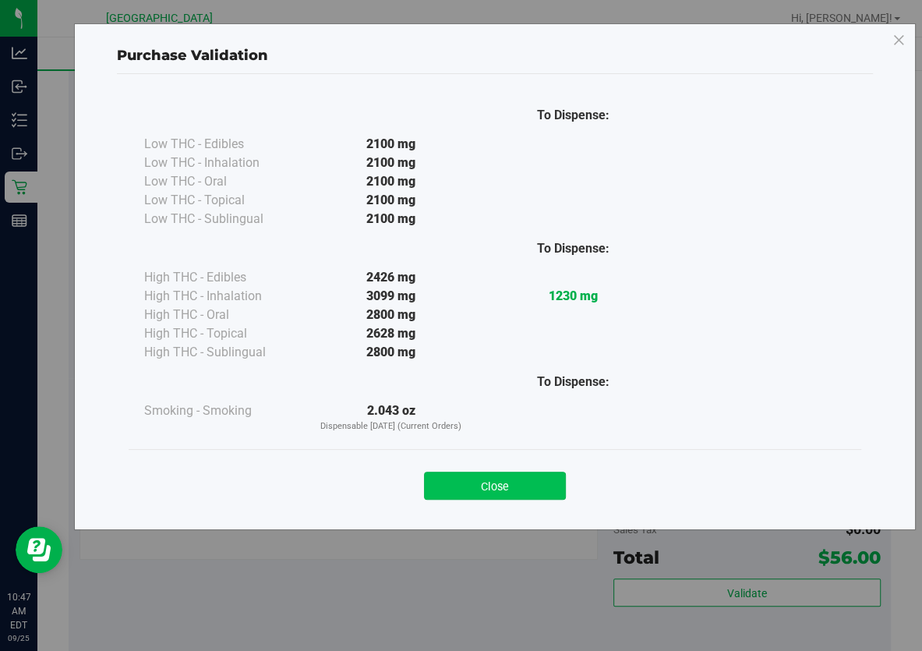
click at [534, 475] on button "Close" at bounding box center [495, 486] width 142 height 28
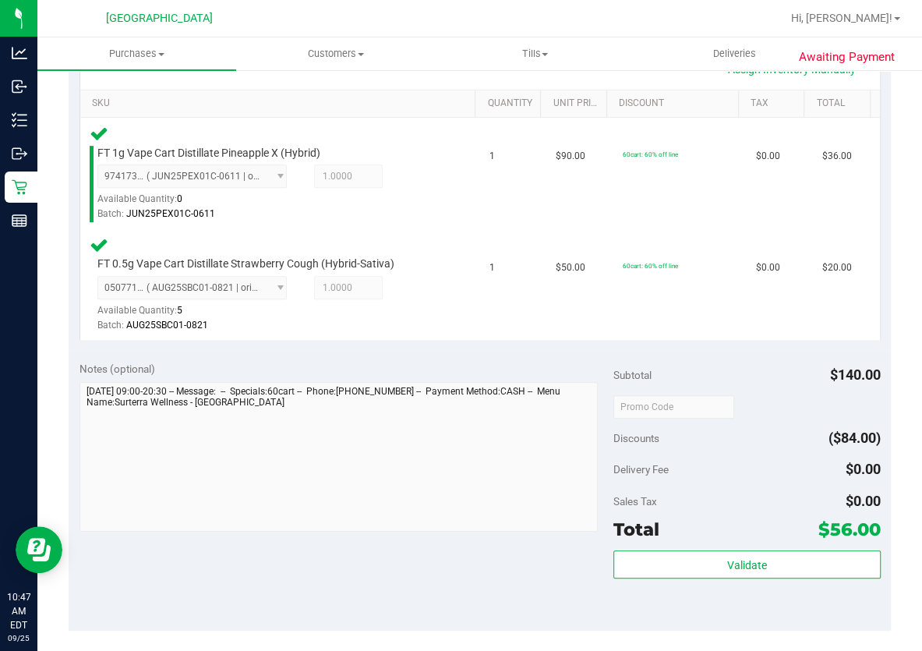
scroll to position [425, 0]
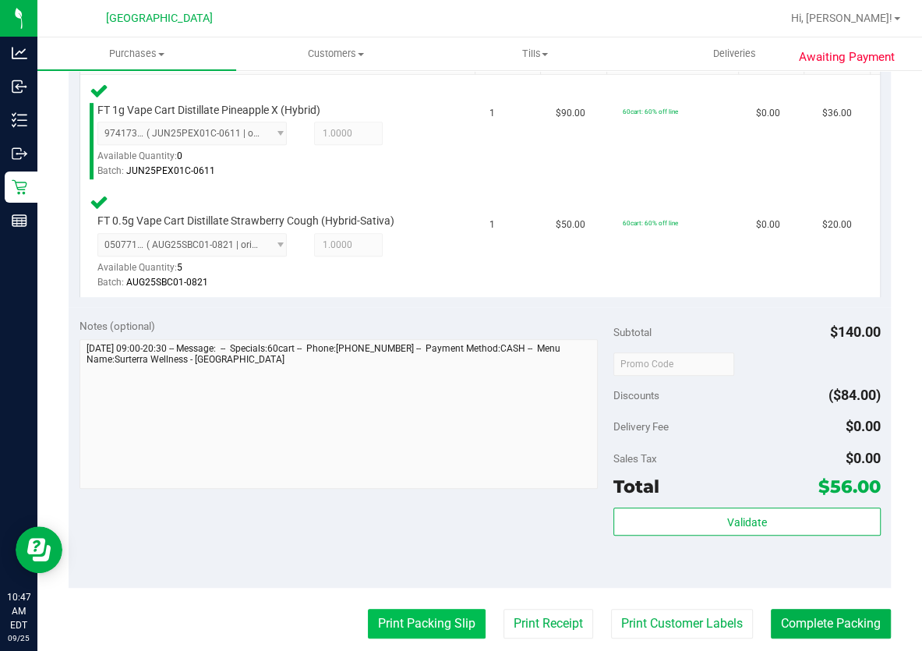
click at [416, 620] on button "Print Packing Slip" at bounding box center [427, 624] width 118 height 30
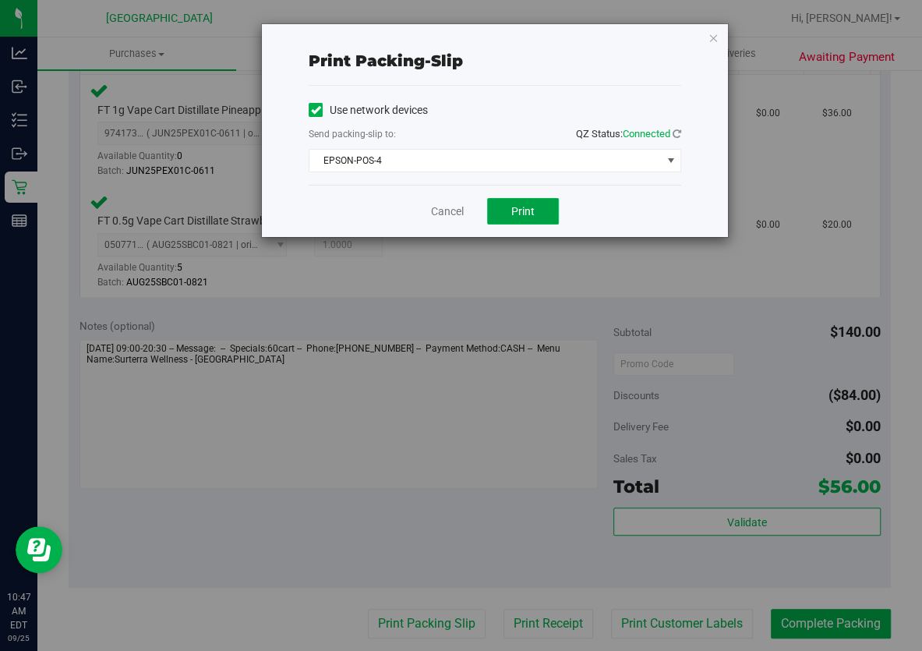
click at [514, 211] on span "Print" at bounding box center [522, 211] width 23 height 12
click at [451, 208] on link "Cancel" at bounding box center [447, 211] width 33 height 16
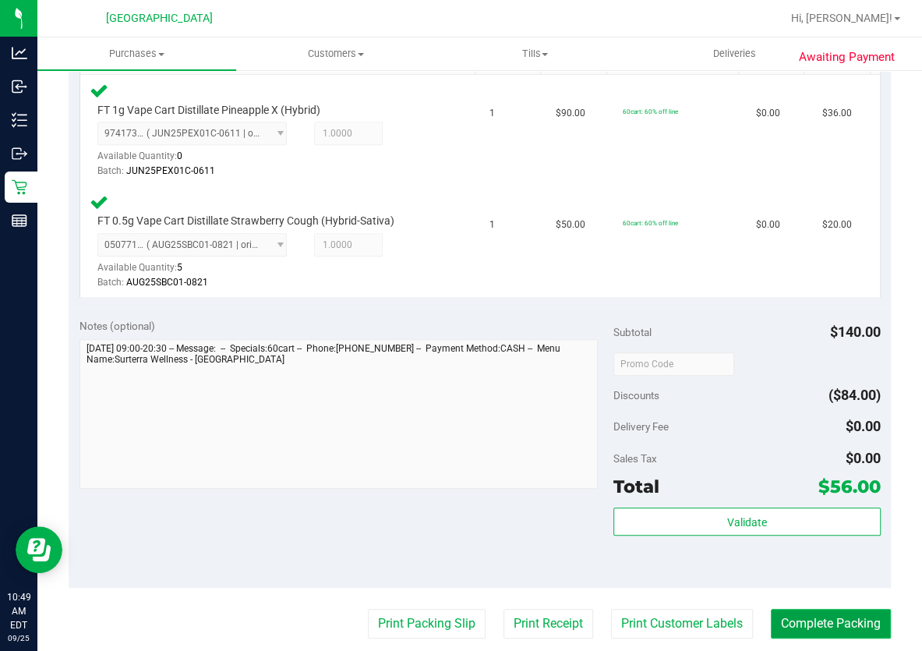
click at [826, 613] on button "Complete Packing" at bounding box center [831, 624] width 120 height 30
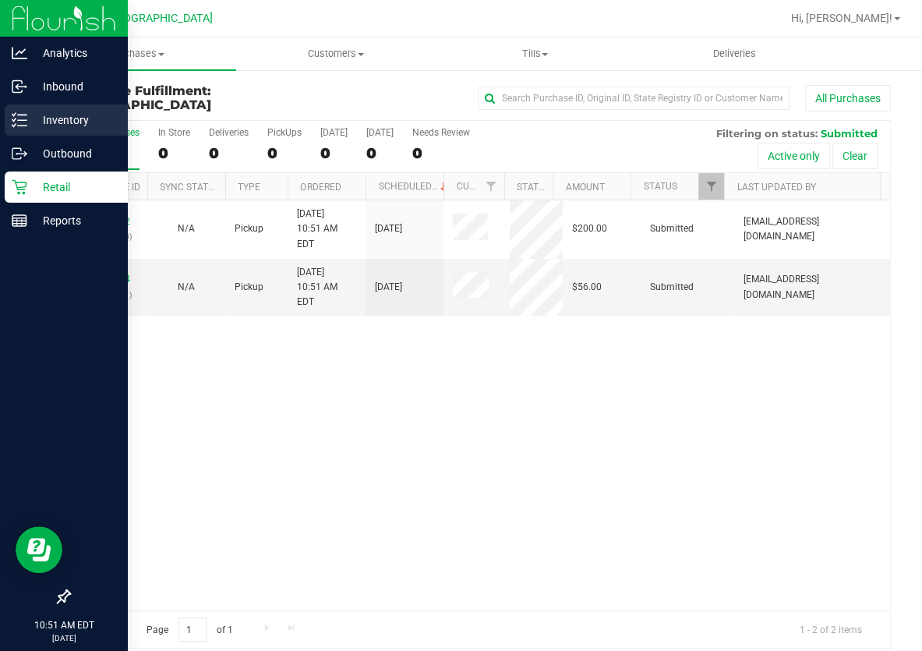
click at [27, 126] on p "Inventory" at bounding box center [74, 120] width 94 height 19
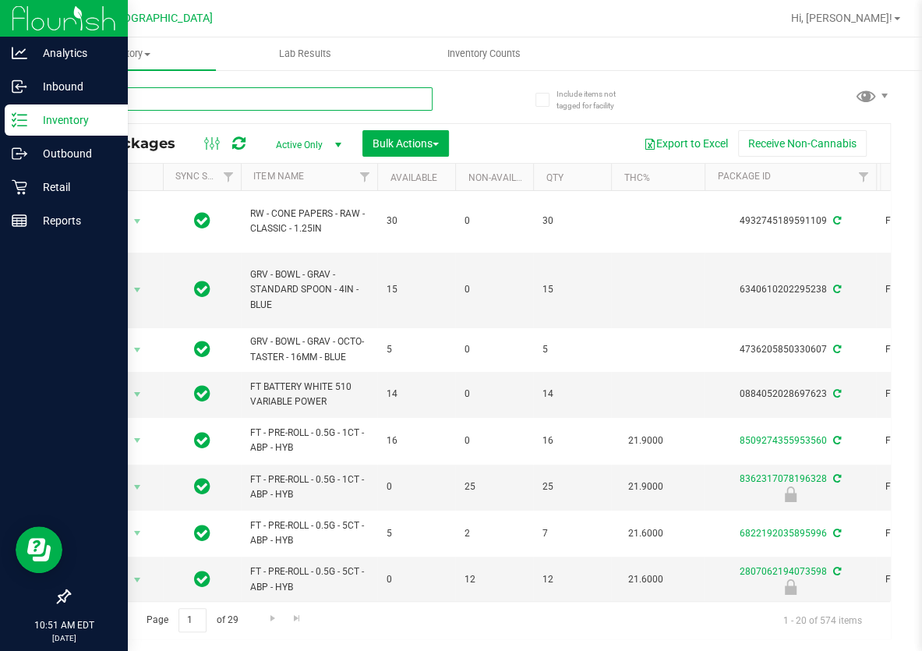
click at [233, 101] on input "text" at bounding box center [251, 98] width 364 height 23
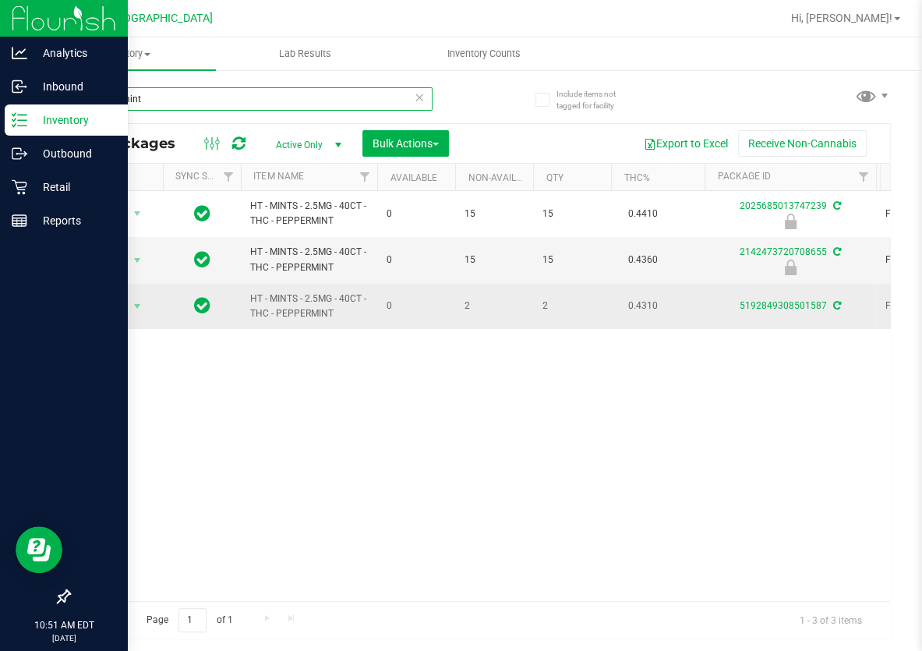
type input "peppermint"
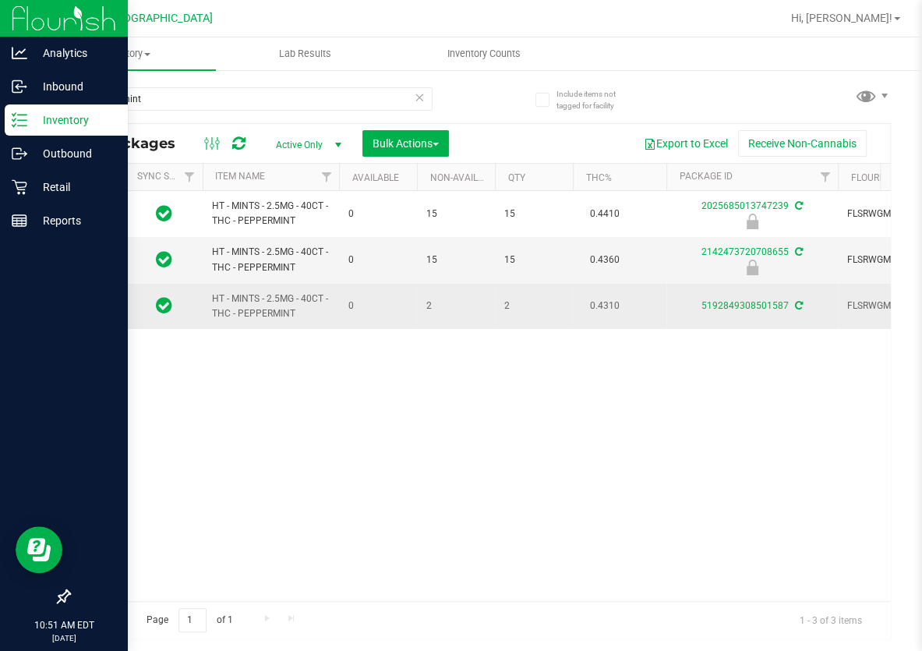
scroll to position [0, 202]
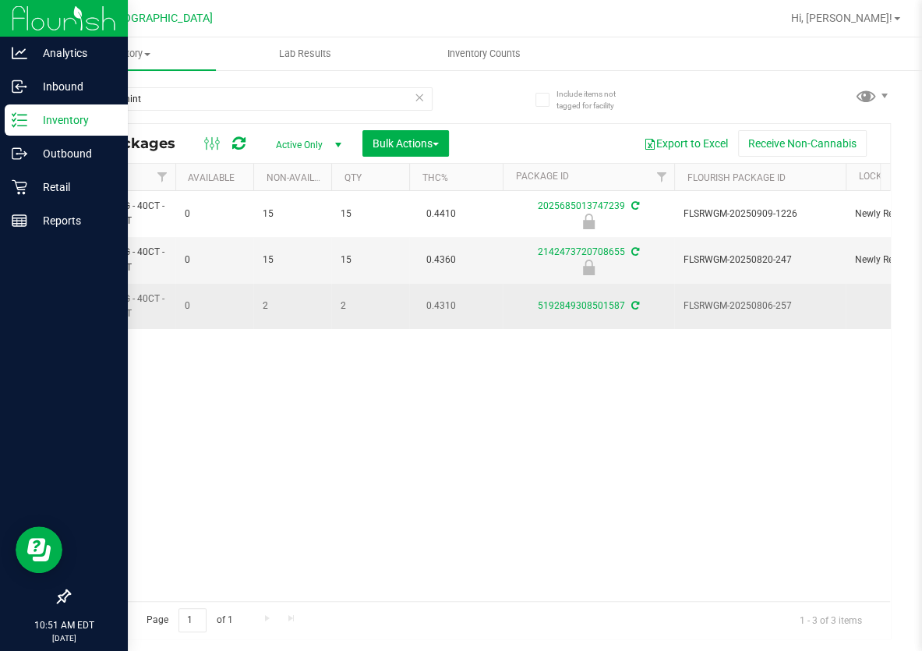
drag, startPoint x: 341, startPoint y: 302, endPoint x: 404, endPoint y: 302, distance: 63.1
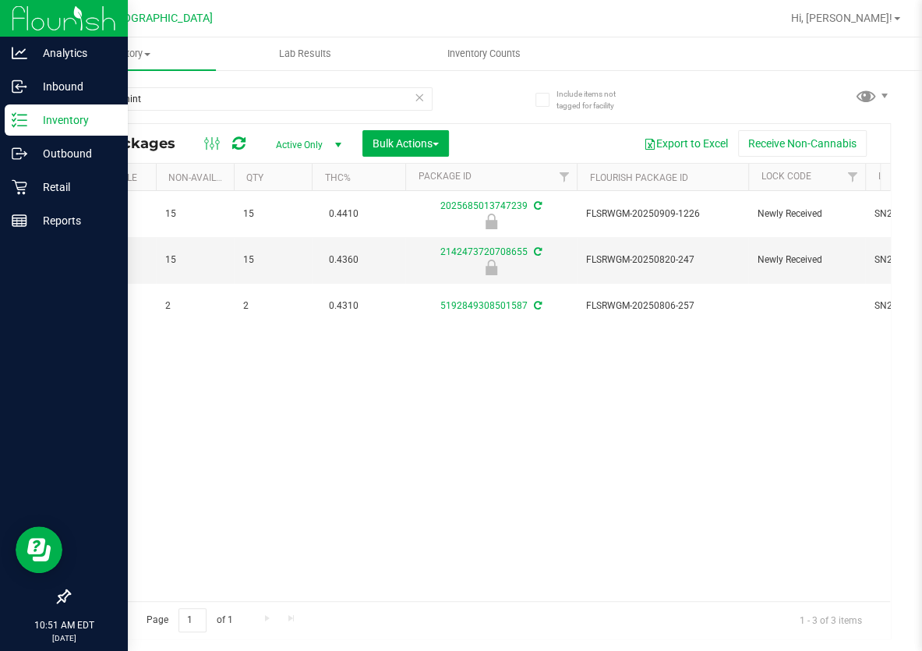
scroll to position [0, 0]
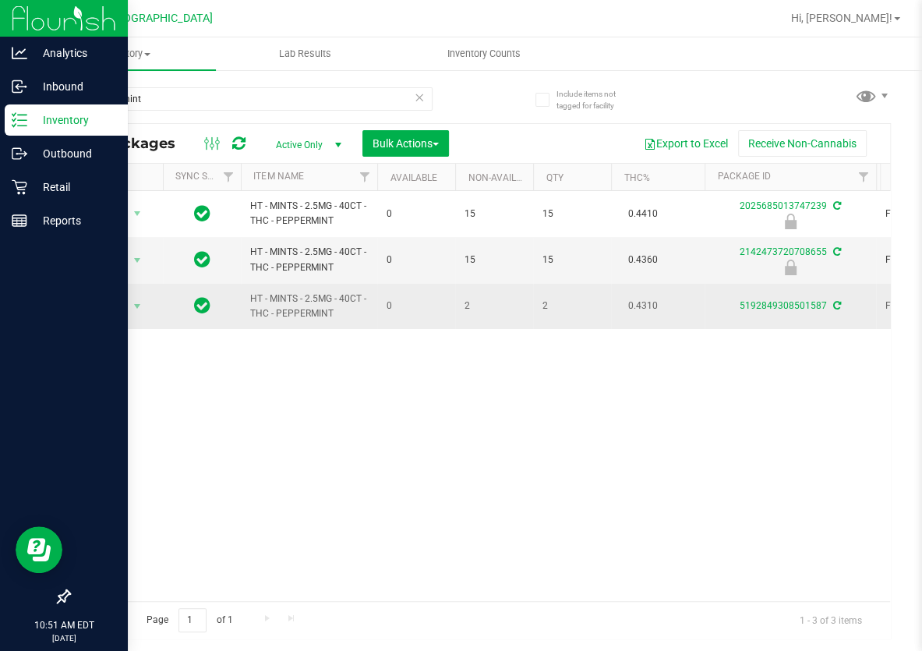
drag, startPoint x: 440, startPoint y: 334, endPoint x: 186, endPoint y: 287, distance: 257.8
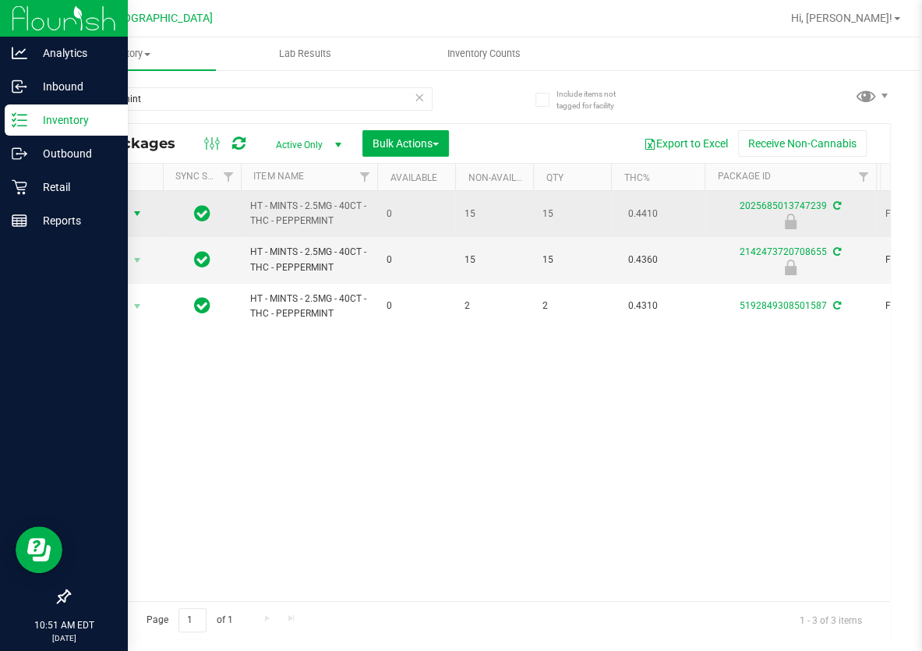
click at [135, 205] on span "select" at bounding box center [137, 214] width 19 height 22
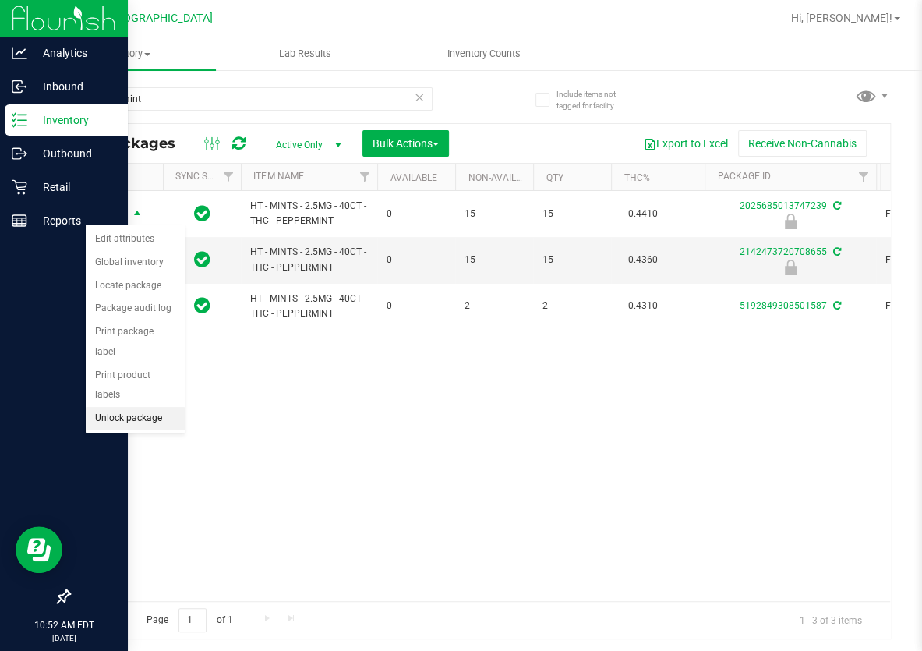
click at [130, 407] on li "Unlock package" at bounding box center [135, 418] width 99 height 23
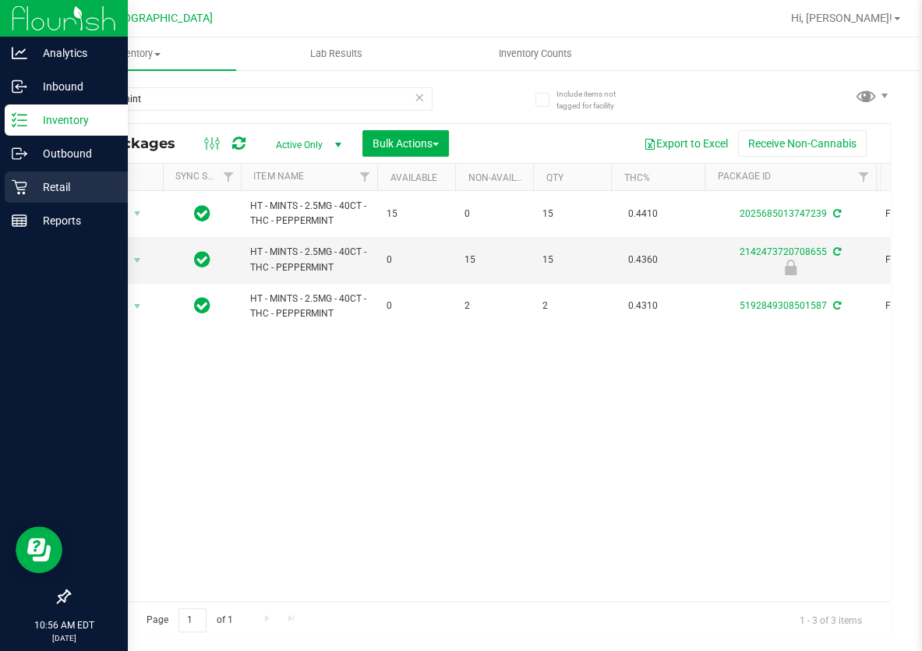
click at [48, 182] on p "Retail" at bounding box center [74, 187] width 94 height 19
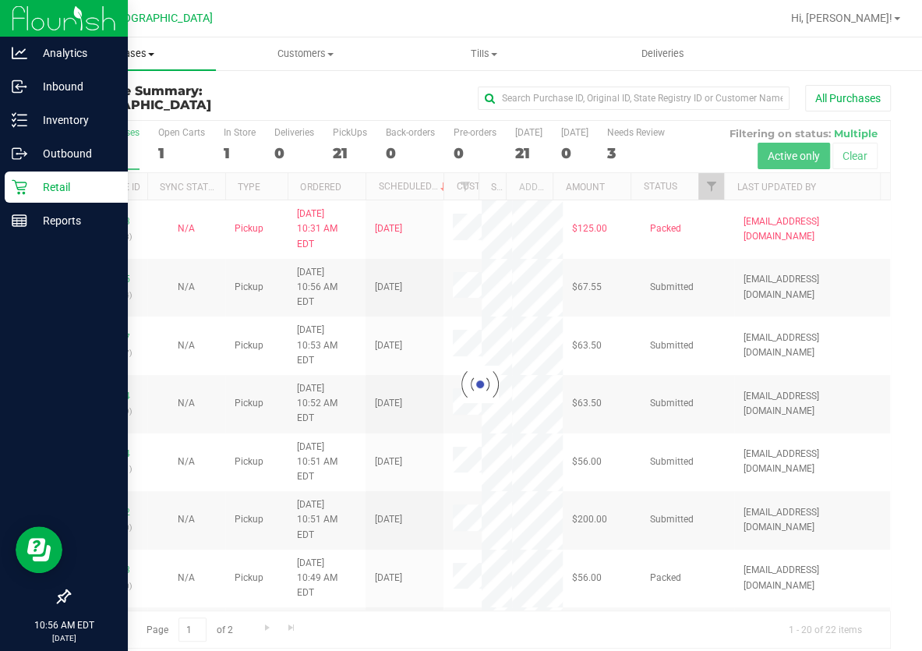
click at [147, 54] on span "Purchases" at bounding box center [126, 54] width 179 height 14
click at [111, 107] on span "Fulfillment" at bounding box center [85, 112] width 97 height 13
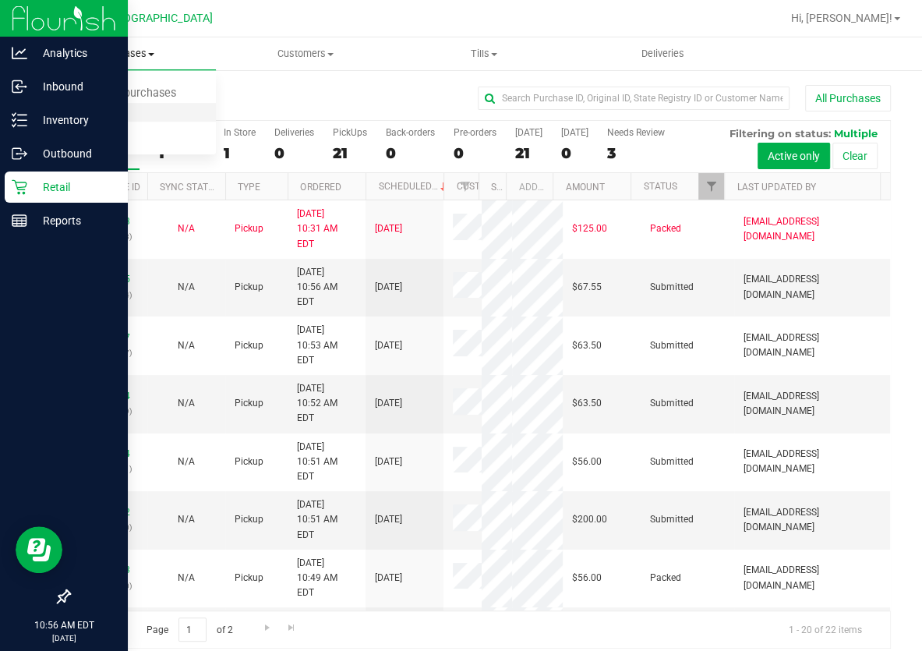
click at [111, 107] on span "Fulfillment" at bounding box center [85, 112] width 97 height 13
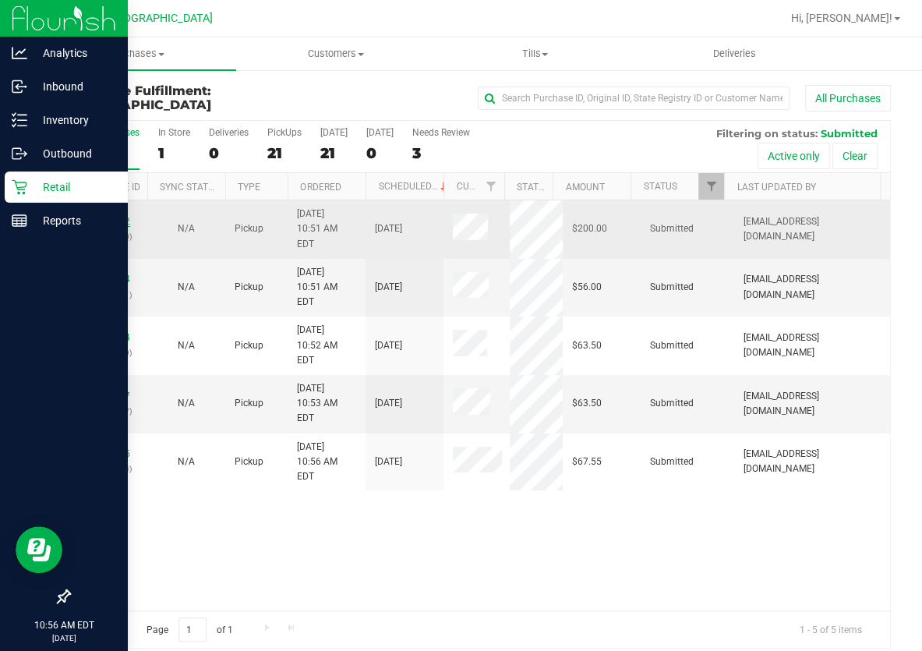
click at [107, 216] on link "12002542" at bounding box center [109, 221] width 44 height 11
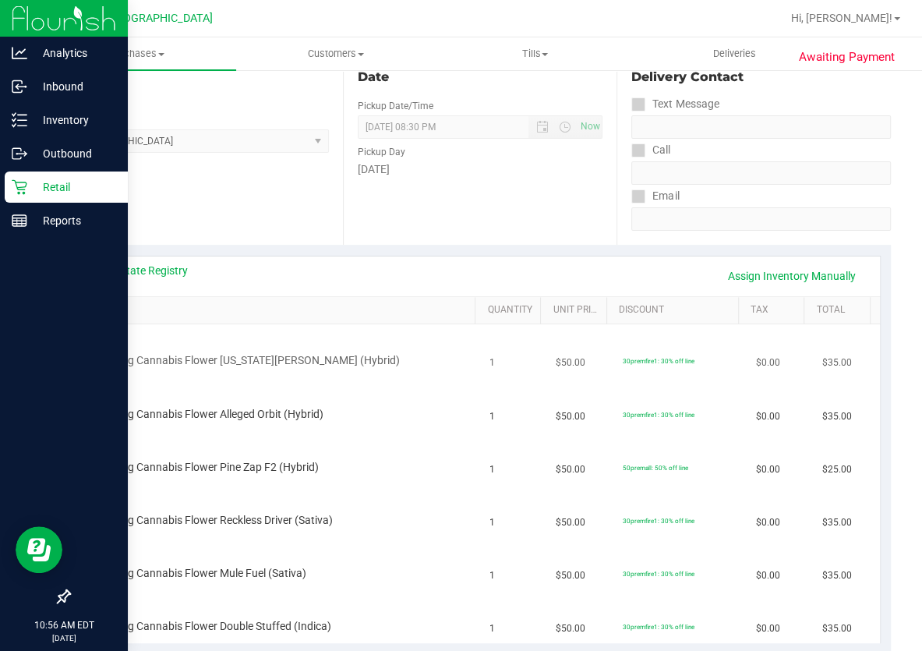
scroll to position [283, 0]
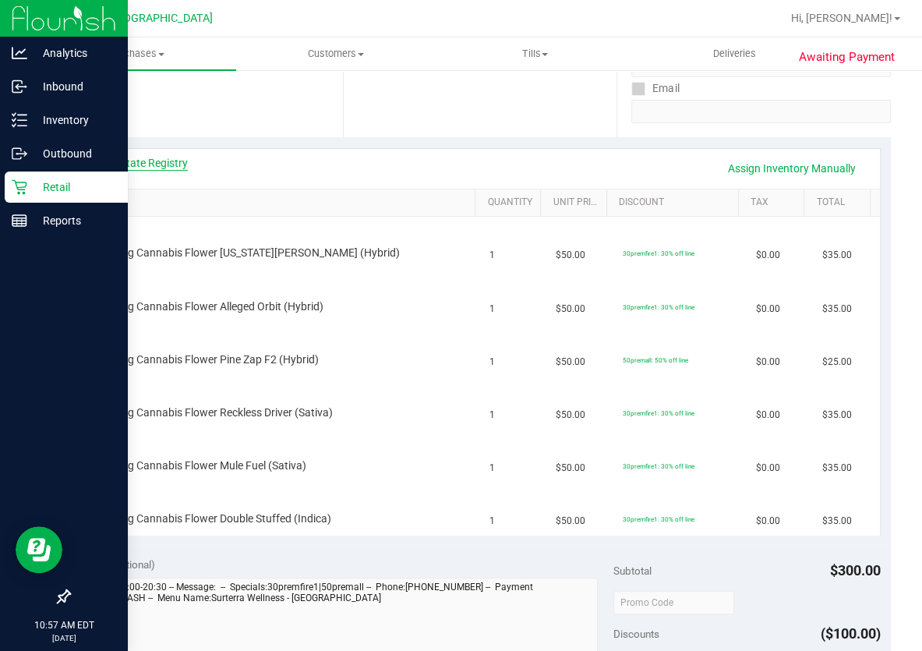
click at [164, 164] on link "View State Registry" at bounding box center [141, 163] width 94 height 16
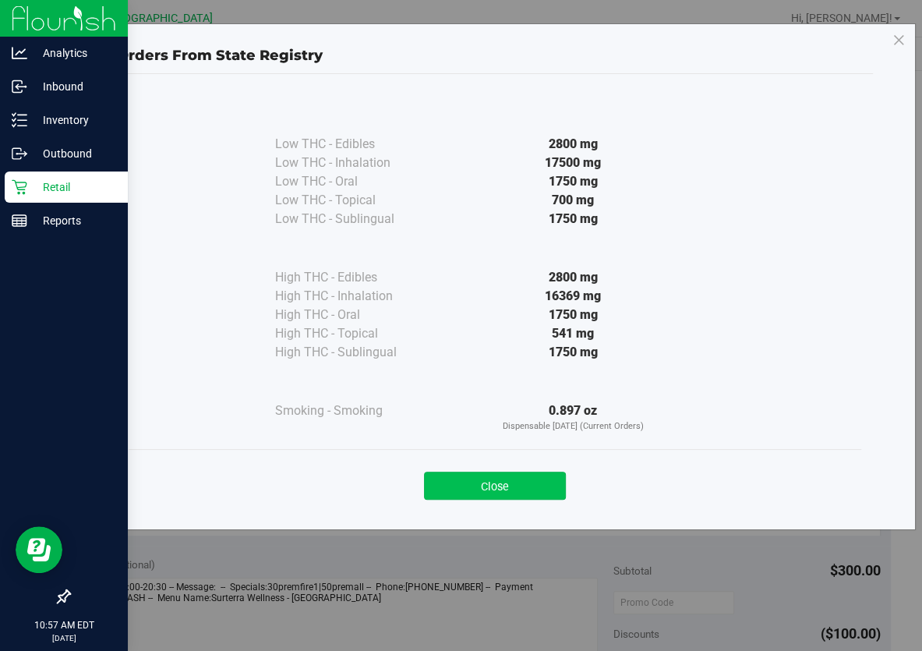
click at [455, 487] on button "Close" at bounding box center [495, 486] width 142 height 28
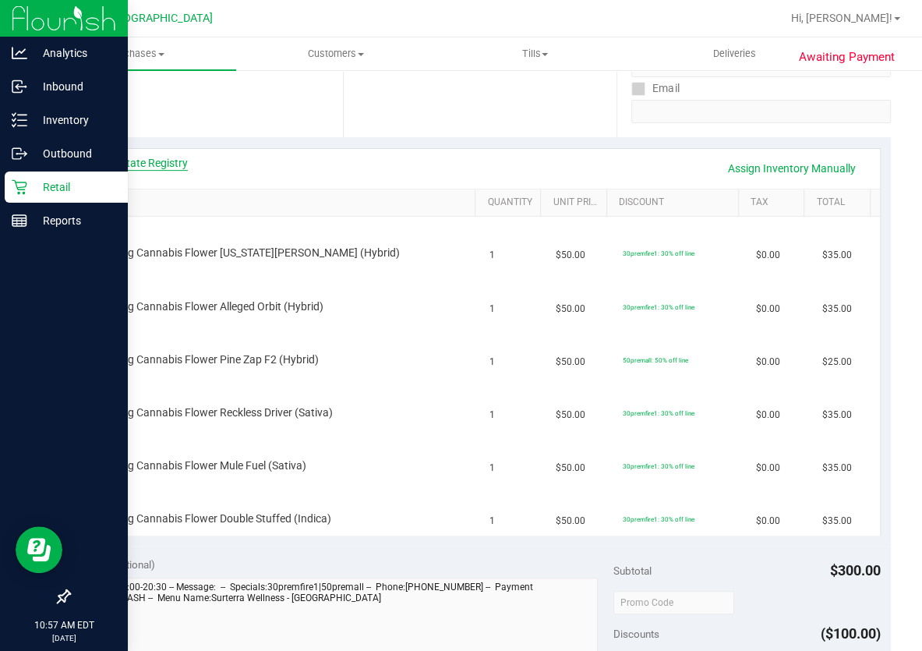
click at [147, 170] on div "View State Registry Assign Inventory Manually" at bounding box center [480, 168] width 772 height 27
click at [147, 168] on link "View State Registry" at bounding box center [141, 163] width 94 height 16
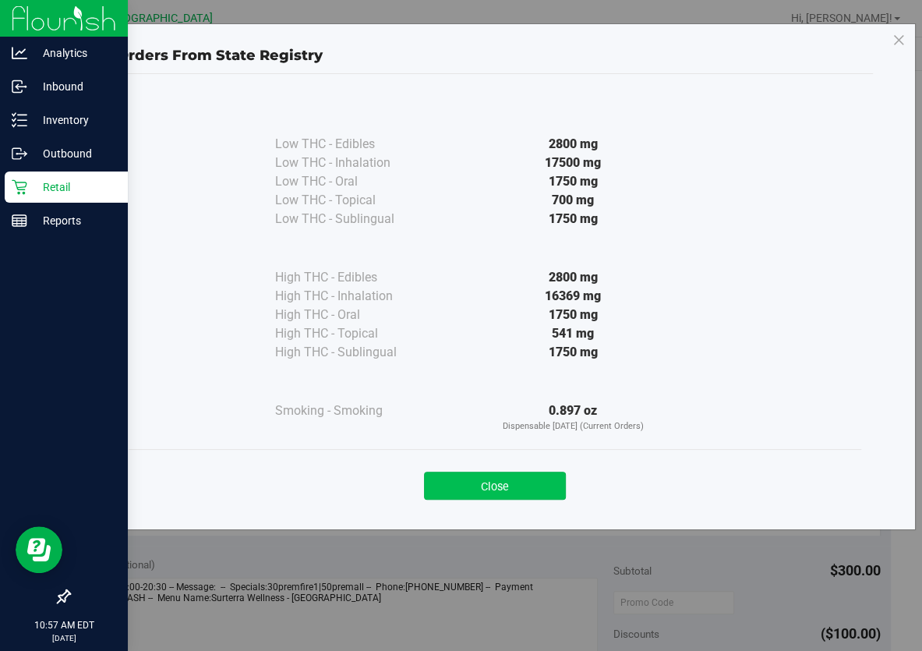
click at [500, 479] on button "Close" at bounding box center [495, 486] width 142 height 28
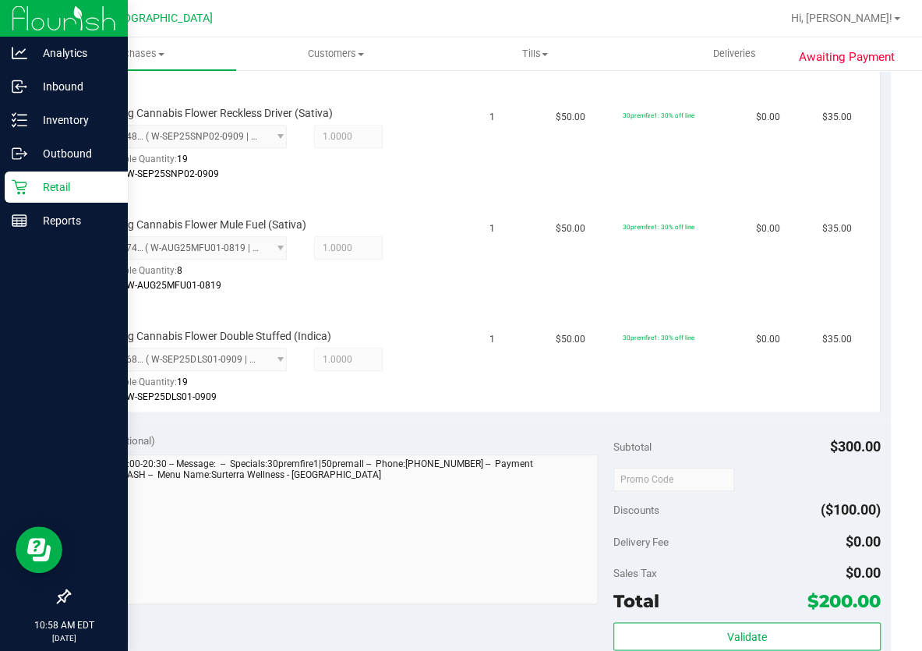
scroll to position [850, 0]
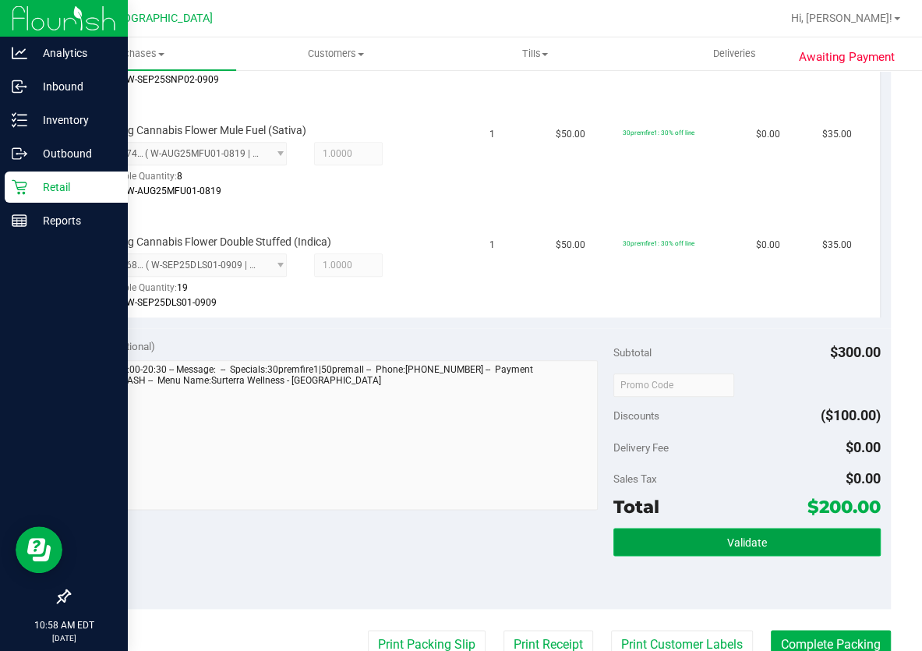
click at [707, 533] on button "Validate" at bounding box center [746, 542] width 267 height 28
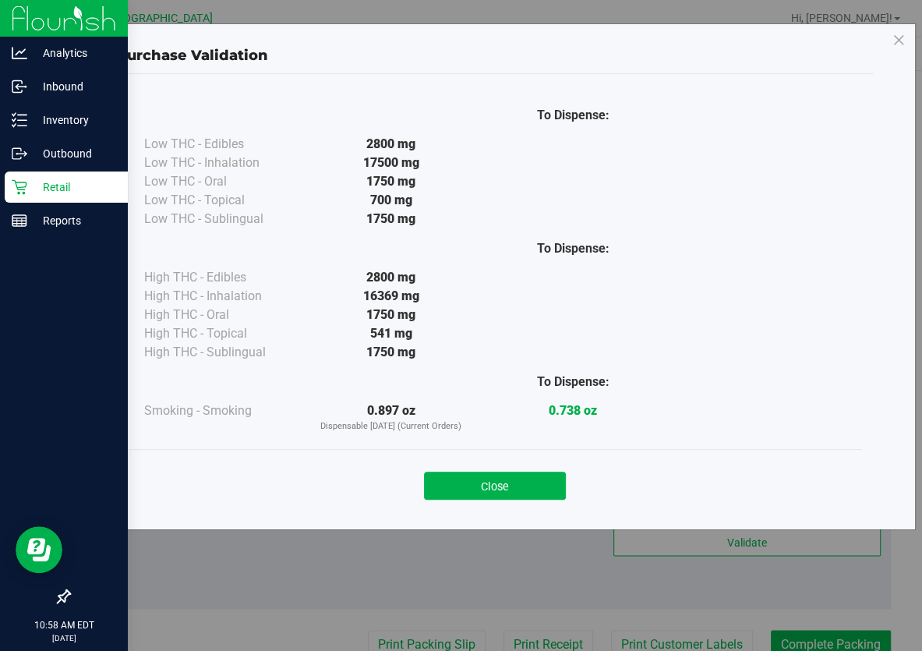
click at [533, 490] on button "Close" at bounding box center [495, 486] width 142 height 28
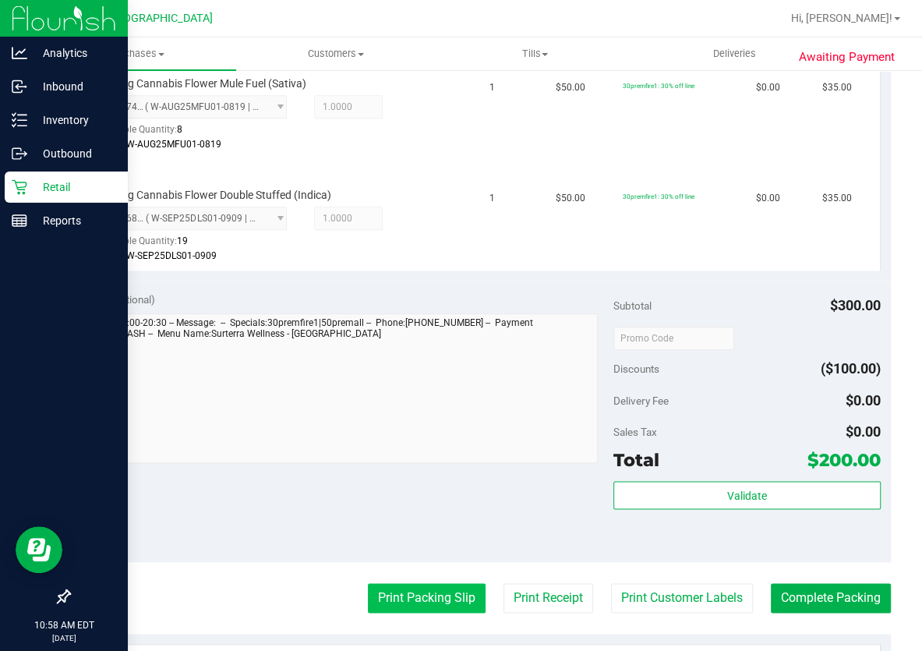
scroll to position [921, 0]
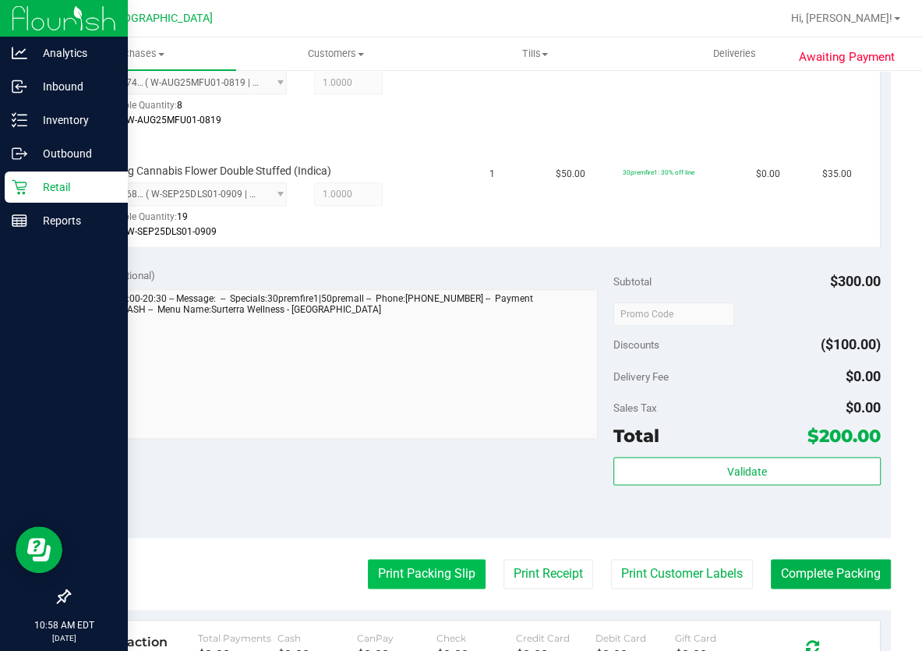
click at [429, 563] on button "Print Packing Slip" at bounding box center [427, 574] width 118 height 30
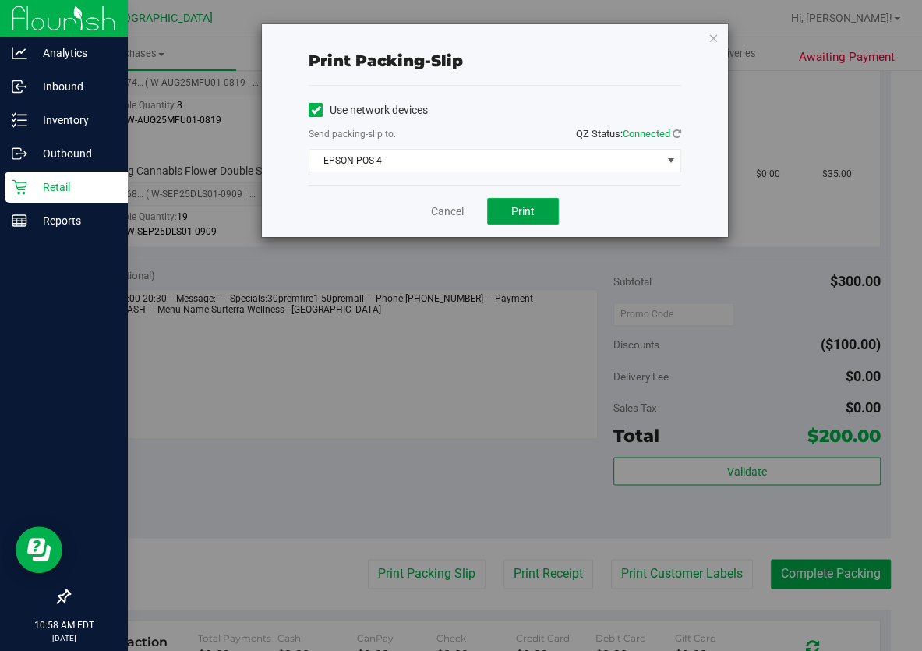
click at [518, 207] on span "Print" at bounding box center [522, 211] width 23 height 12
click at [454, 210] on link "Cancel" at bounding box center [447, 211] width 33 height 16
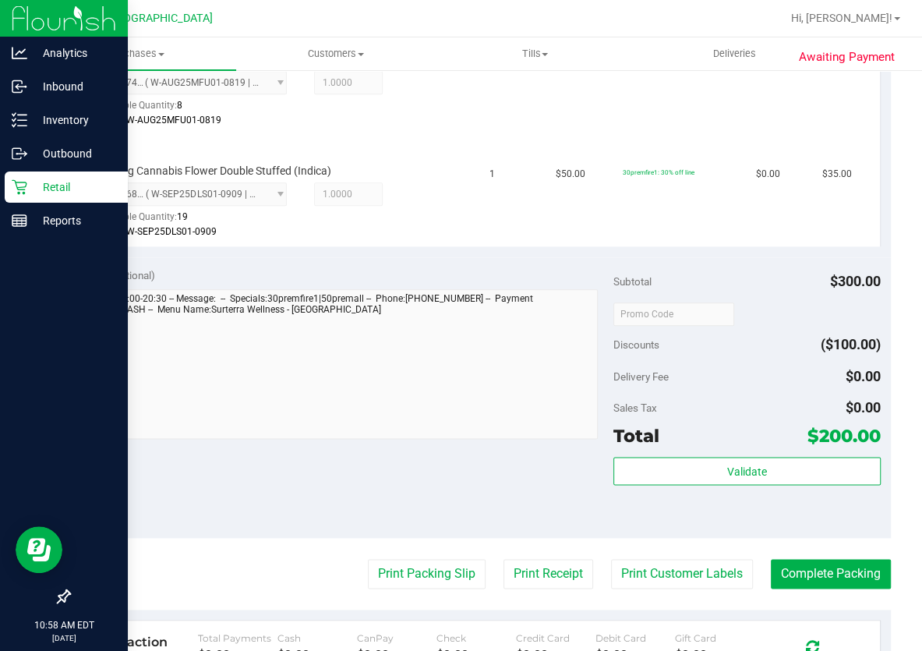
click at [803, 580] on purchase-details "Back Edit Purchase Cancel Purchase View Profile # 12002542 BioTrack ID: - Submi…" at bounding box center [480, 38] width 822 height 1749
click at [803, 570] on button "Complete Packing" at bounding box center [831, 574] width 120 height 30
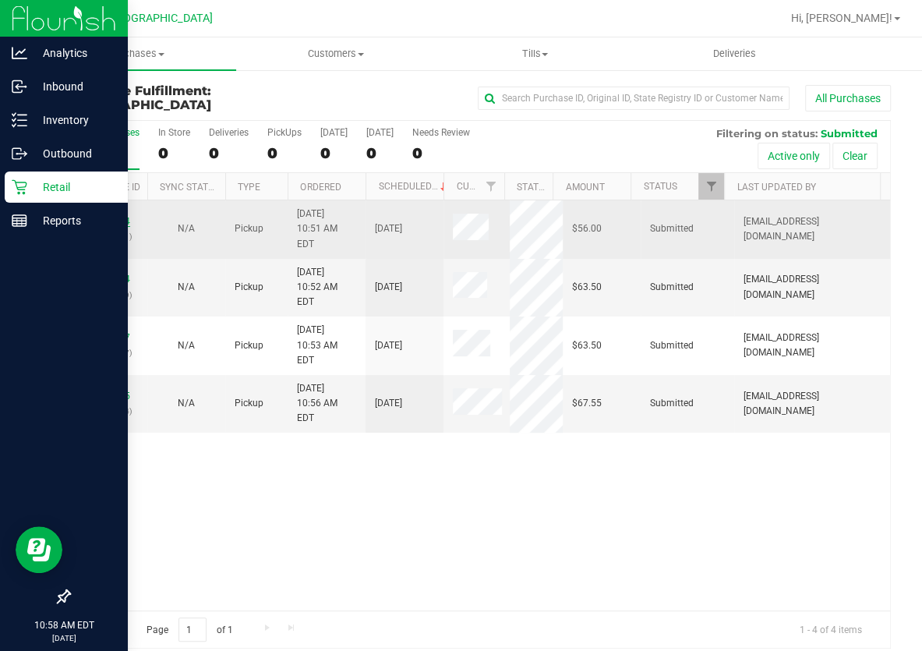
click at [118, 216] on link "12002544" at bounding box center [109, 221] width 44 height 11
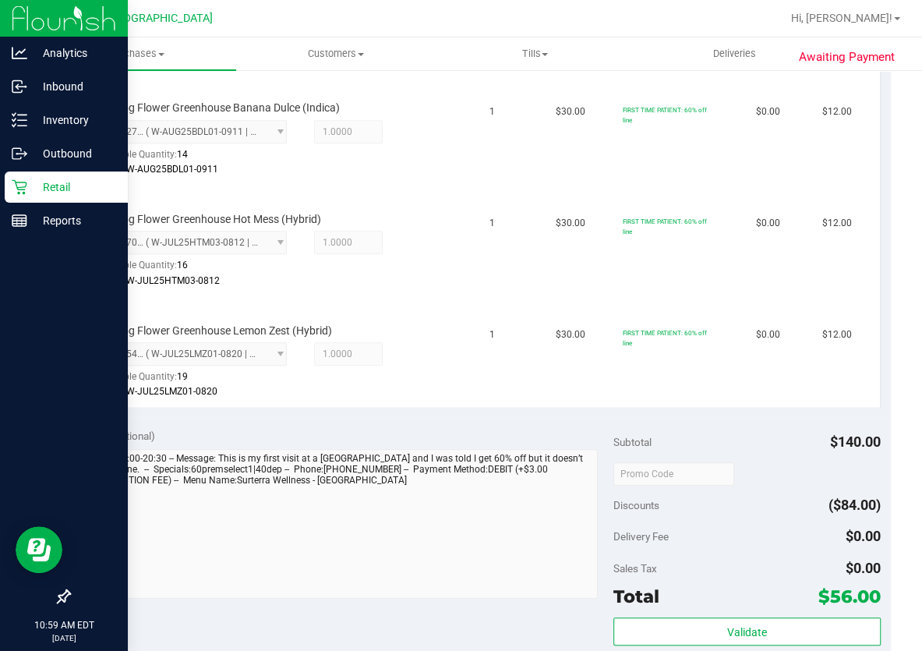
scroll to position [709, 0]
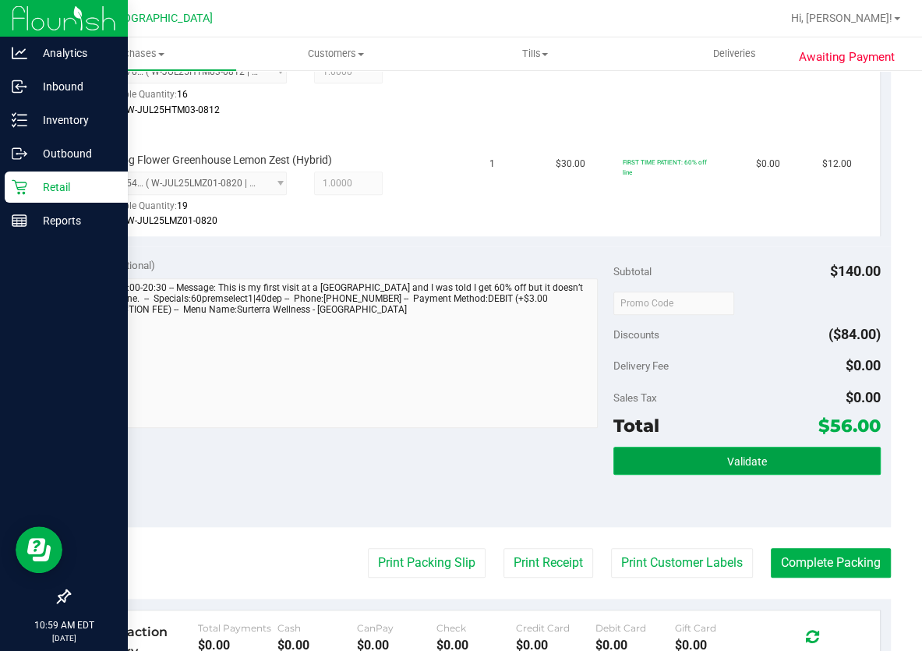
click at [696, 465] on button "Validate" at bounding box center [746, 461] width 267 height 28
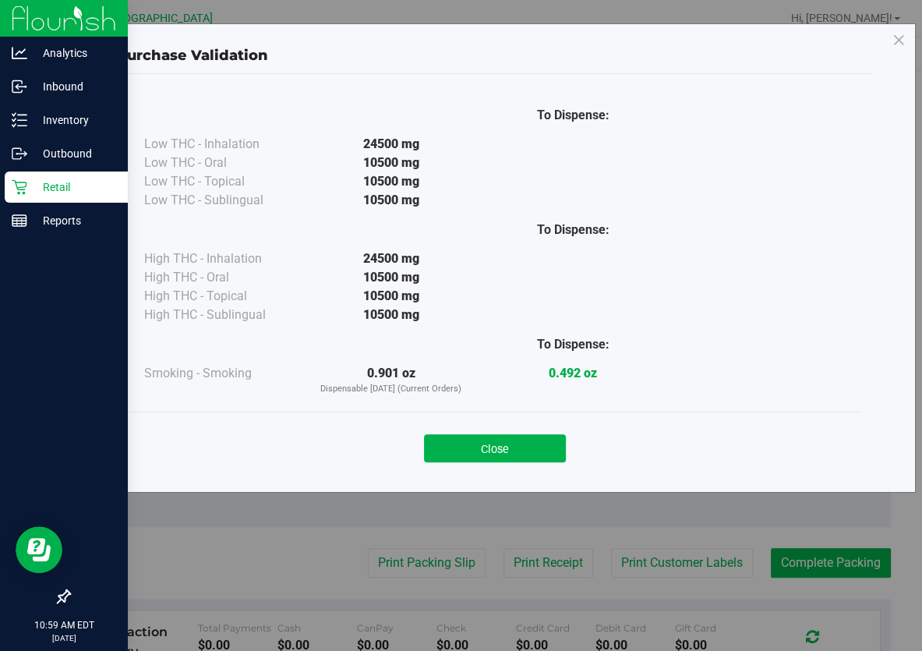
click at [522, 448] on button "Close" at bounding box center [495, 448] width 142 height 28
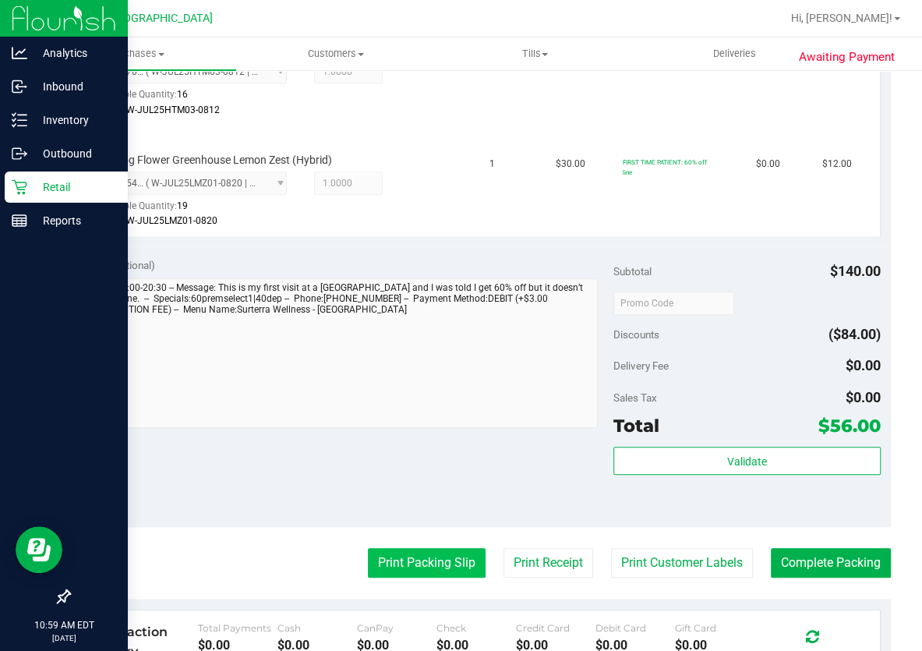
click at [419, 566] on button "Print Packing Slip" at bounding box center [427, 563] width 118 height 30
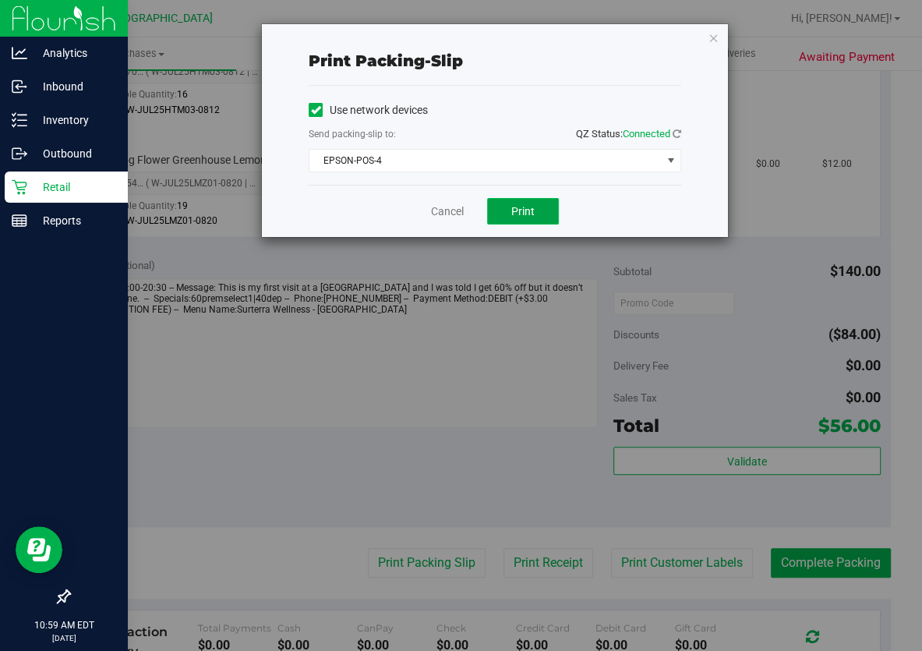
click at [523, 205] on span "Print" at bounding box center [522, 211] width 23 height 12
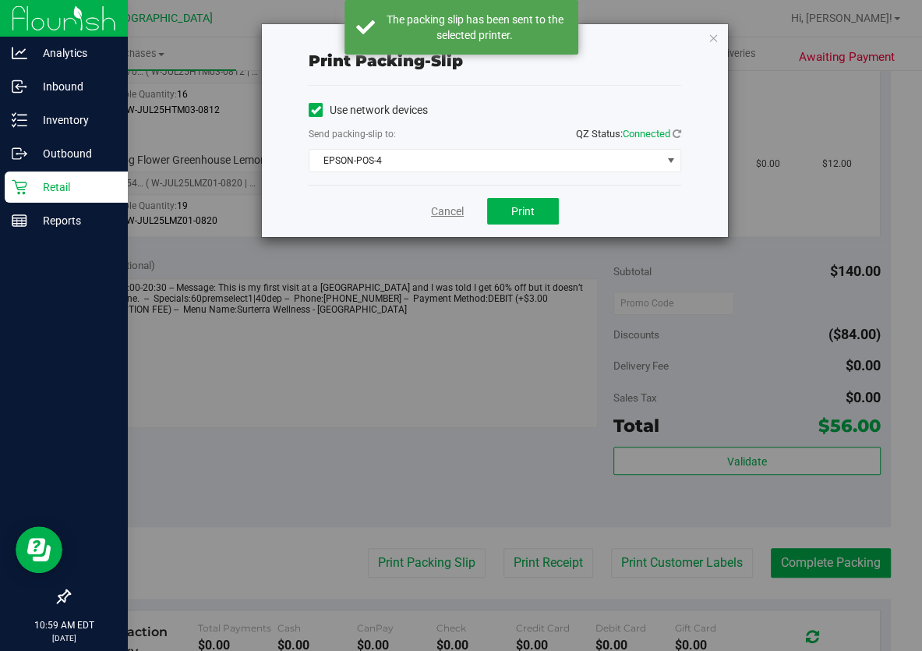
click at [437, 217] on link "Cancel" at bounding box center [447, 211] width 33 height 16
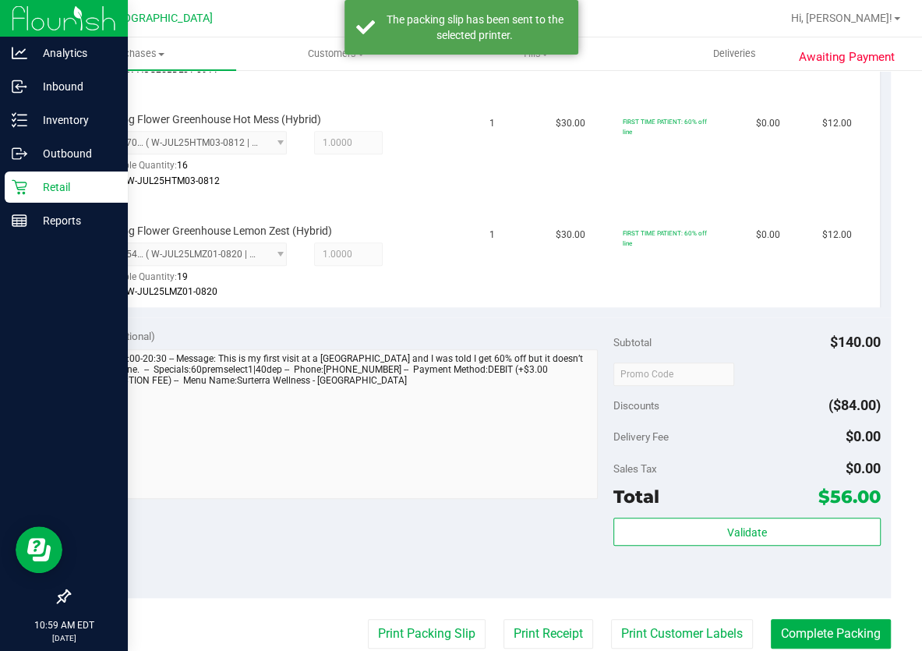
scroll to position [850, 0]
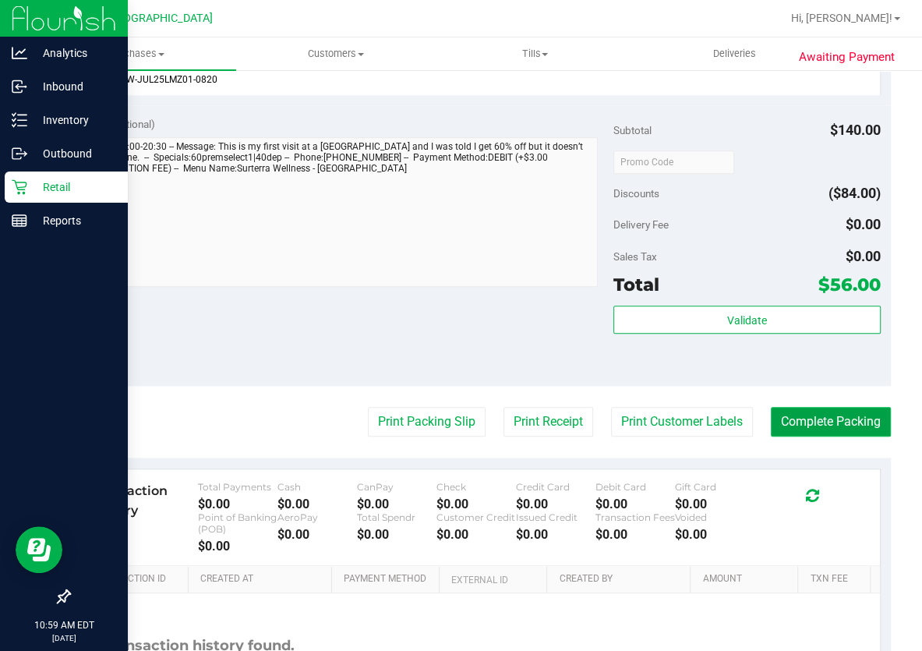
click at [789, 412] on button "Complete Packing" at bounding box center [831, 422] width 120 height 30
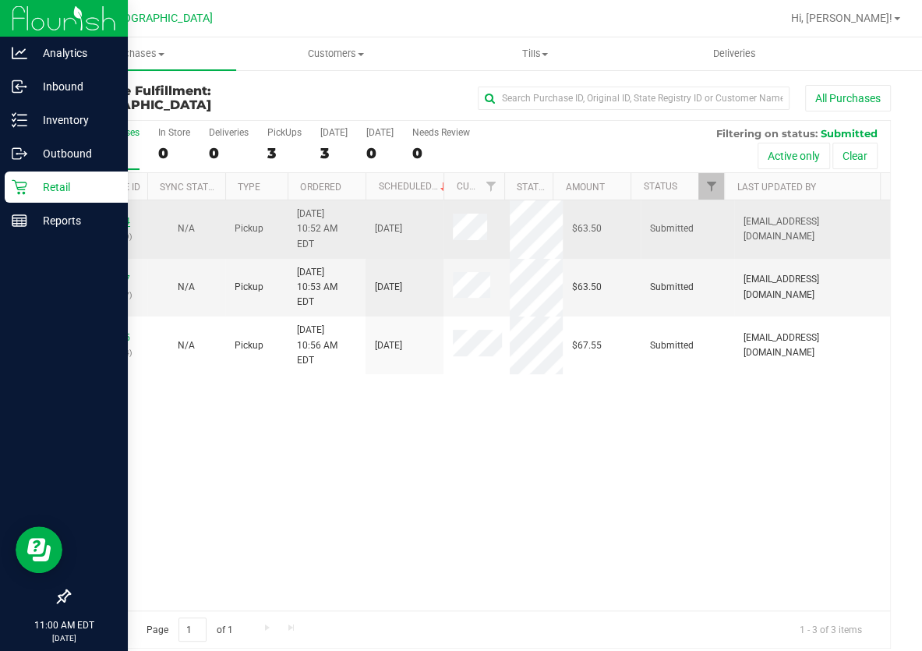
click at [112, 216] on link "12002554" at bounding box center [109, 221] width 44 height 11
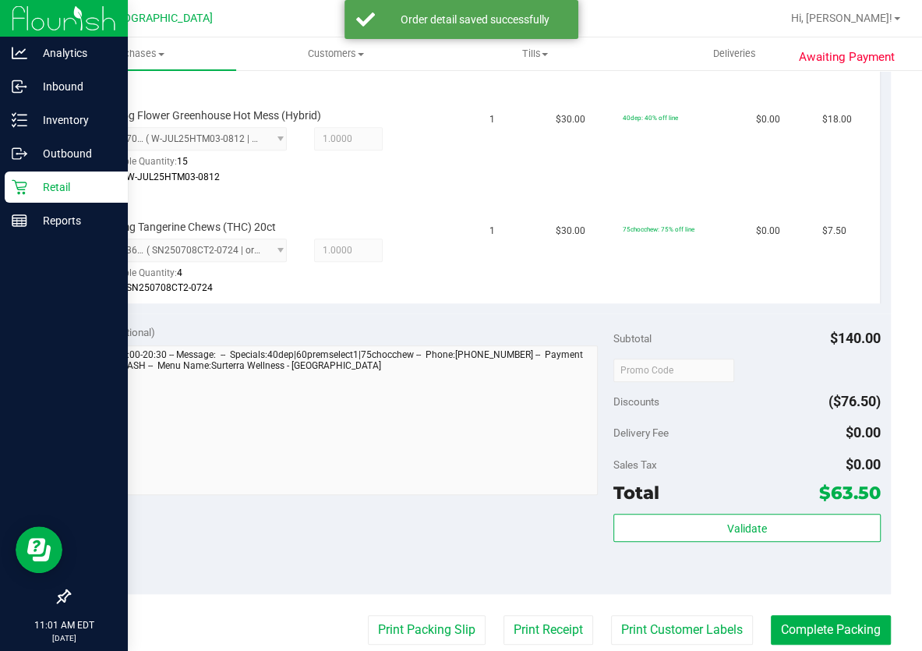
scroll to position [709, 0]
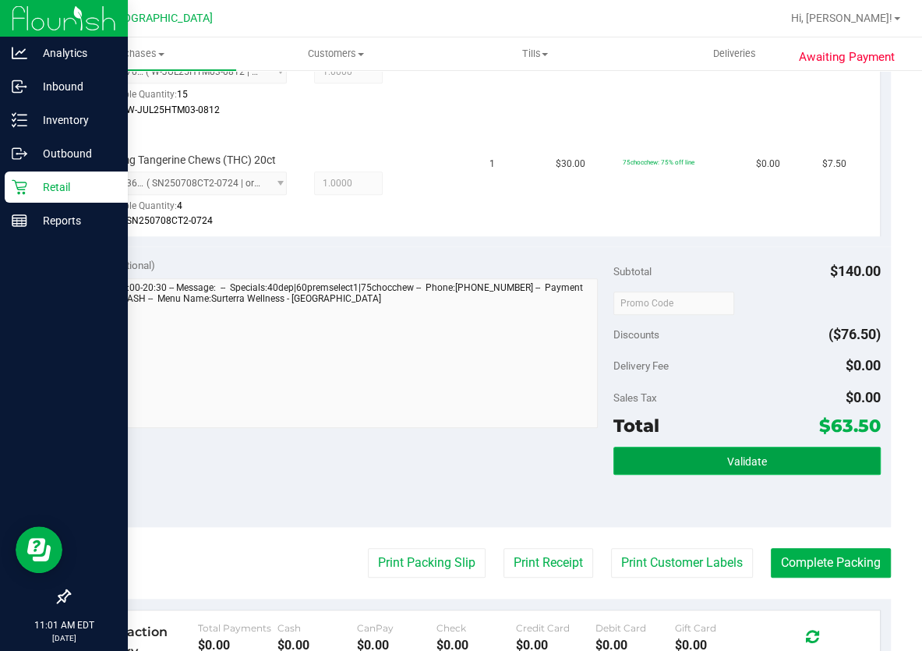
click at [664, 452] on button "Validate" at bounding box center [746, 461] width 267 height 28
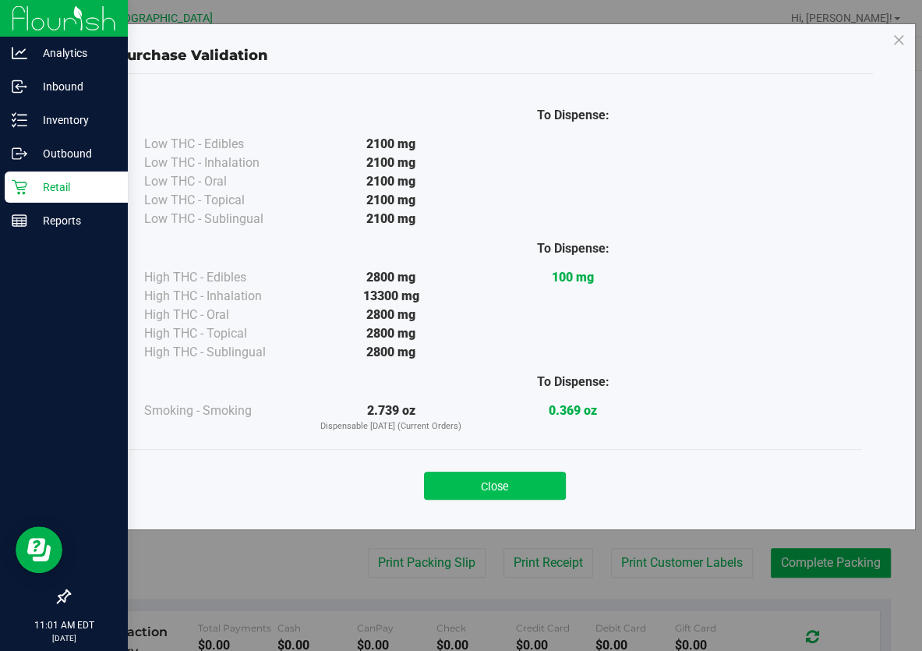
click at [551, 483] on button "Close" at bounding box center [495, 486] width 142 height 28
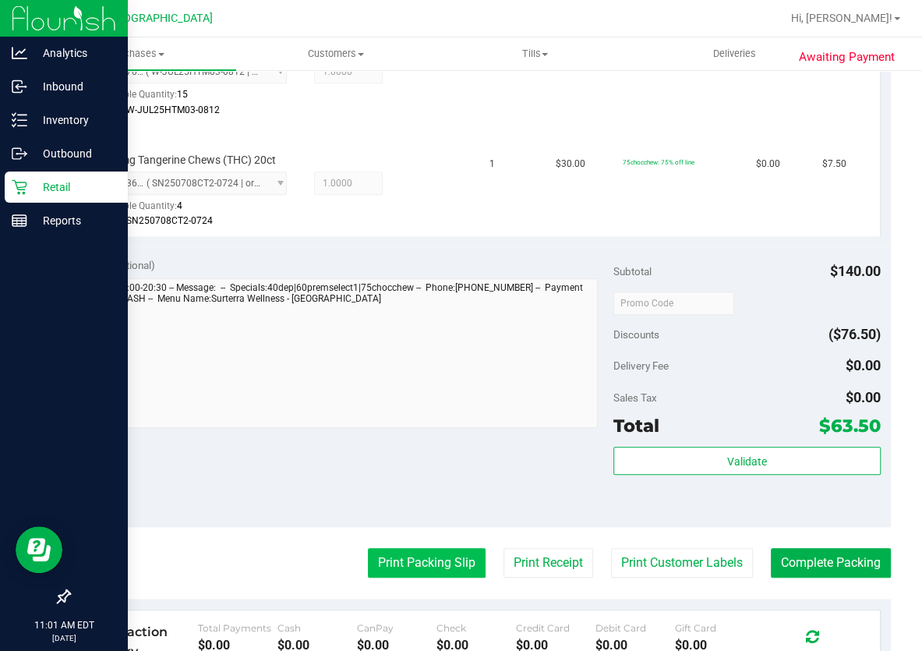
click at [461, 560] on button "Print Packing Slip" at bounding box center [427, 563] width 118 height 30
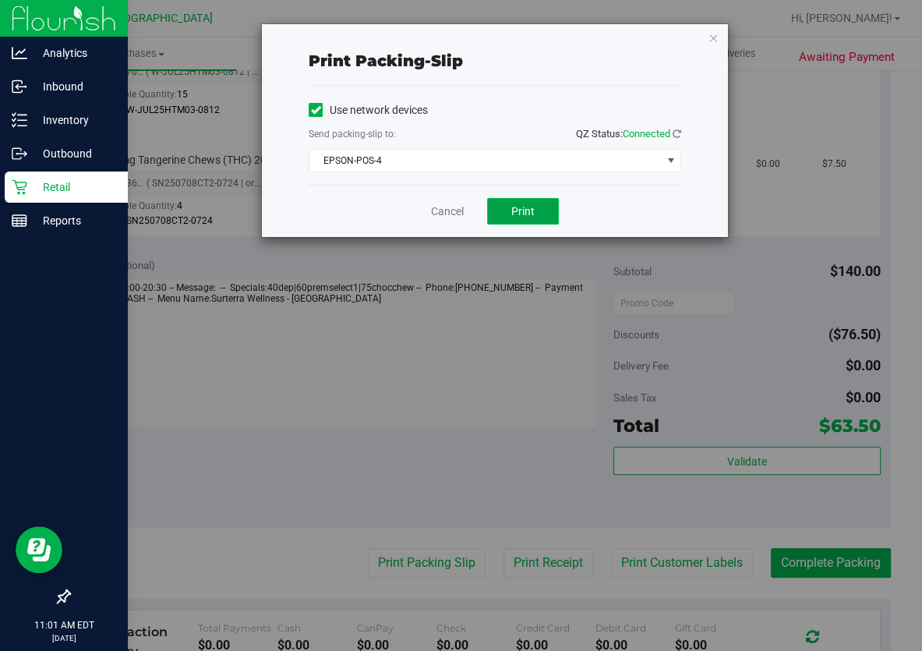
click at [515, 216] on span "Print" at bounding box center [522, 211] width 23 height 12
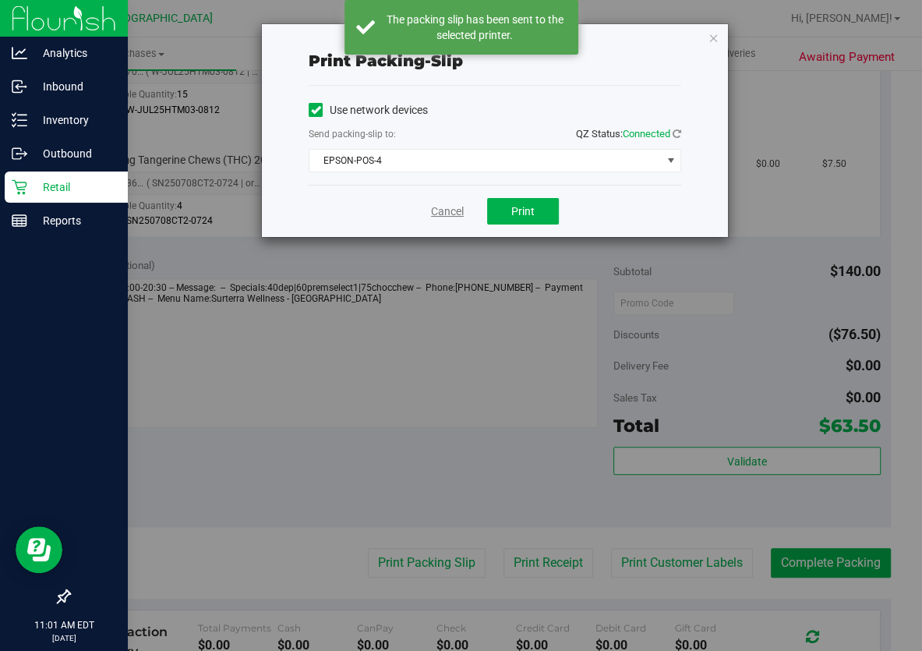
click at [453, 213] on link "Cancel" at bounding box center [447, 211] width 33 height 16
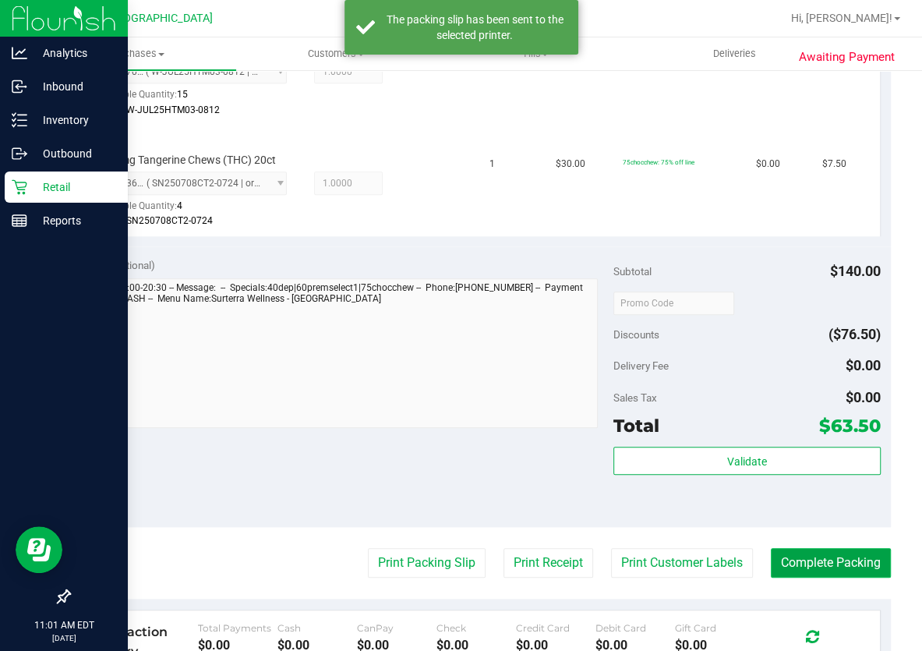
click at [780, 564] on button "Complete Packing" at bounding box center [831, 563] width 120 height 30
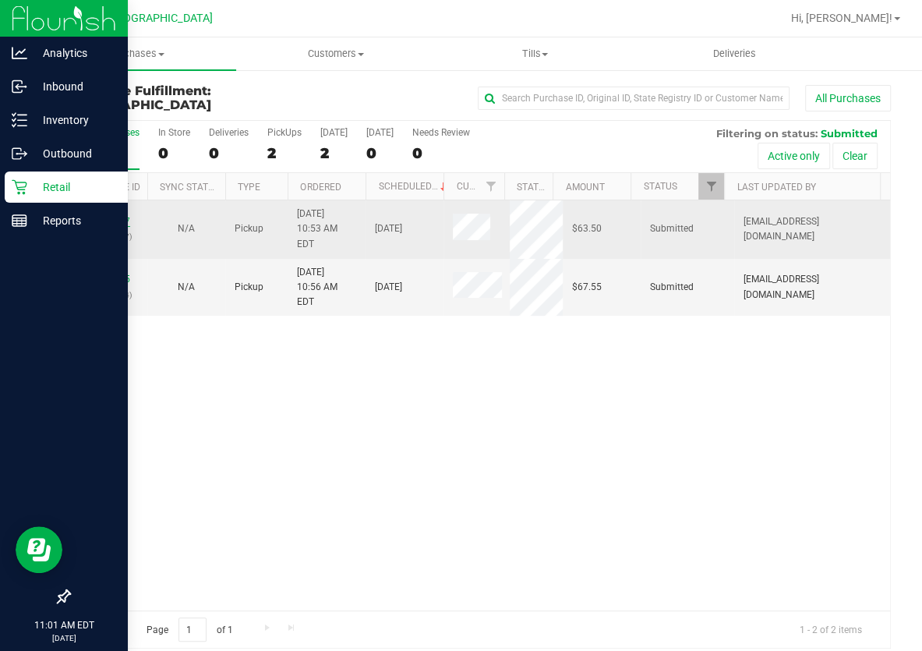
click at [105, 216] on link "12002557" at bounding box center [109, 221] width 44 height 11
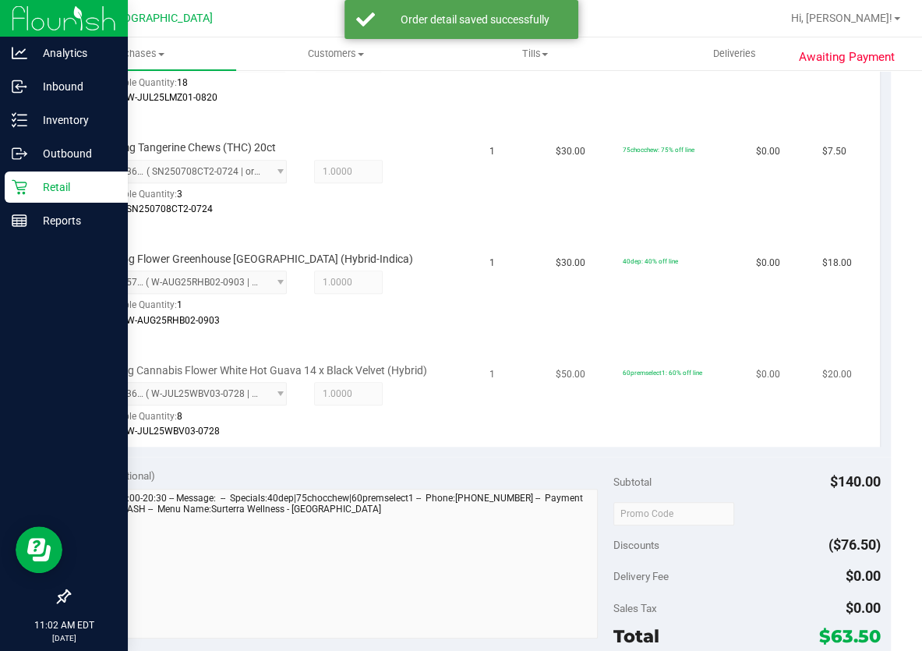
scroll to position [567, 0]
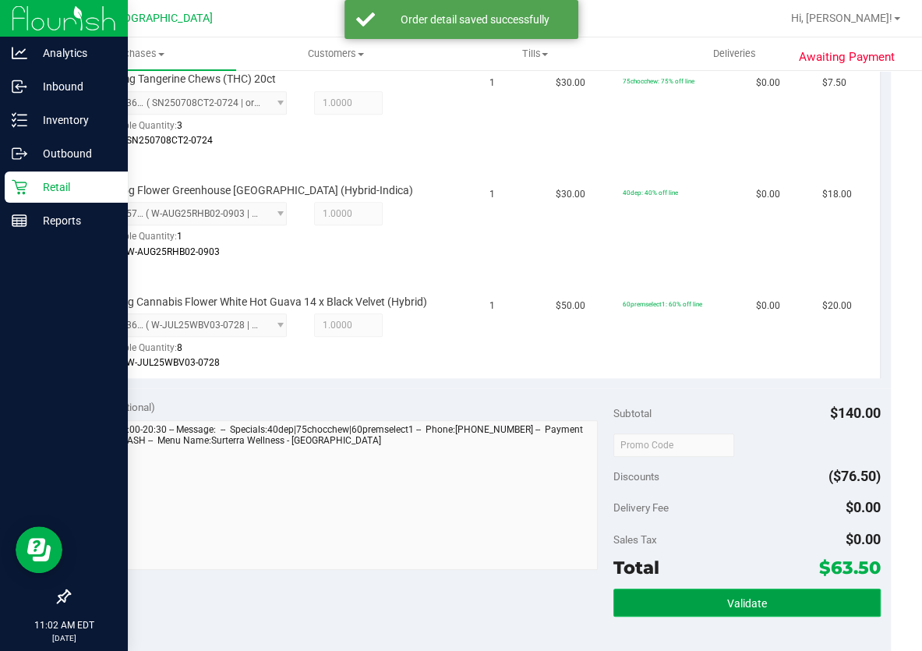
click at [742, 589] on button "Validate" at bounding box center [746, 603] width 267 height 28
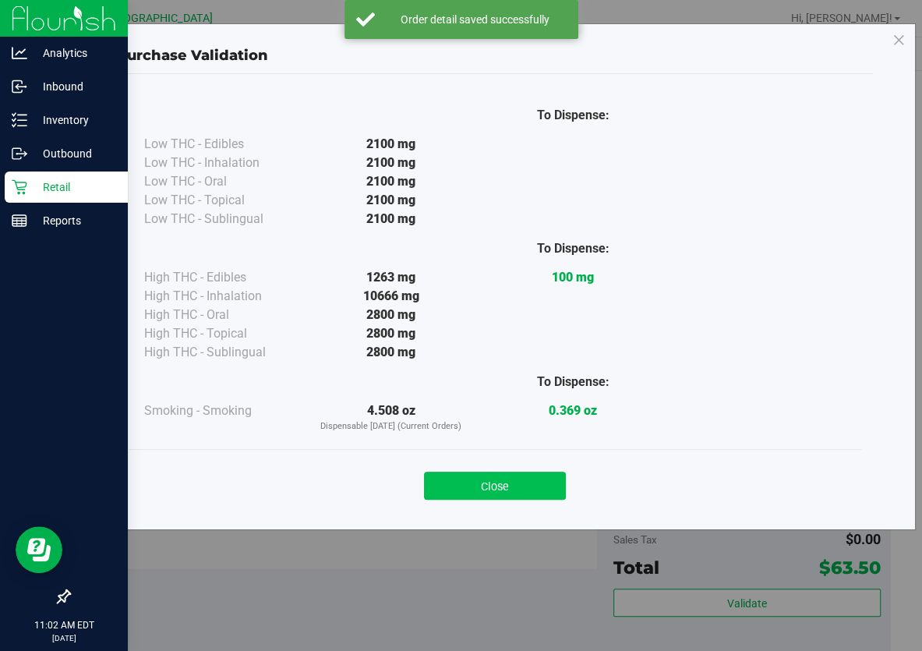
click at [546, 476] on button "Close" at bounding box center [495, 486] width 142 height 28
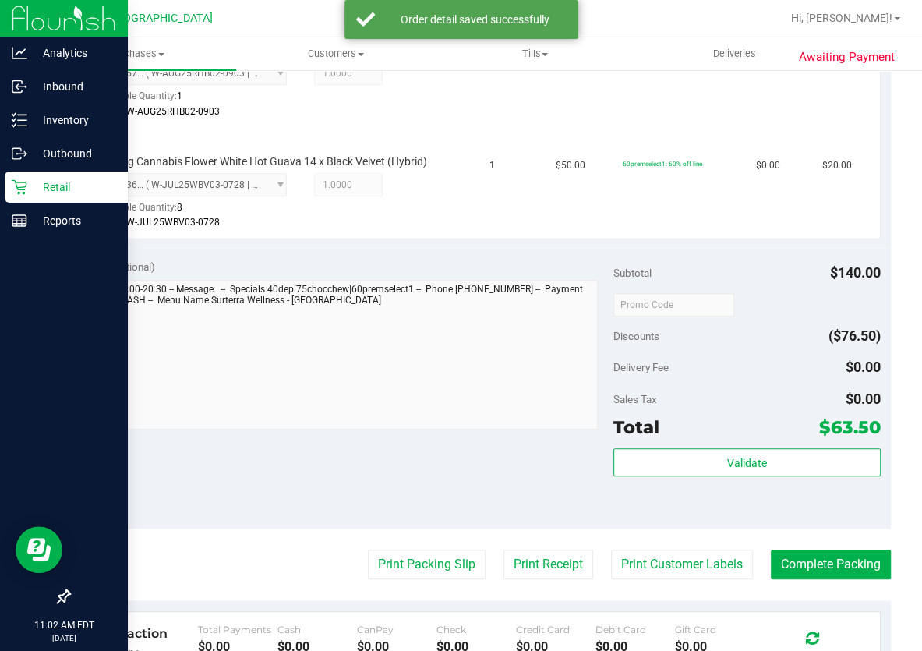
scroll to position [709, 0]
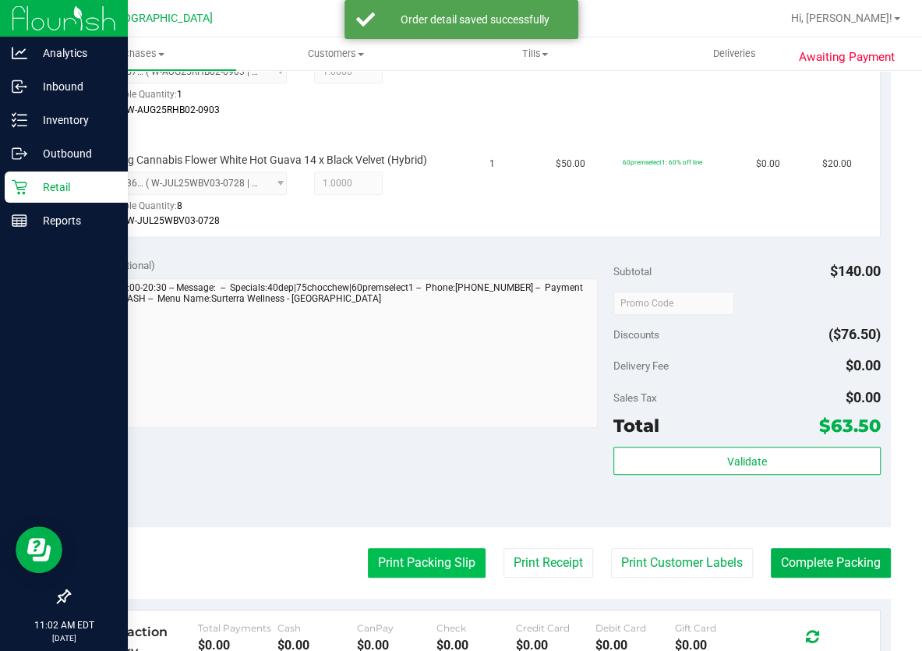
click at [432, 553] on button "Print Packing Slip" at bounding box center [427, 563] width 118 height 30
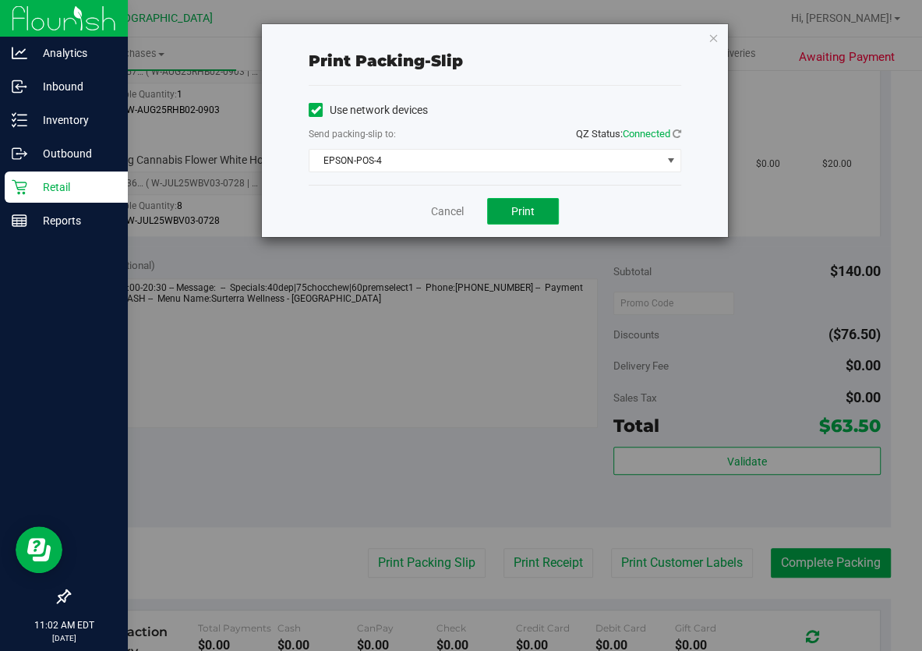
click at [539, 203] on button "Print" at bounding box center [523, 211] width 72 height 27
click at [458, 214] on link "Cancel" at bounding box center [447, 211] width 33 height 16
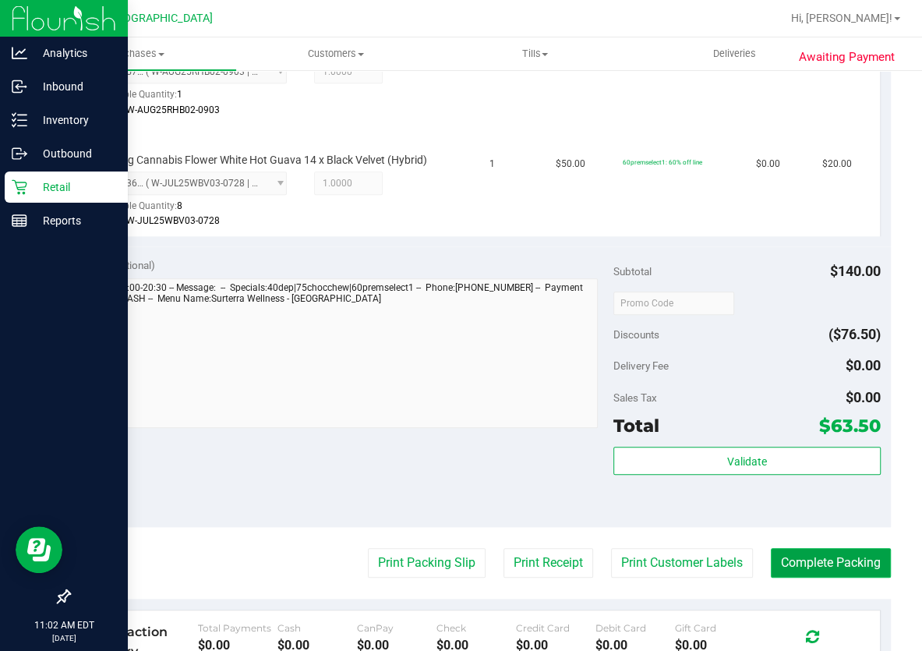
click at [799, 557] on button "Complete Packing" at bounding box center [831, 563] width 120 height 30
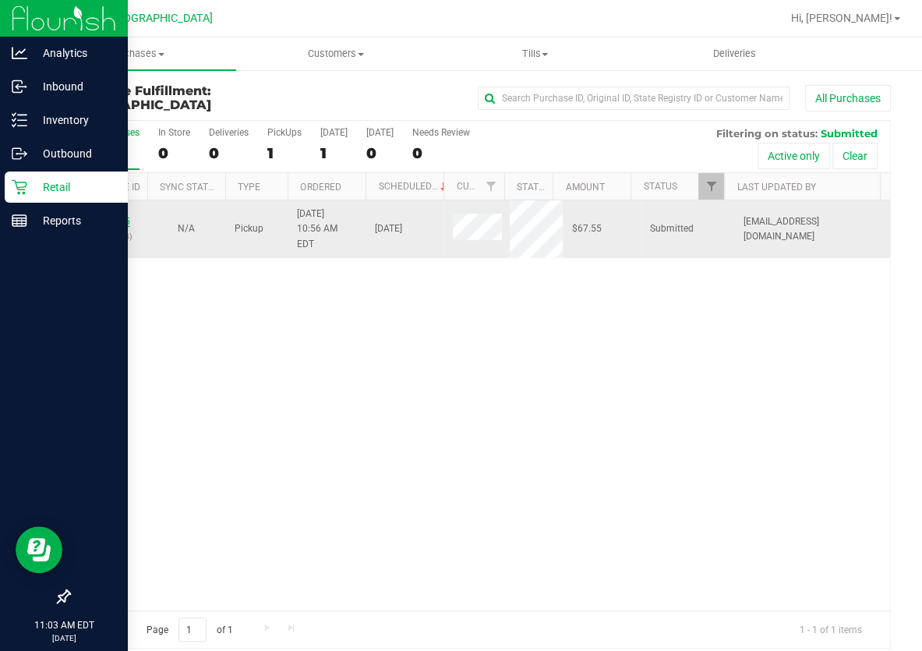
click at [122, 216] on link "12002575" at bounding box center [109, 221] width 44 height 11
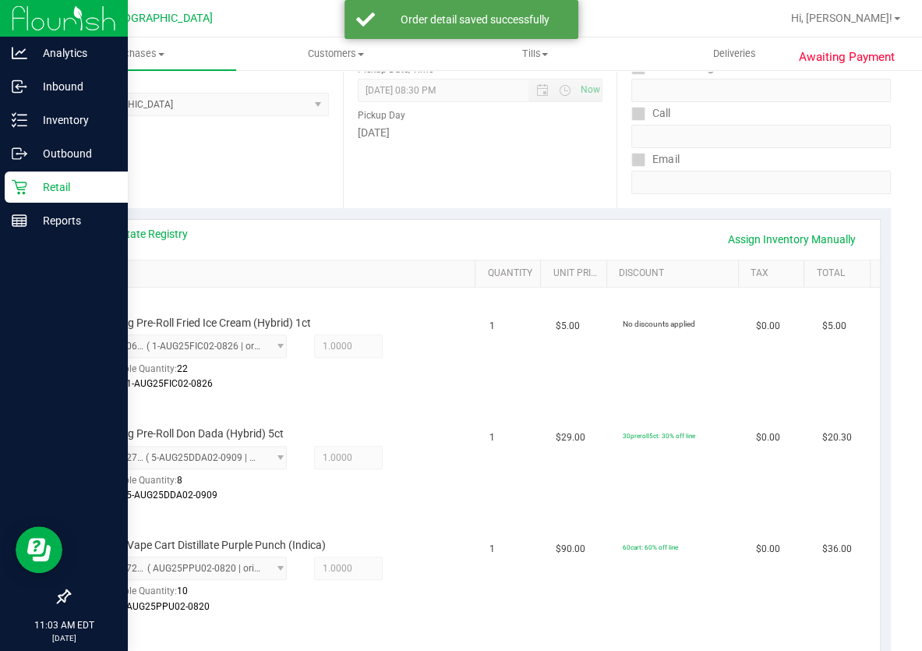
scroll to position [567, 0]
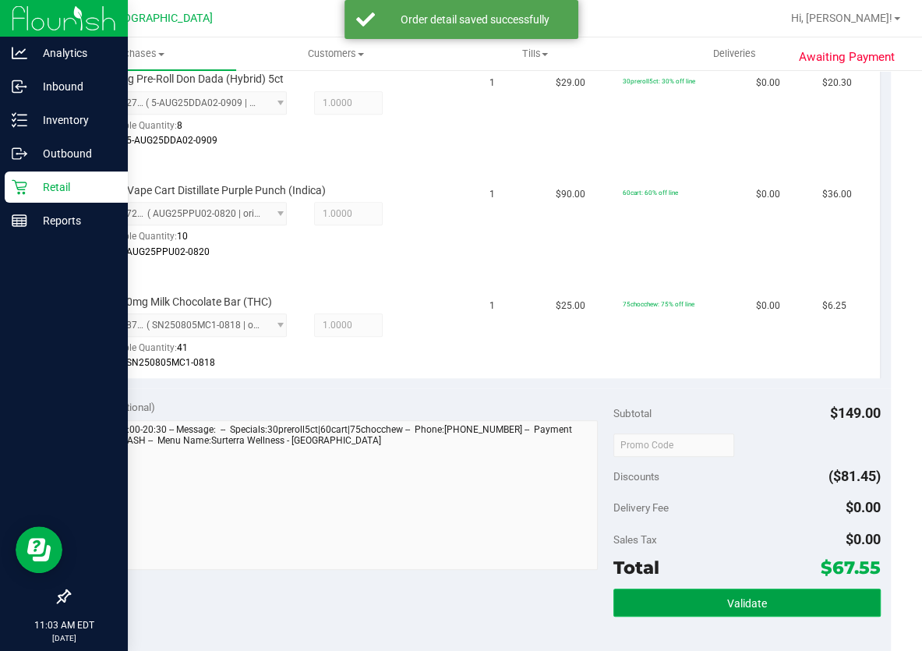
click at [746, 597] on span "Validate" at bounding box center [747, 603] width 40 height 12
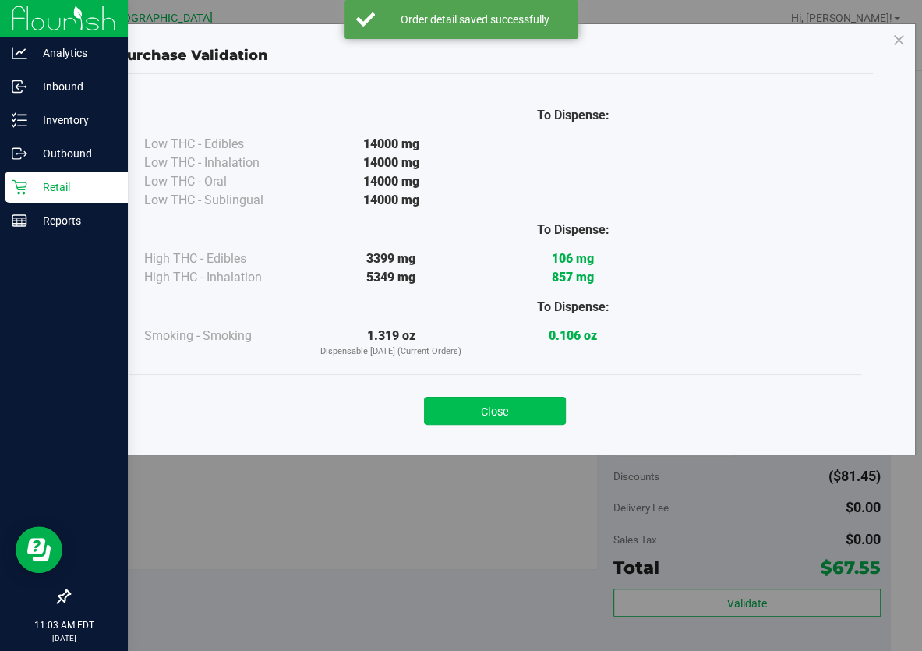
click at [512, 408] on button "Close" at bounding box center [495, 411] width 142 height 28
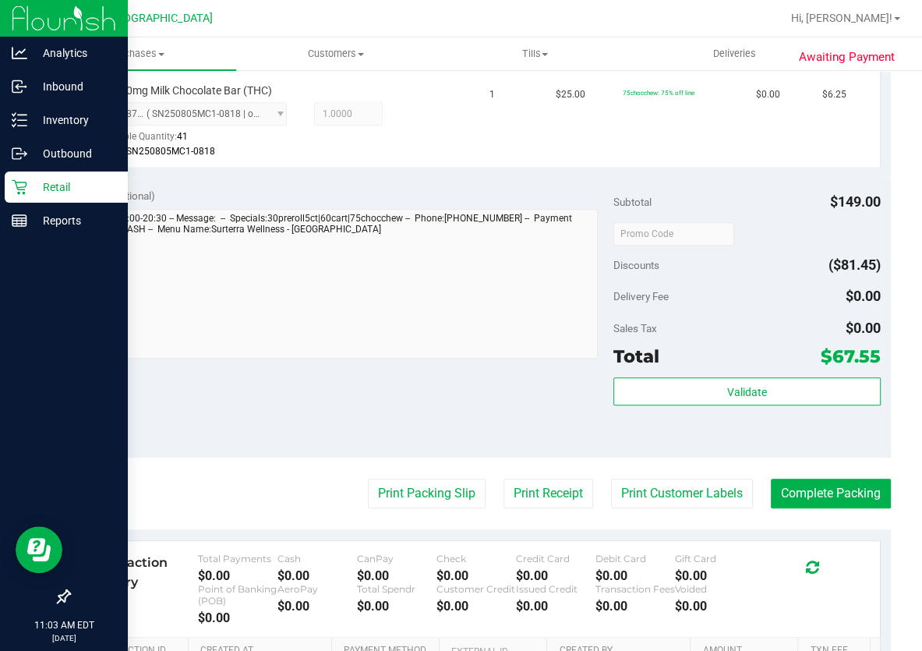
scroll to position [779, 0]
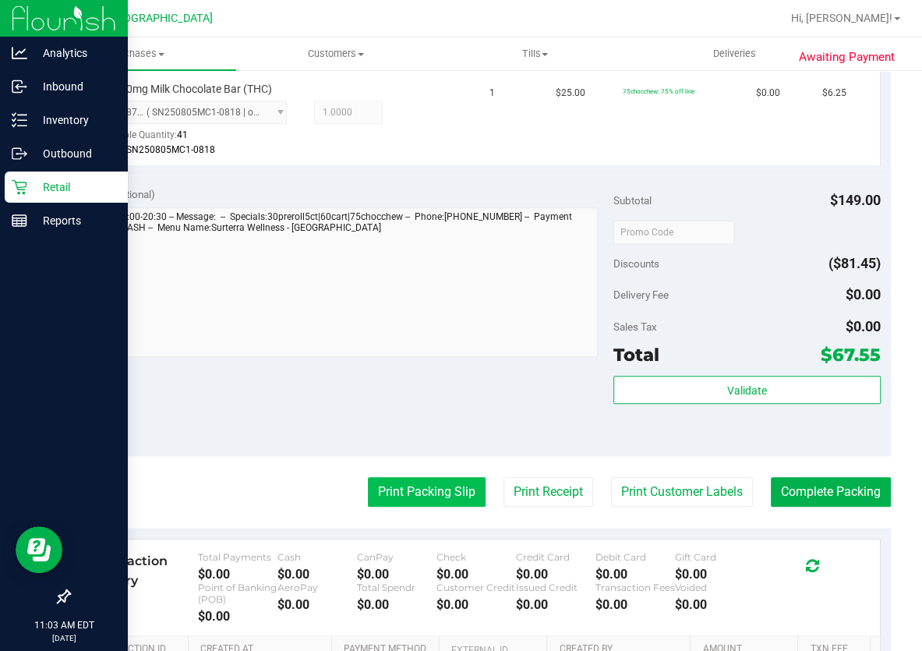
click at [438, 497] on button "Print Packing Slip" at bounding box center [427, 492] width 118 height 30
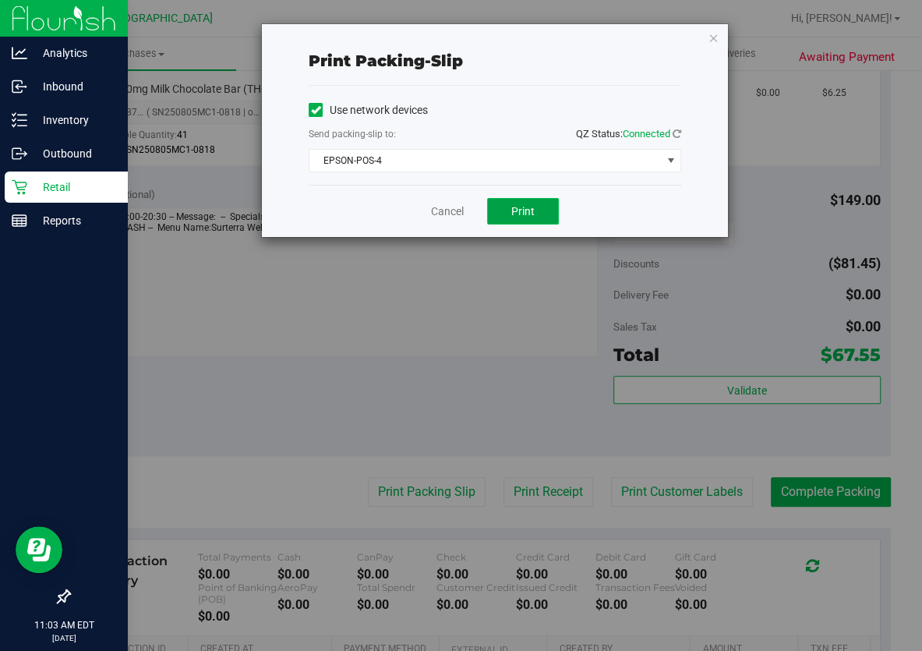
click at [514, 220] on button "Print" at bounding box center [523, 211] width 72 height 27
click at [459, 210] on link "Cancel" at bounding box center [447, 211] width 33 height 16
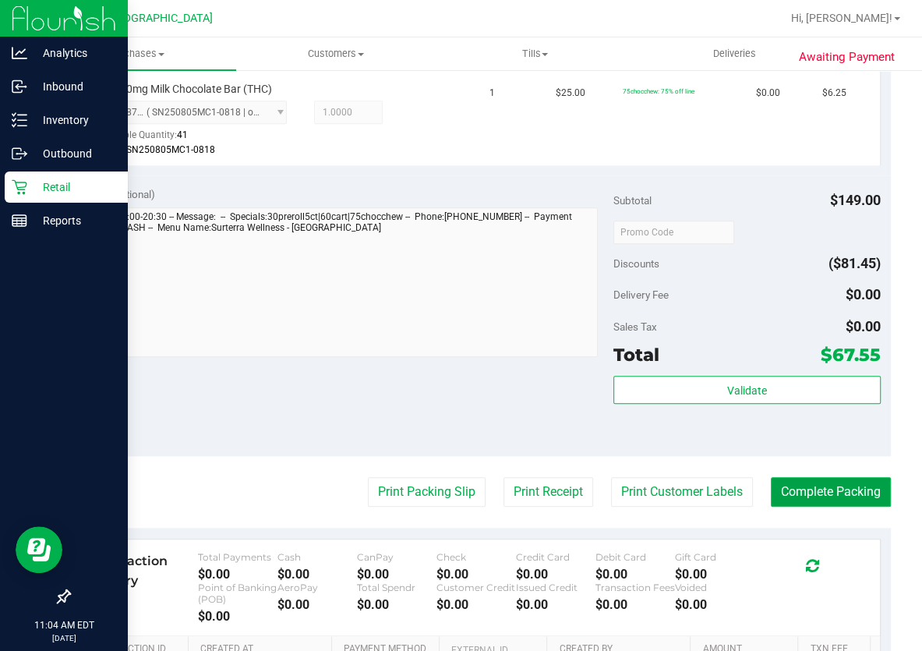
click at [826, 490] on button "Complete Packing" at bounding box center [831, 492] width 120 height 30
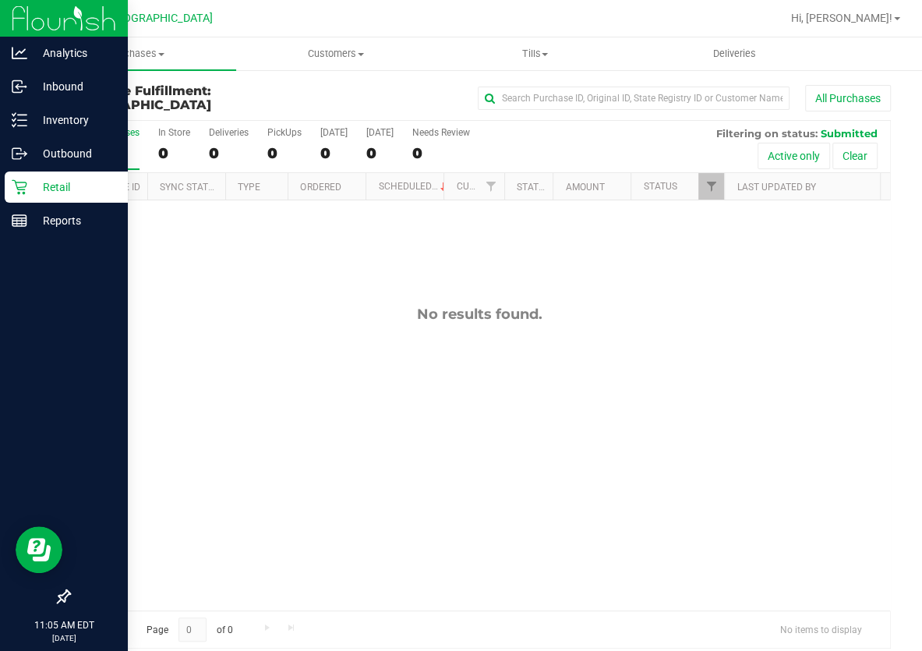
click at [479, 337] on div "No results found." at bounding box center [479, 457] width 821 height 515
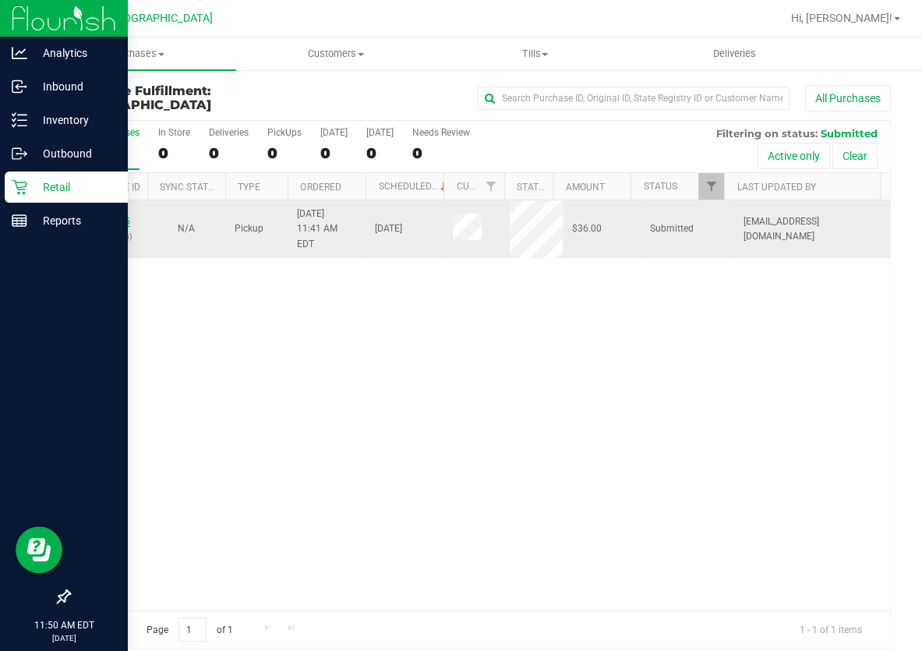
click at [107, 216] on link "12002885" at bounding box center [109, 221] width 44 height 11
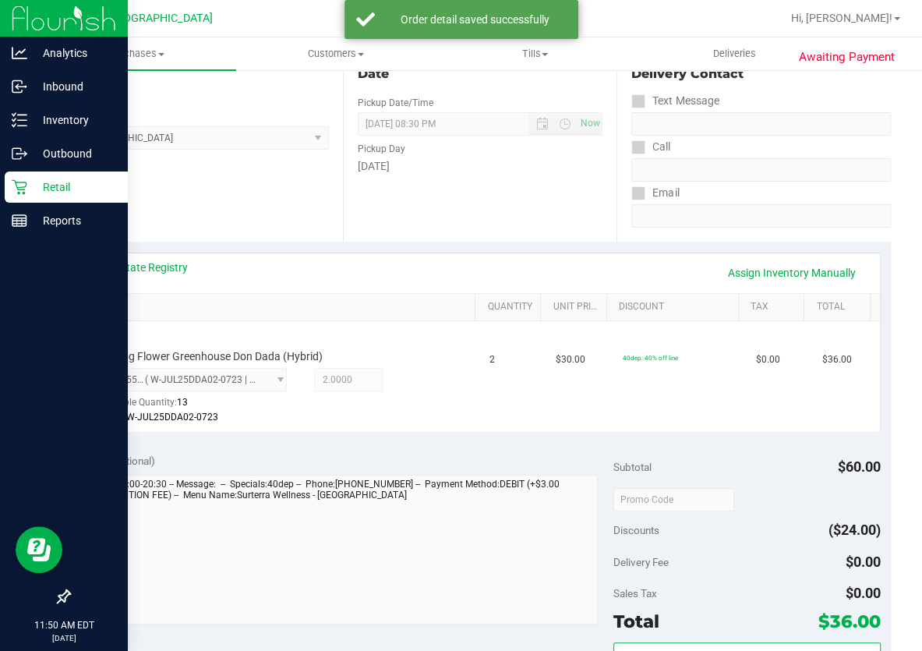
scroll to position [283, 0]
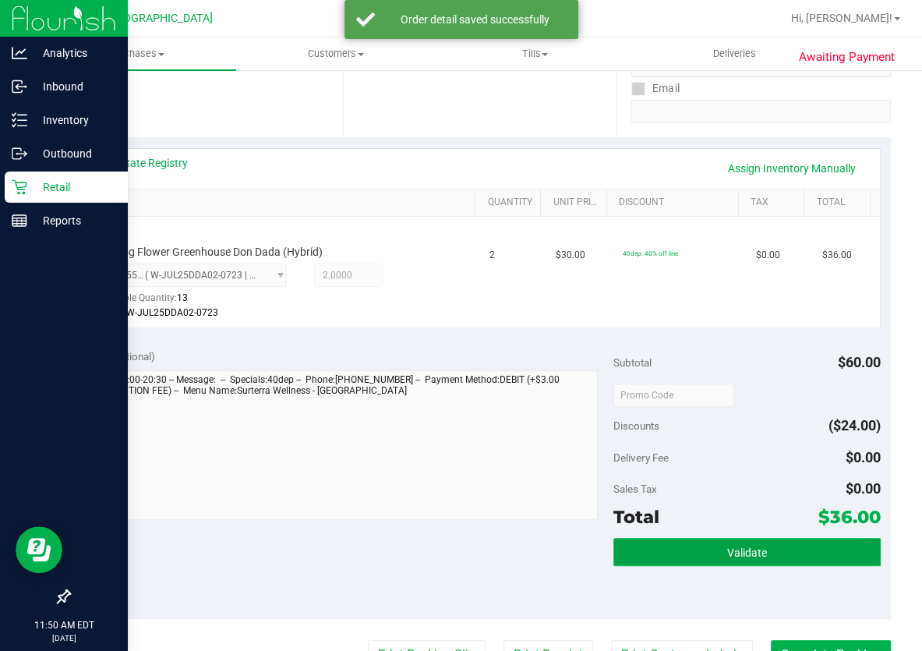
click at [790, 557] on button "Validate" at bounding box center [746, 552] width 267 height 28
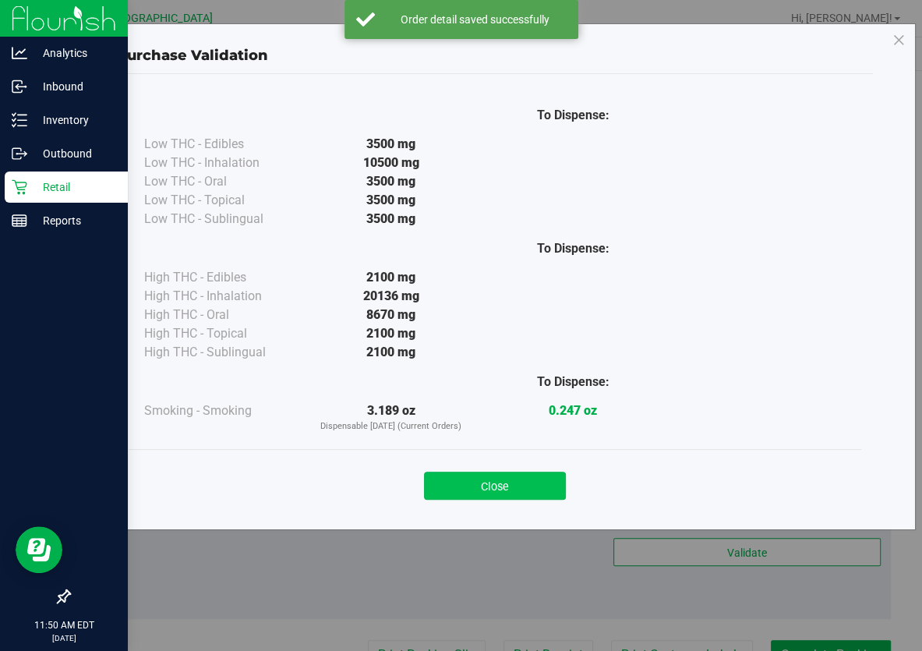
click at [565, 482] on button "Close" at bounding box center [495, 486] width 142 height 28
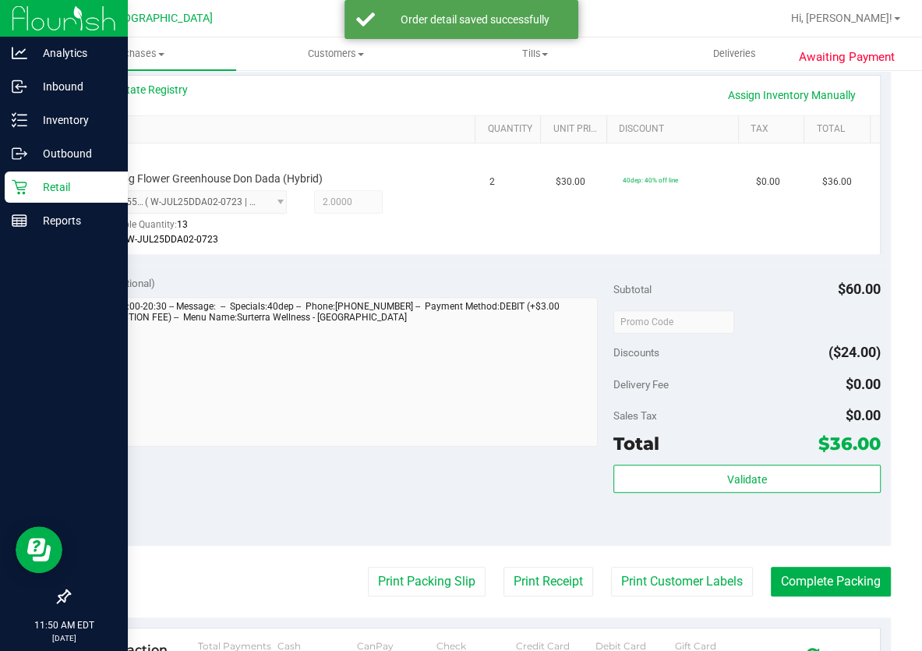
scroll to position [496, 0]
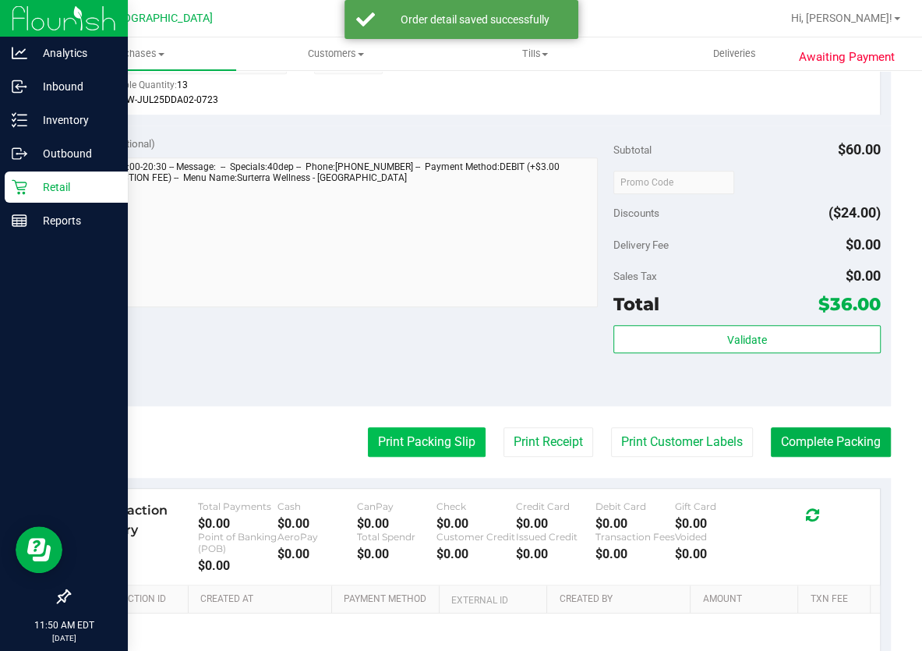
click at [419, 443] on button "Print Packing Slip" at bounding box center [427, 442] width 118 height 30
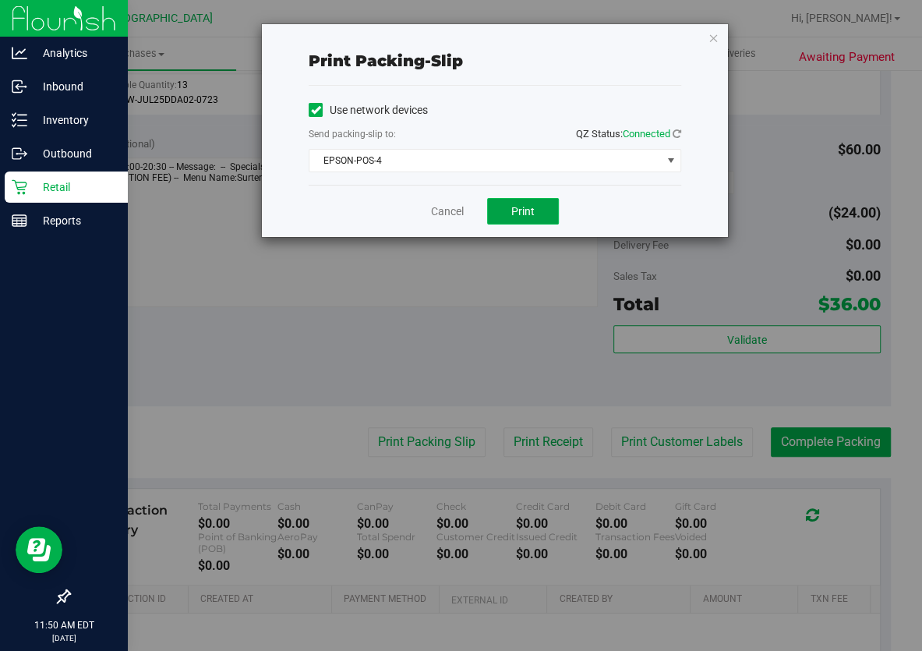
click at [513, 212] on span "Print" at bounding box center [522, 211] width 23 height 12
click at [465, 210] on div "Cancel Print" at bounding box center [495, 211] width 373 height 52
click at [460, 210] on link "Cancel" at bounding box center [447, 211] width 33 height 16
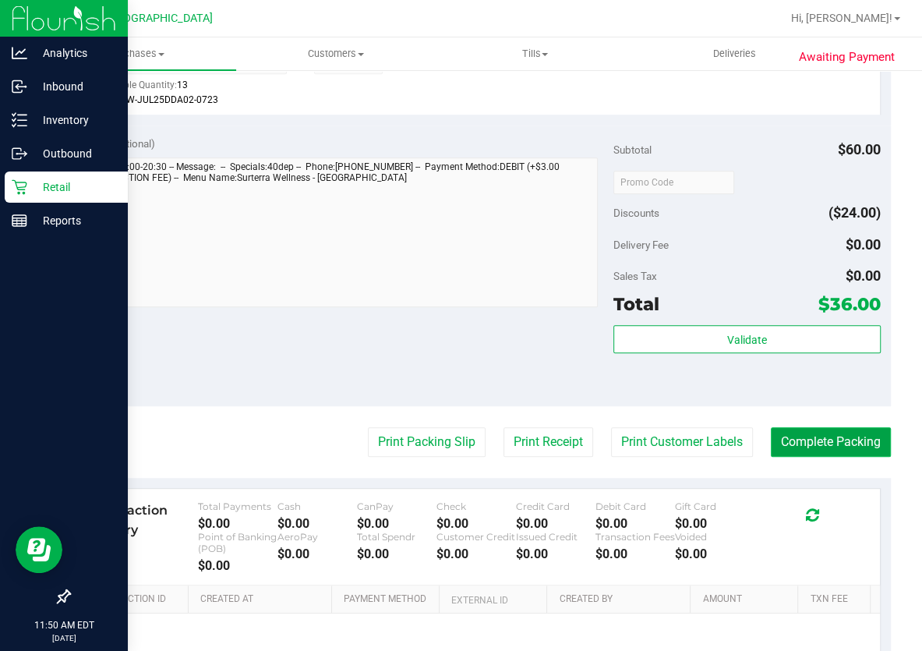
click at [801, 448] on button "Complete Packing" at bounding box center [831, 442] width 120 height 30
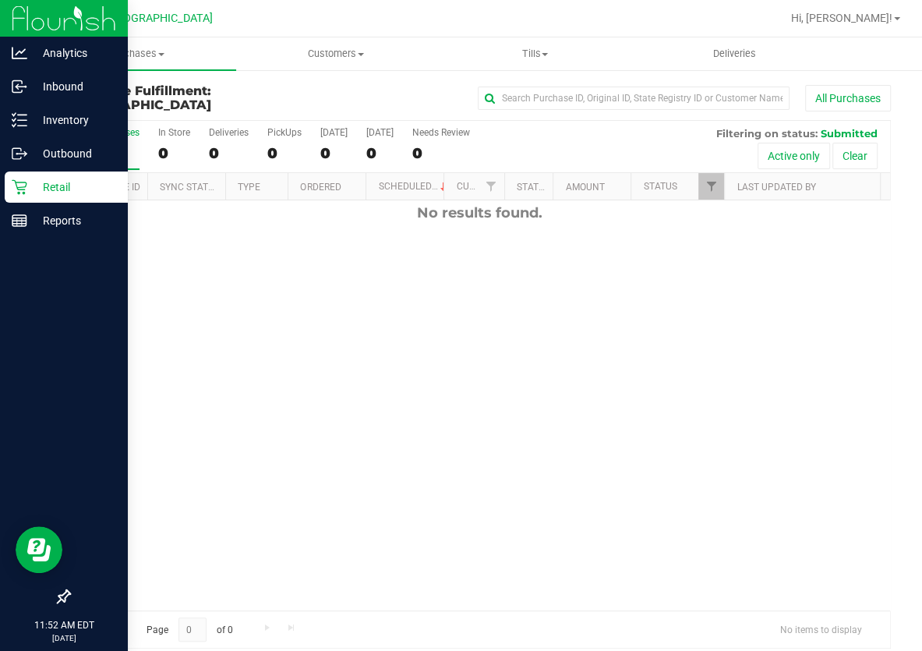
scroll to position [104, 0]
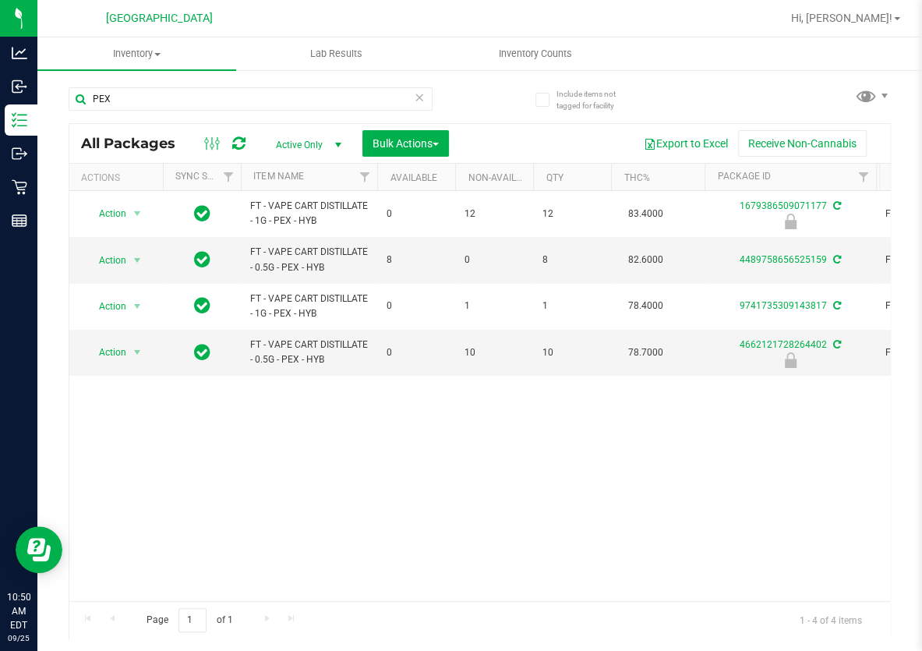
type input "PEX"
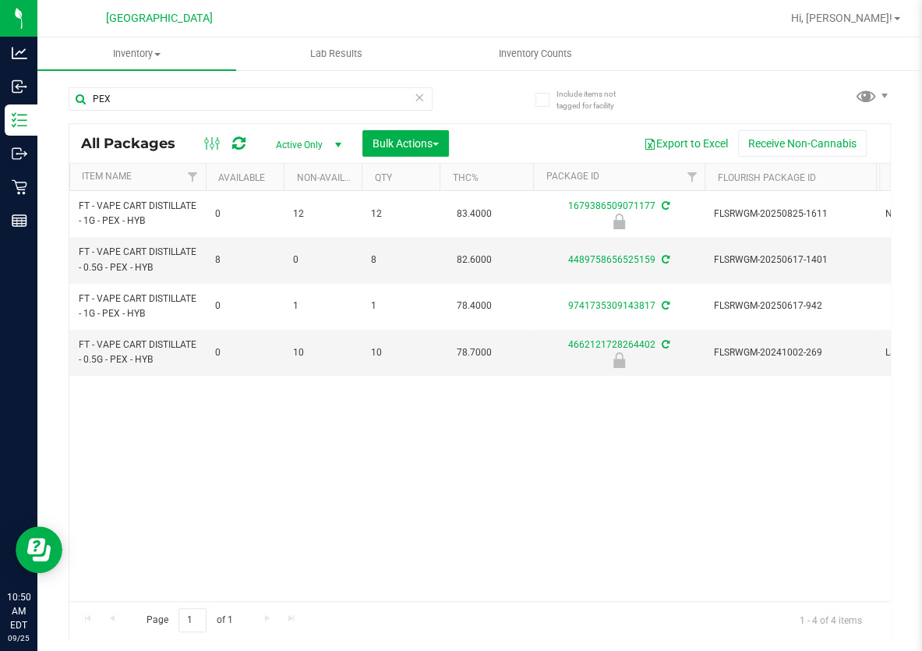
scroll to position [0, 240]
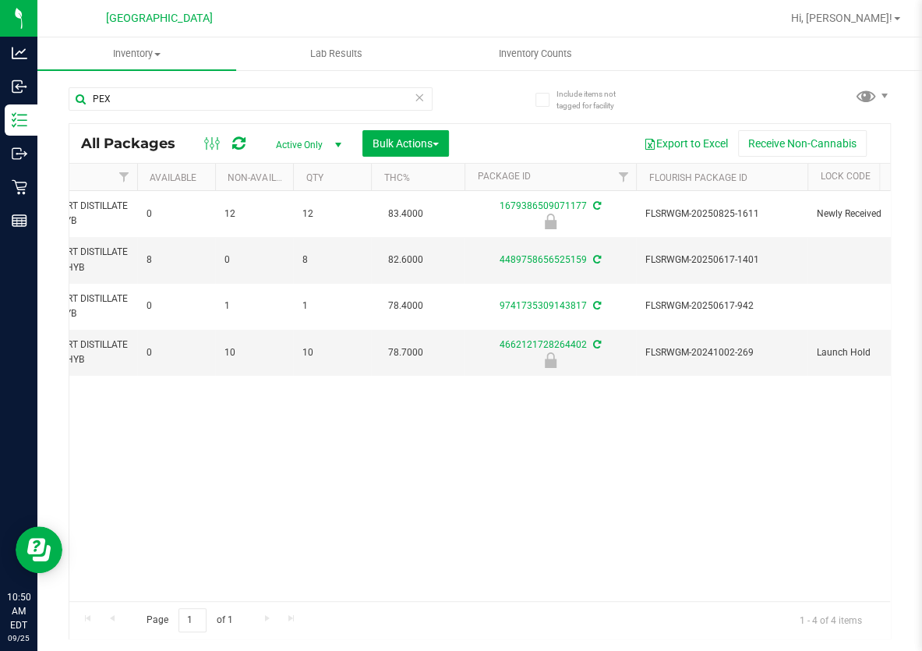
drag, startPoint x: 301, startPoint y: 402, endPoint x: 373, endPoint y: 407, distance: 71.9
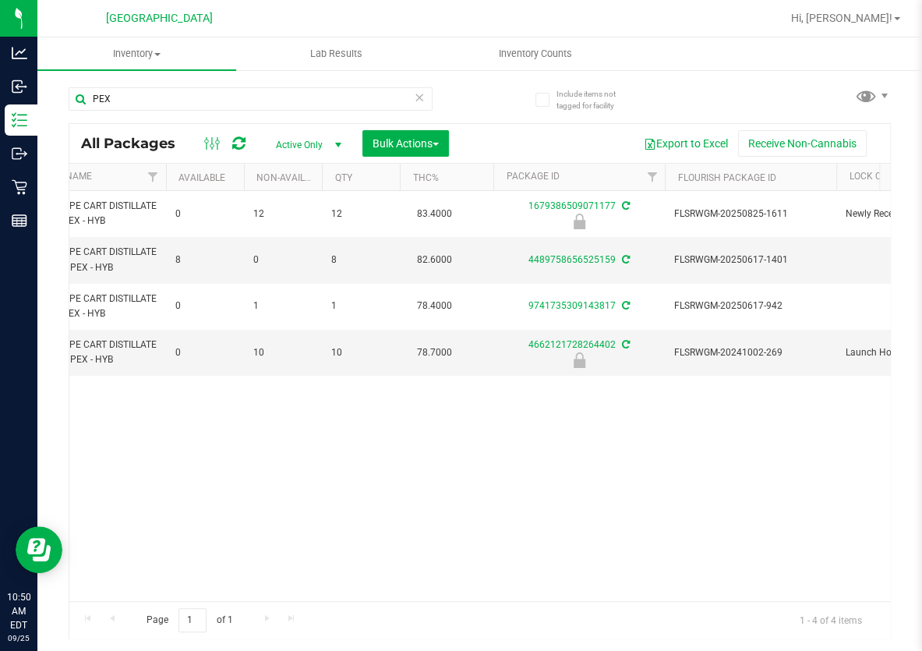
scroll to position [0, 15]
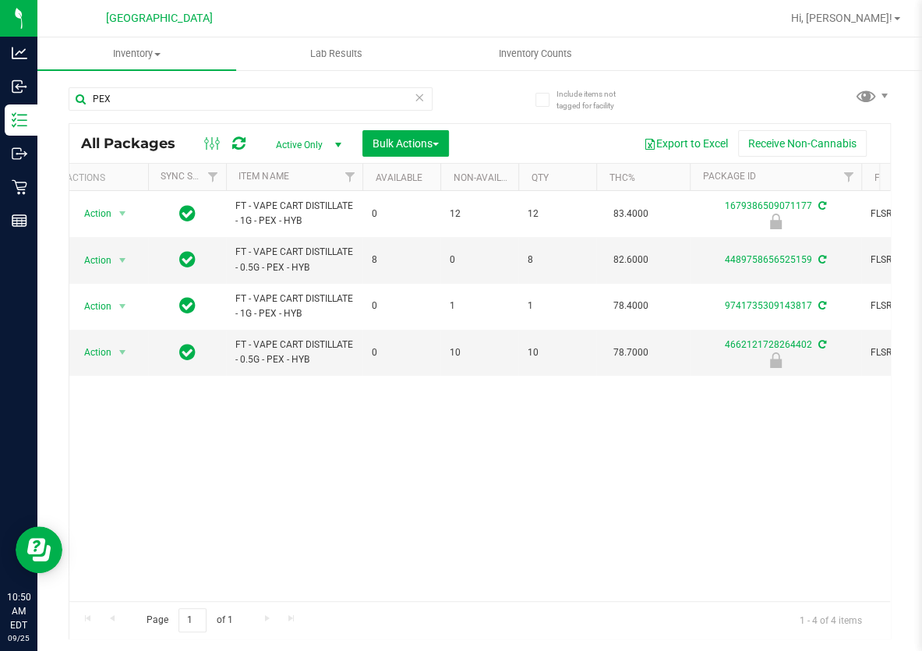
drag, startPoint x: 327, startPoint y: 391, endPoint x: 245, endPoint y: 394, distance: 81.9
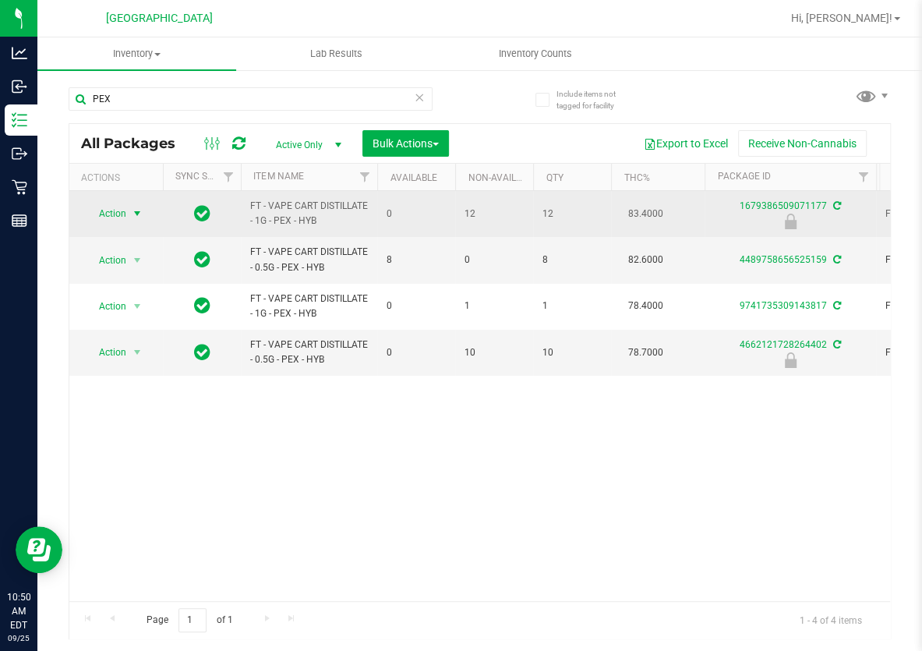
click at [137, 213] on span "select" at bounding box center [137, 213] width 12 height 12
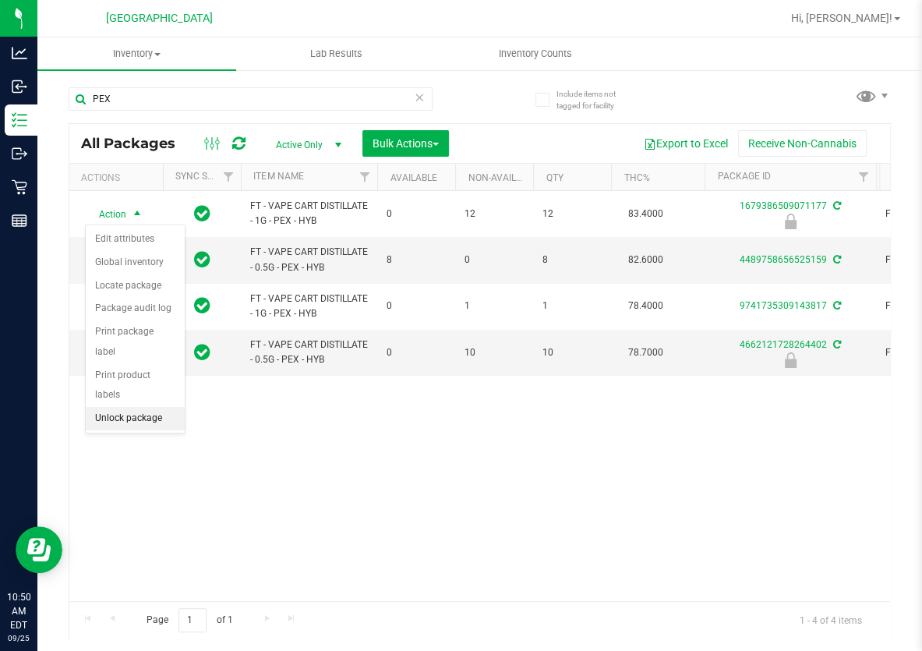
click at [148, 407] on li "Unlock package" at bounding box center [135, 418] width 99 height 23
